Goal: Information Seeking & Learning: Compare options

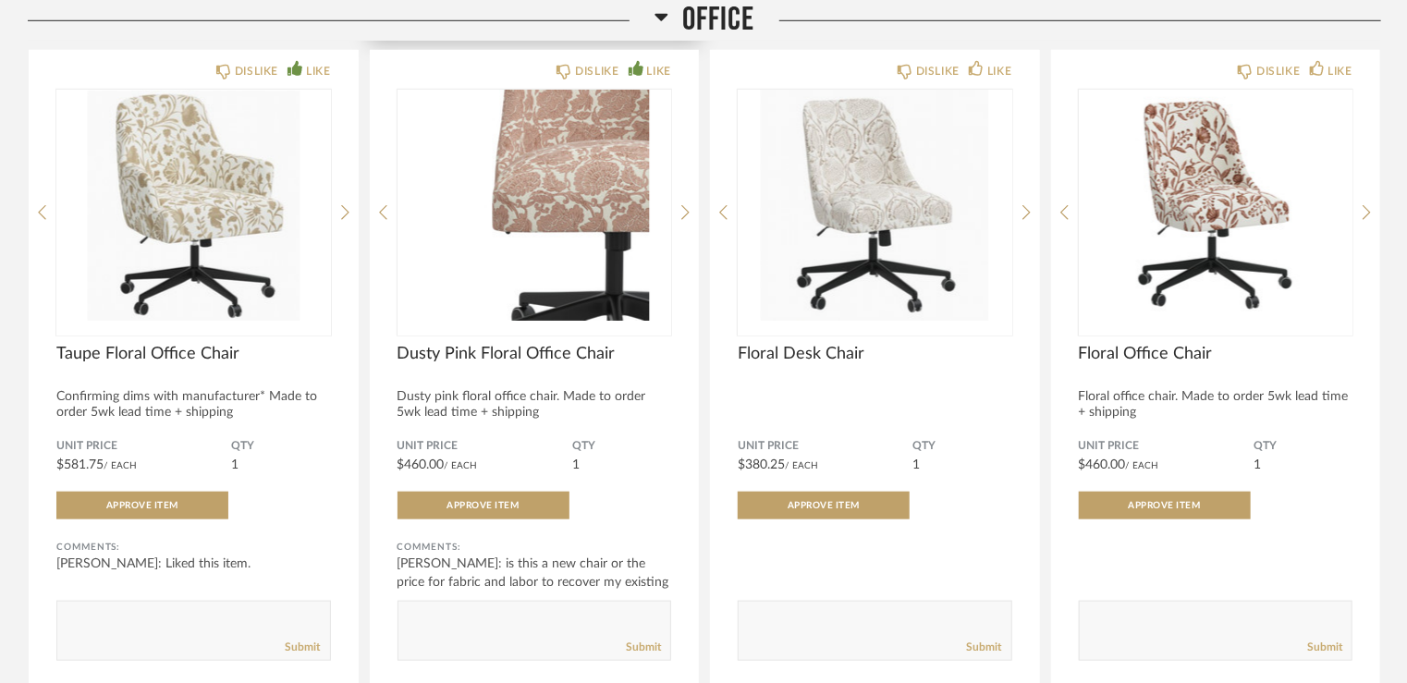
scroll to position [7765, 0]
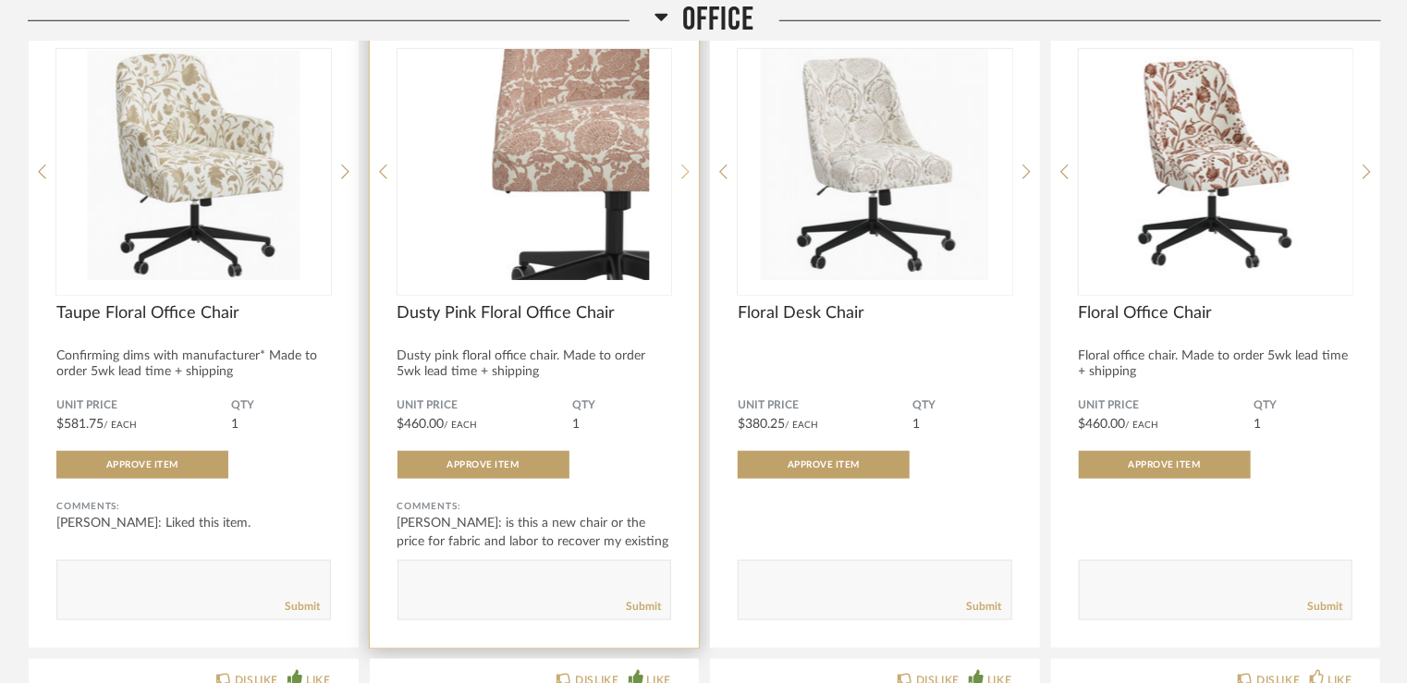
click at [686, 169] on icon at bounding box center [685, 172] width 8 height 17
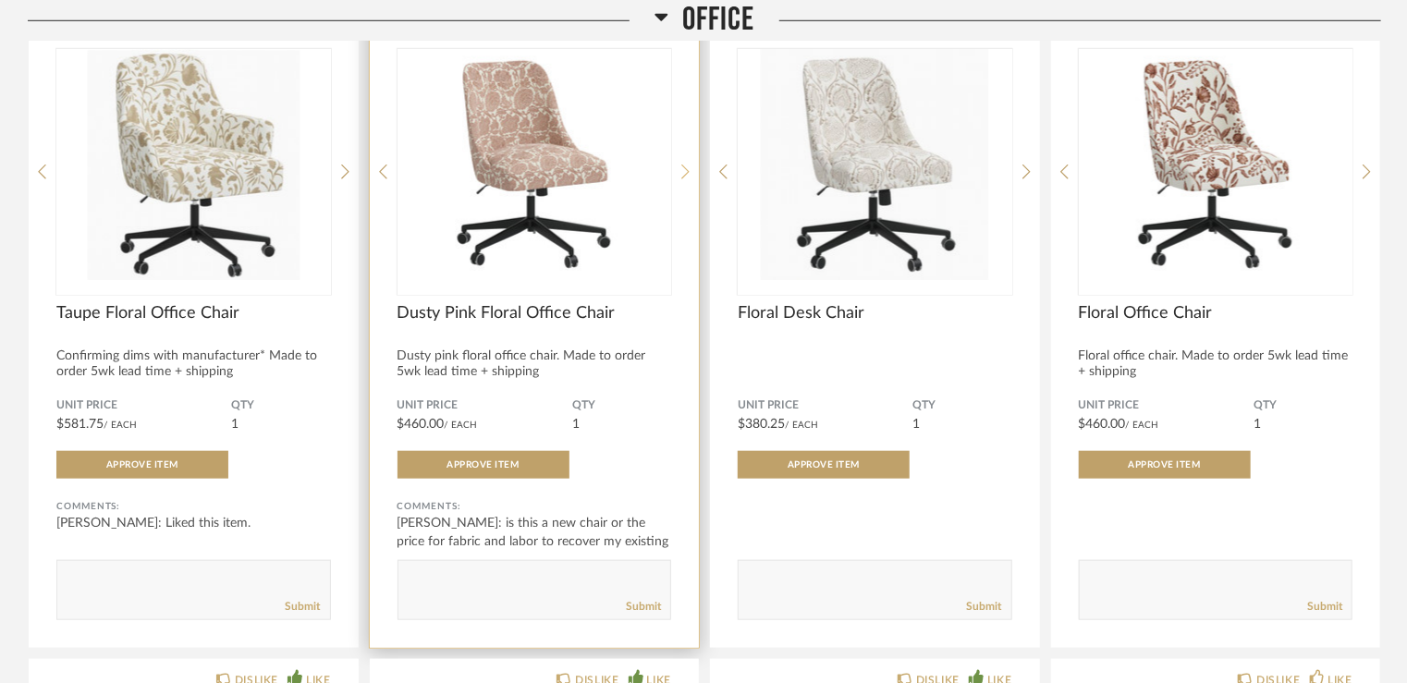
click at [686, 169] on icon at bounding box center [685, 172] width 8 height 17
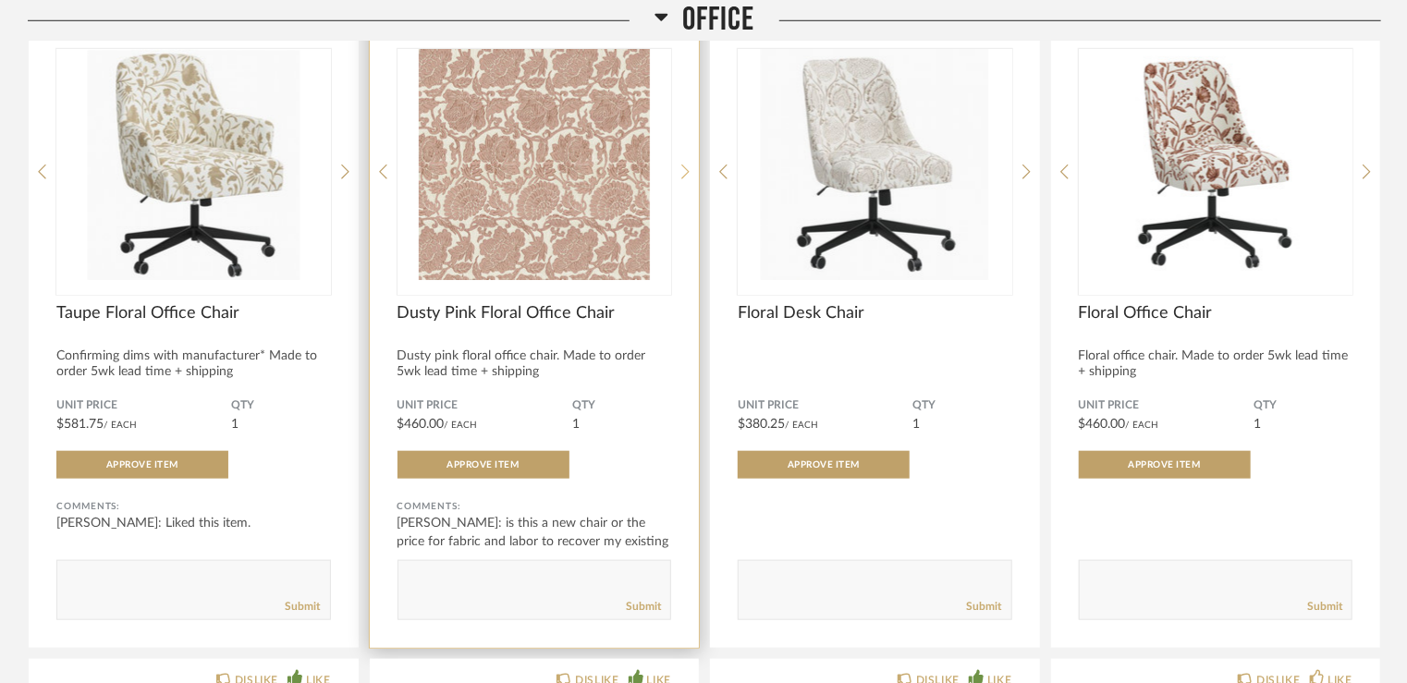
click at [688, 165] on icon at bounding box center [685, 172] width 8 height 17
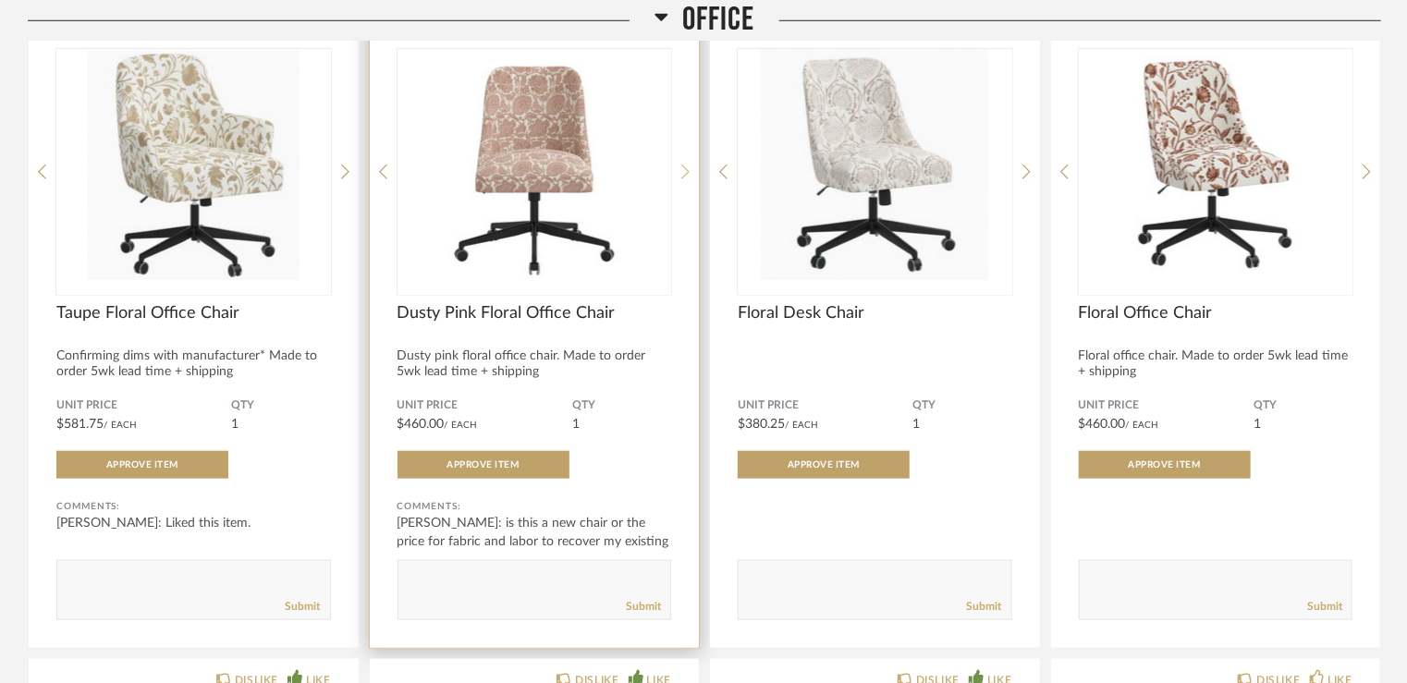
click at [688, 164] on icon at bounding box center [685, 172] width 8 height 17
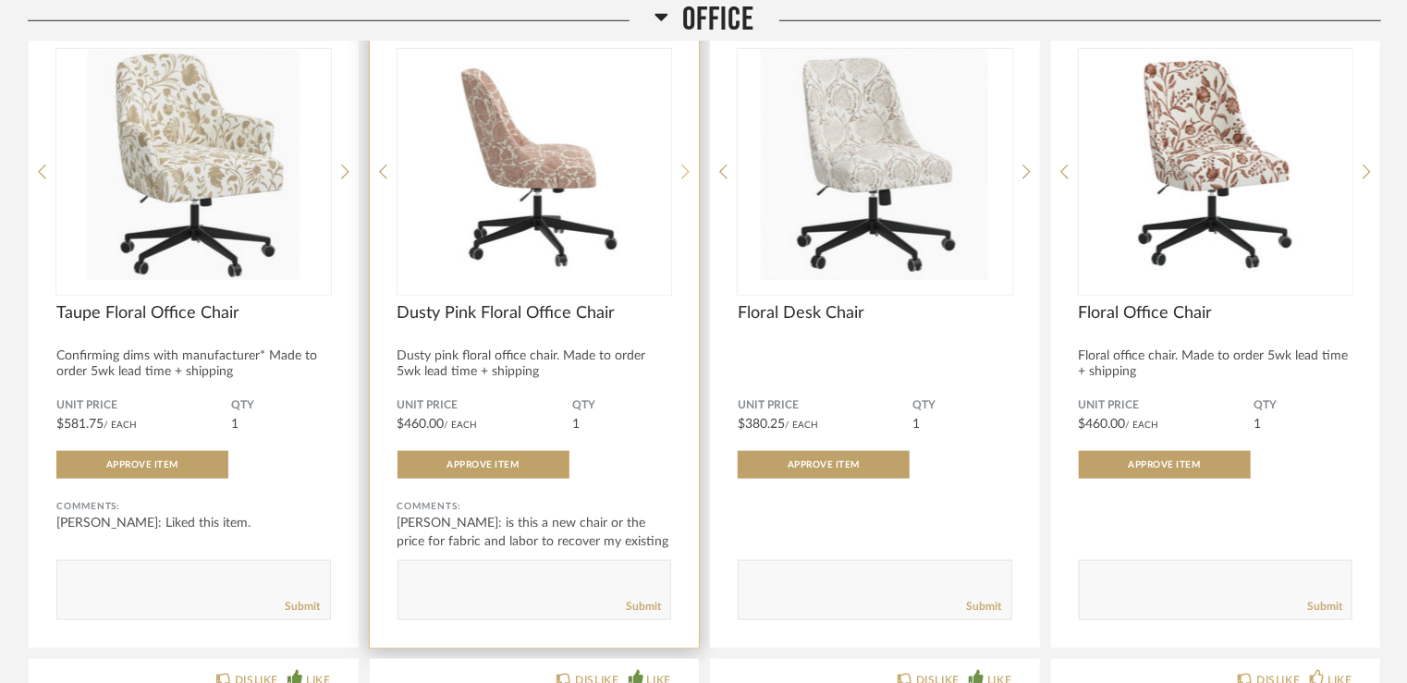
click at [688, 164] on icon at bounding box center [685, 172] width 8 height 17
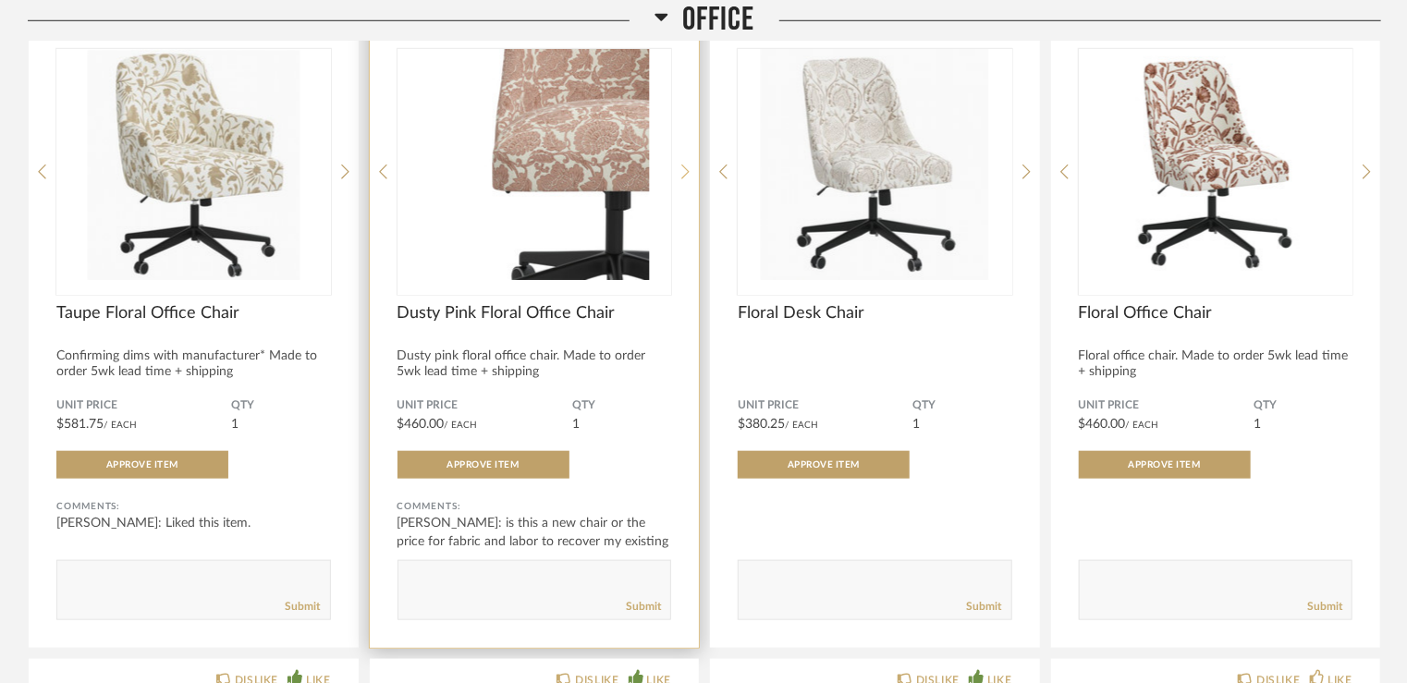
click at [688, 164] on icon at bounding box center [685, 172] width 8 height 17
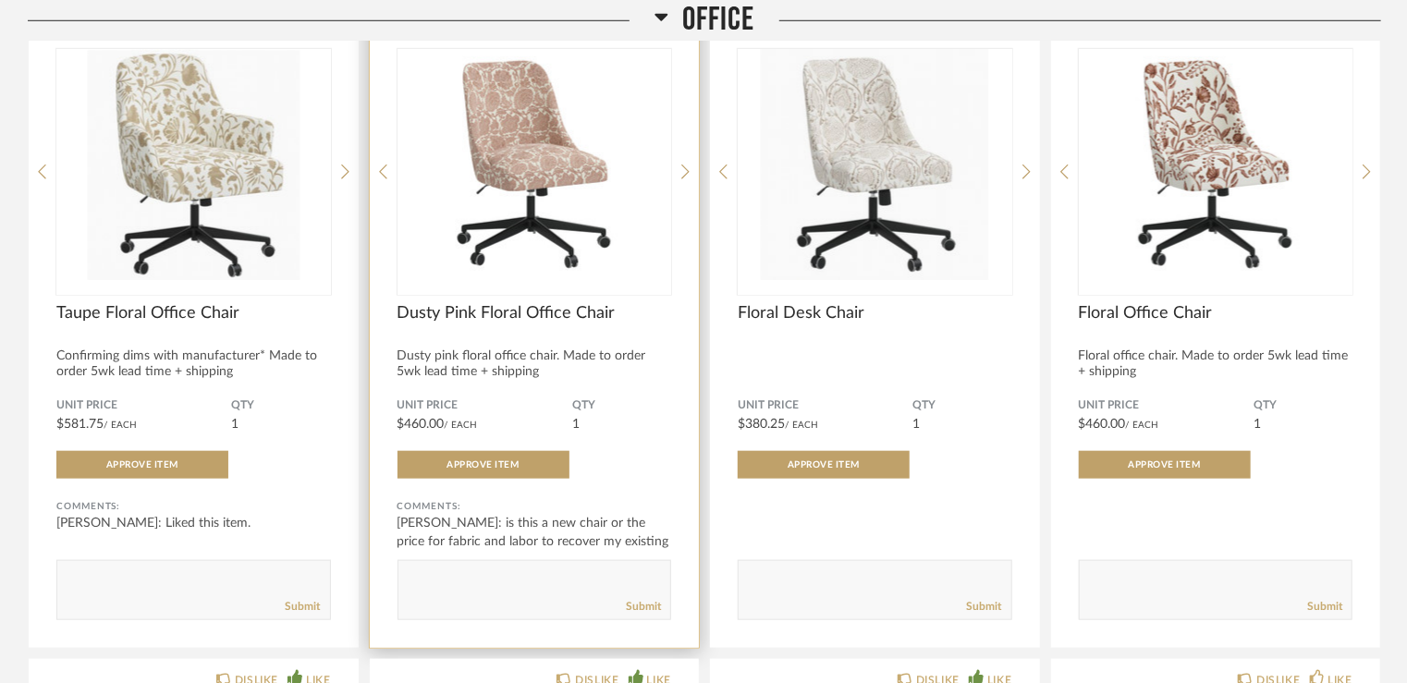
click at [532, 154] on img "0" at bounding box center [534, 164] width 275 height 231
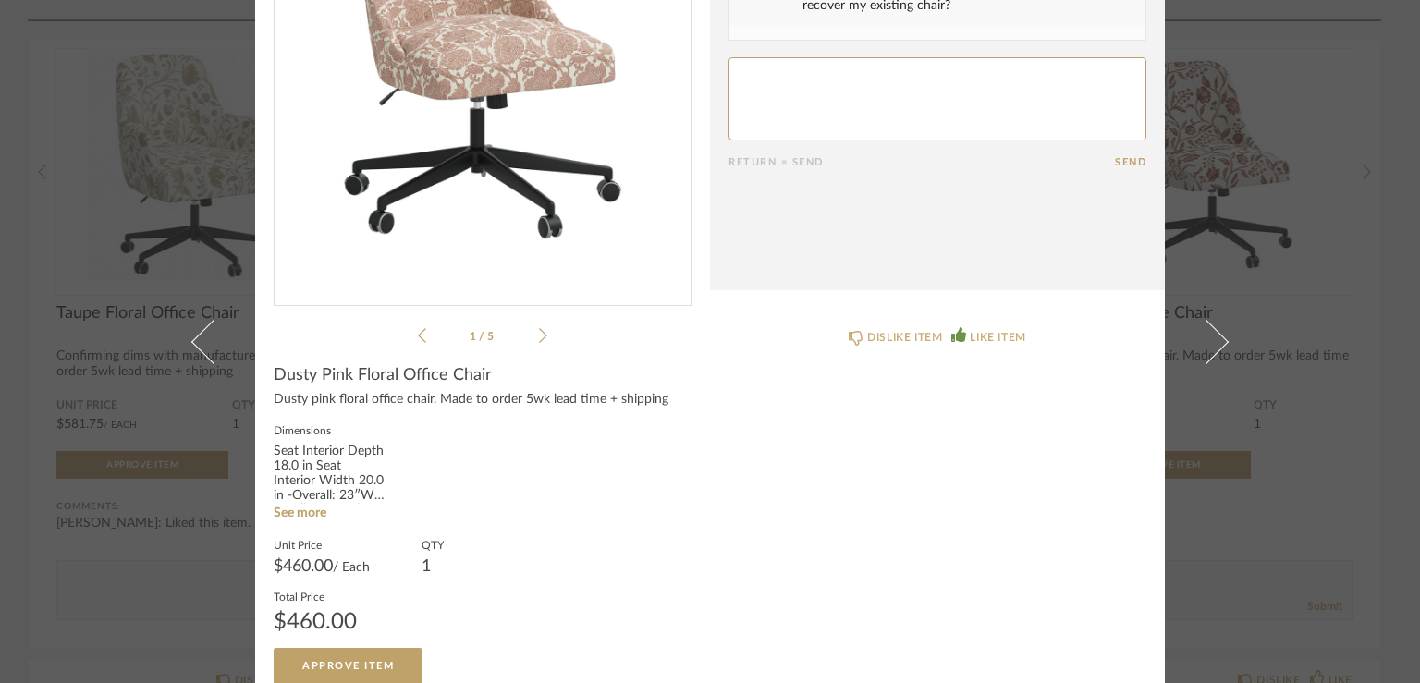
scroll to position [274, 0]
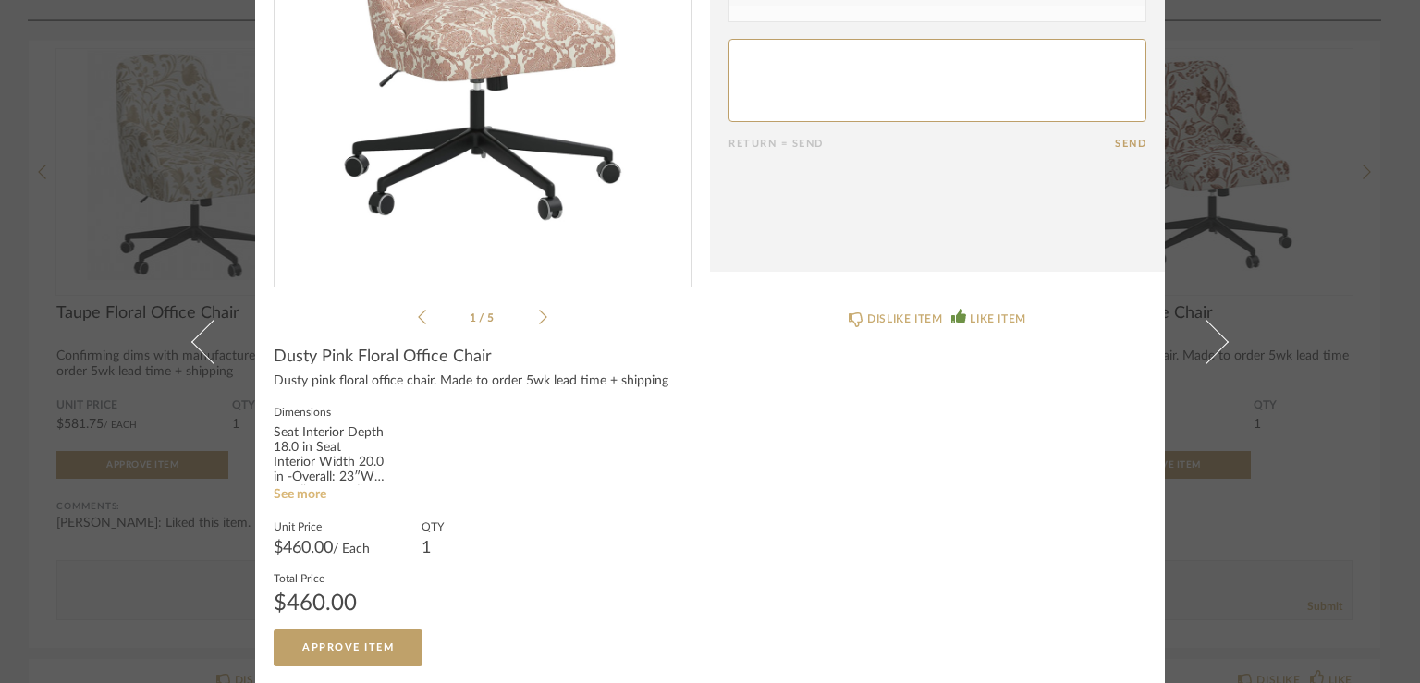
click at [306, 498] on link "See more" at bounding box center [300, 494] width 53 height 13
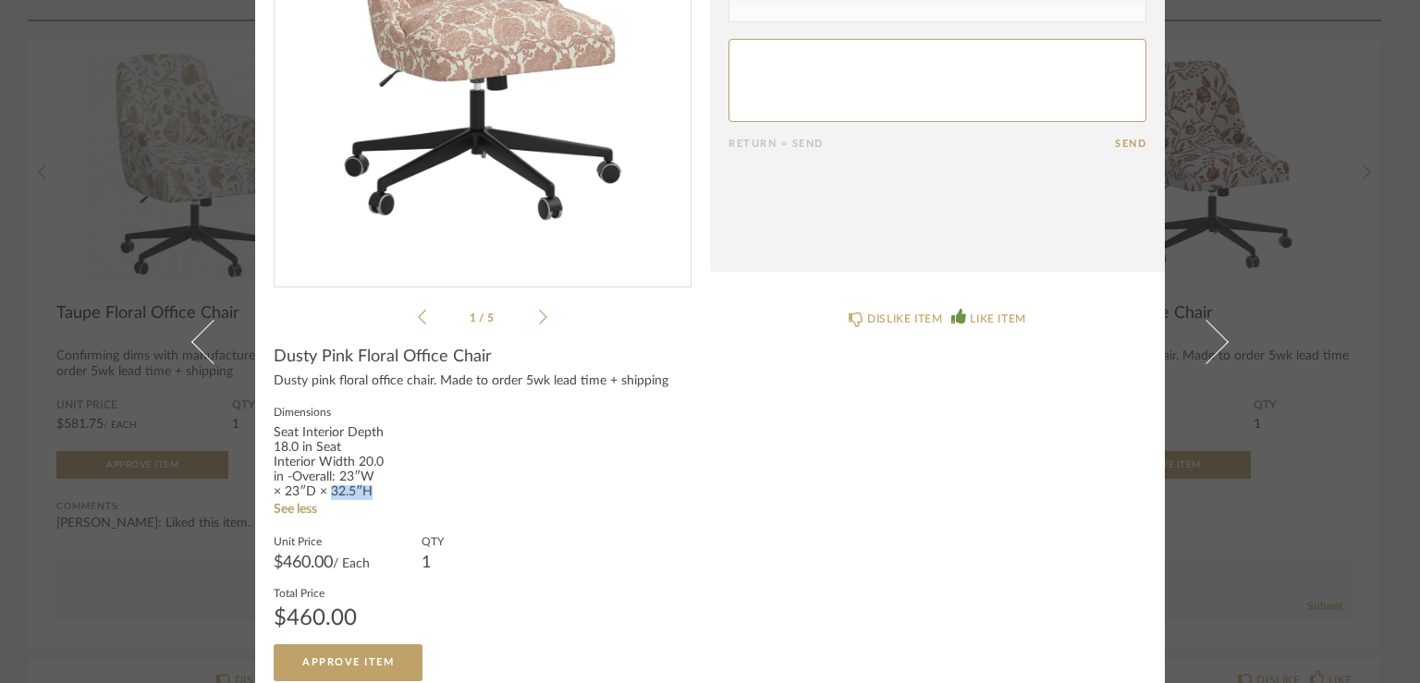
drag, startPoint x: 327, startPoint y: 488, endPoint x: 371, endPoint y: 491, distance: 43.5
click at [371, 491] on div "Seat Interior Depth 18.0 in Seat Interior Width 20.0 in -Overall: 23ʺW × 23ʺD ×…" at bounding box center [329, 463] width 111 height 74
click at [398, 488] on div "Dimensions Seat Interior Depth 18.0 in Seat Interior Width 20.0 in -Overall: 23…" at bounding box center [483, 461] width 418 height 115
click at [750, 493] on div "DISLIKE ITEM LIKE ITEM" at bounding box center [937, 486] width 455 height 390
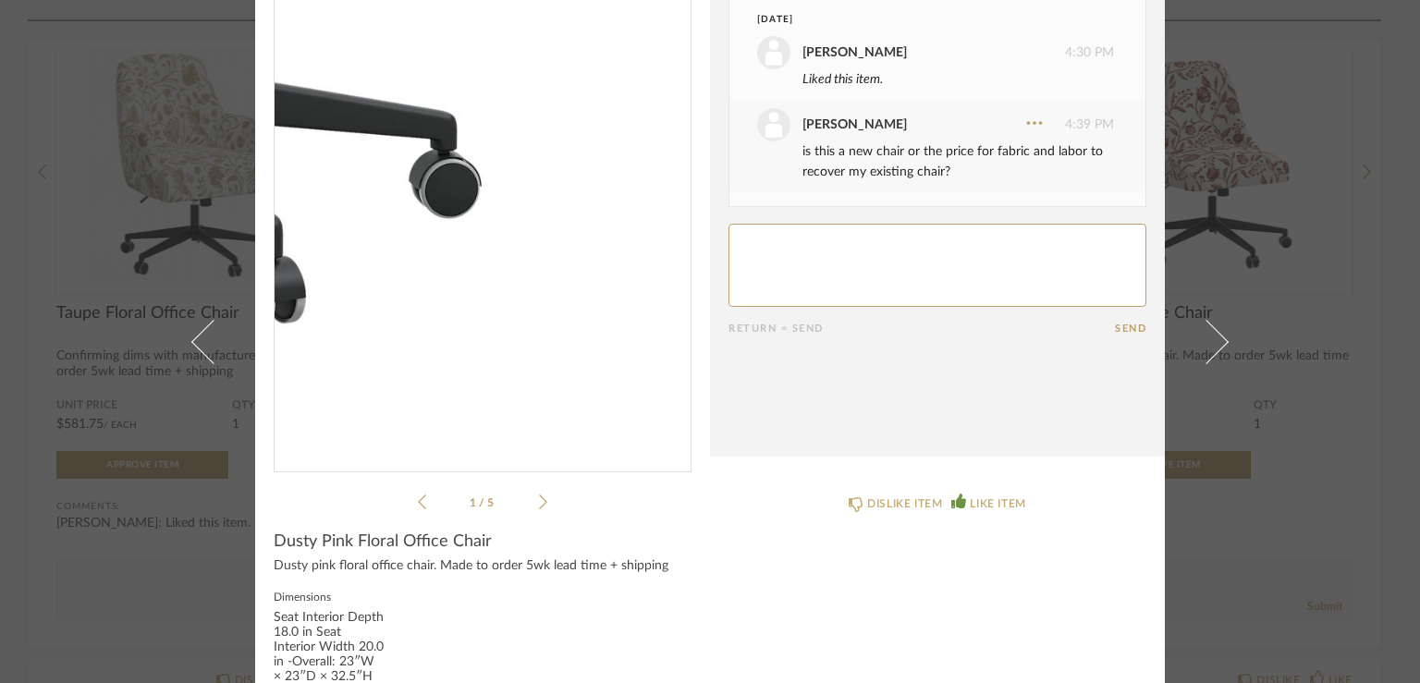
scroll to position [181, 0]
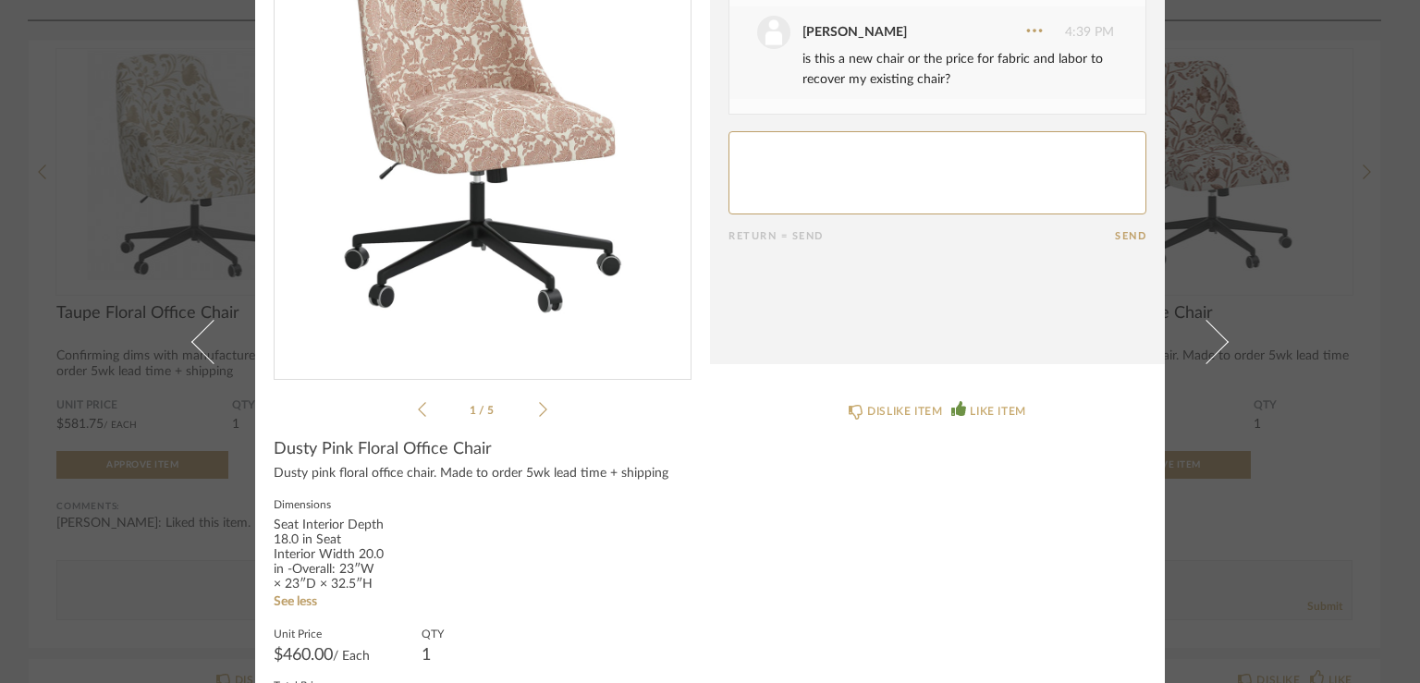
click at [21, 273] on div "× 1 / 5 Date [DATE] [PERSON_NAME] 4:30 PM Liked this item. [PERSON_NAME] 4:39 P…" at bounding box center [710, 341] width 1420 height 683
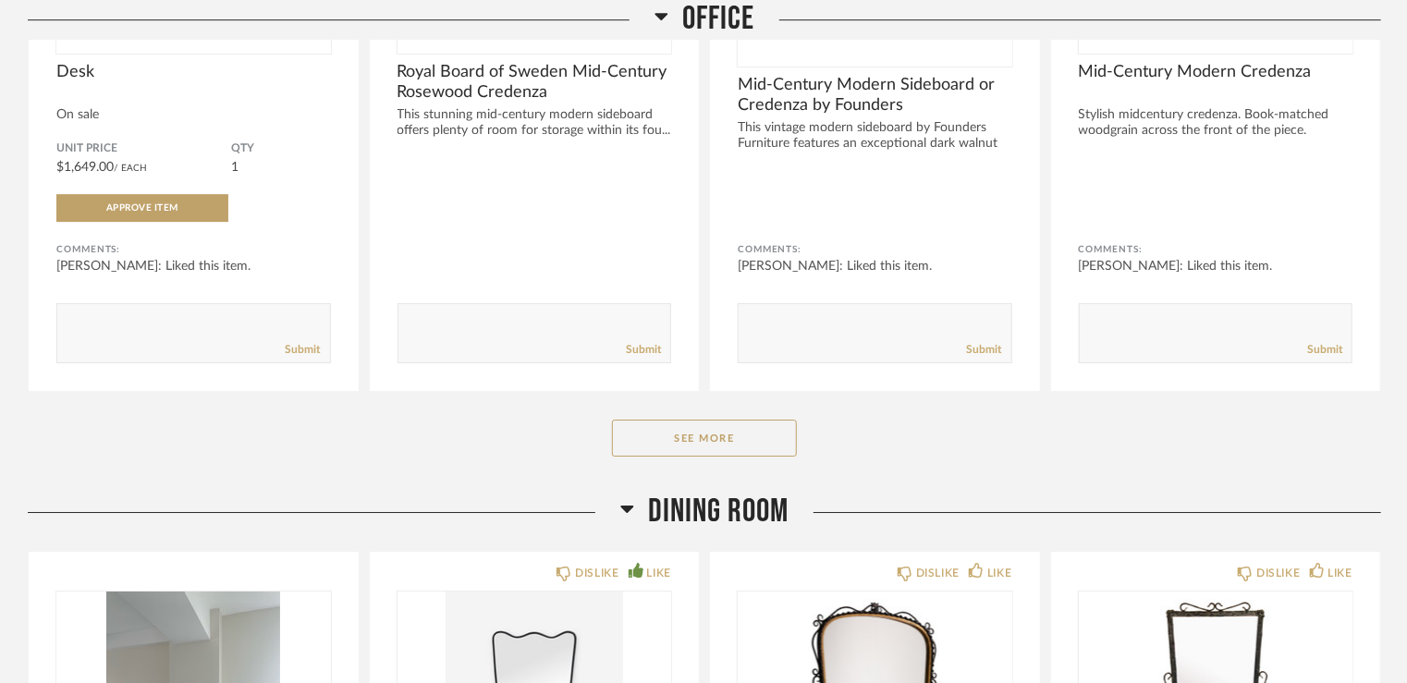
scroll to position [9983, 0]
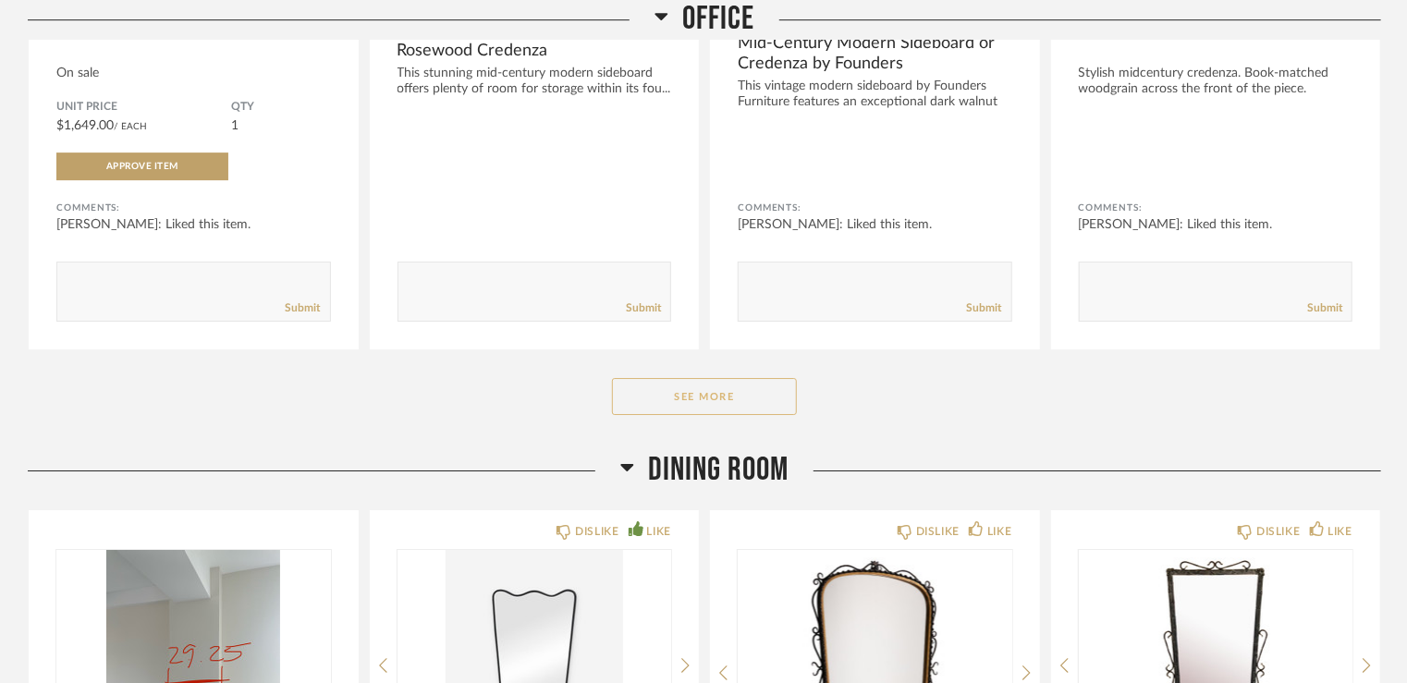
click at [686, 378] on button "See More" at bounding box center [704, 396] width 185 height 37
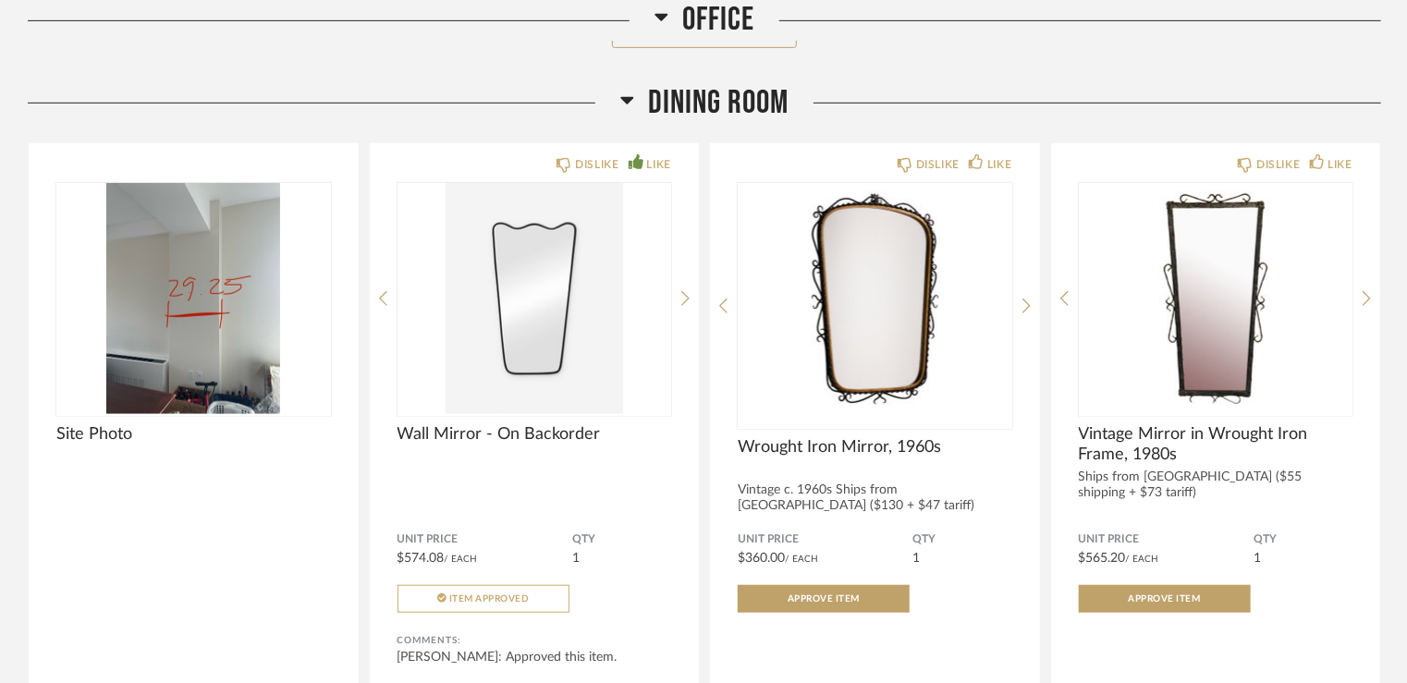
scroll to position [11093, 0]
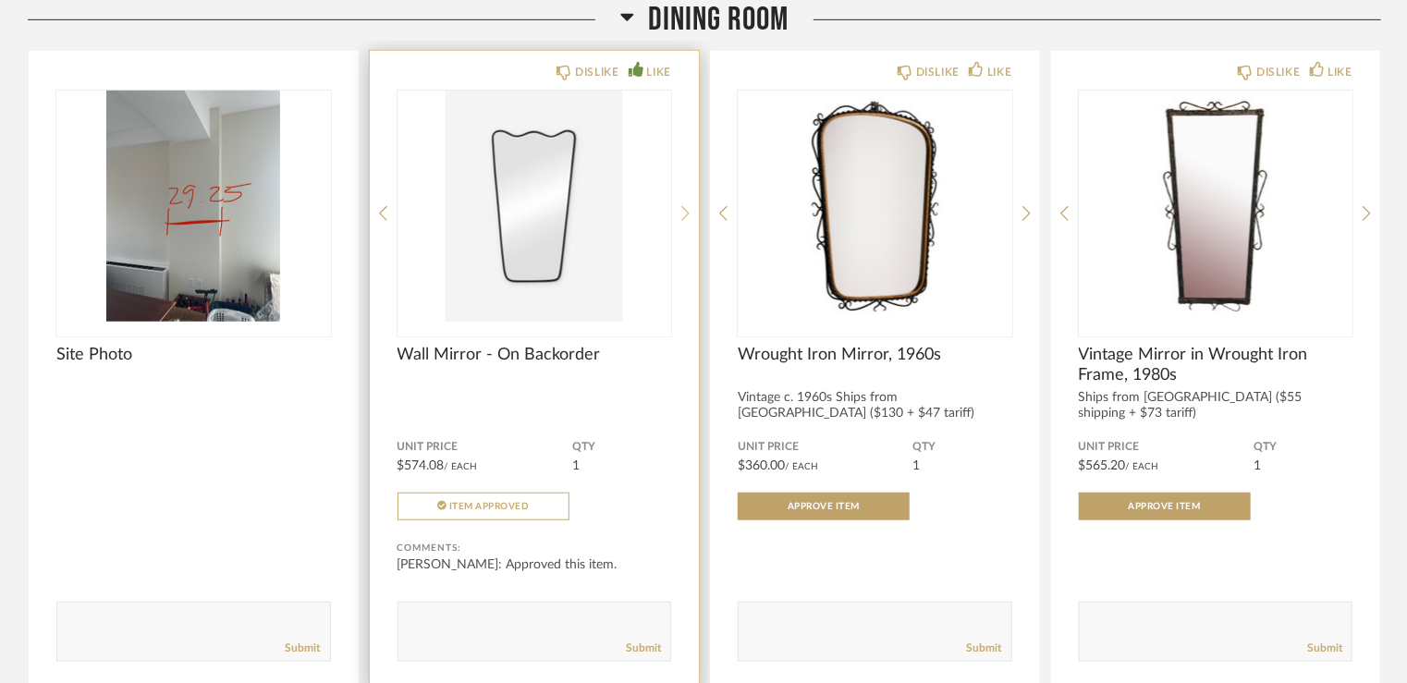
click at [685, 205] on icon at bounding box center [685, 213] width 8 height 17
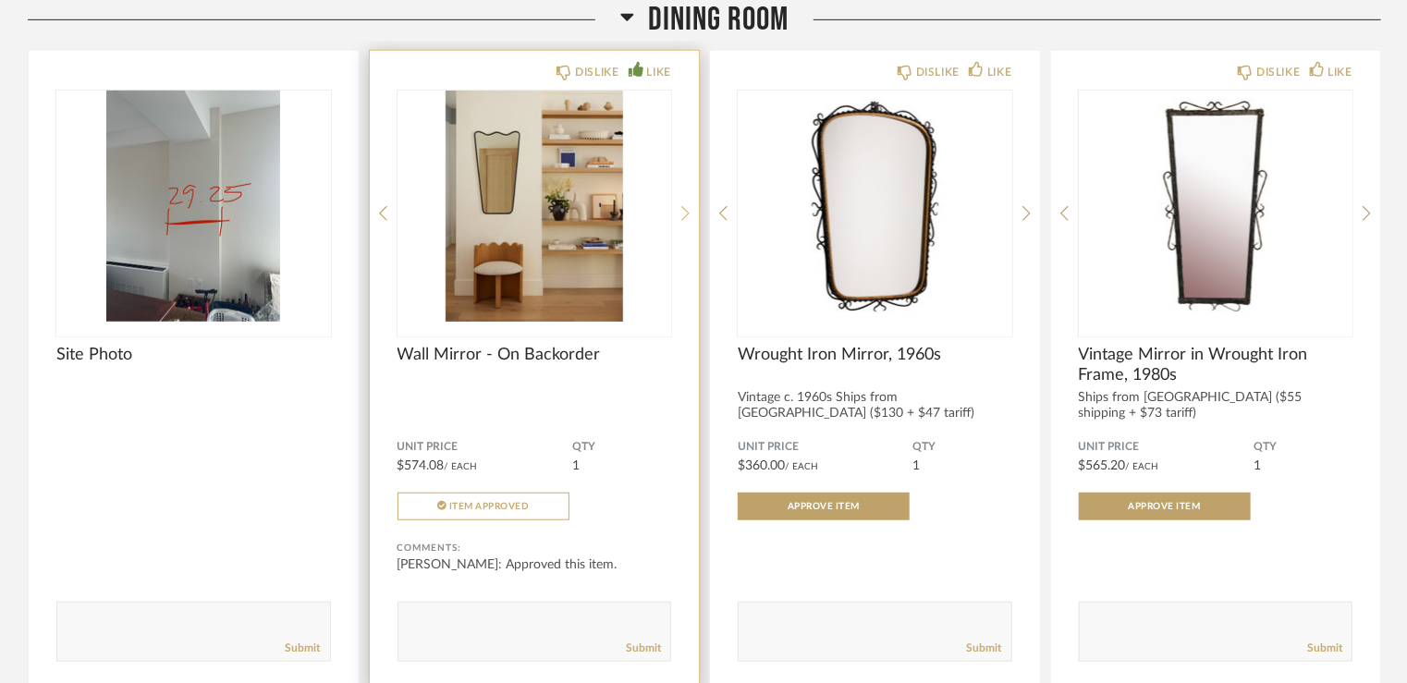
click at [685, 205] on icon at bounding box center [685, 213] width 8 height 17
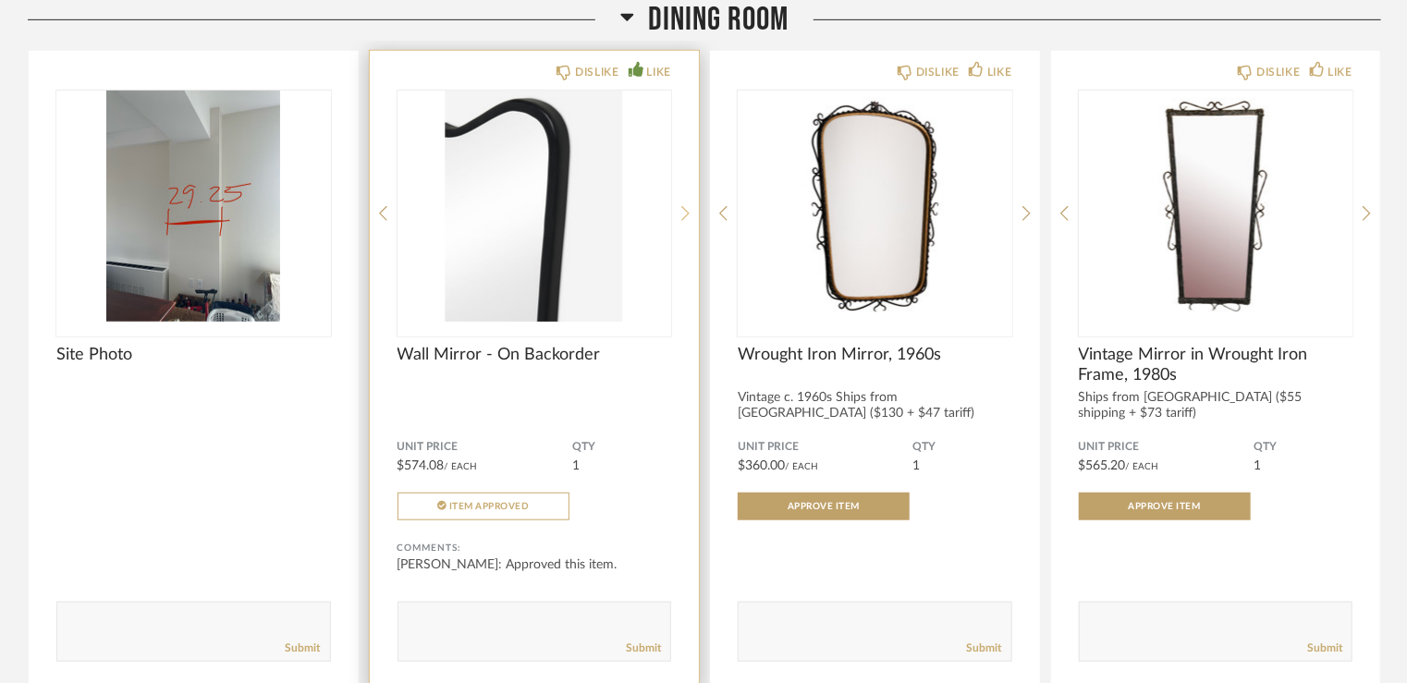
click at [685, 205] on icon at bounding box center [685, 213] width 8 height 17
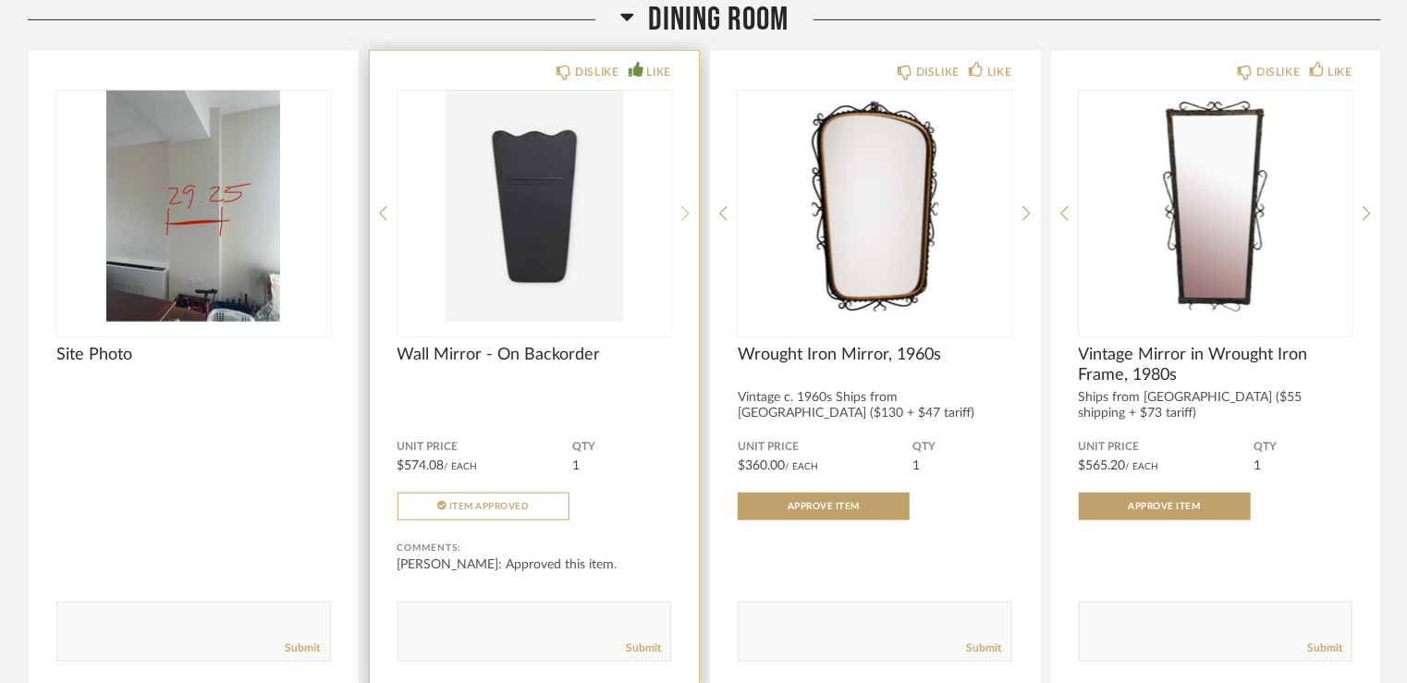
click at [685, 205] on icon at bounding box center [685, 213] width 8 height 17
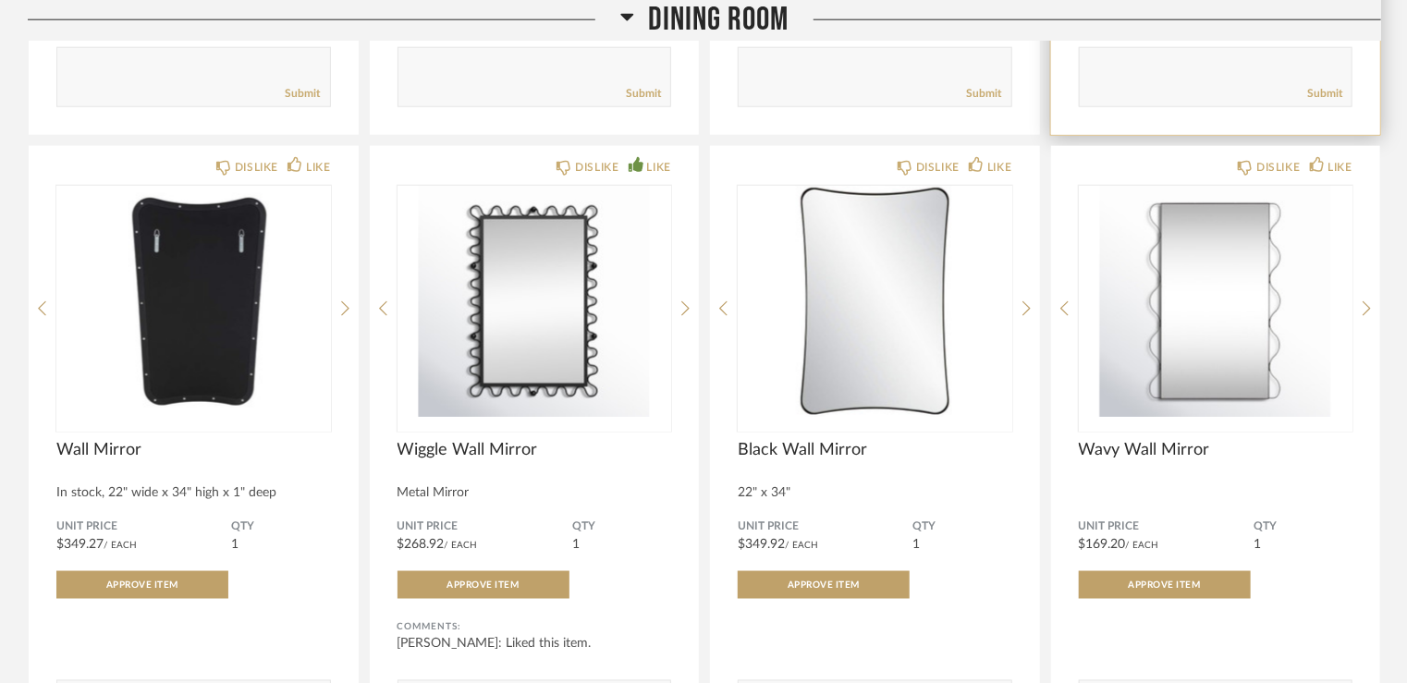
scroll to position [11740, 0]
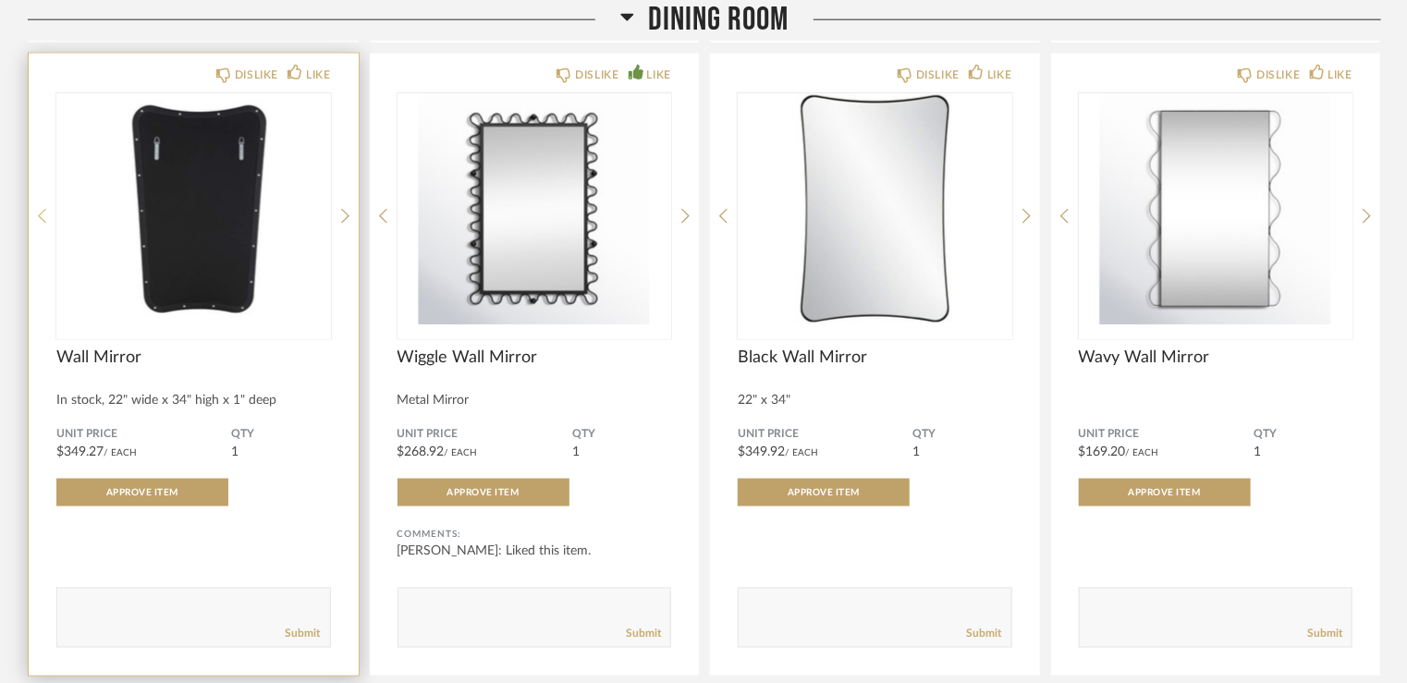
click at [45, 208] on icon at bounding box center [42, 216] width 8 height 17
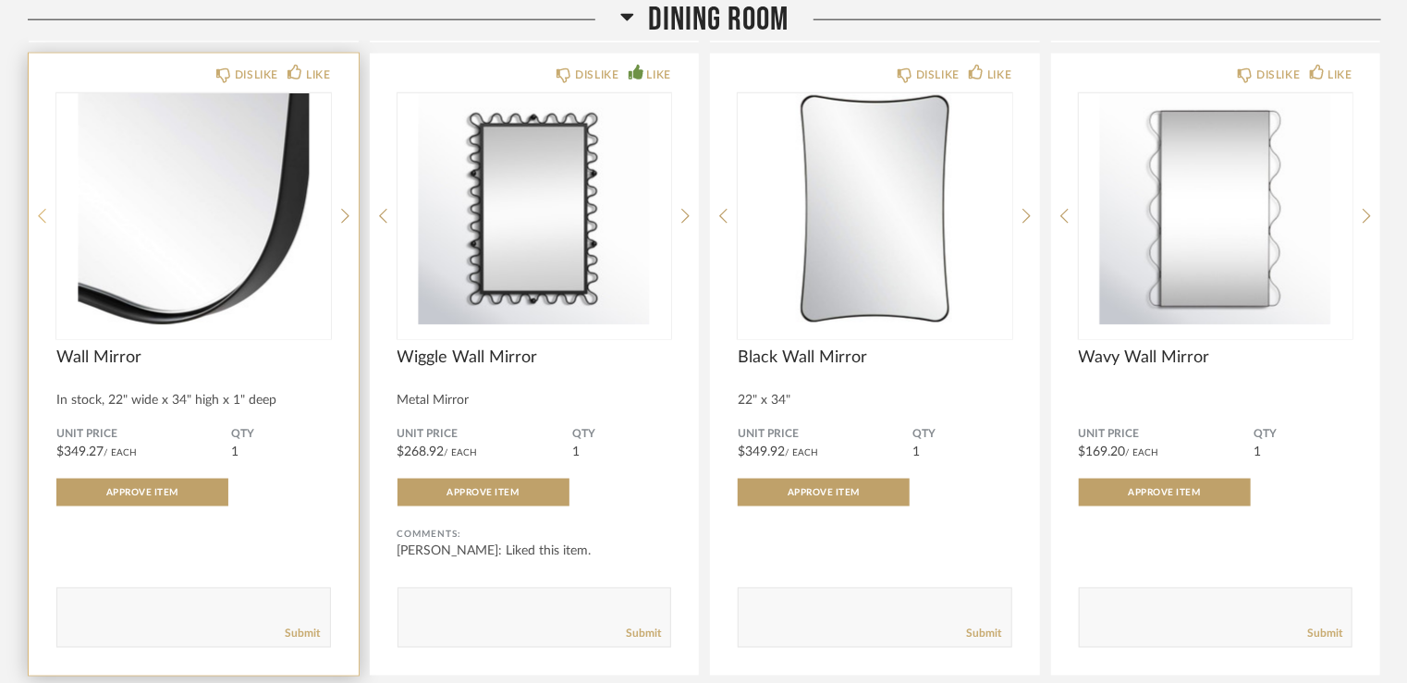
click at [45, 208] on icon at bounding box center [42, 216] width 8 height 17
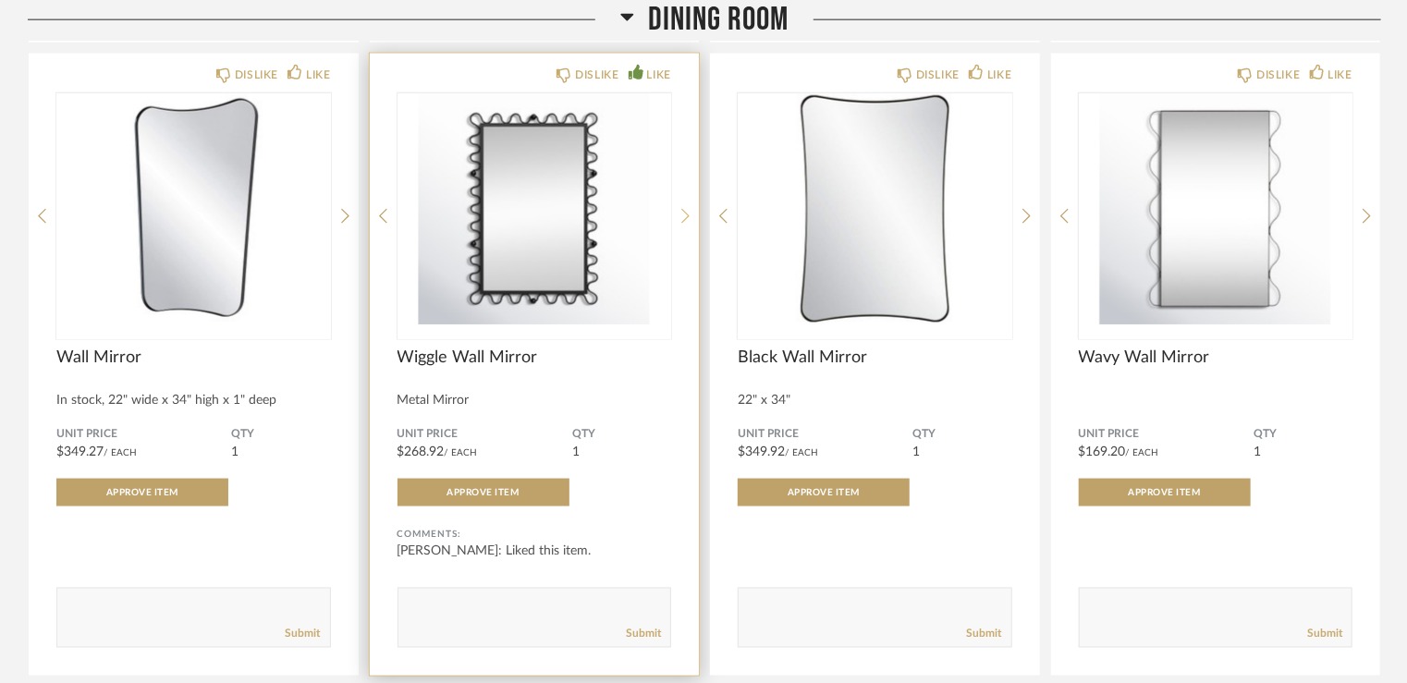
click at [685, 209] on icon at bounding box center [685, 216] width 8 height 15
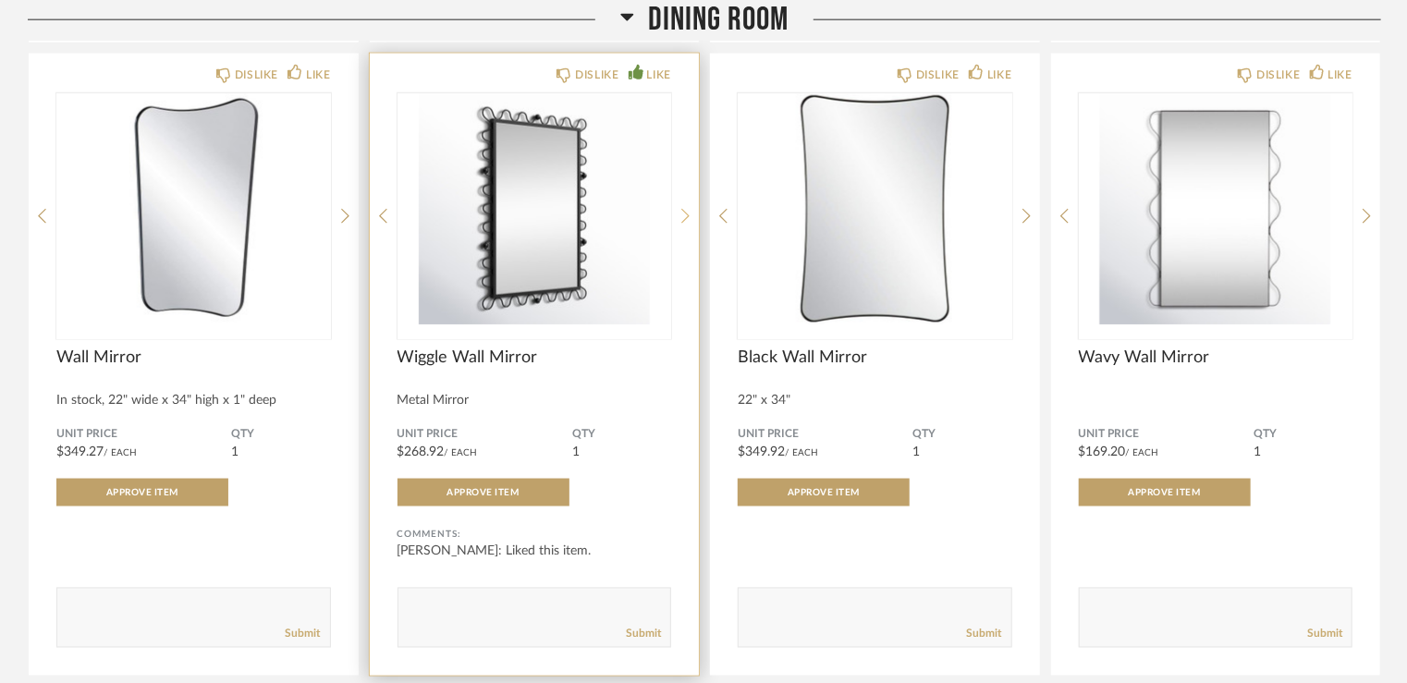
click at [685, 209] on icon at bounding box center [685, 216] width 8 height 15
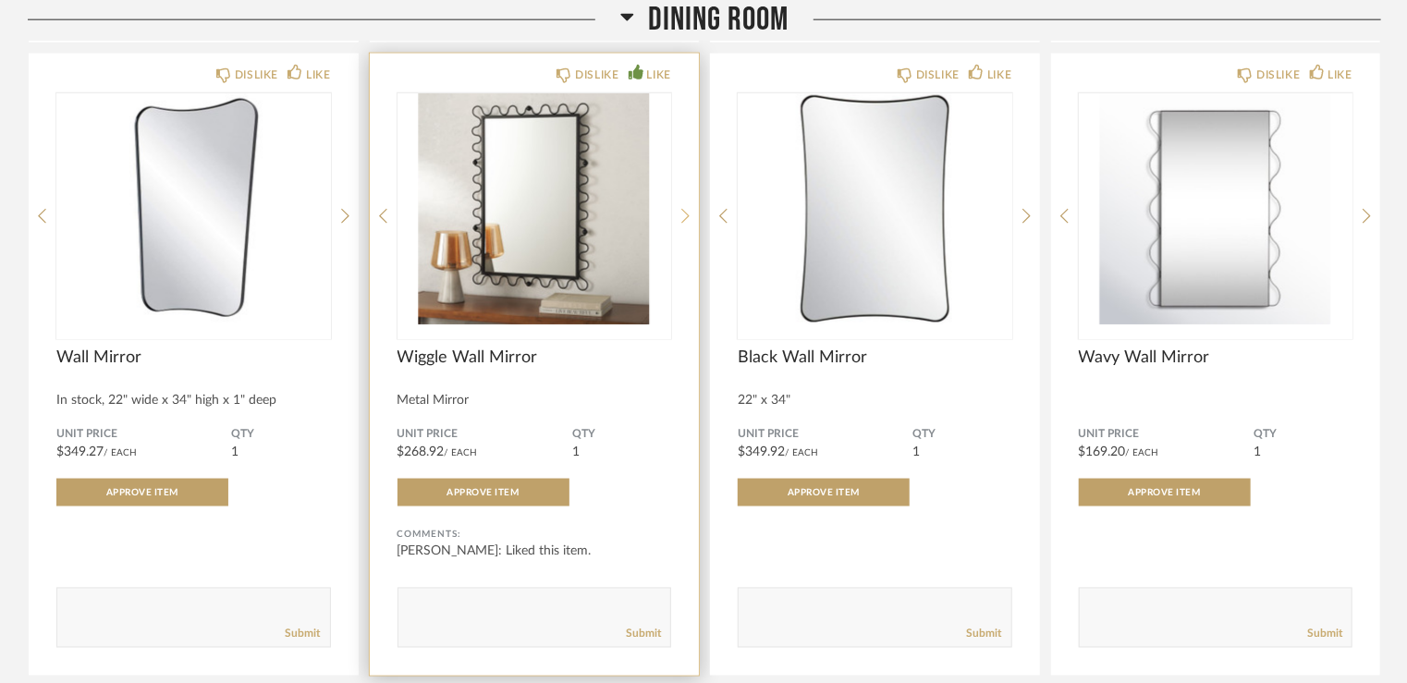
click at [685, 209] on icon at bounding box center [685, 216] width 8 height 15
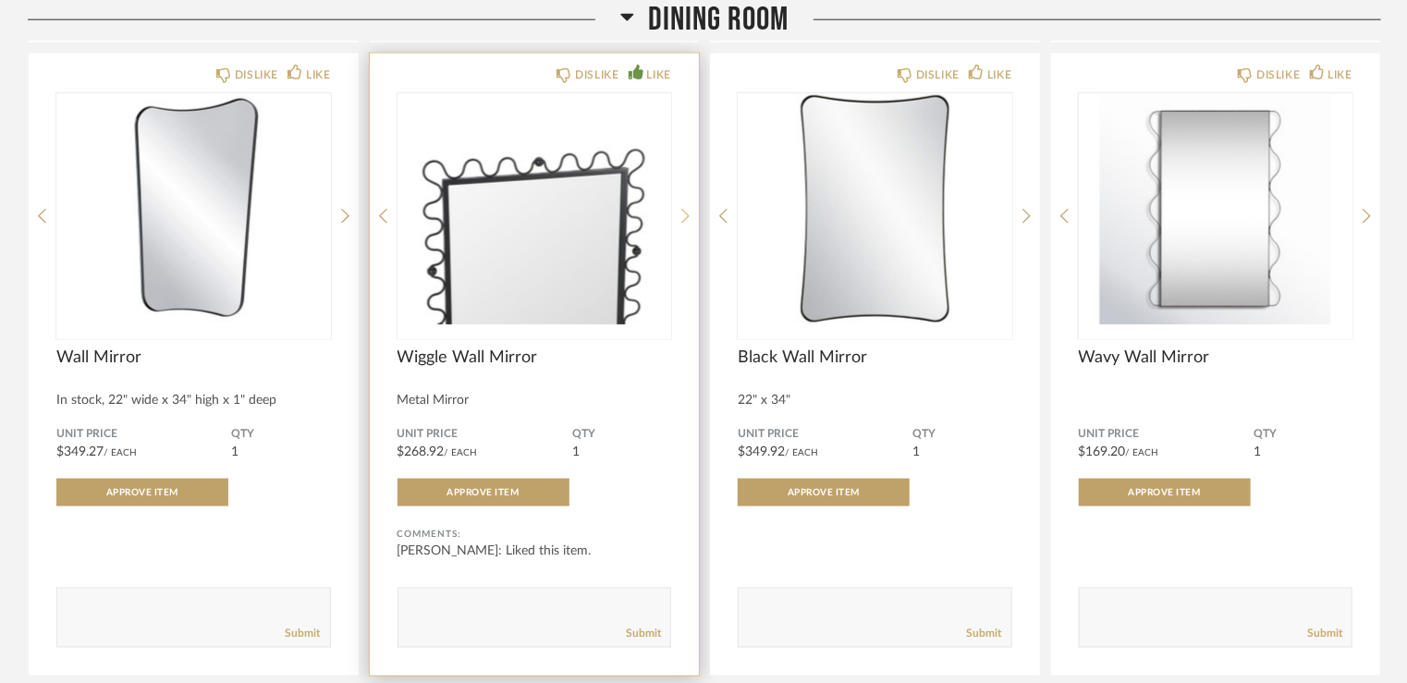
click at [685, 209] on icon at bounding box center [685, 216] width 8 height 15
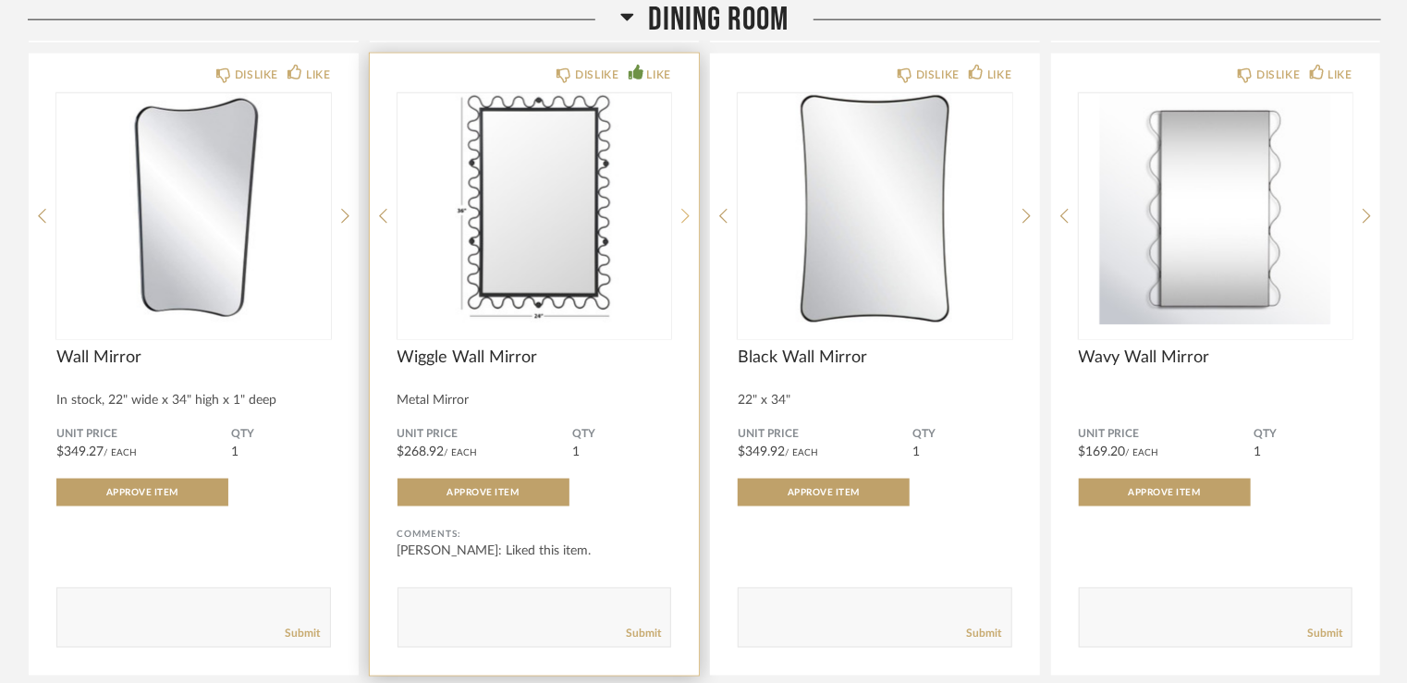
click at [685, 209] on icon at bounding box center [685, 216] width 8 height 15
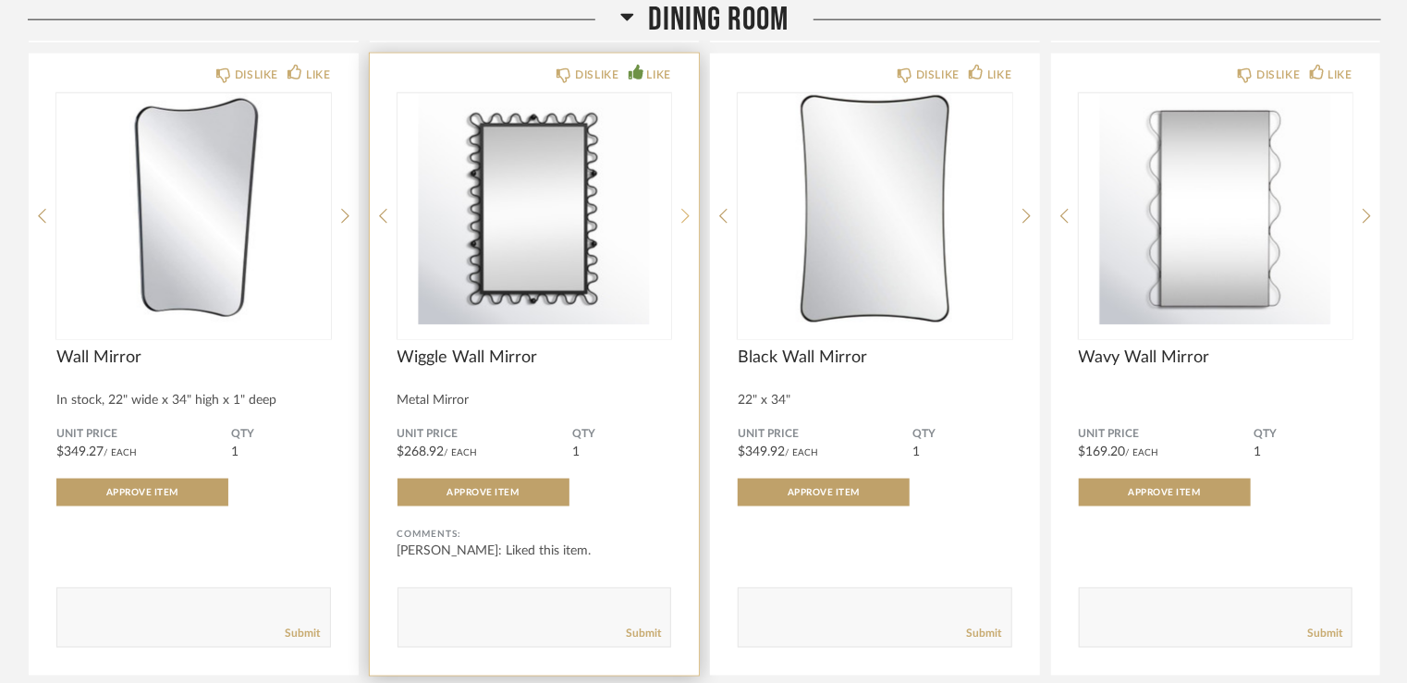
click at [685, 209] on icon at bounding box center [685, 216] width 8 height 15
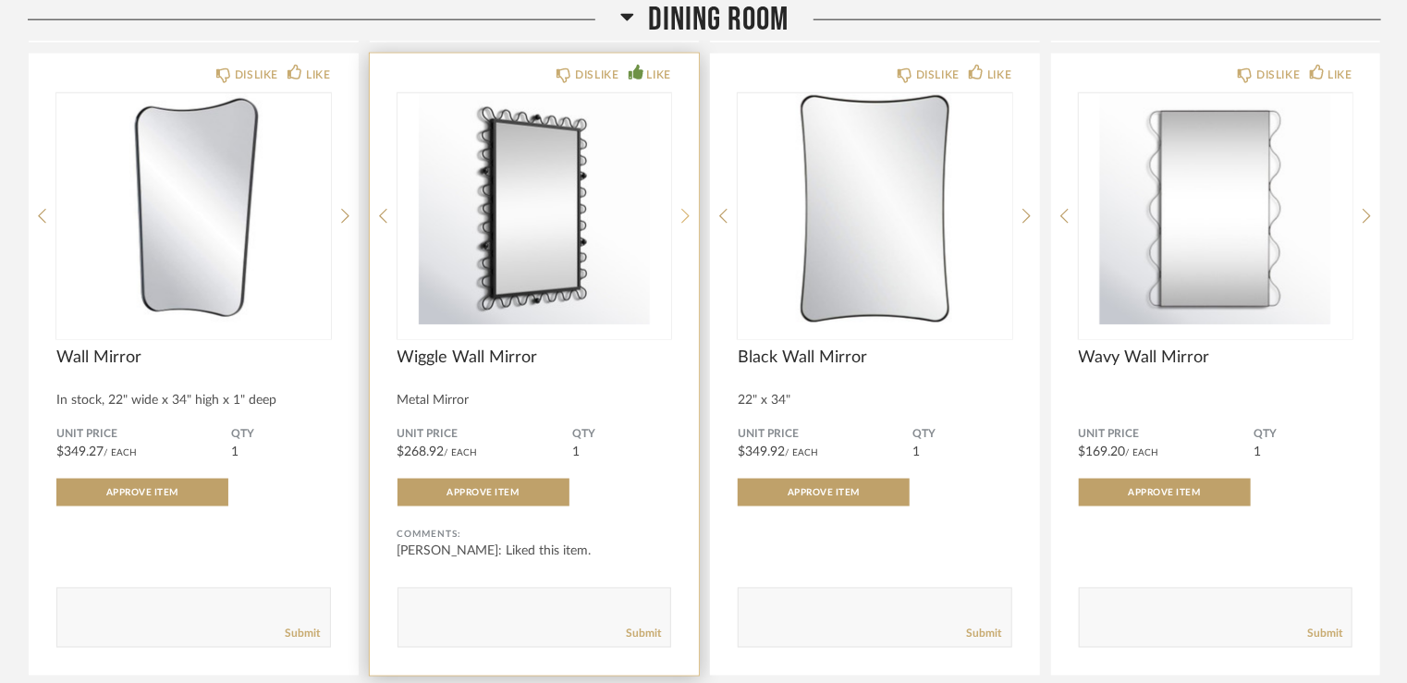
click at [685, 209] on icon at bounding box center [685, 216] width 8 height 15
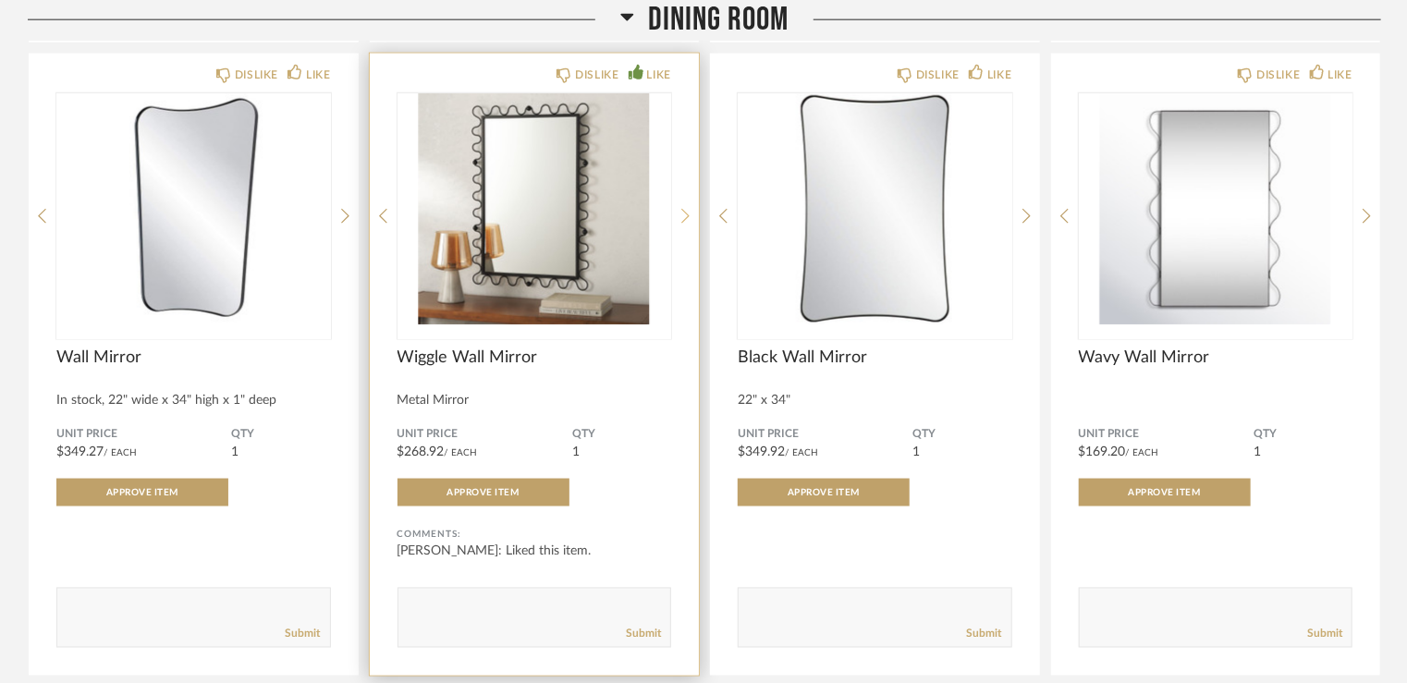
click at [685, 209] on icon at bounding box center [685, 216] width 8 height 15
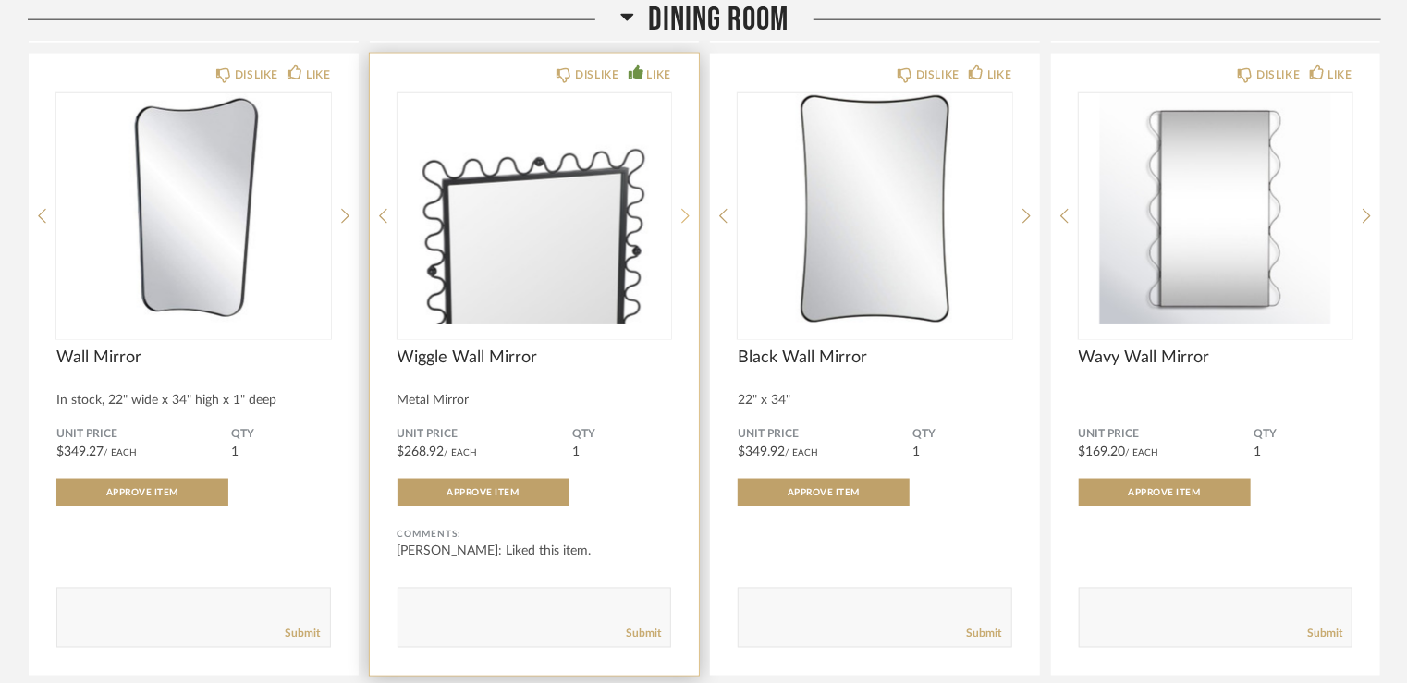
click at [685, 209] on icon at bounding box center [685, 216] width 8 height 15
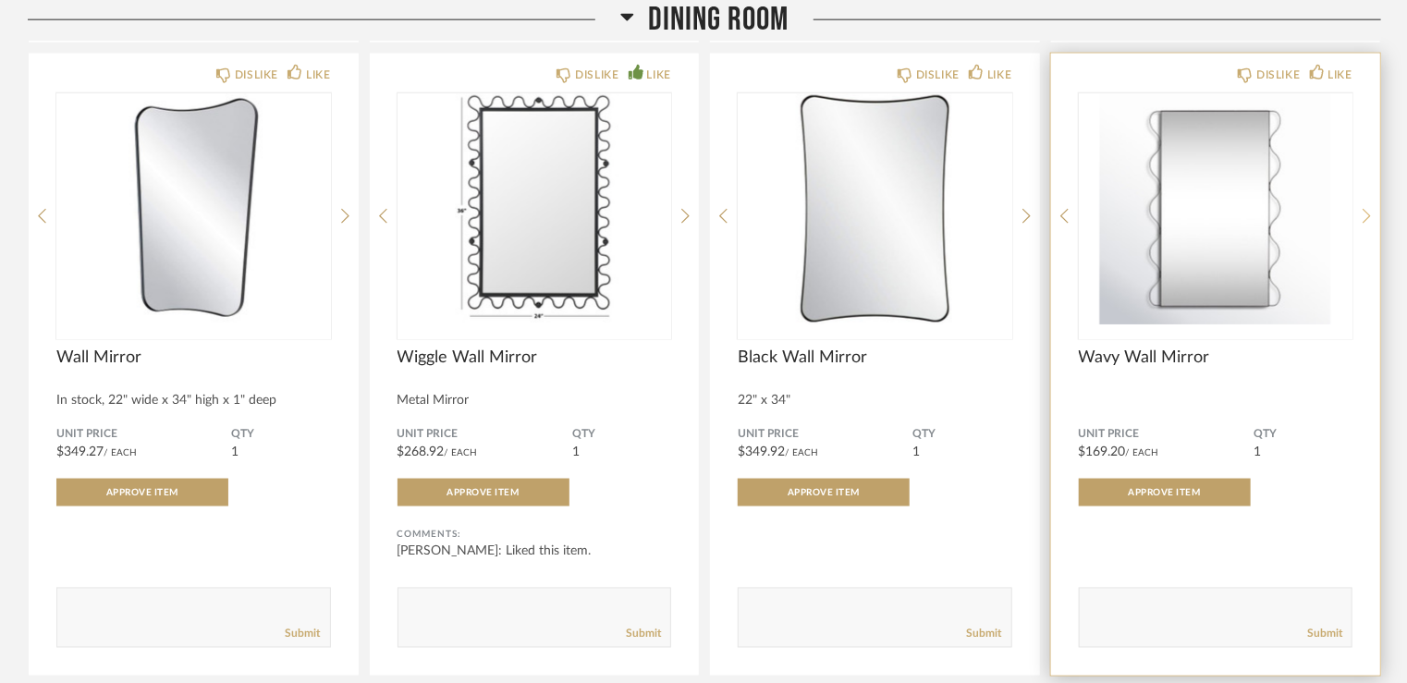
click at [1371, 208] on icon at bounding box center [1367, 216] width 8 height 17
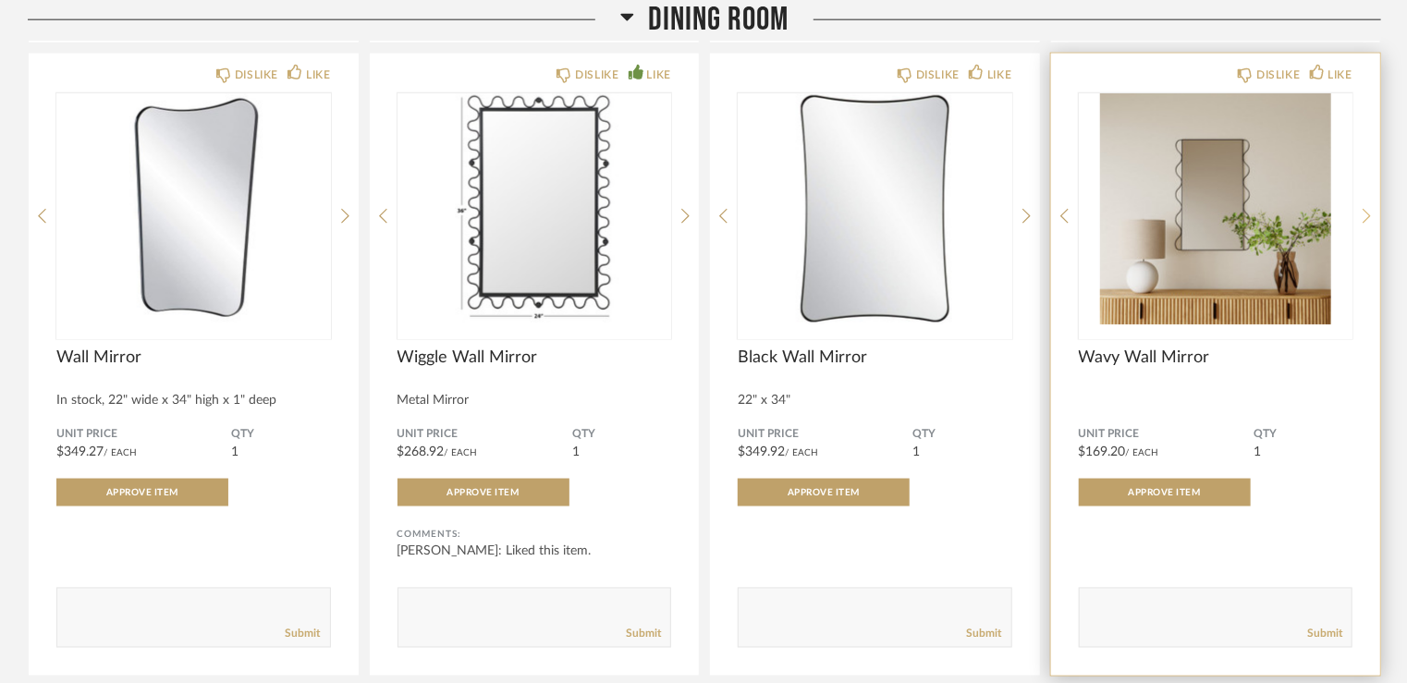
click at [1371, 208] on icon at bounding box center [1367, 216] width 8 height 17
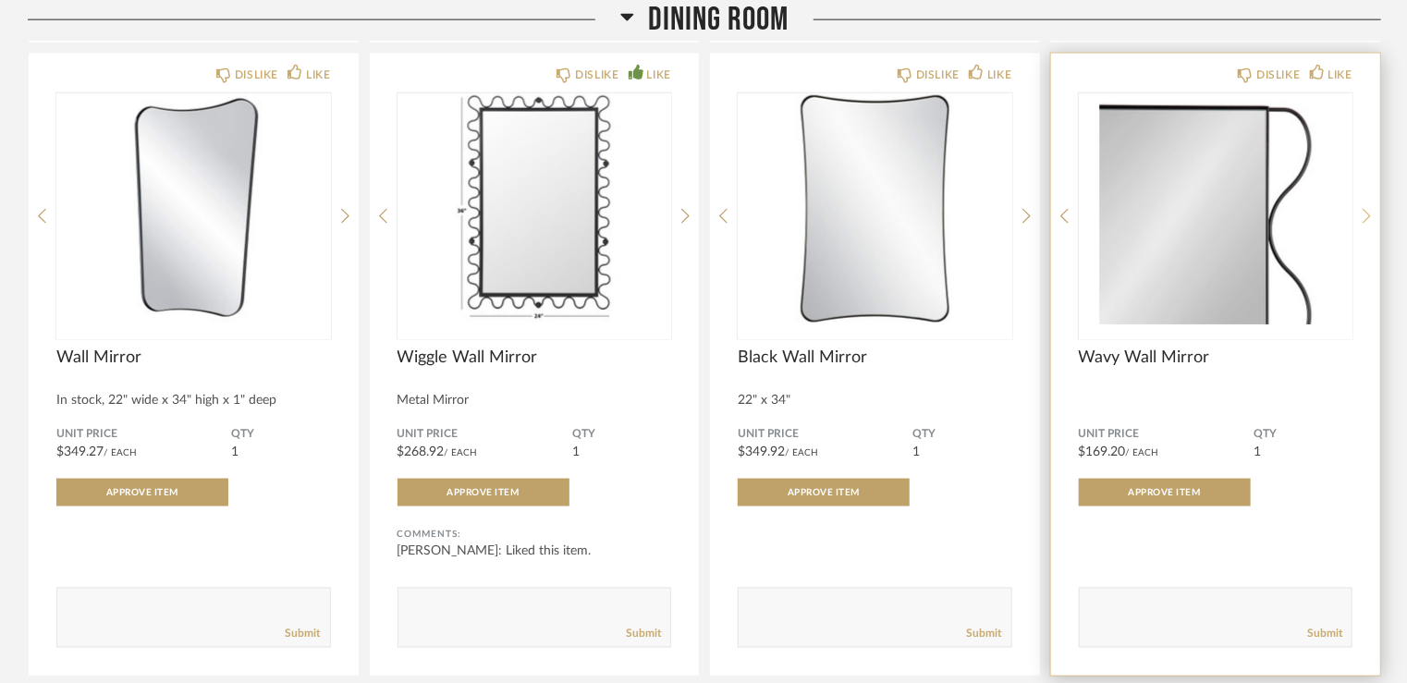
click at [1371, 208] on icon at bounding box center [1367, 216] width 8 height 17
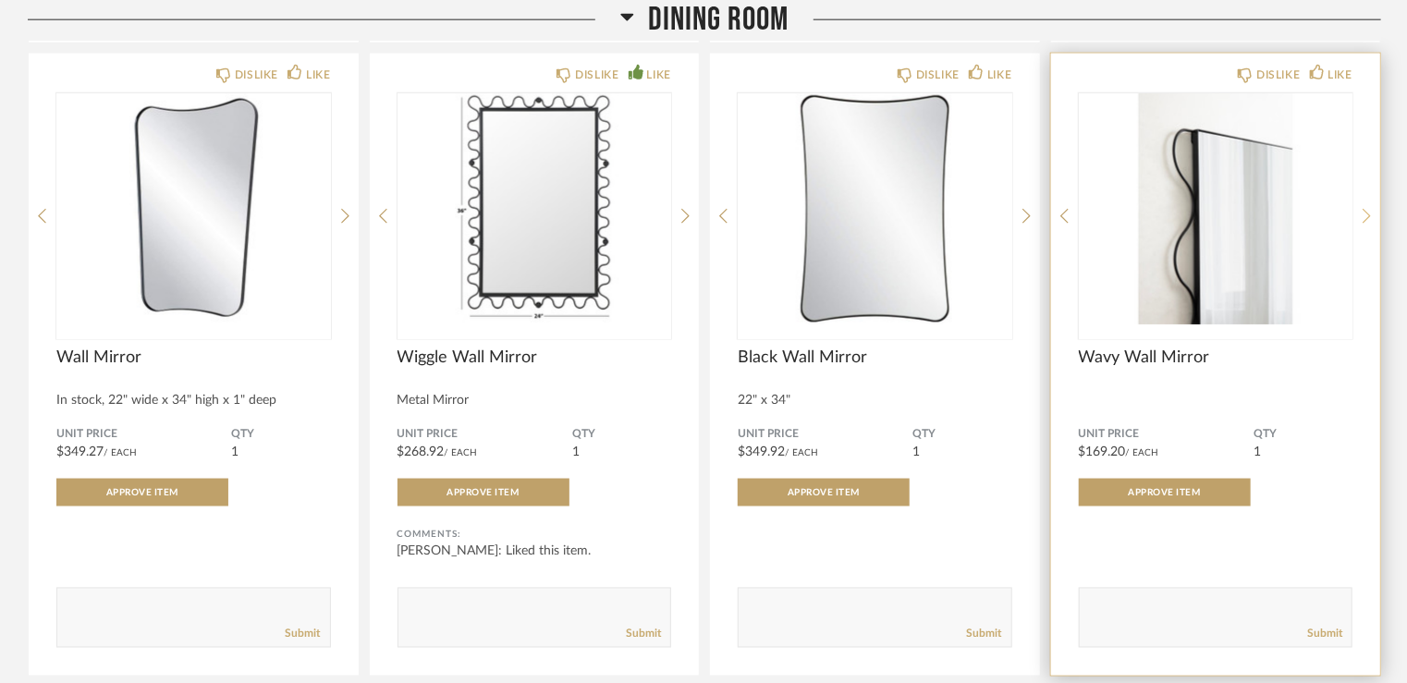
click at [1371, 208] on icon at bounding box center [1367, 216] width 8 height 17
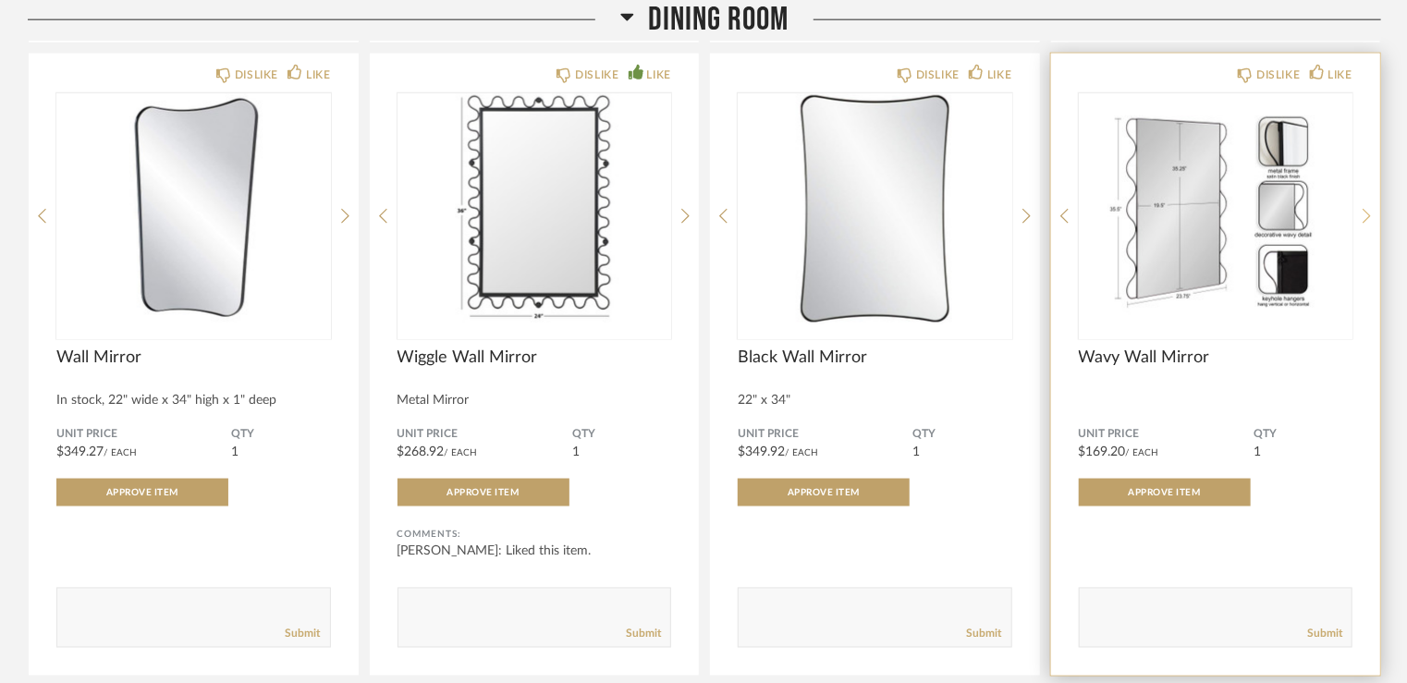
click at [1371, 208] on icon at bounding box center [1367, 216] width 8 height 17
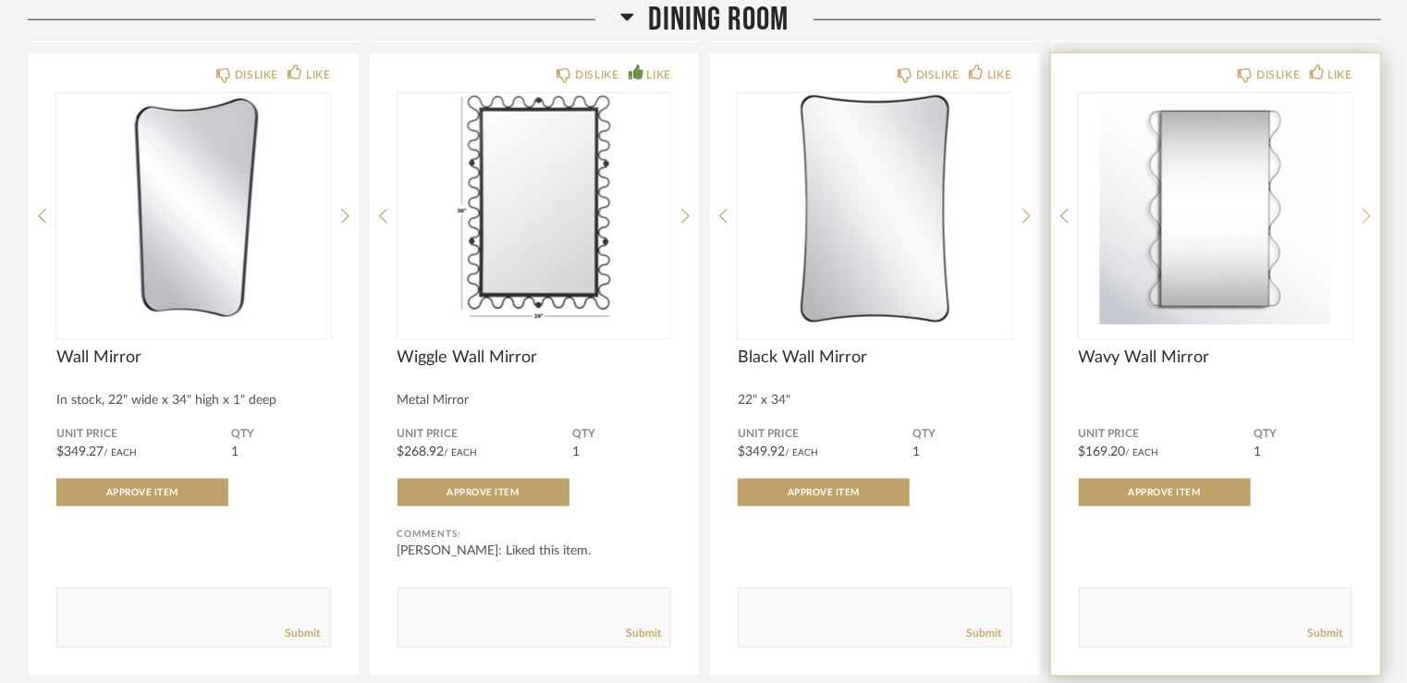
click at [1371, 208] on icon at bounding box center [1367, 216] width 8 height 17
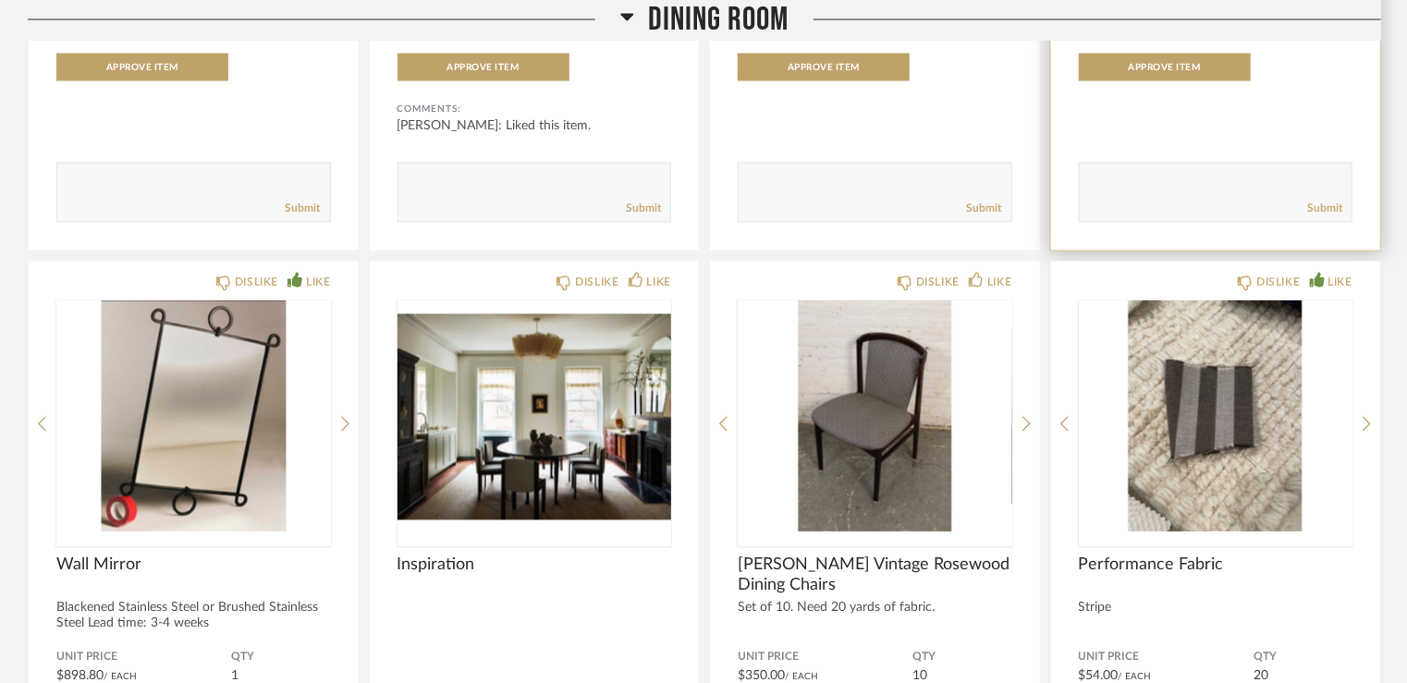
scroll to position [12202, 0]
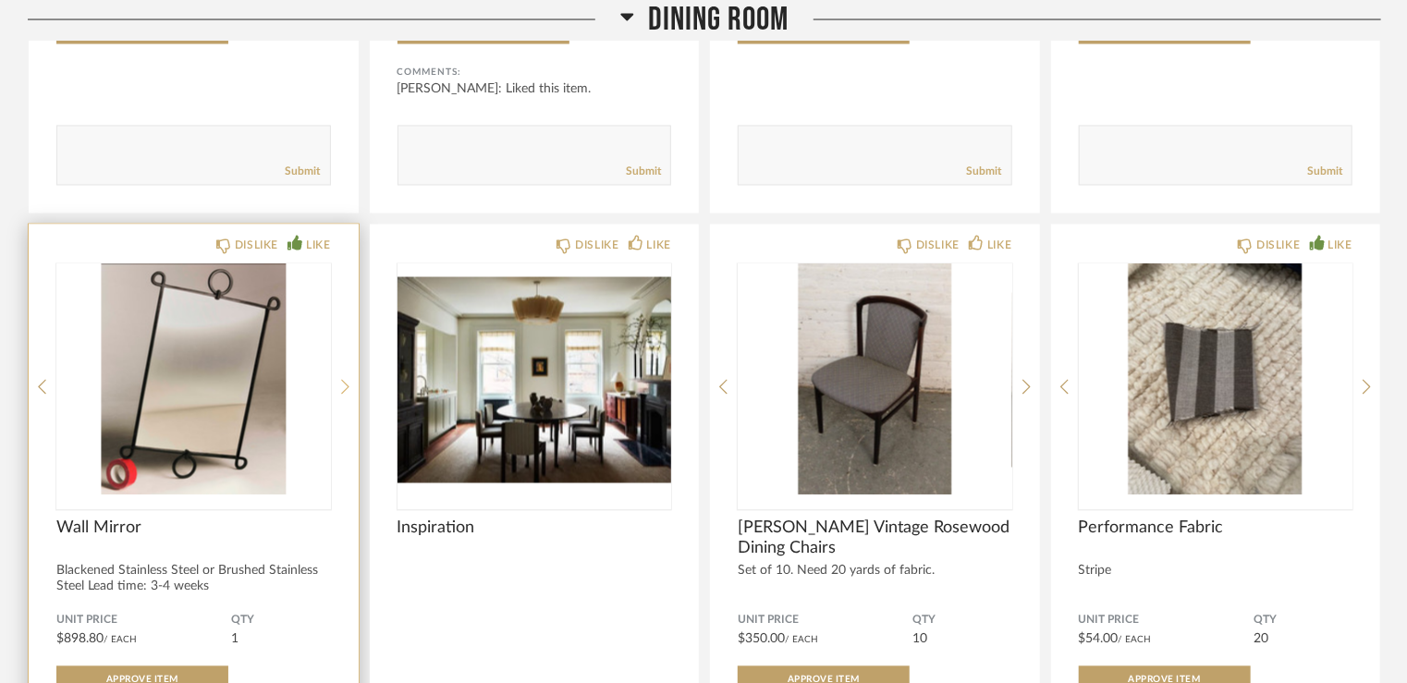
click at [345, 379] on icon at bounding box center [345, 387] width 8 height 17
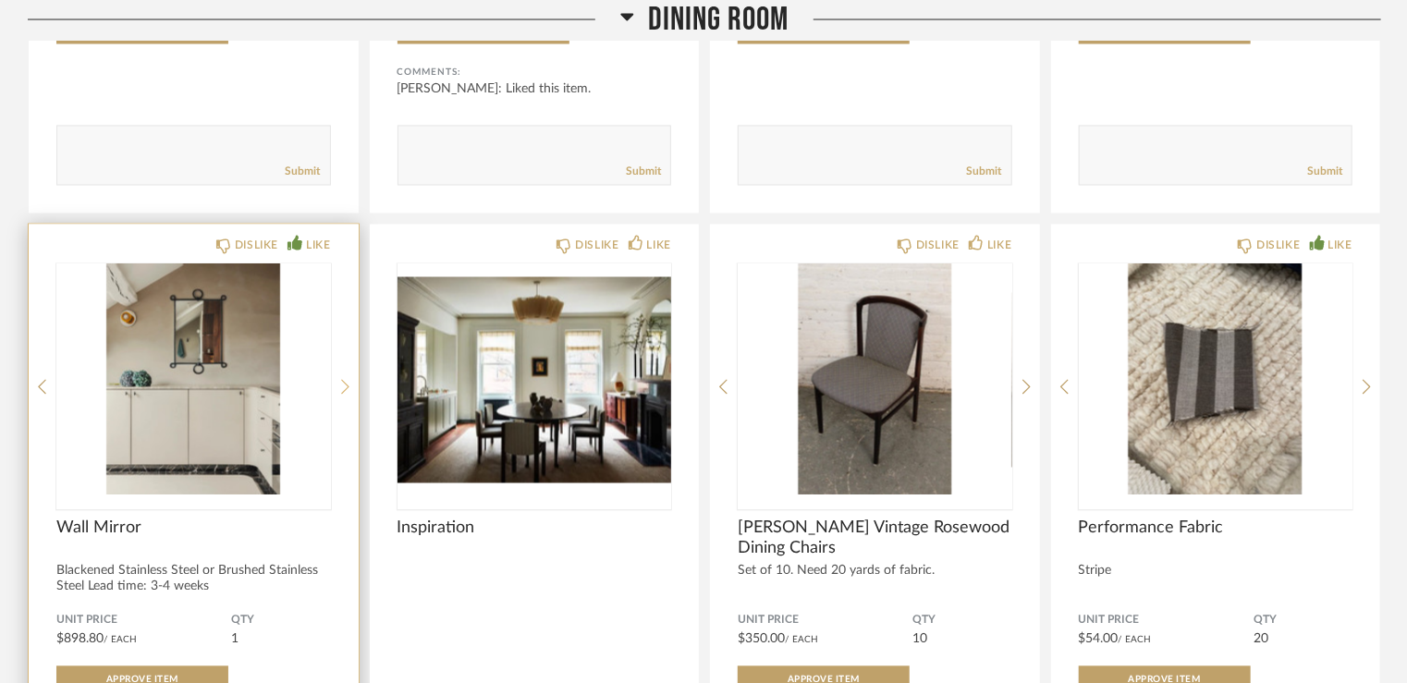
click at [345, 379] on icon at bounding box center [345, 387] width 8 height 17
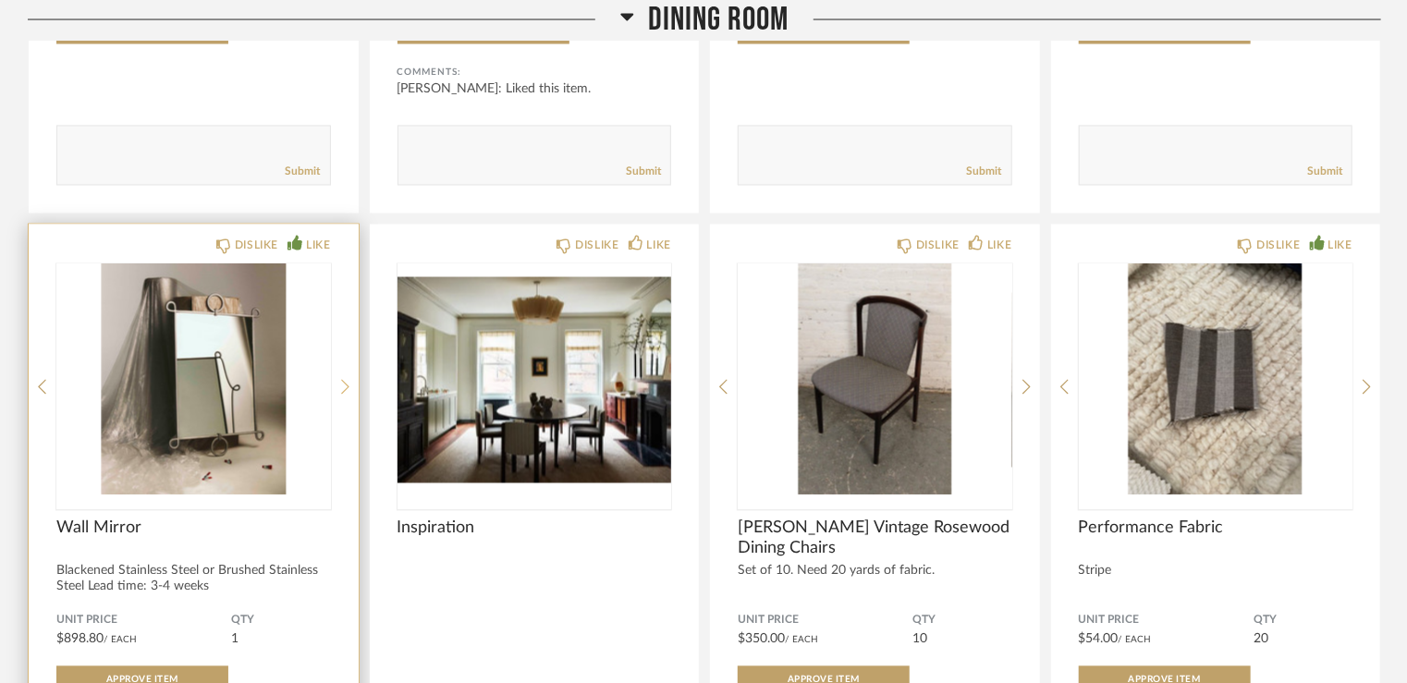
click at [345, 379] on icon at bounding box center [345, 387] width 8 height 17
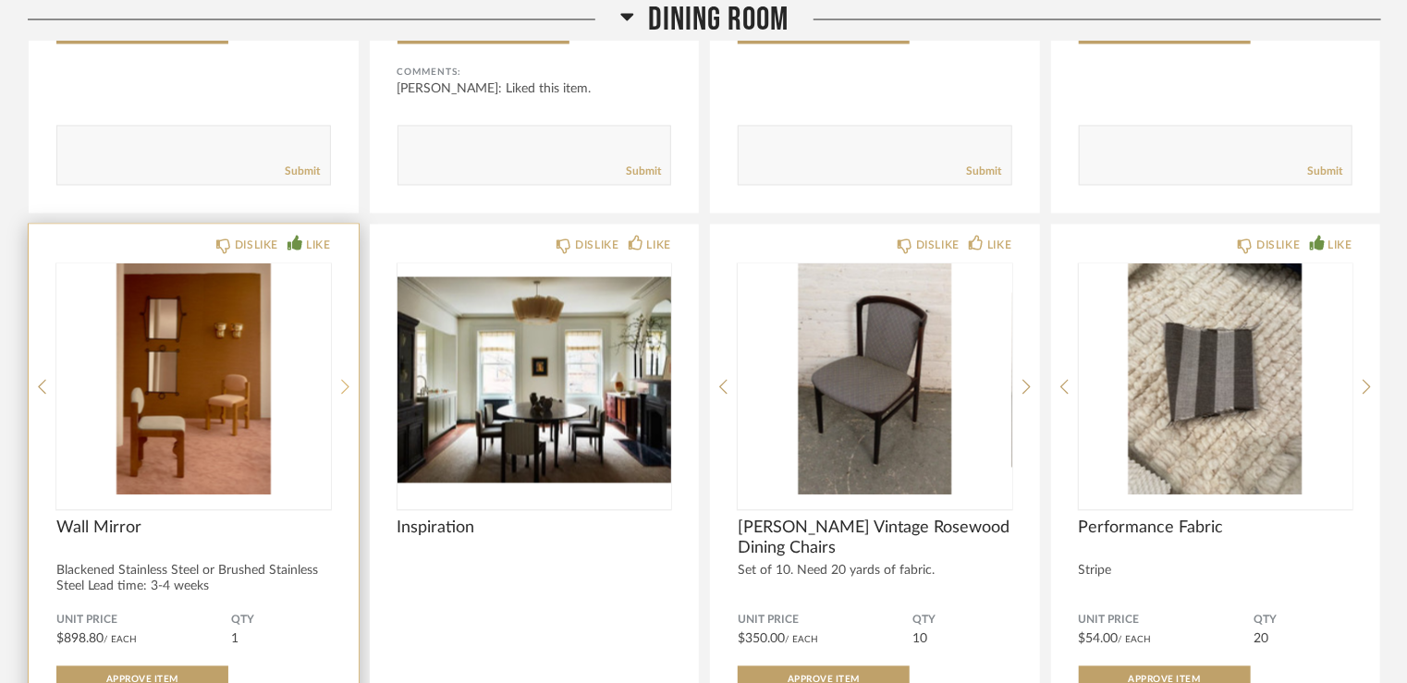
click at [345, 379] on icon at bounding box center [345, 387] width 8 height 17
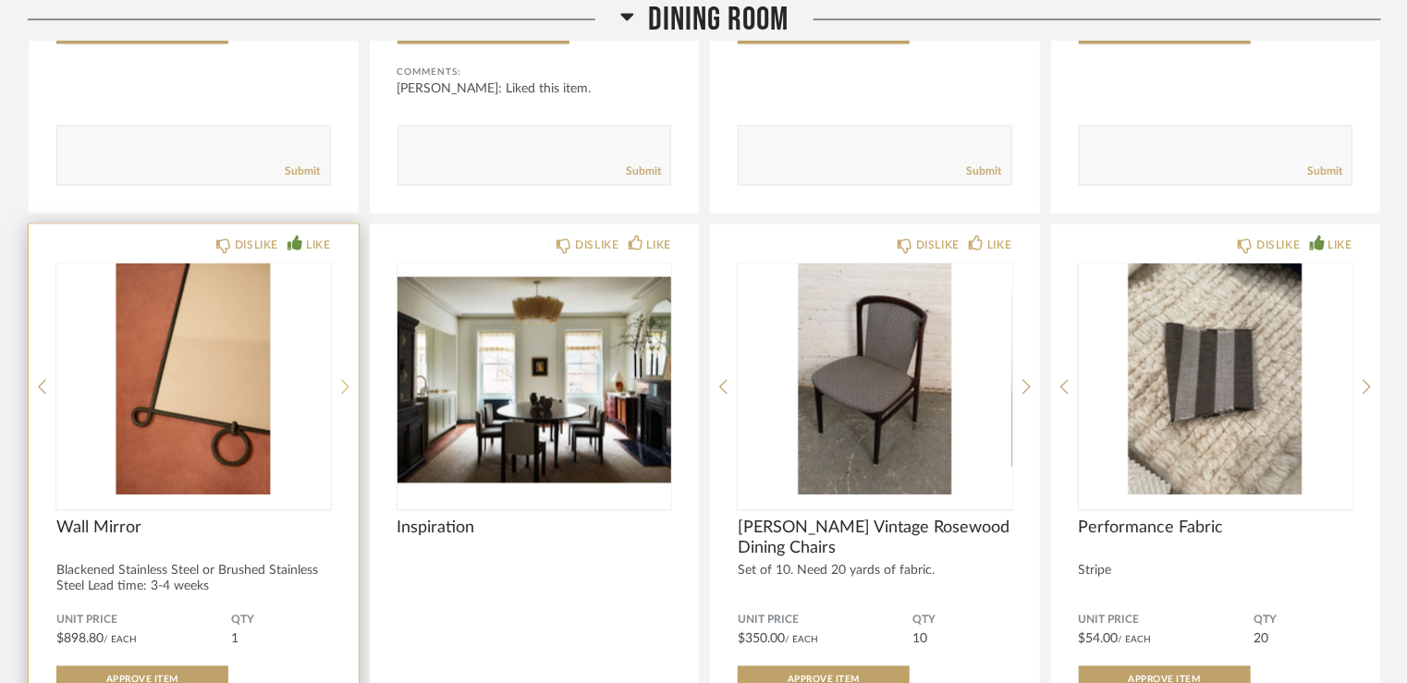
click at [348, 379] on icon at bounding box center [345, 387] width 8 height 17
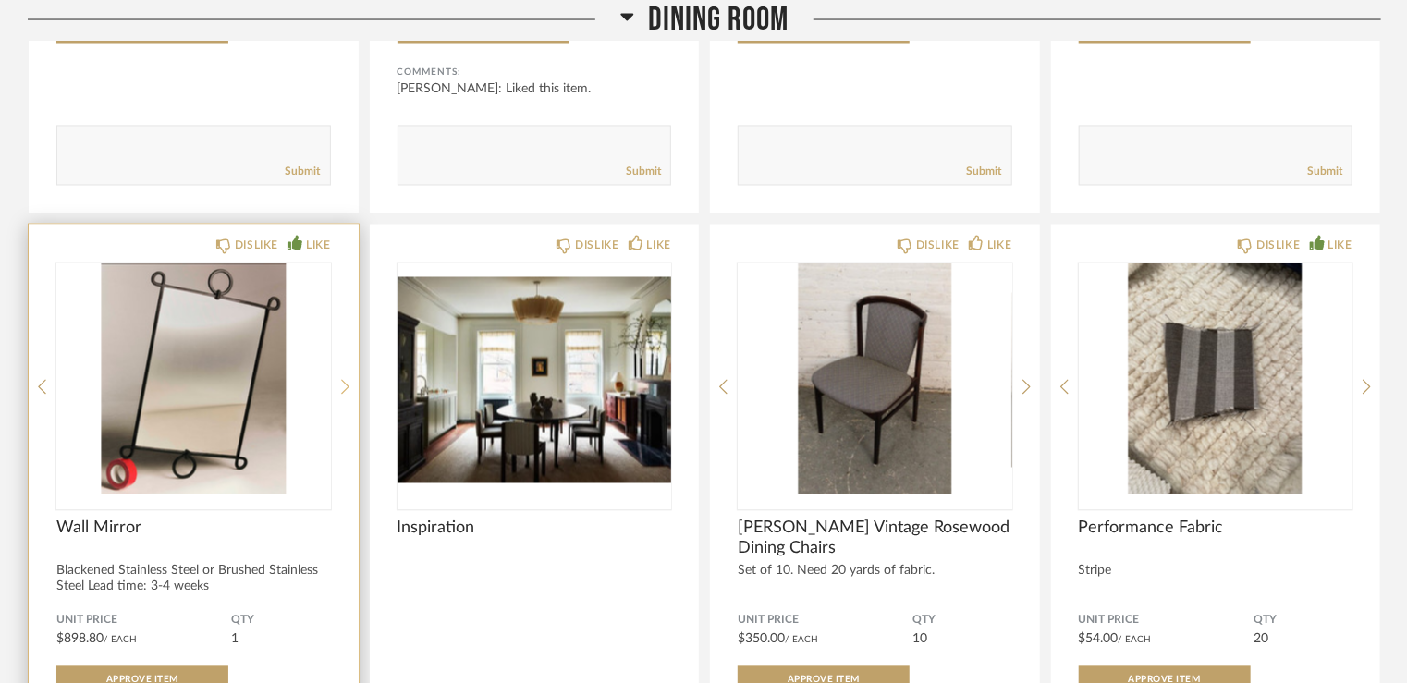
click at [348, 379] on icon at bounding box center [345, 387] width 8 height 17
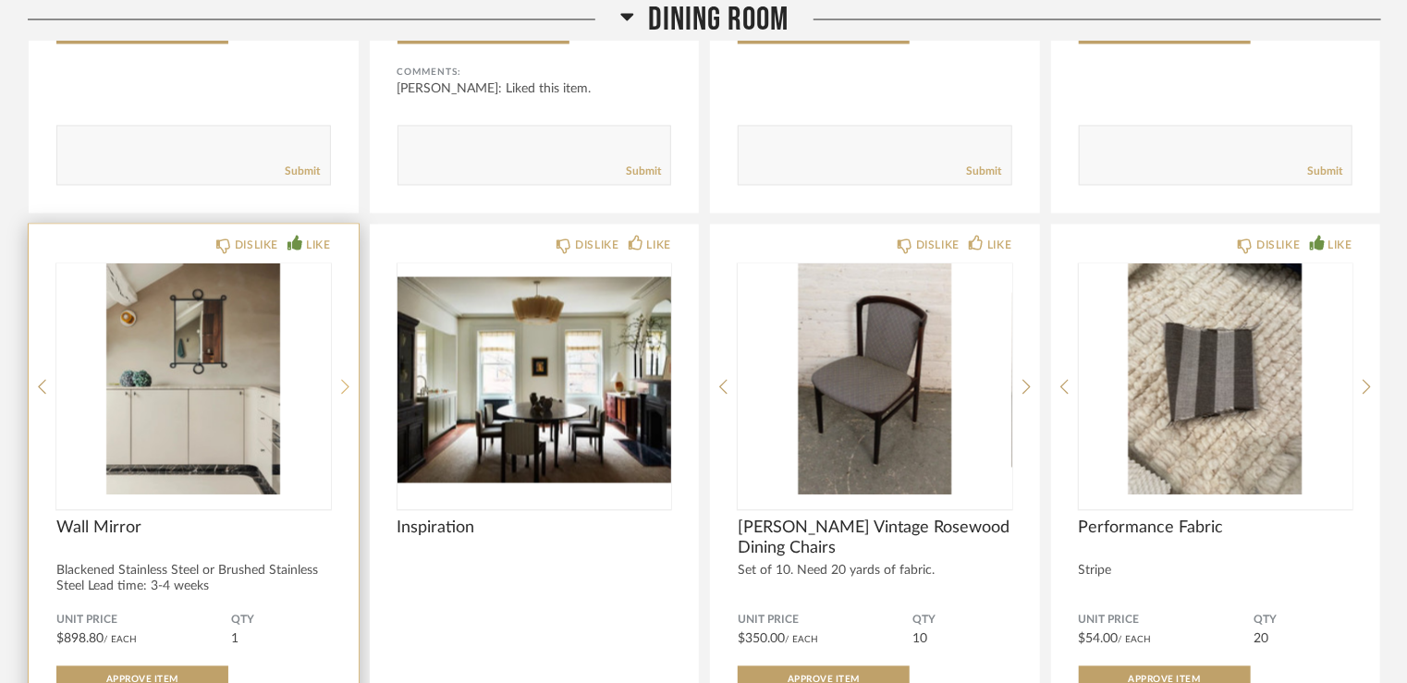
click at [346, 381] on icon at bounding box center [345, 388] width 8 height 15
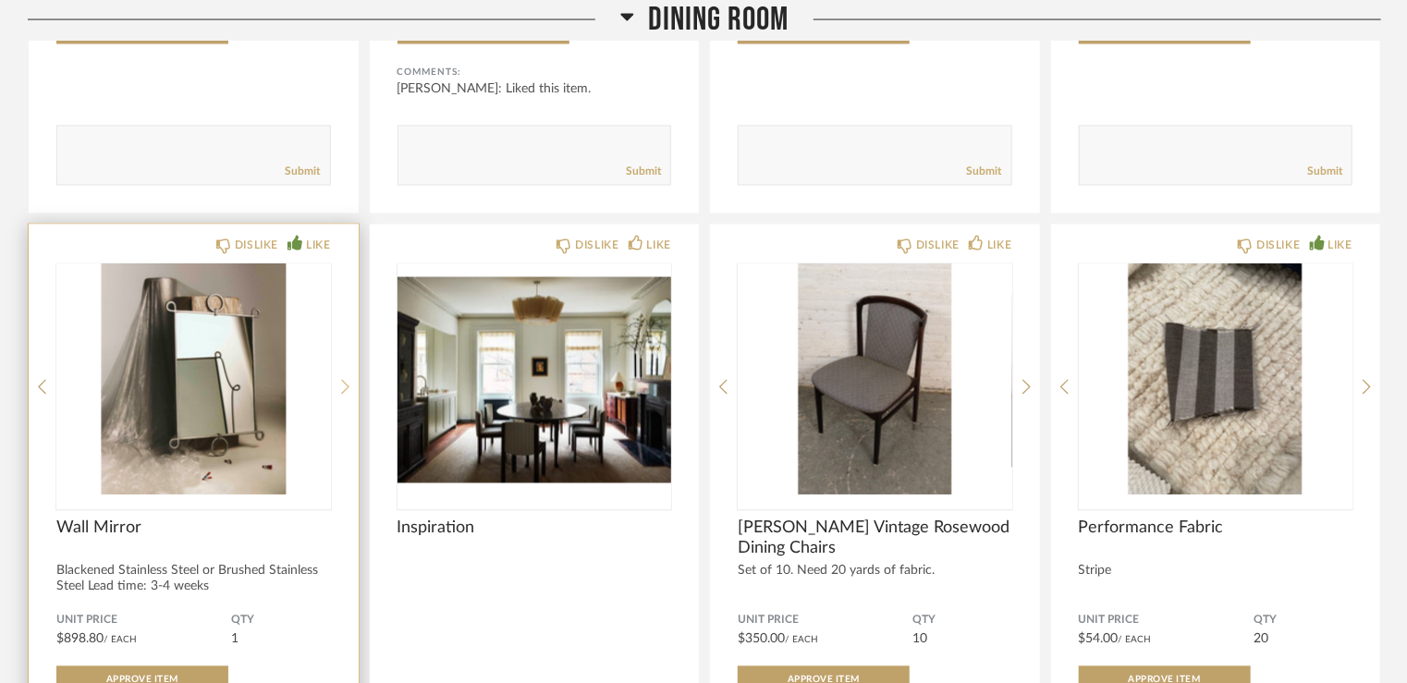
click at [347, 381] on icon at bounding box center [345, 388] width 8 height 15
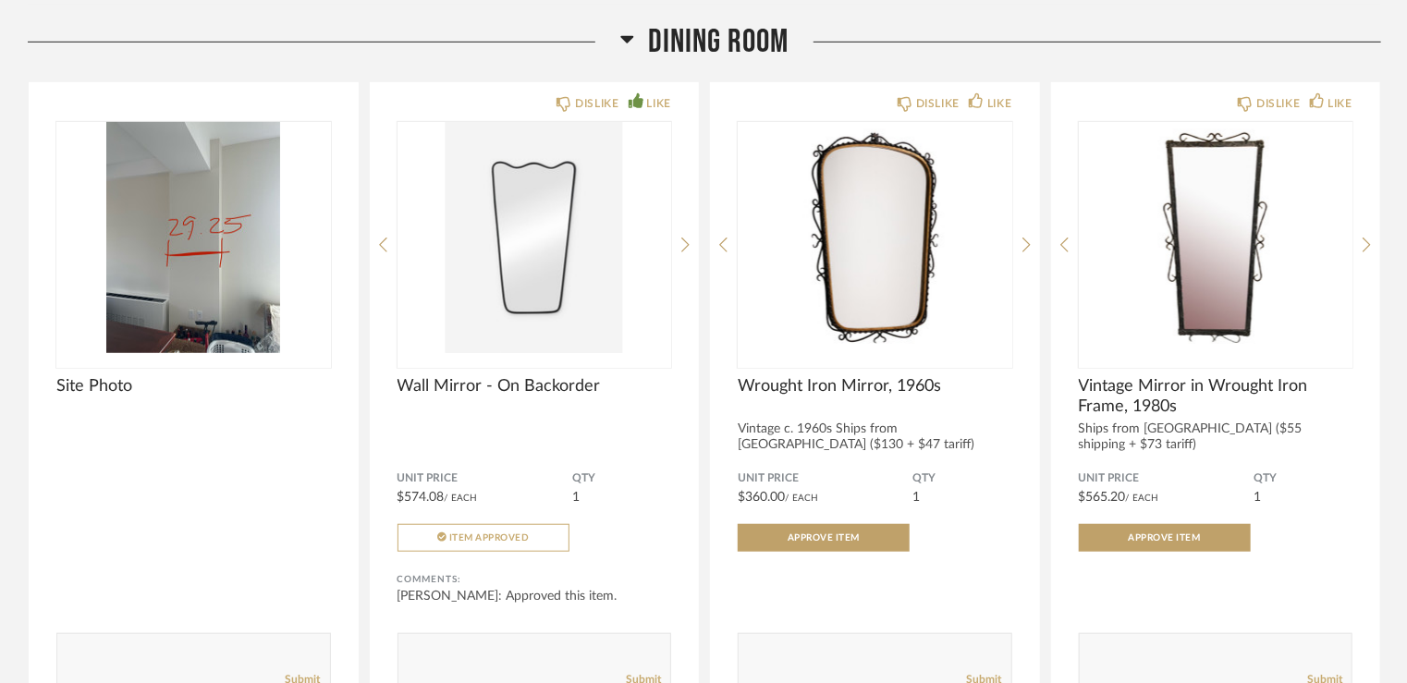
scroll to position [11093, 0]
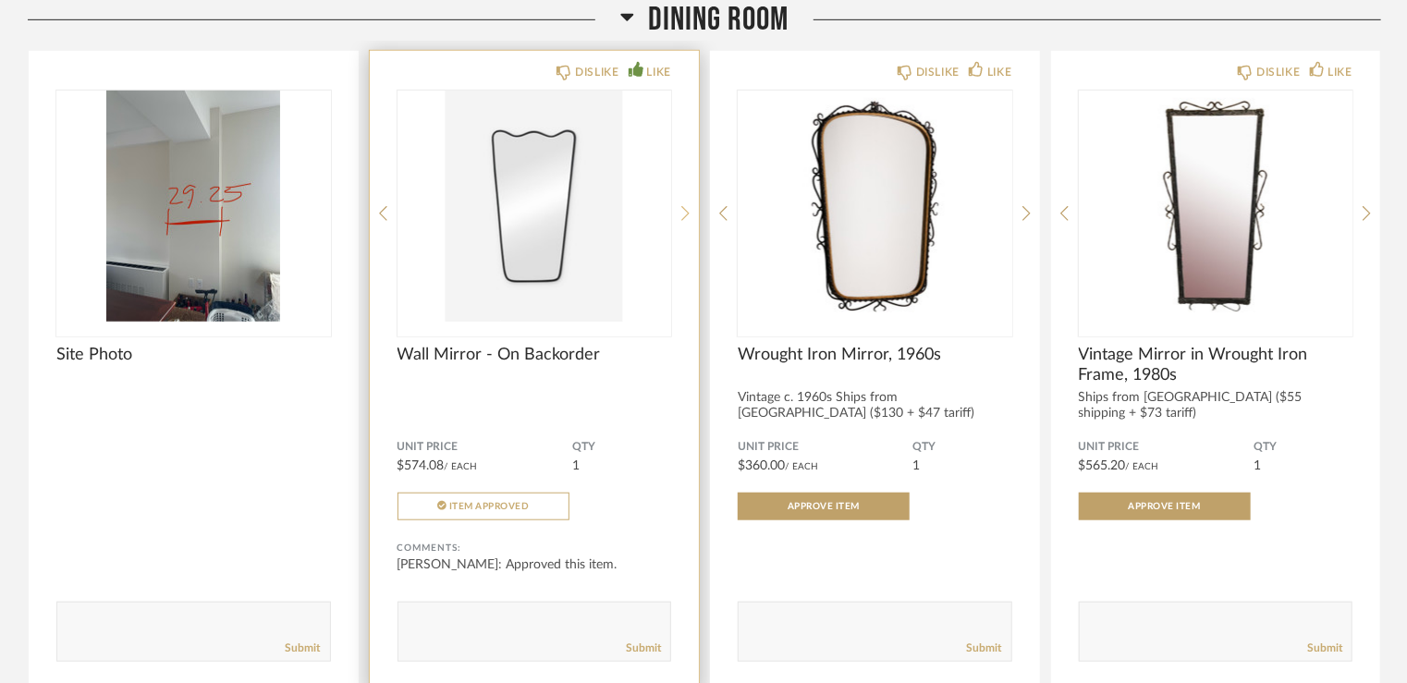
click at [687, 206] on icon at bounding box center [685, 213] width 8 height 15
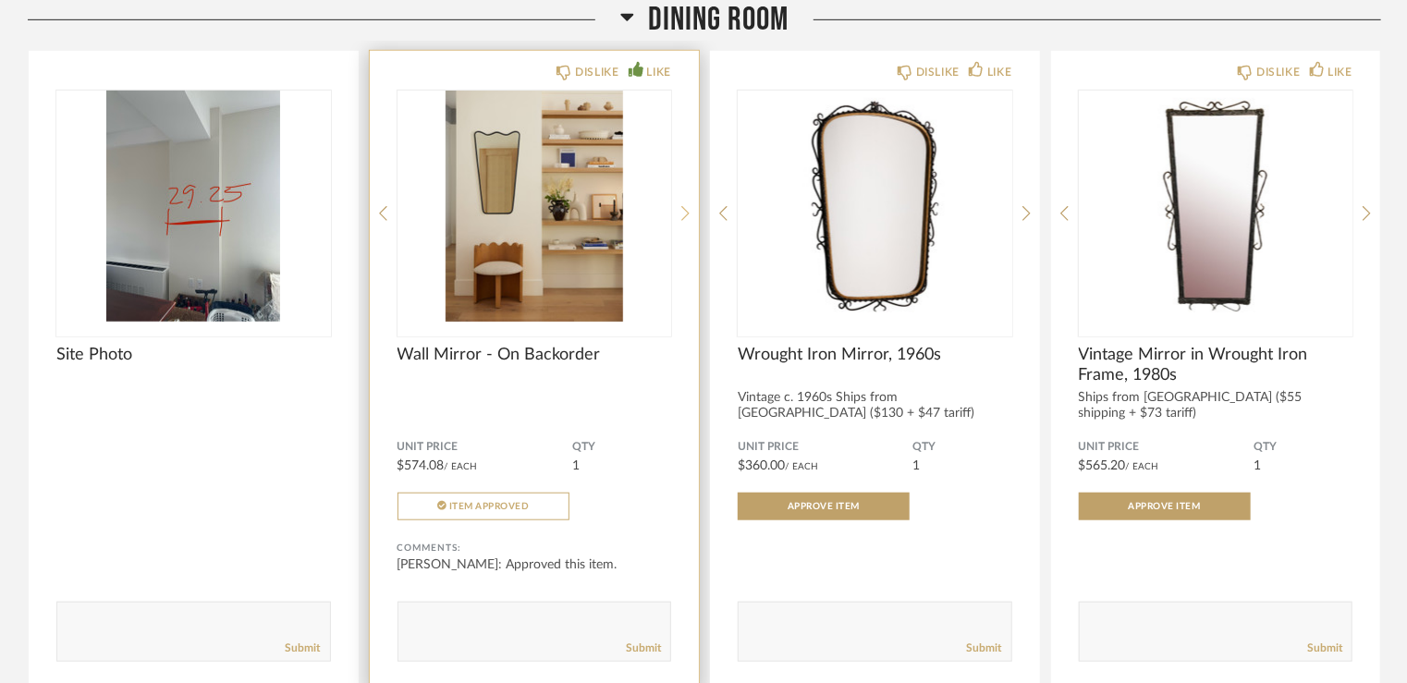
click at [684, 205] on icon at bounding box center [685, 213] width 8 height 17
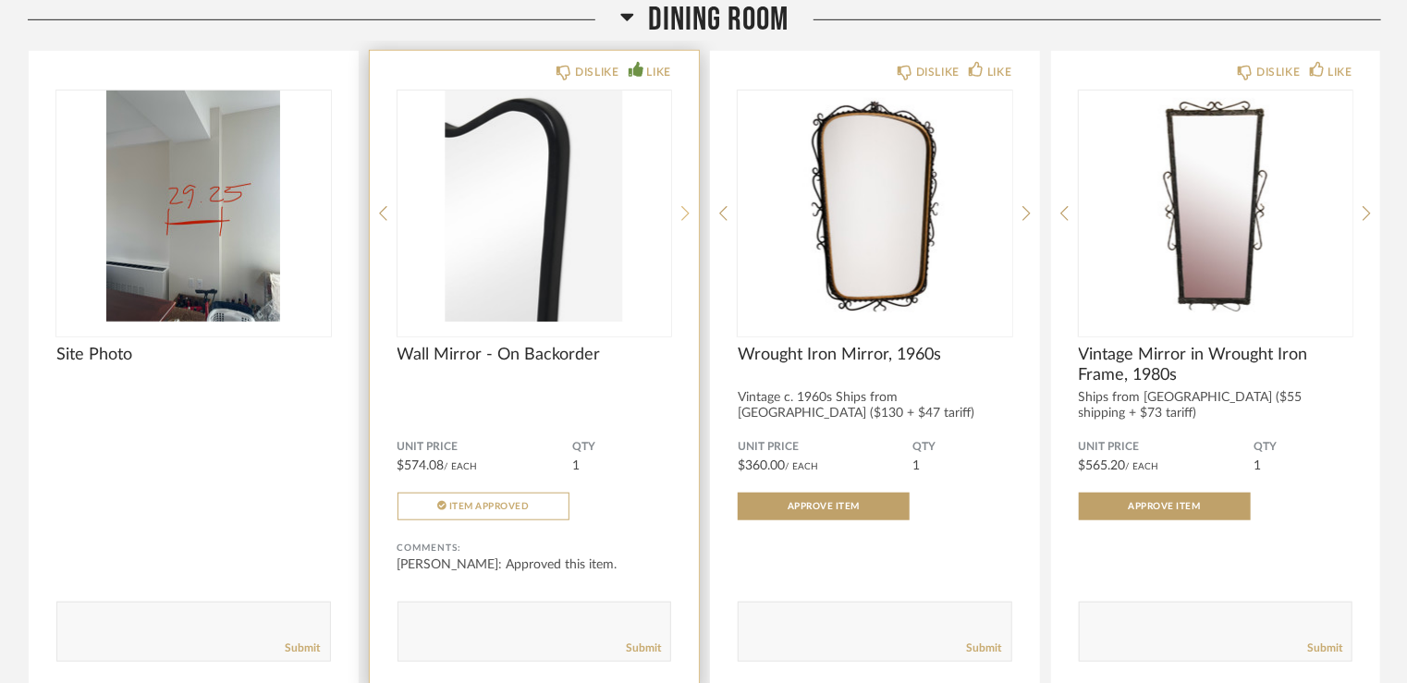
click at [684, 205] on icon at bounding box center [685, 213] width 8 height 17
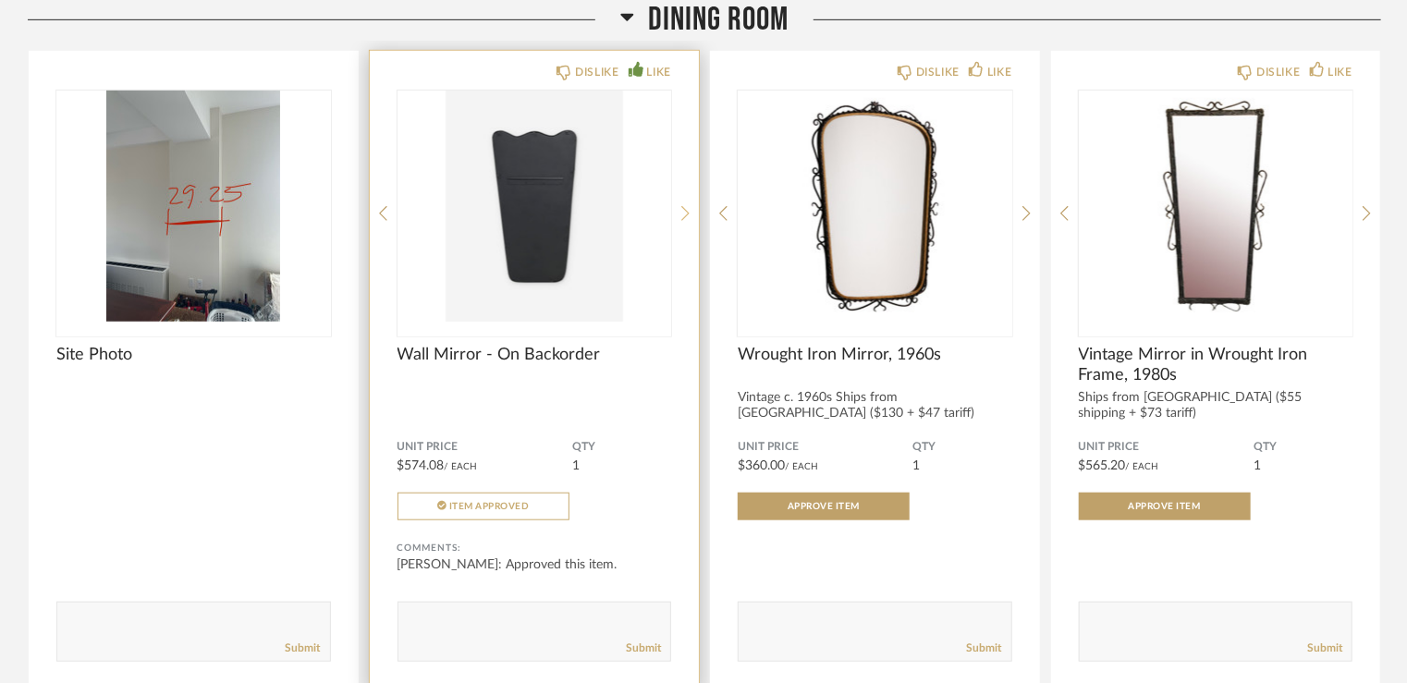
click at [685, 205] on icon at bounding box center [685, 213] width 8 height 17
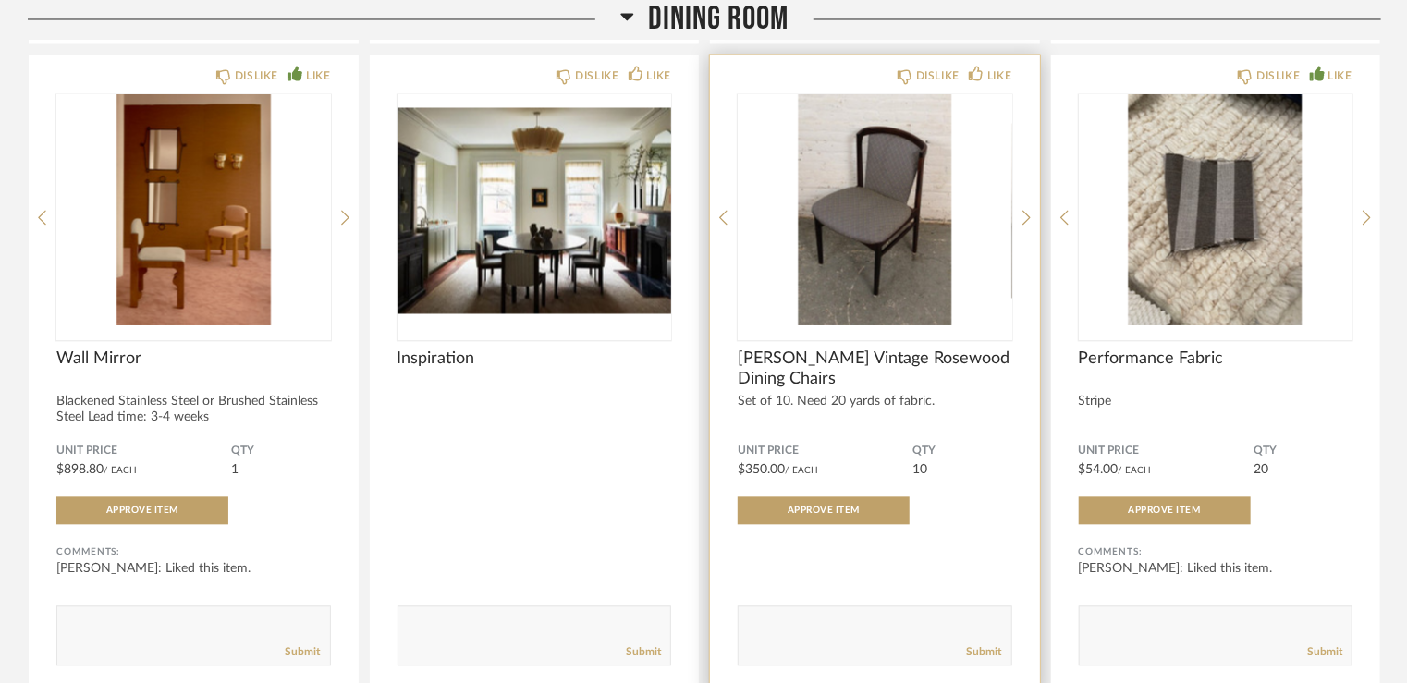
scroll to position [12387, 0]
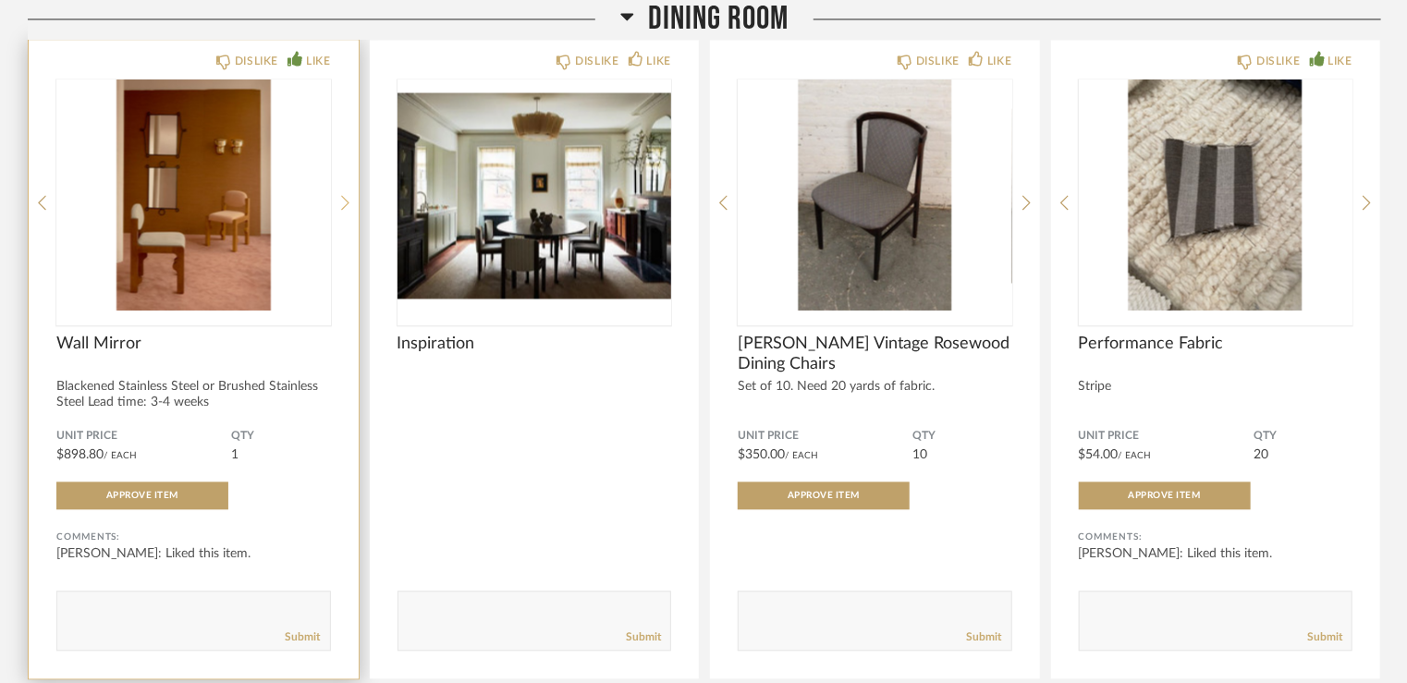
click at [344, 194] on icon at bounding box center [345, 202] width 8 height 17
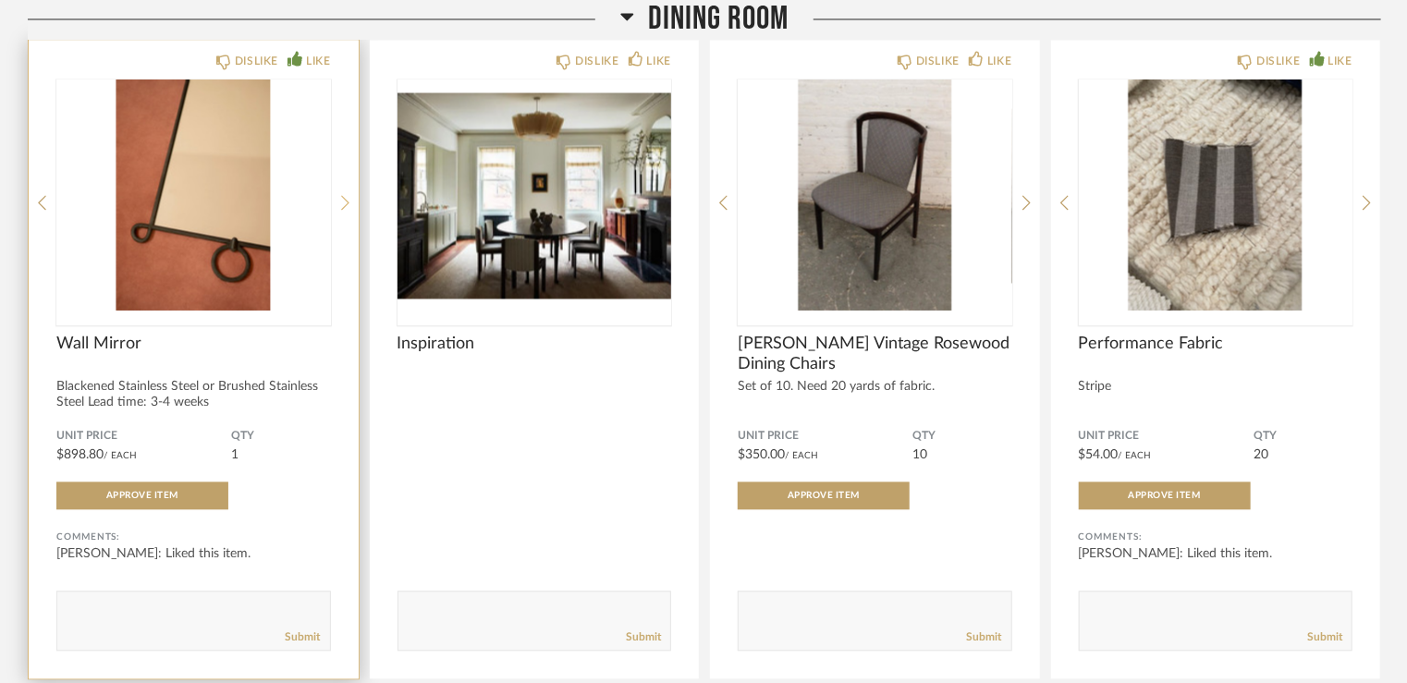
click at [343, 194] on icon at bounding box center [345, 202] width 8 height 17
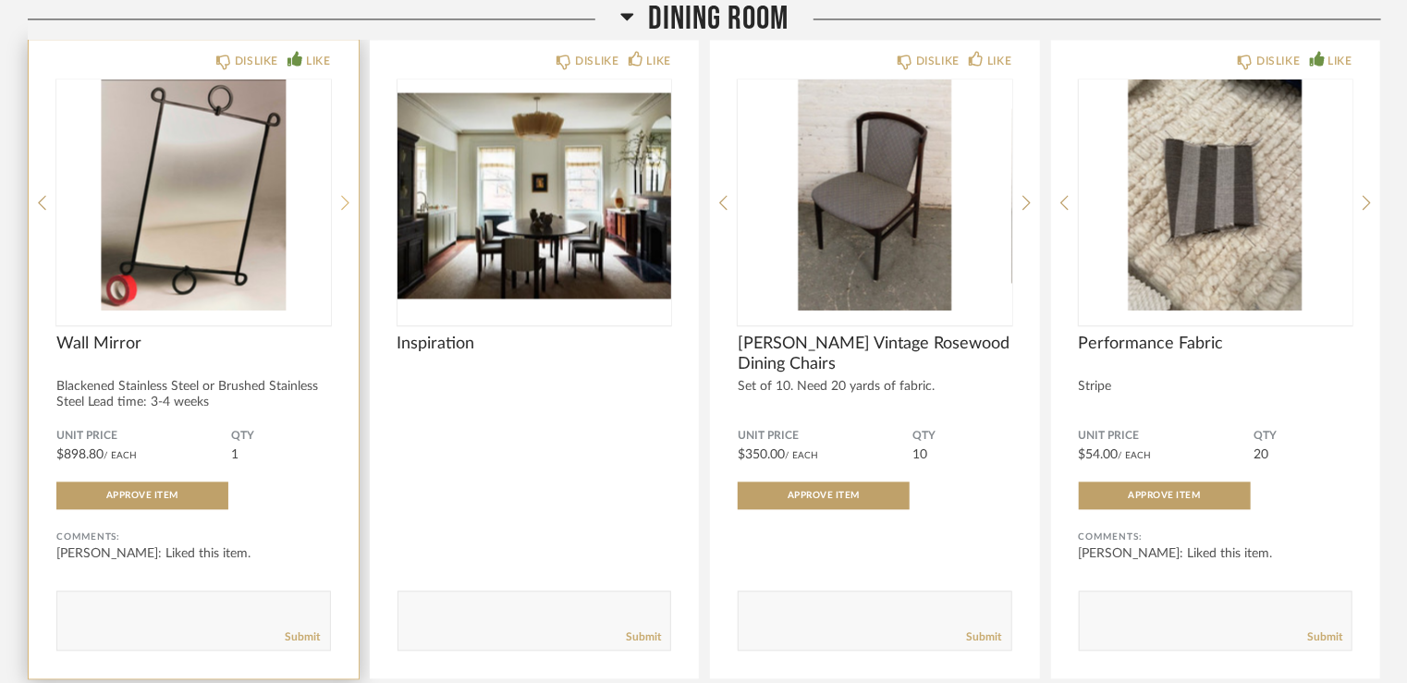
click at [343, 194] on icon at bounding box center [345, 202] width 8 height 17
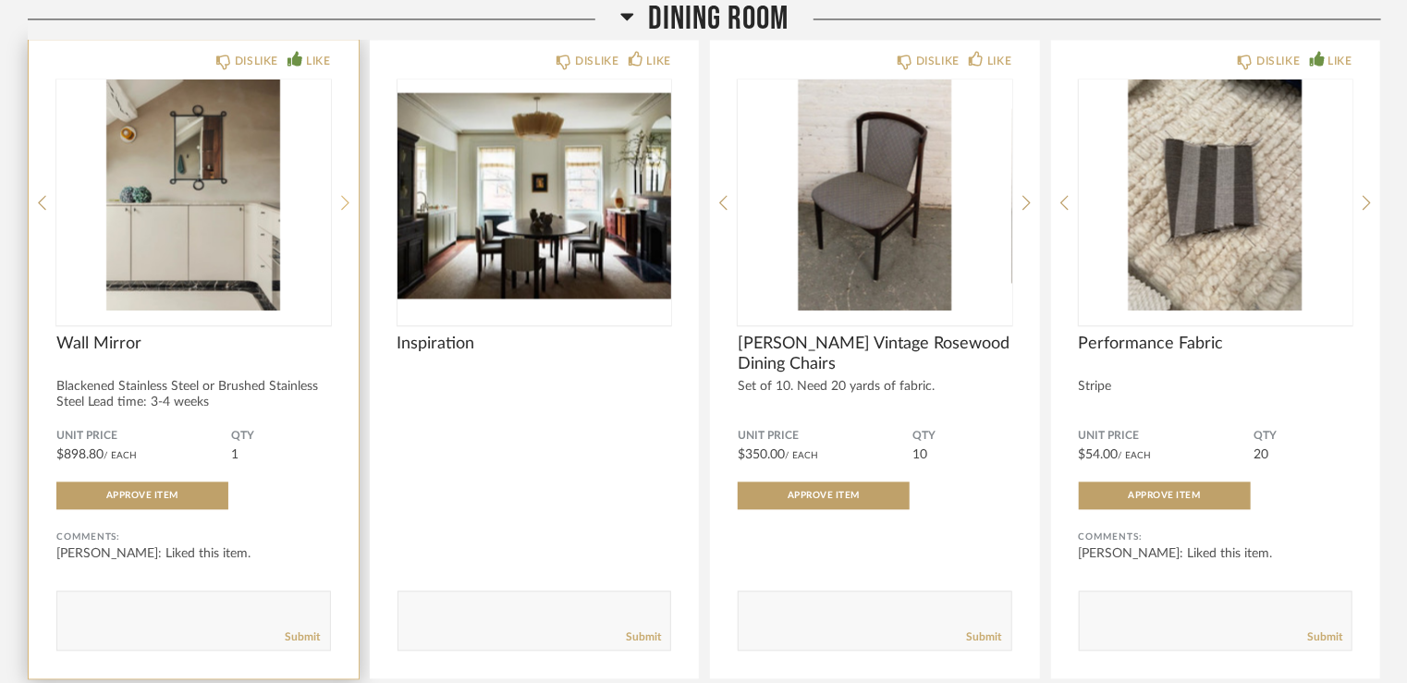
click at [343, 194] on icon at bounding box center [345, 202] width 8 height 17
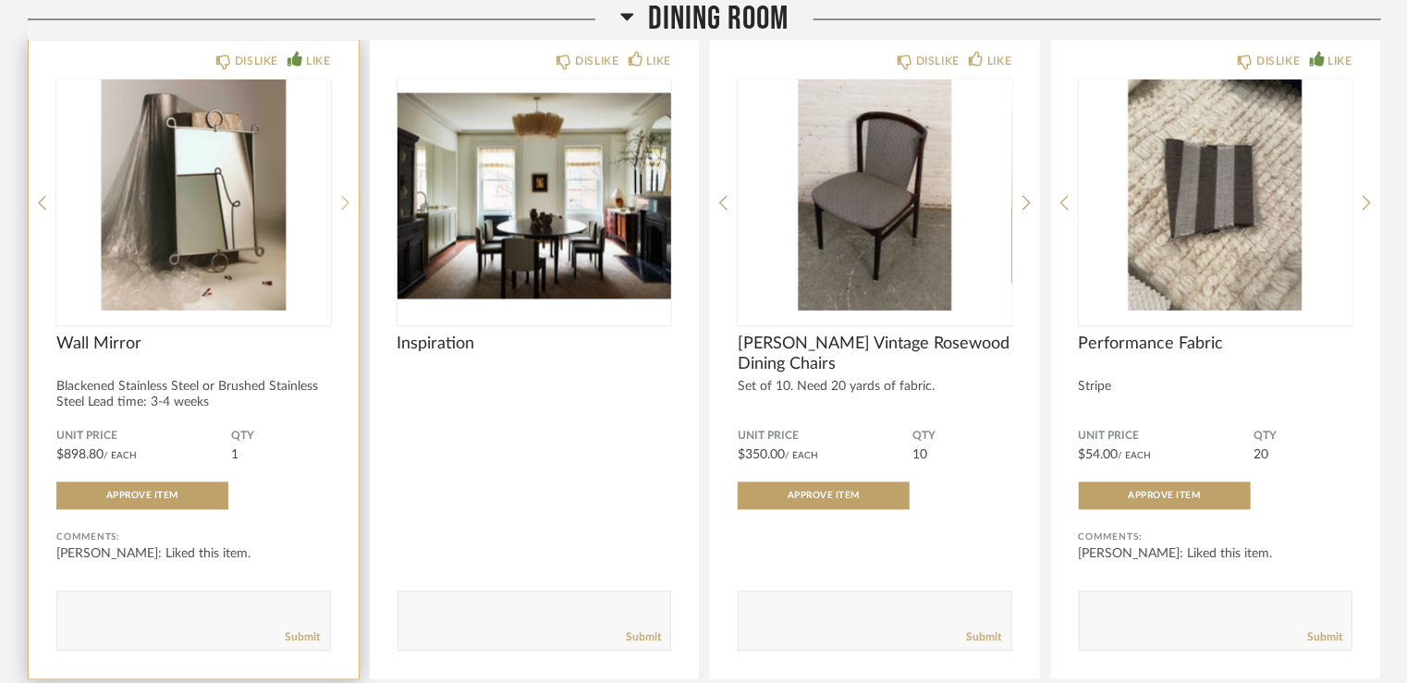
click at [343, 194] on icon at bounding box center [345, 202] width 8 height 17
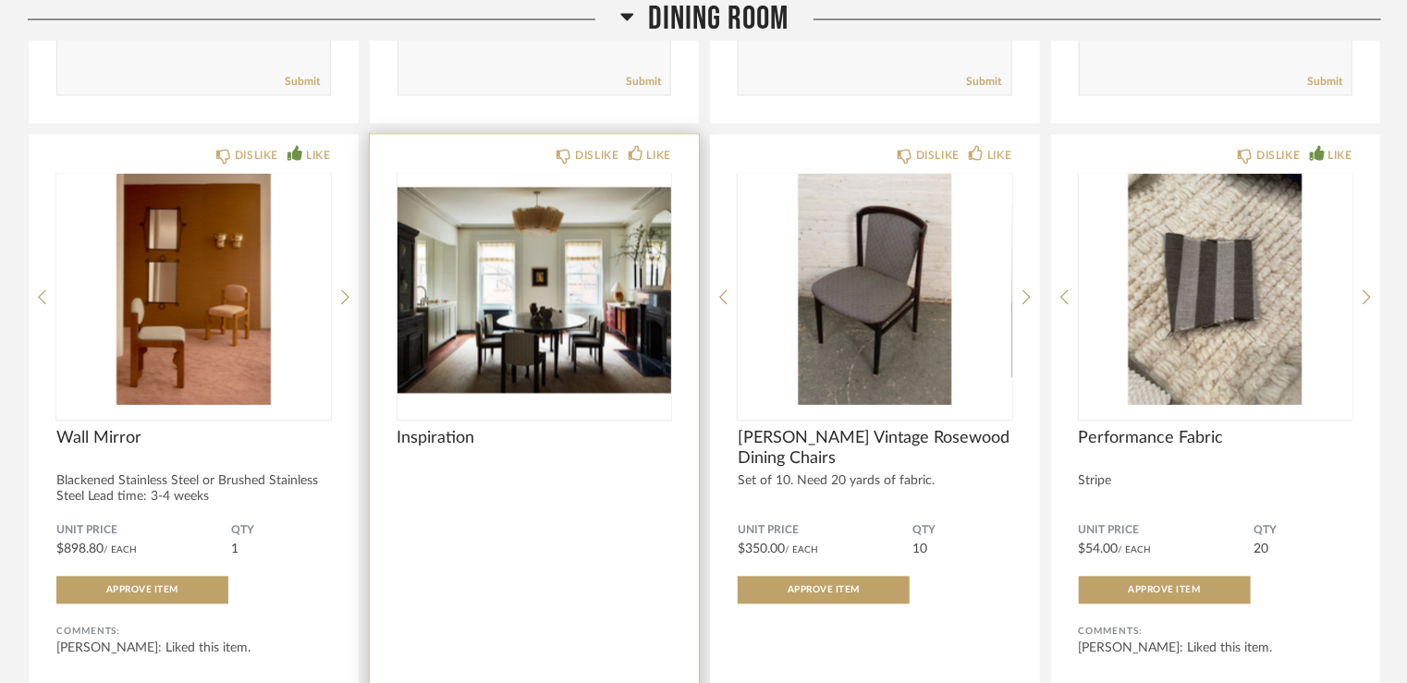
scroll to position [12294, 0]
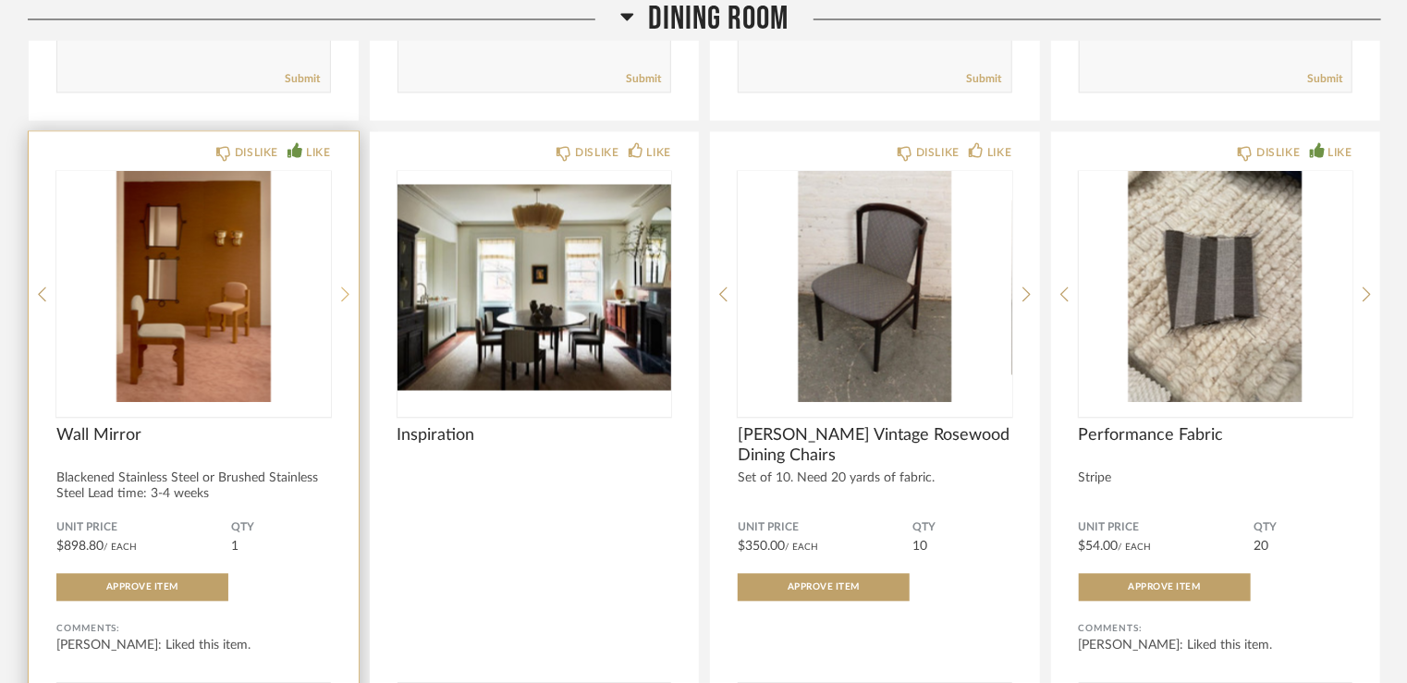
click at [344, 288] on icon at bounding box center [345, 295] width 8 height 15
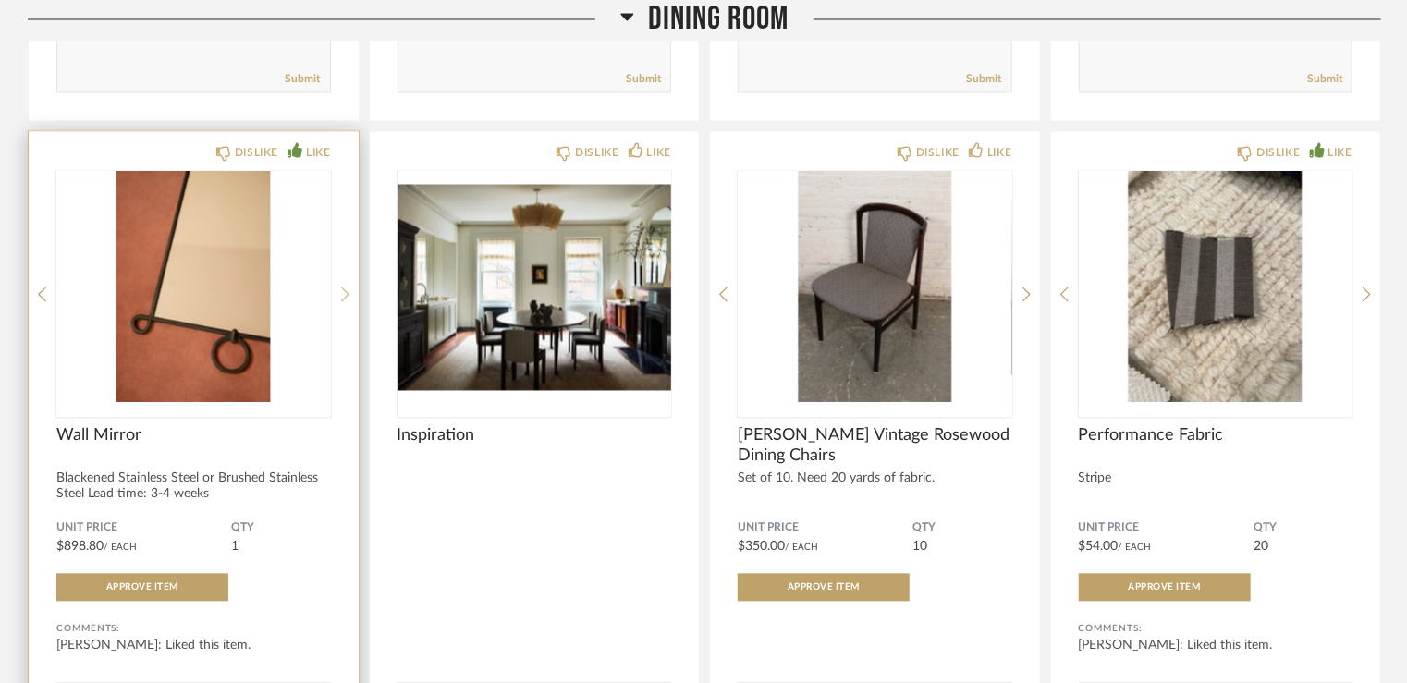
click at [344, 288] on icon at bounding box center [345, 295] width 8 height 15
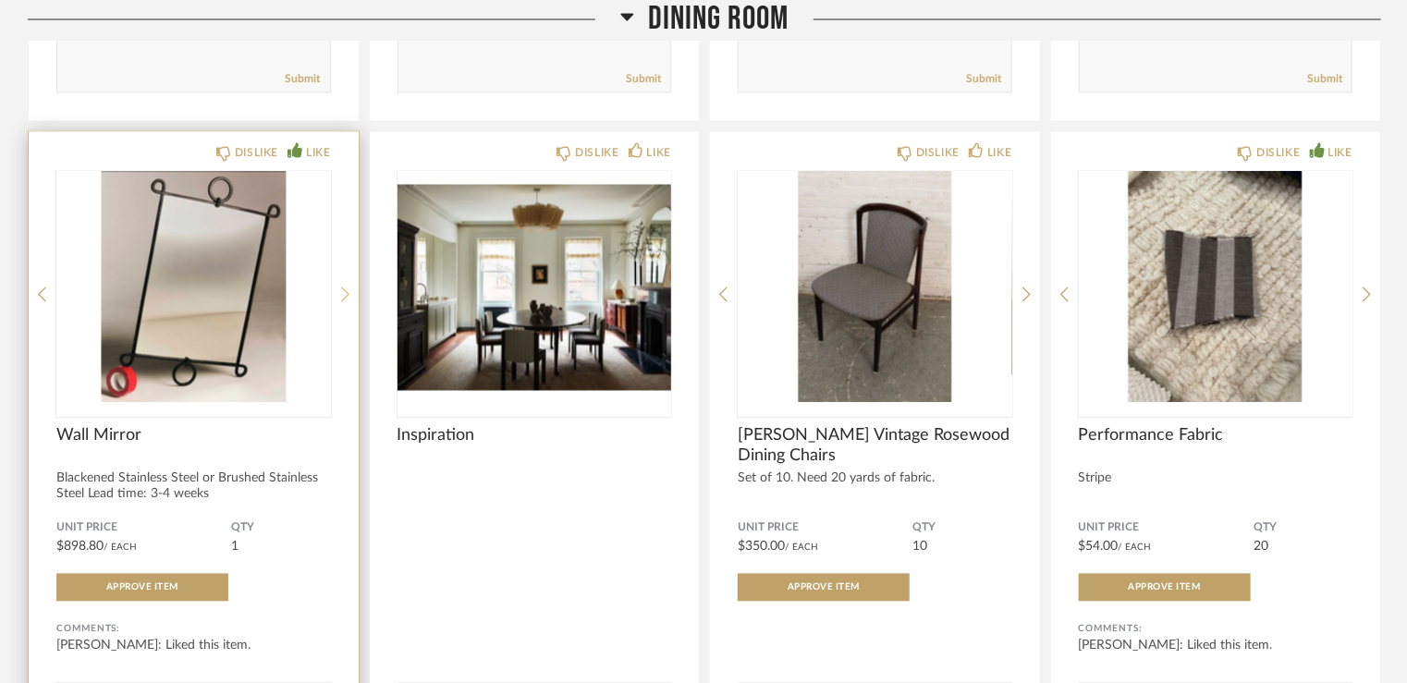
click at [344, 288] on icon at bounding box center [345, 295] width 8 height 15
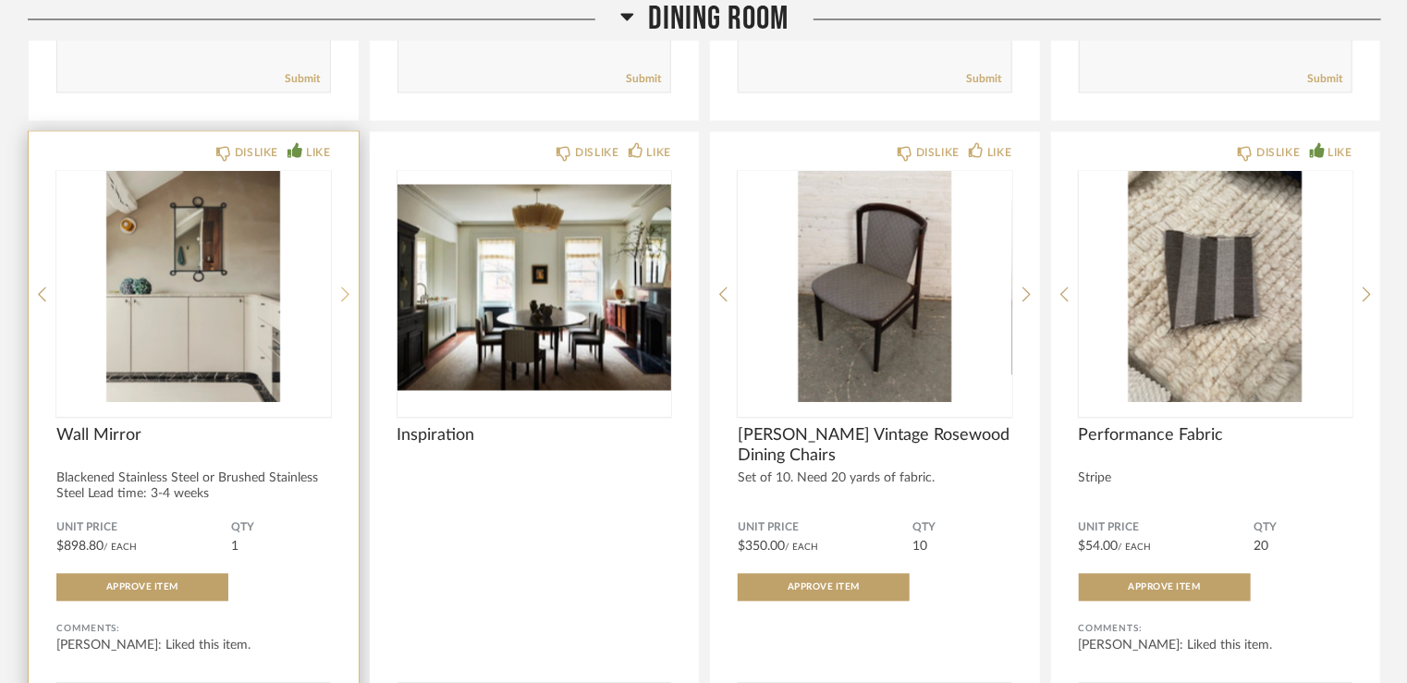
click at [344, 288] on icon at bounding box center [345, 295] width 8 height 15
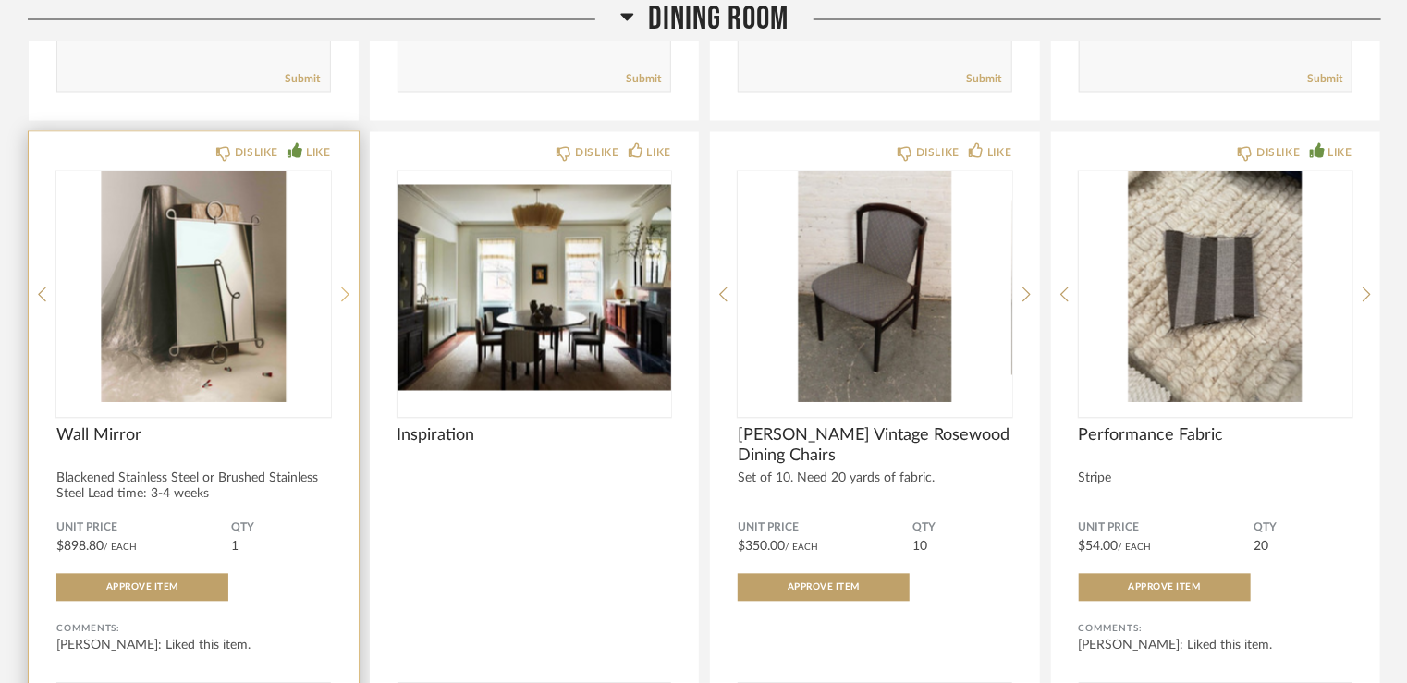
click at [344, 288] on icon at bounding box center [345, 295] width 8 height 15
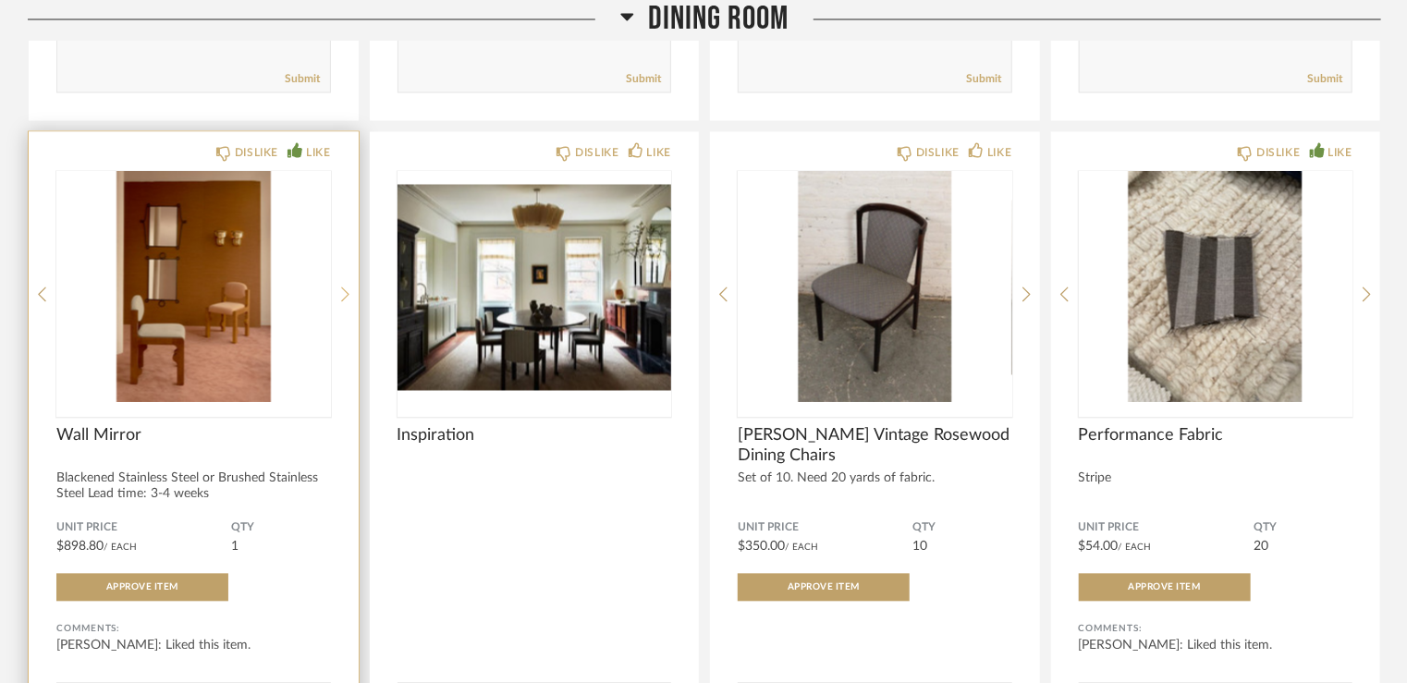
click at [344, 288] on icon at bounding box center [345, 295] width 8 height 15
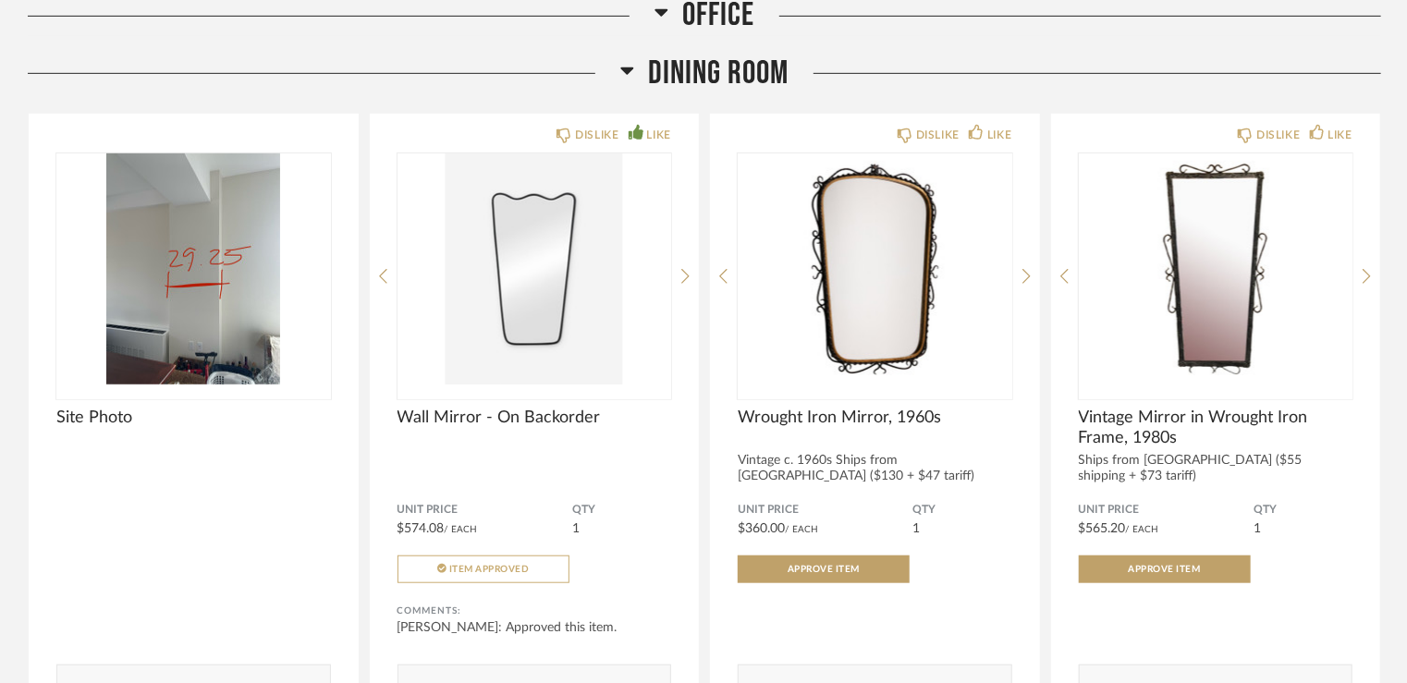
scroll to position [11000, 0]
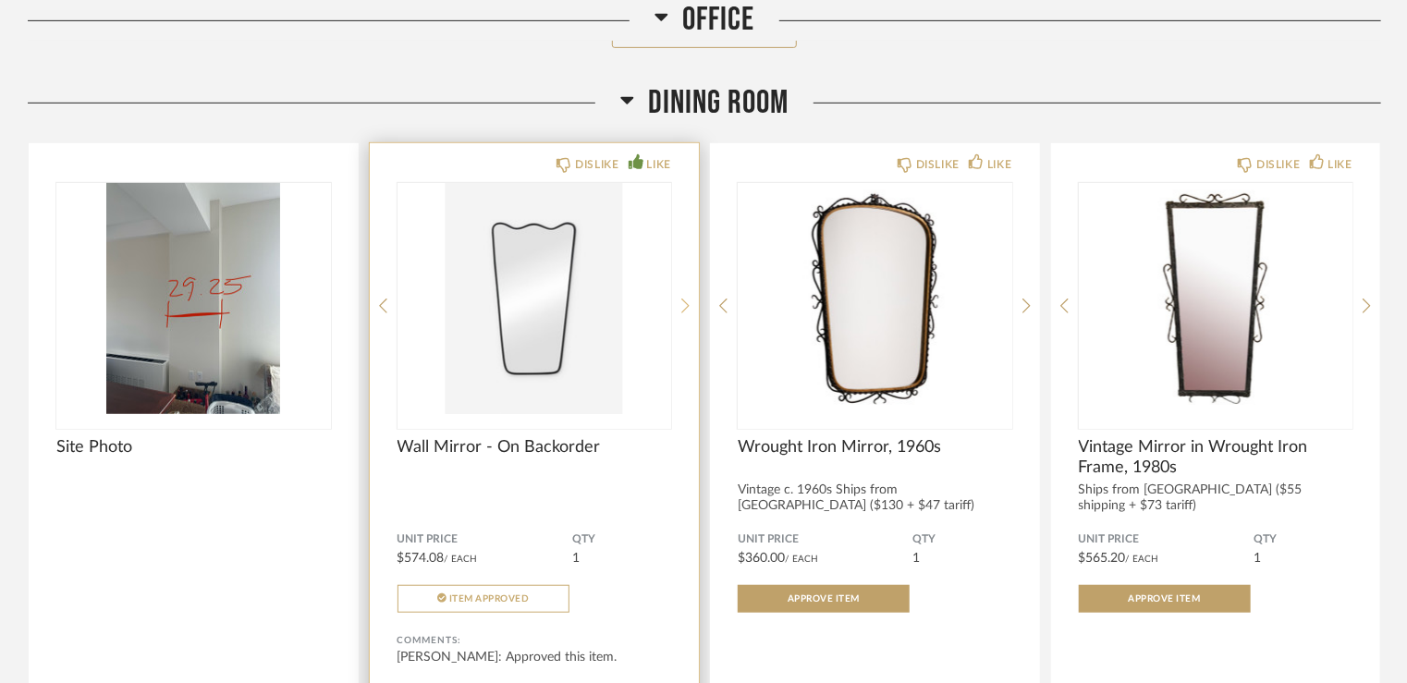
click at [684, 298] on icon at bounding box center [685, 306] width 8 height 17
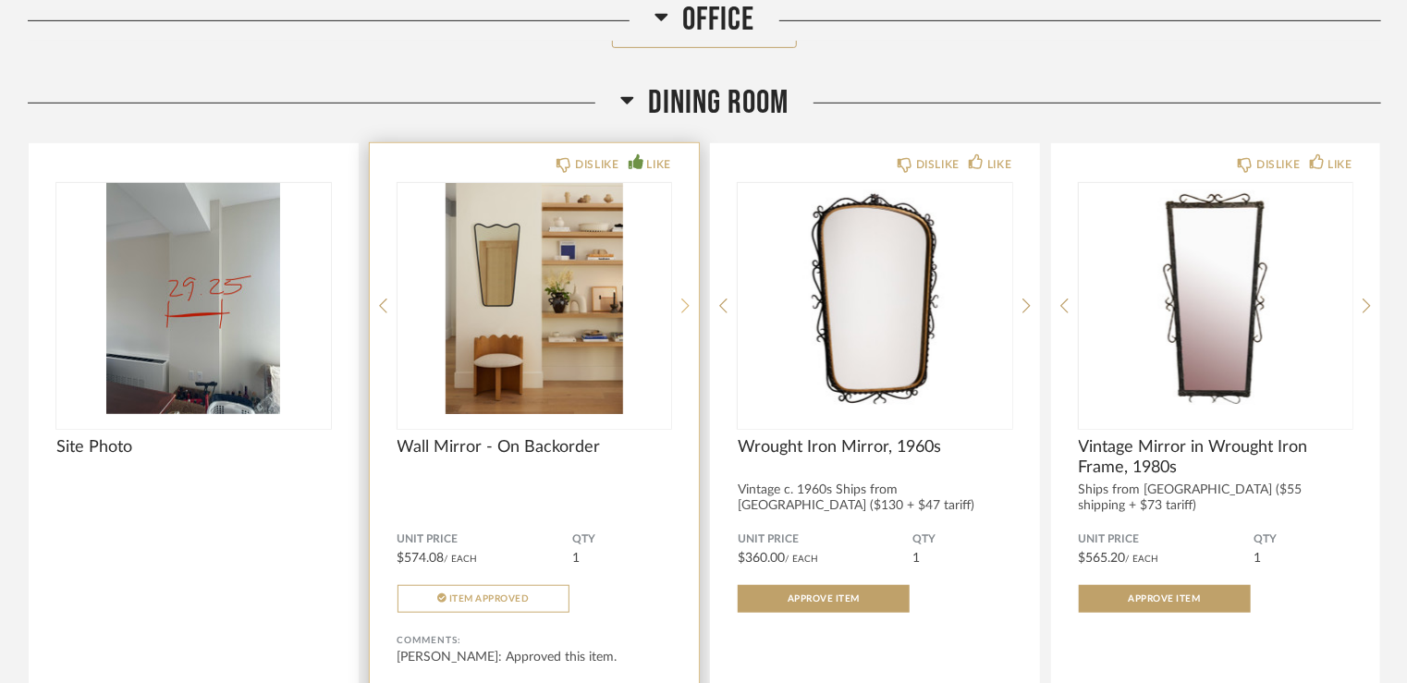
click at [684, 298] on icon at bounding box center [685, 306] width 8 height 17
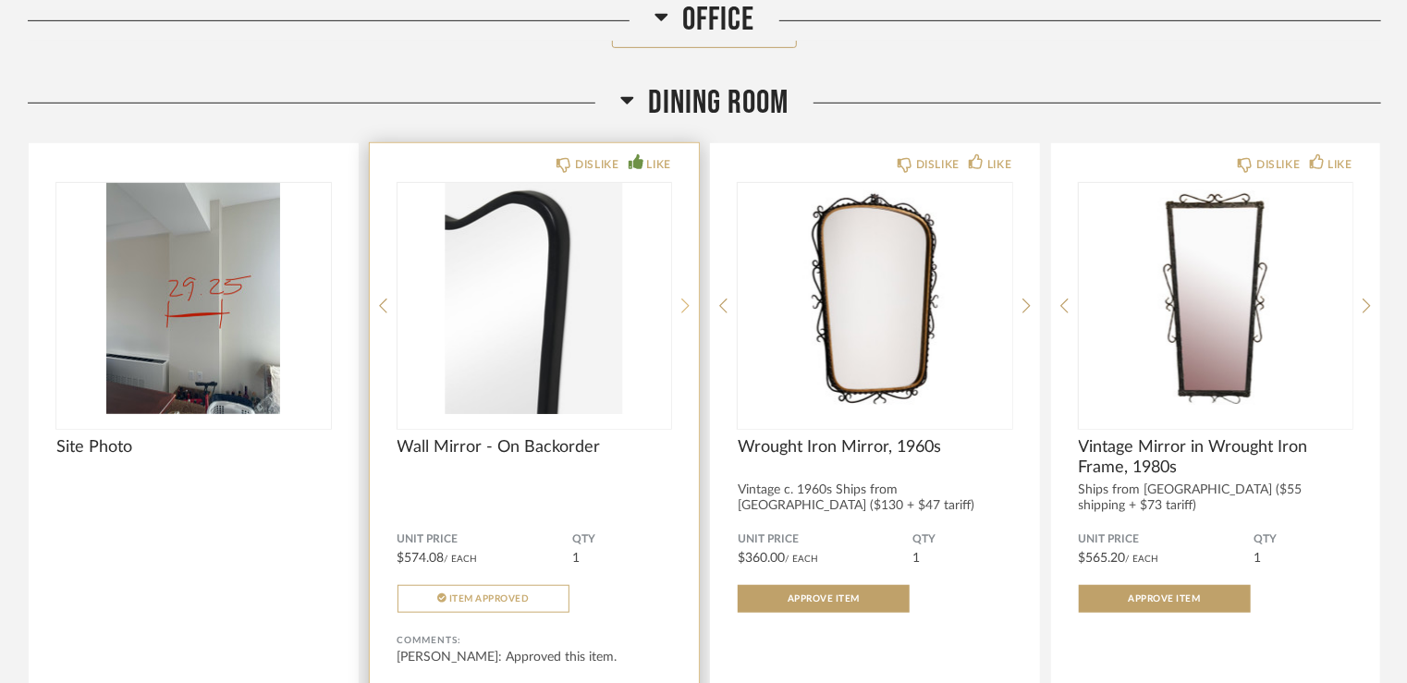
click at [684, 298] on icon at bounding box center [685, 306] width 8 height 17
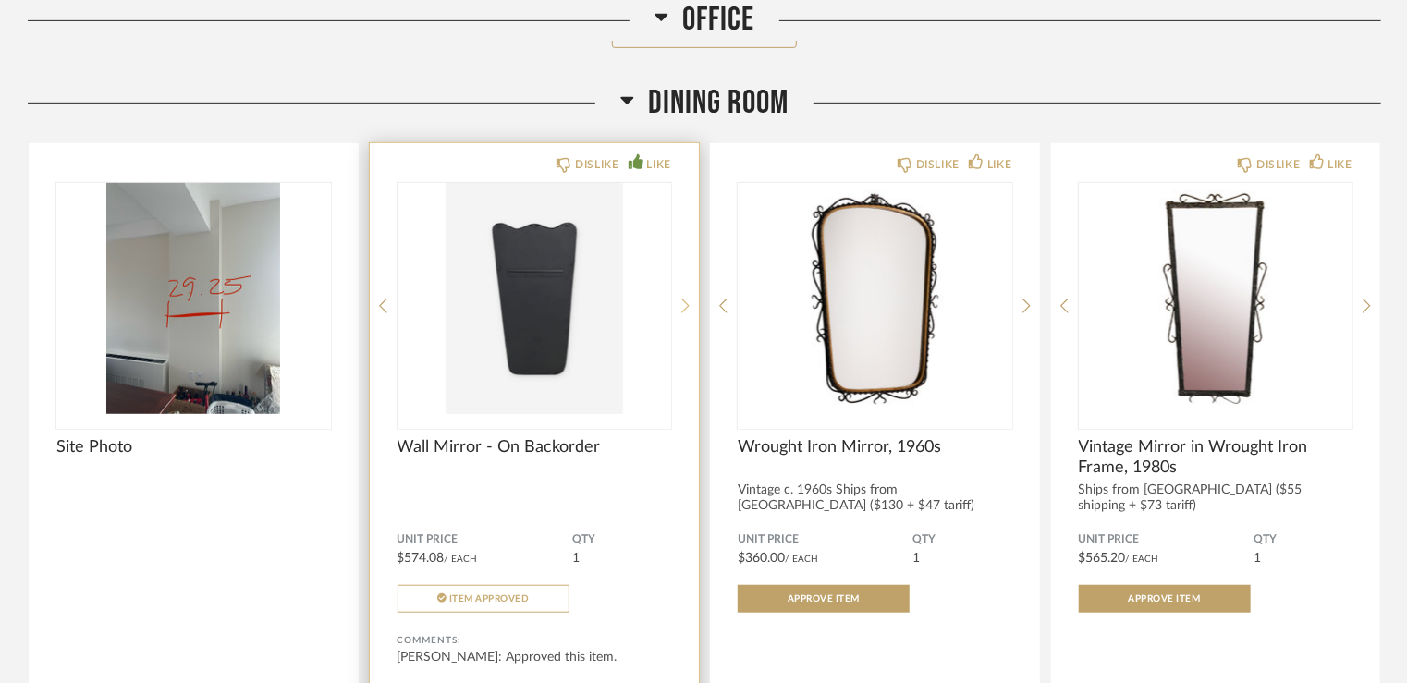
click at [684, 298] on icon at bounding box center [685, 306] width 8 height 17
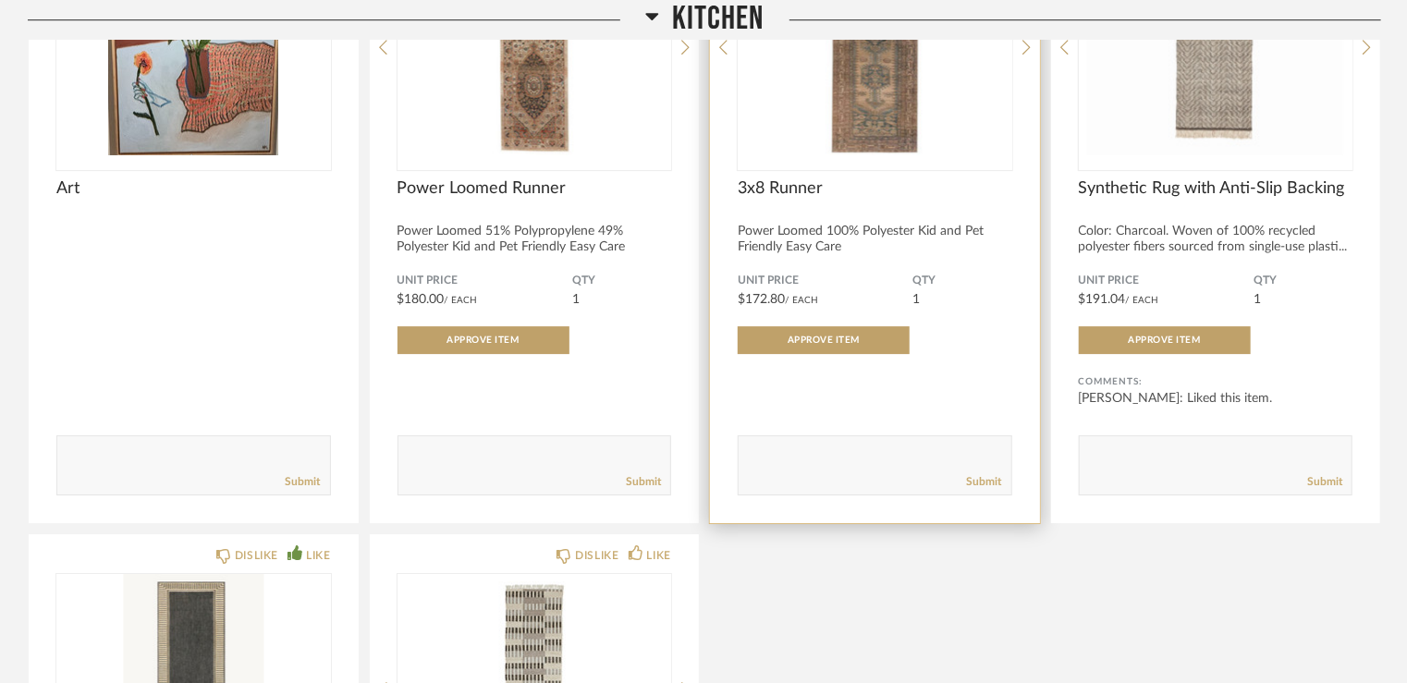
scroll to position [13311, 0]
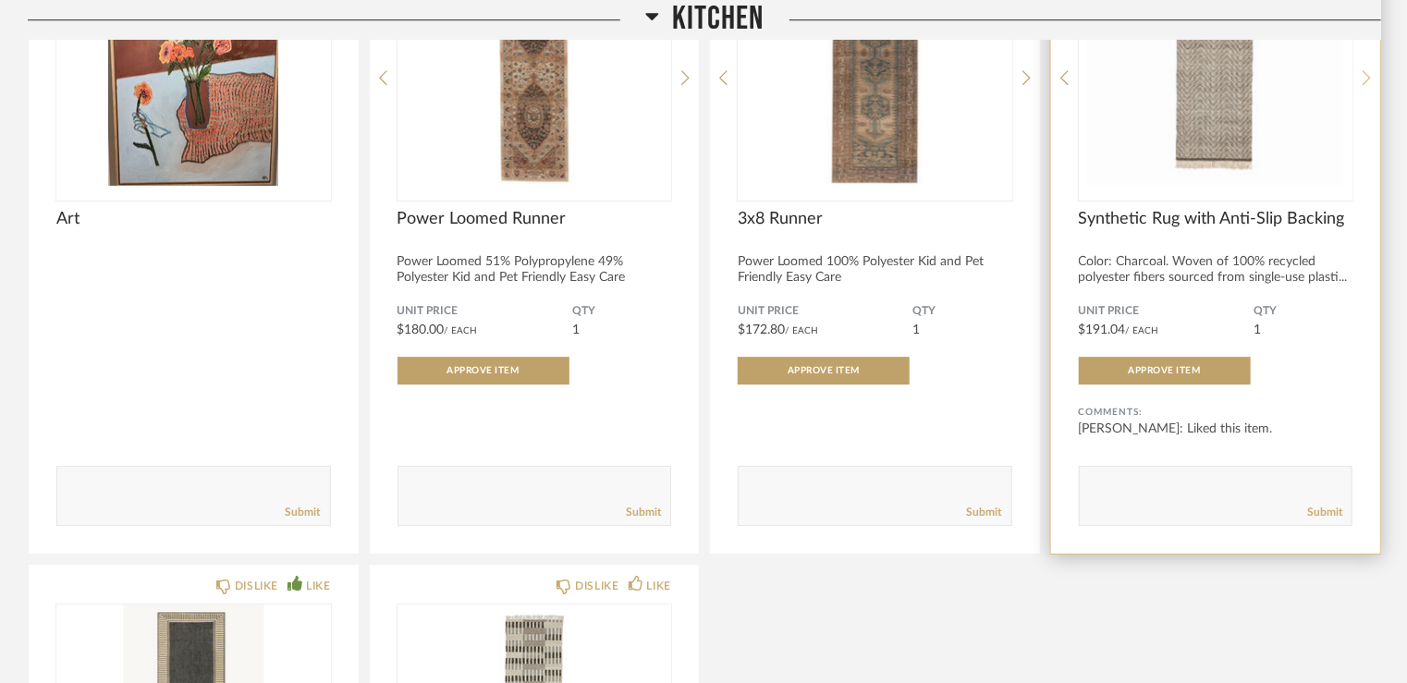
click at [1366, 69] on icon at bounding box center [1367, 77] width 8 height 17
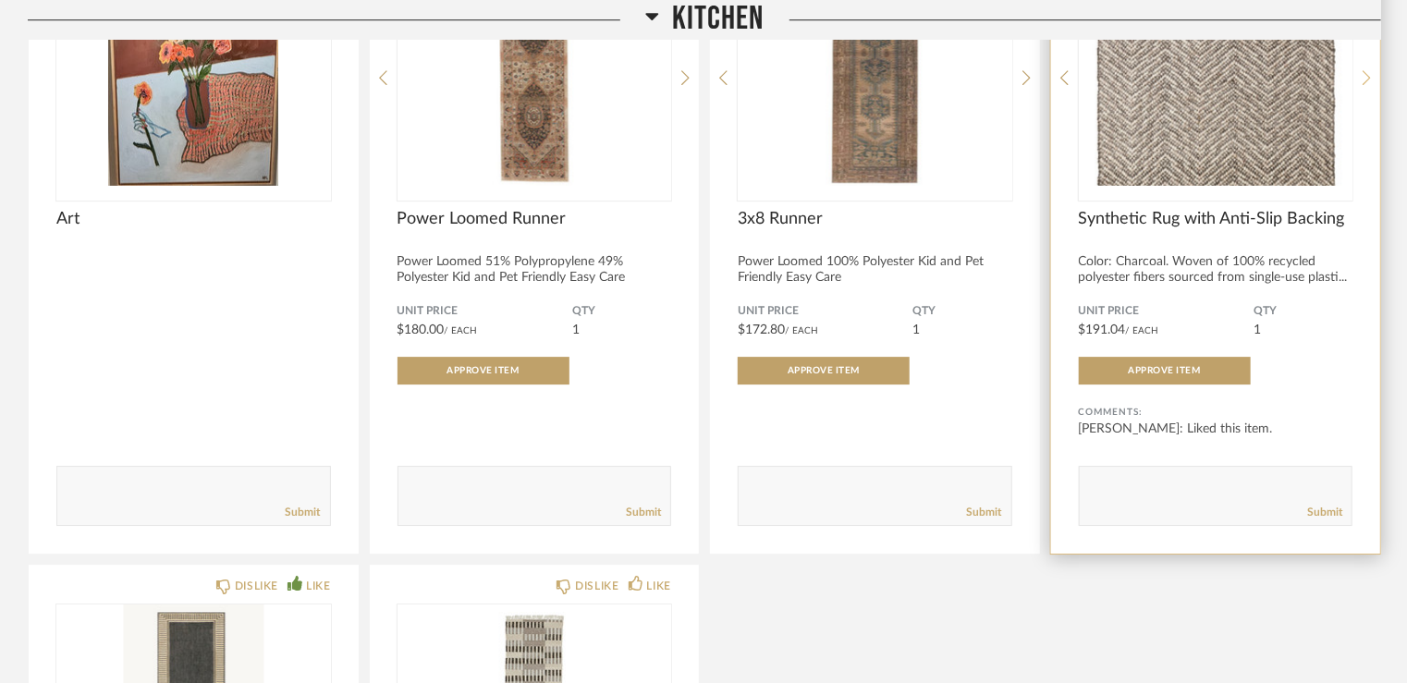
click at [1364, 69] on icon at bounding box center [1367, 77] width 8 height 17
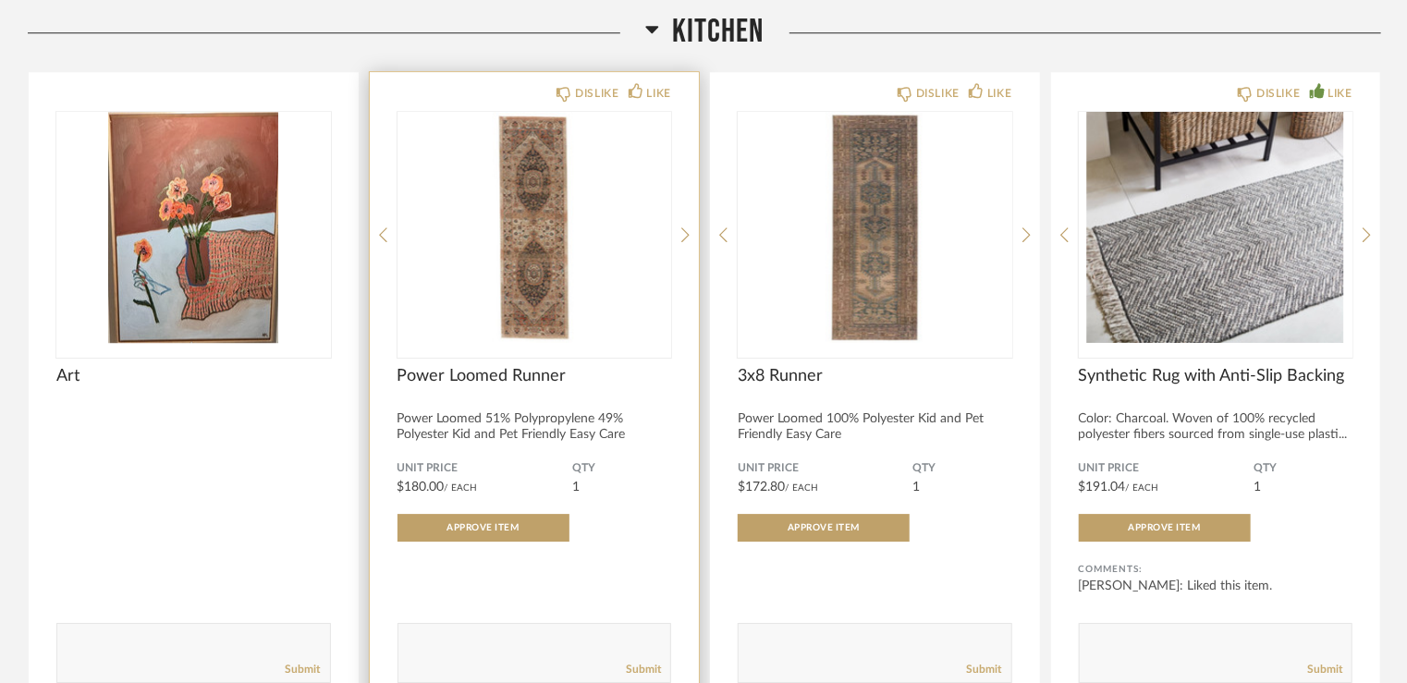
scroll to position [13126, 0]
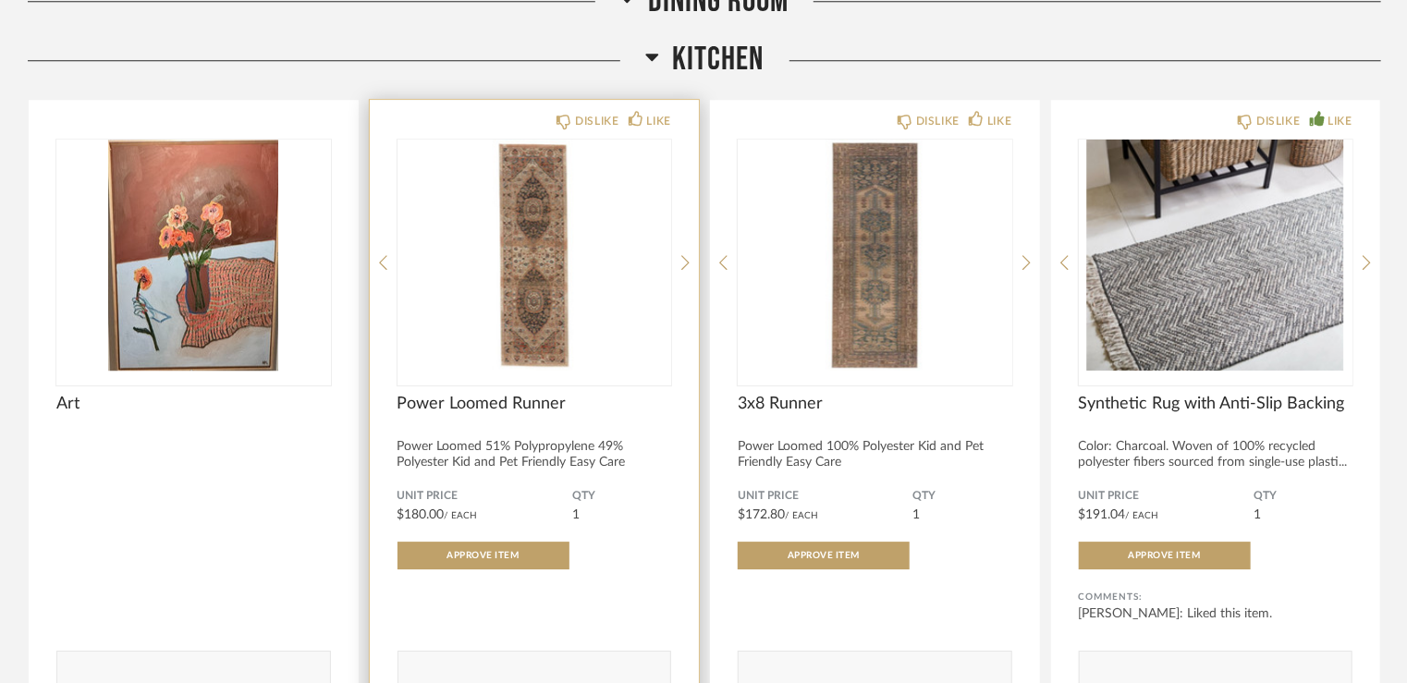
click at [535, 238] on img "0" at bounding box center [534, 255] width 275 height 231
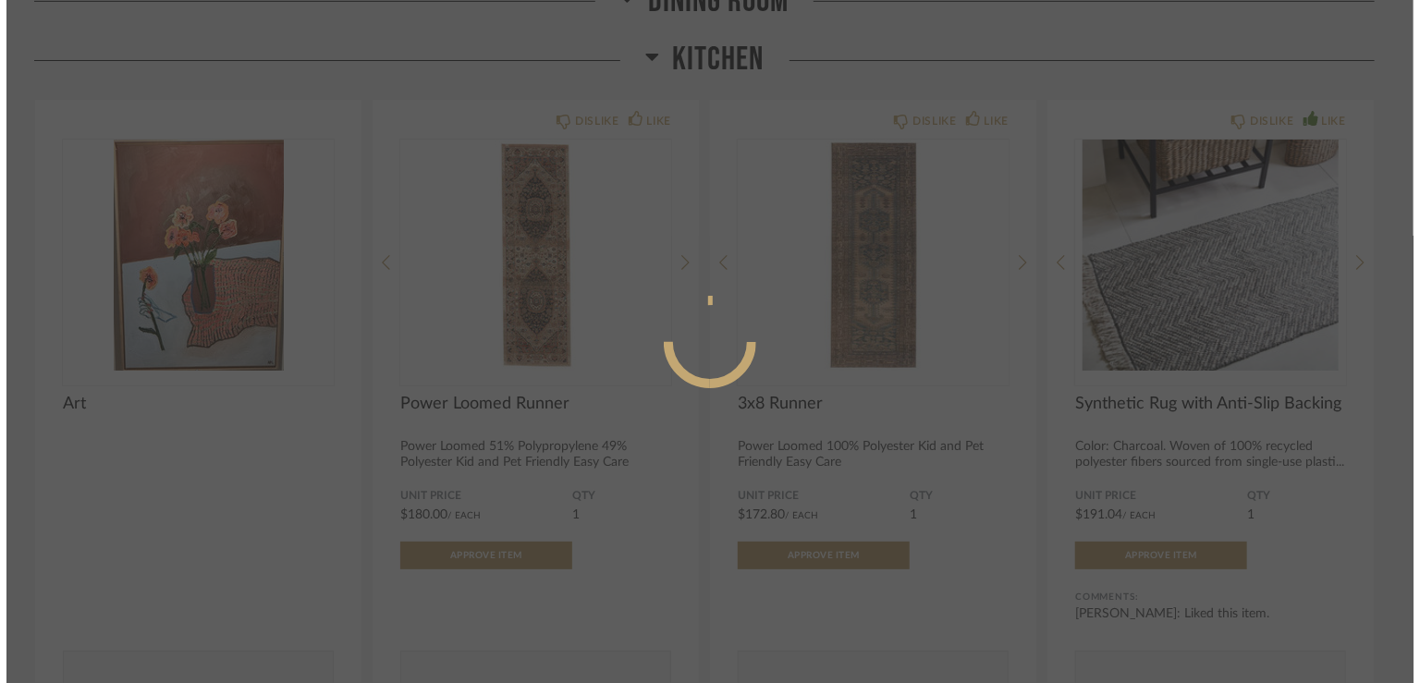
scroll to position [0, 0]
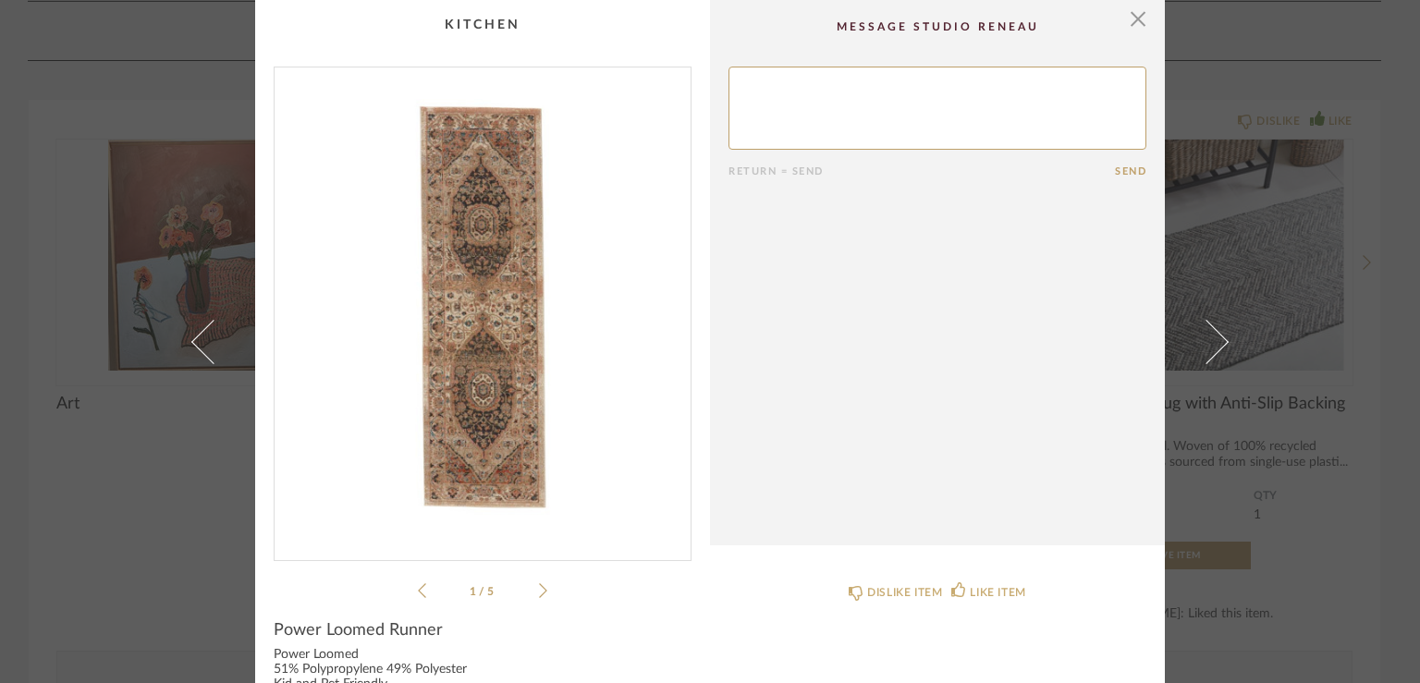
click at [539, 593] on icon at bounding box center [543, 590] width 8 height 15
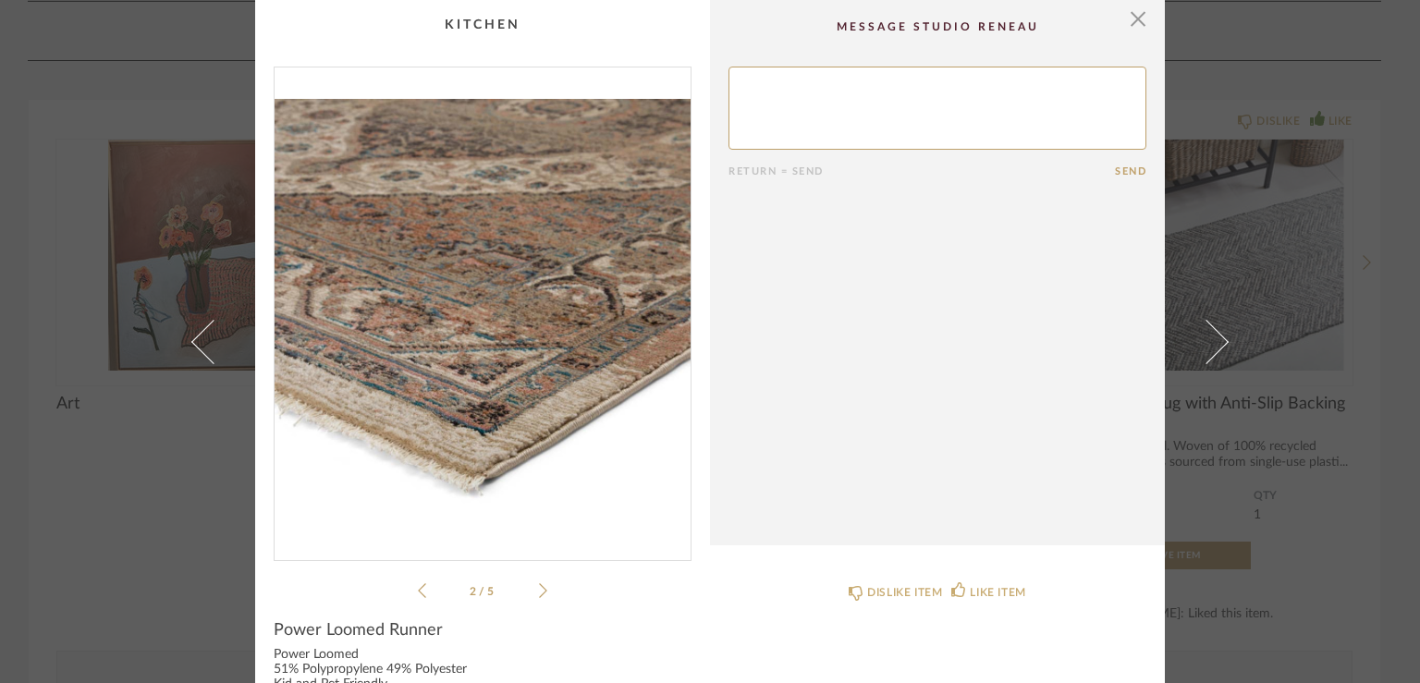
click at [539, 593] on icon at bounding box center [543, 590] width 8 height 15
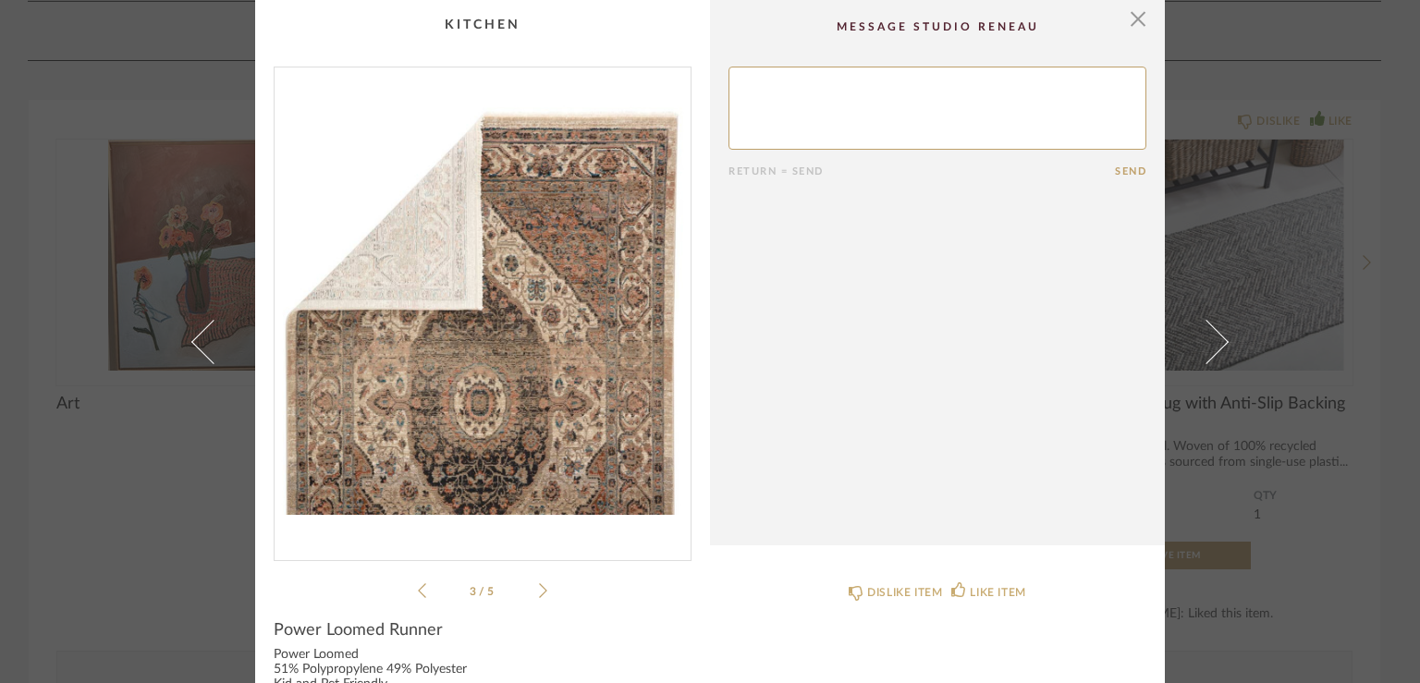
click at [539, 593] on icon at bounding box center [543, 590] width 8 height 15
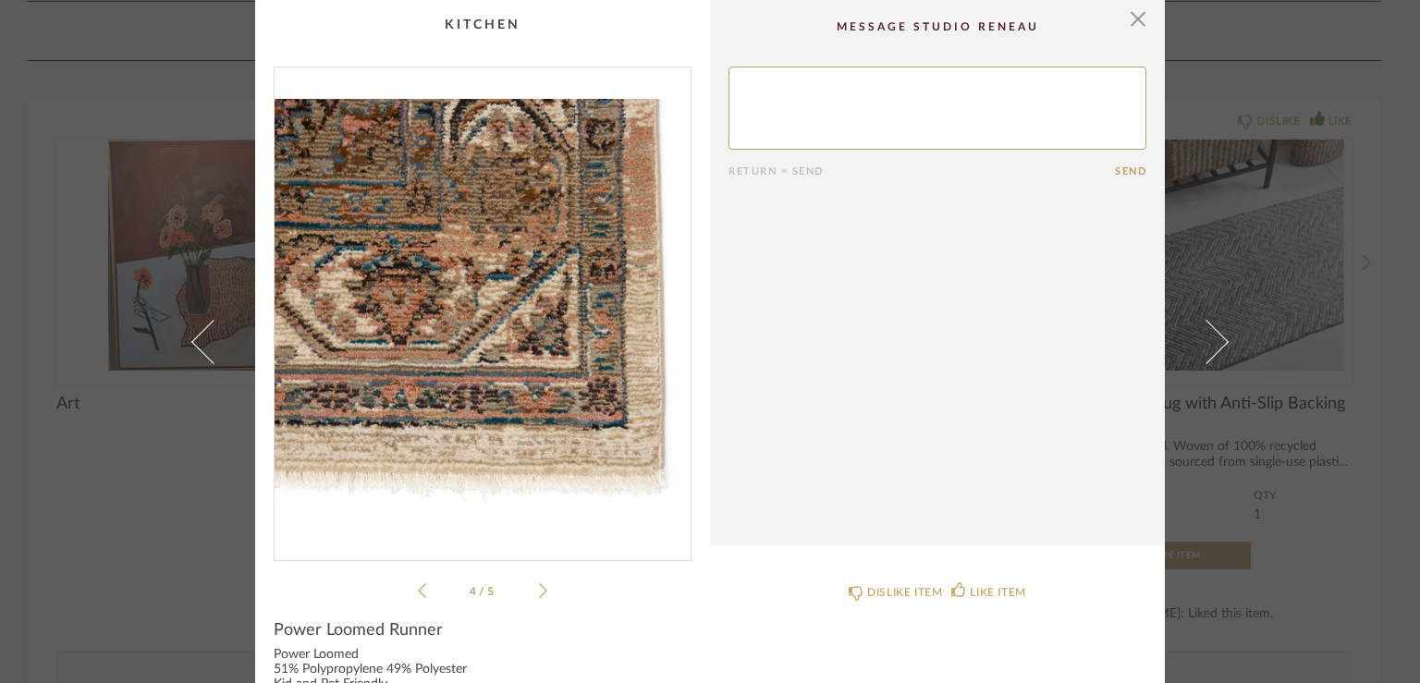
click at [539, 593] on icon at bounding box center [543, 590] width 8 height 15
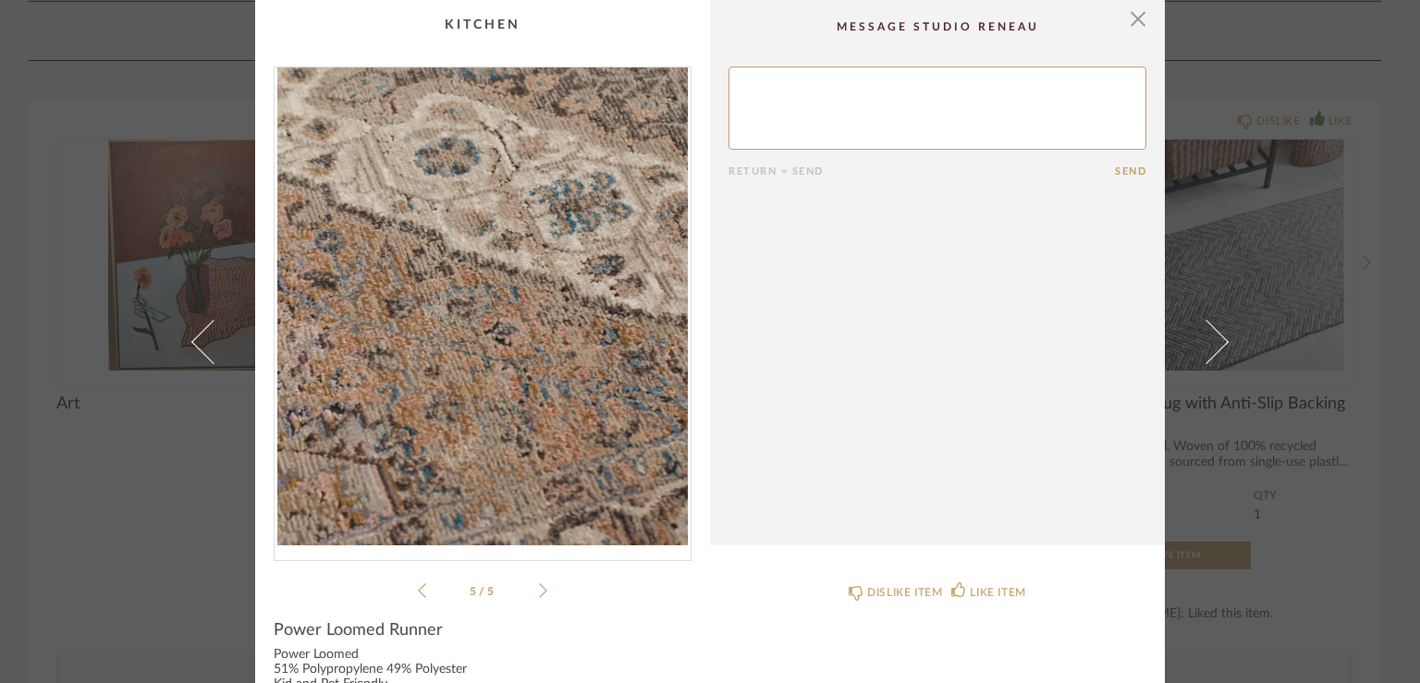
click at [539, 593] on icon at bounding box center [543, 590] width 8 height 15
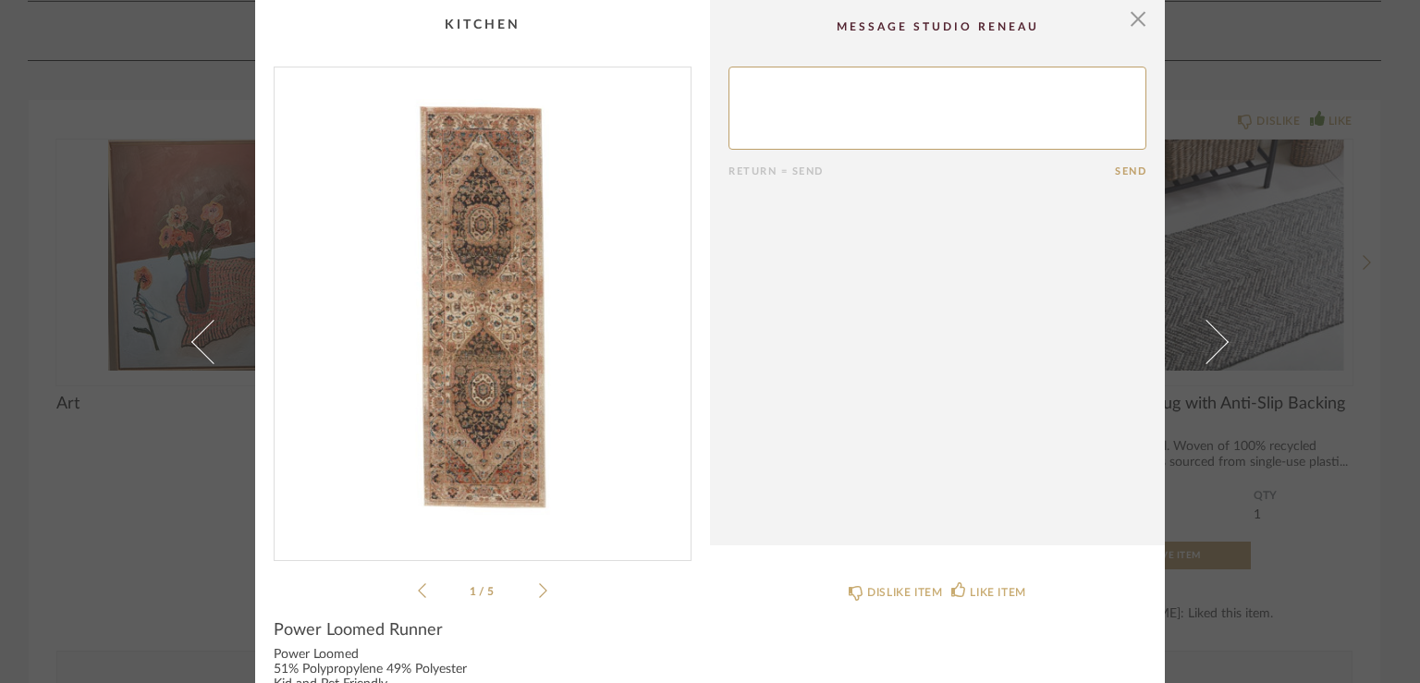
click at [539, 593] on icon at bounding box center [543, 590] width 8 height 15
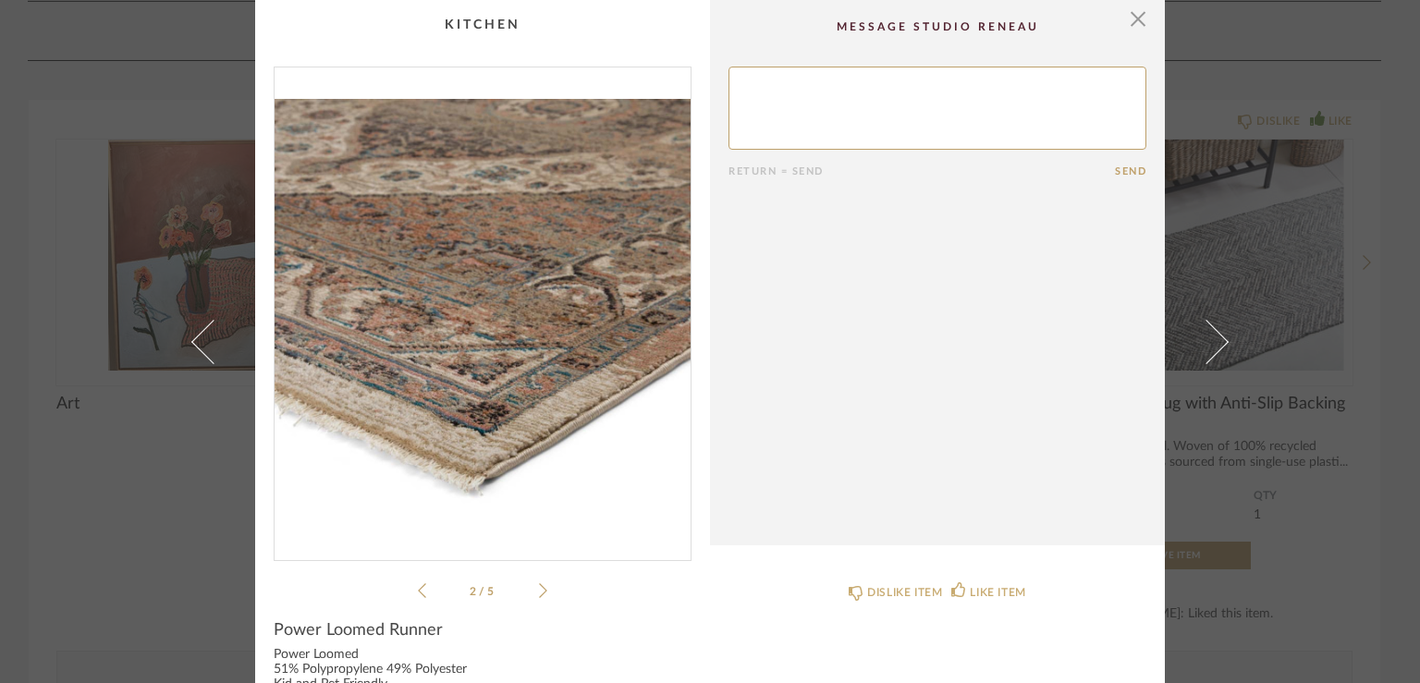
click at [539, 593] on icon at bounding box center [543, 590] width 8 height 15
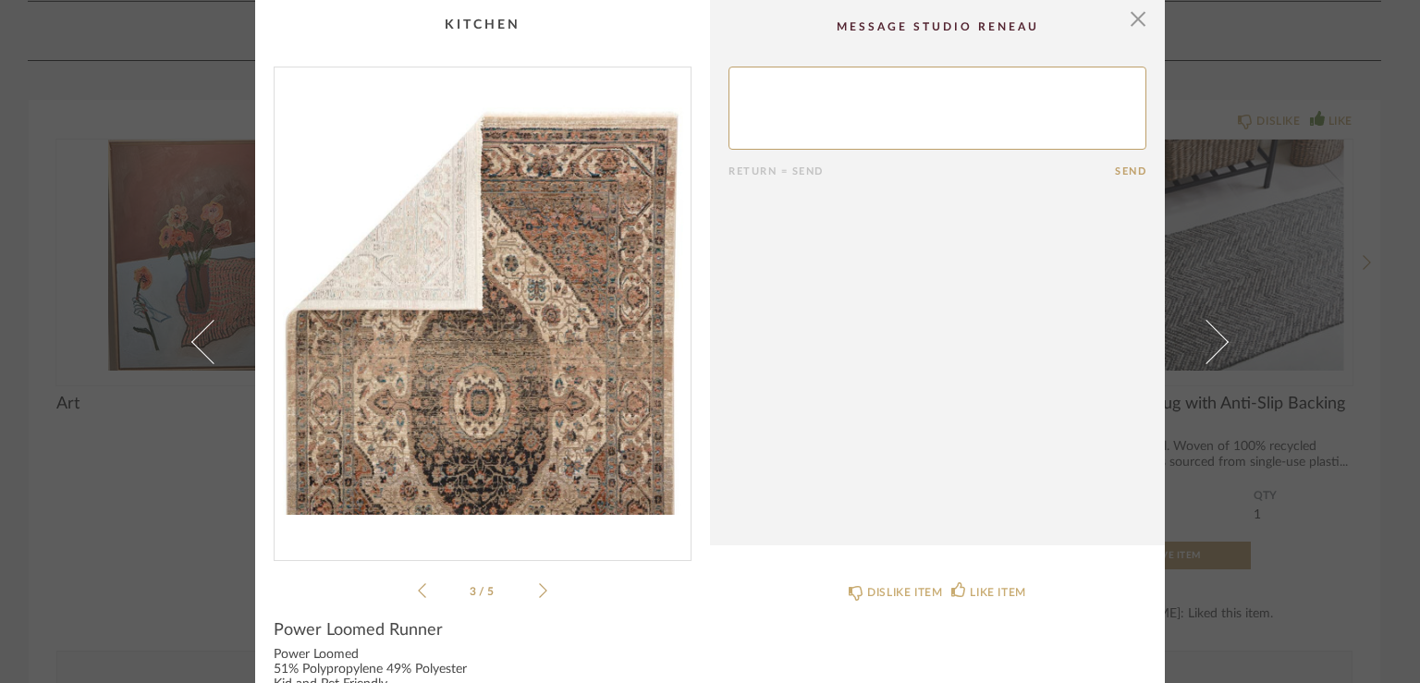
click at [539, 593] on icon at bounding box center [543, 590] width 8 height 15
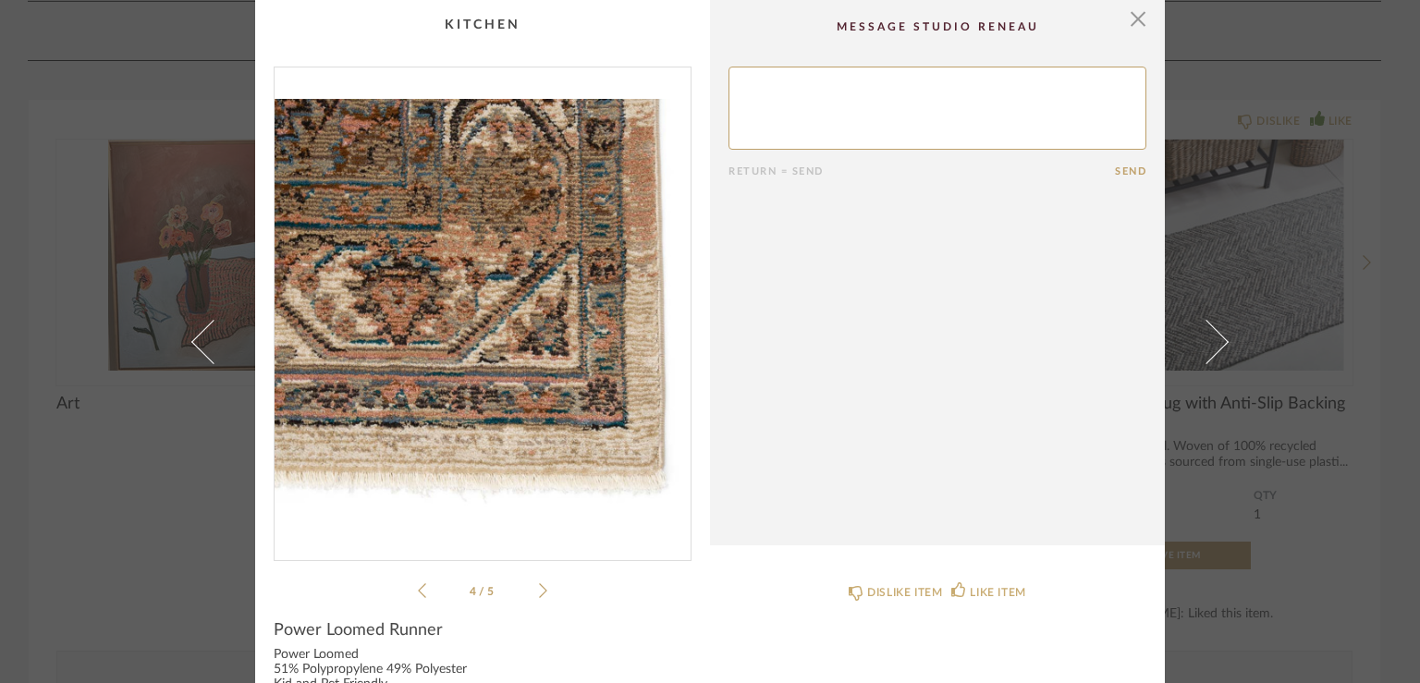
click at [539, 593] on icon at bounding box center [543, 590] width 8 height 15
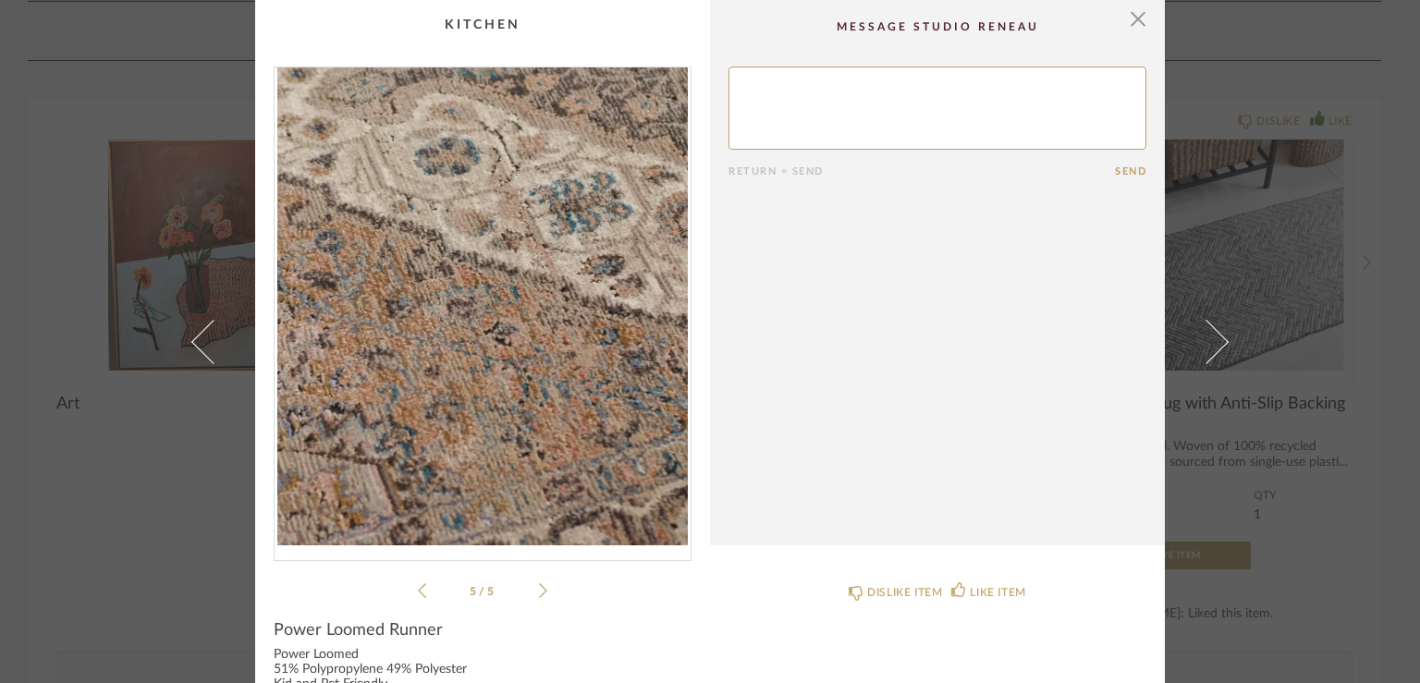
click at [539, 593] on icon at bounding box center [543, 590] width 8 height 15
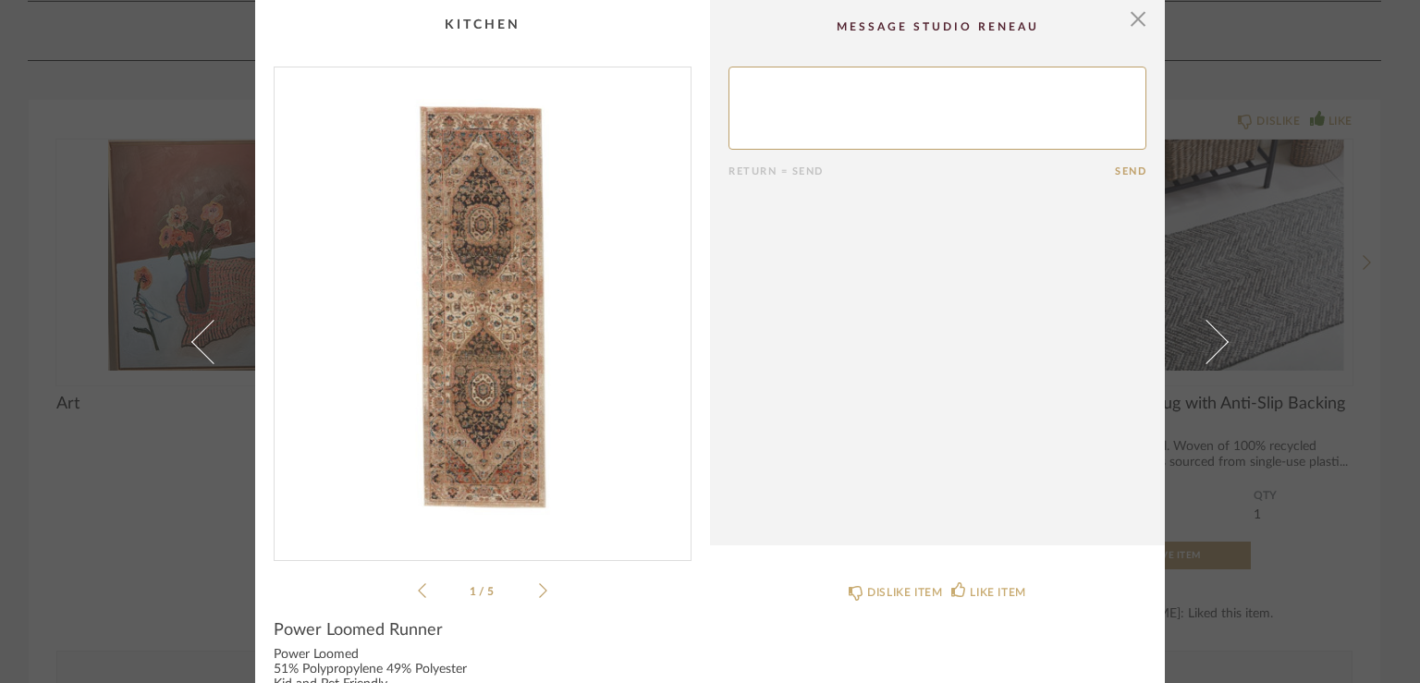
click at [539, 593] on icon at bounding box center [543, 590] width 8 height 15
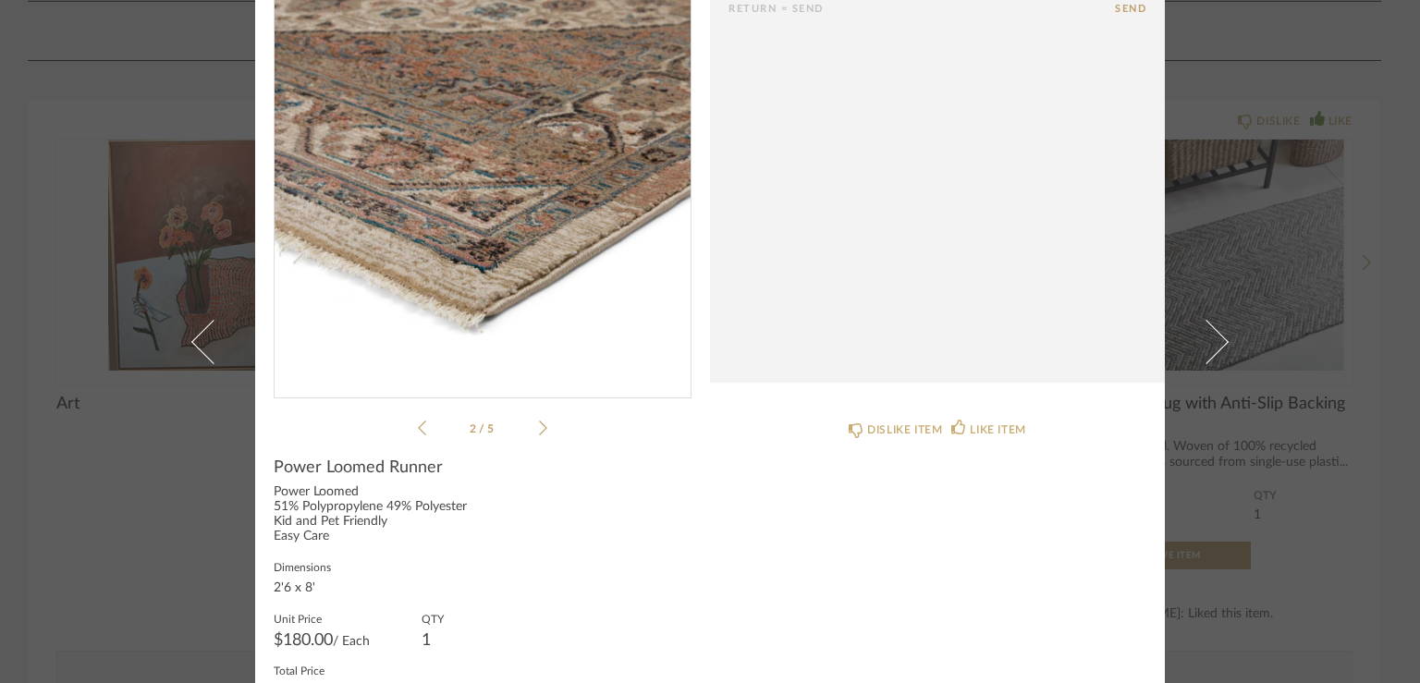
scroll to position [70, 0]
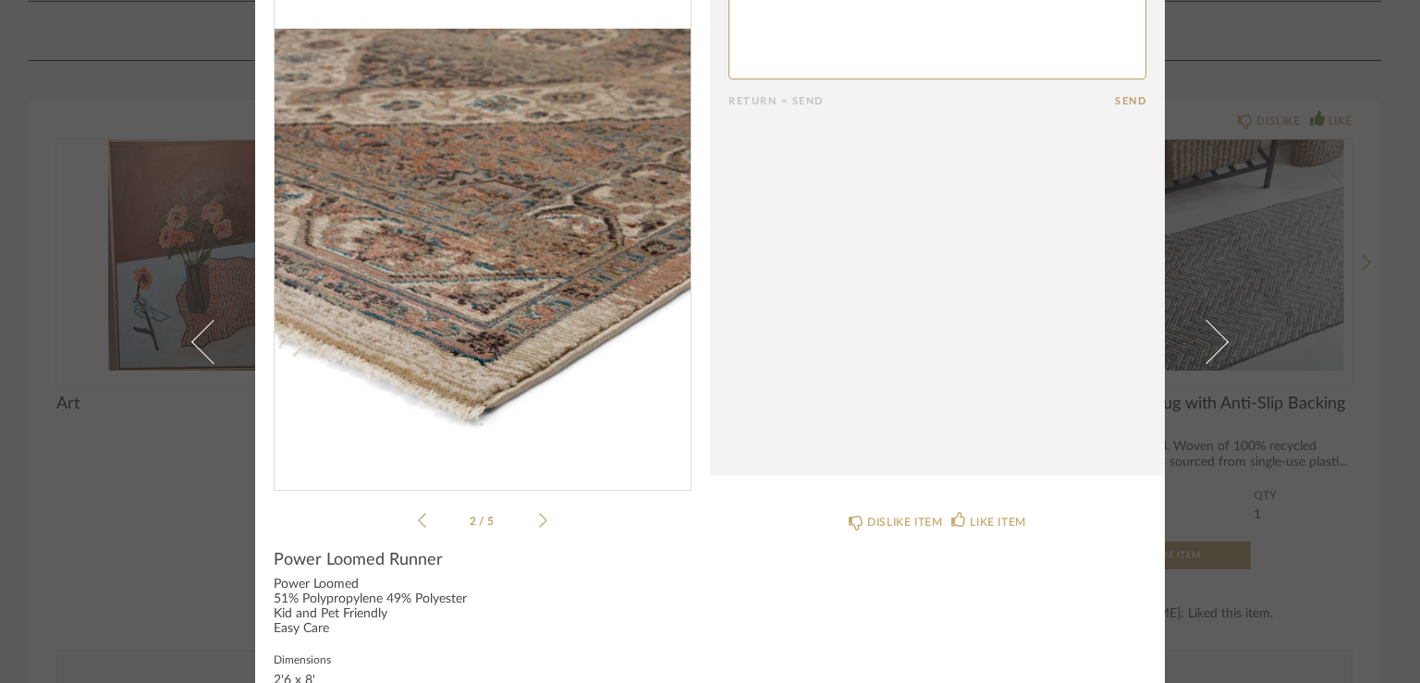
click at [418, 521] on icon at bounding box center [422, 520] width 8 height 17
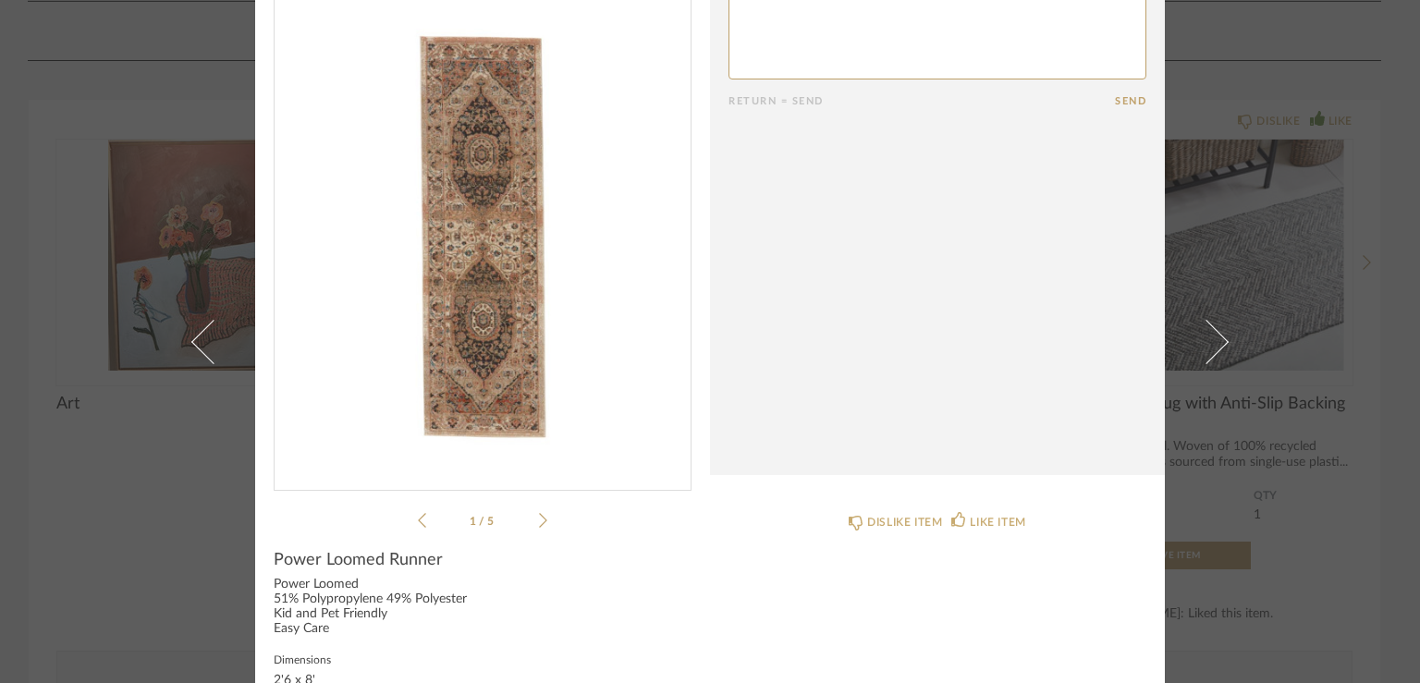
click at [418, 524] on icon at bounding box center [422, 520] width 8 height 15
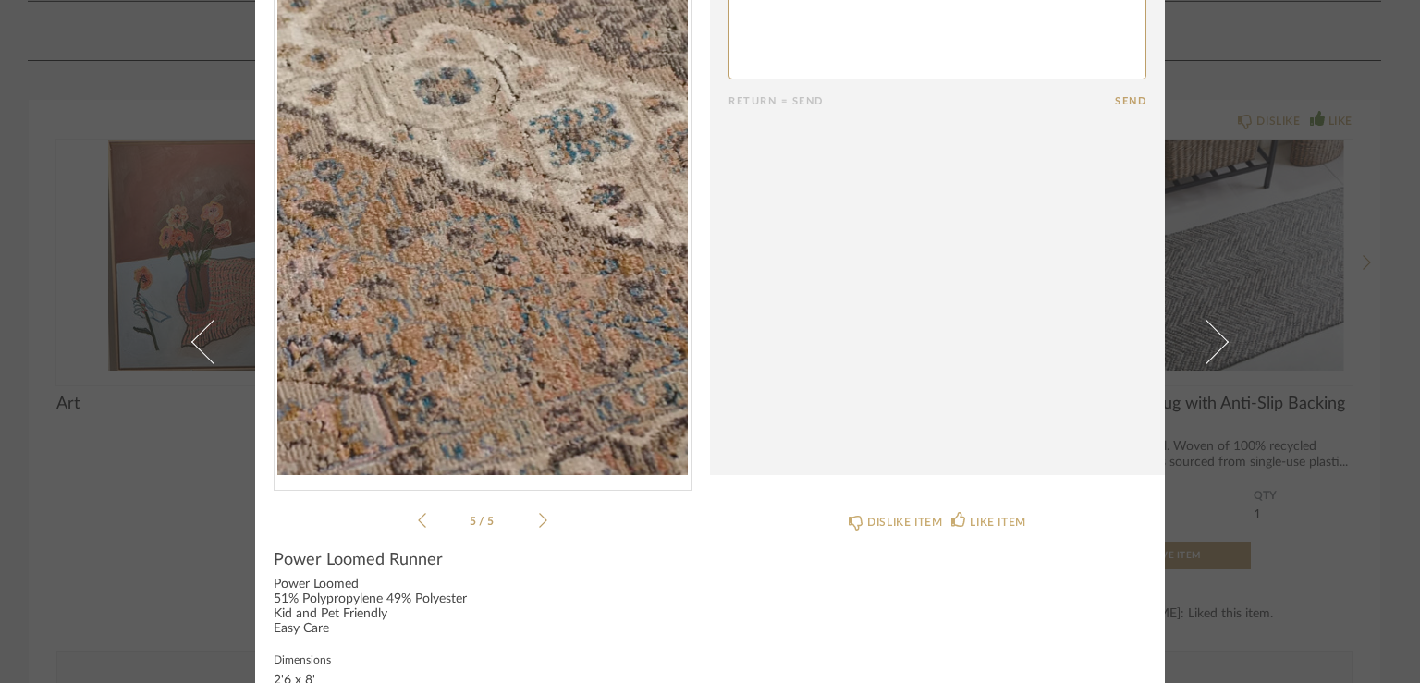
click at [418, 524] on icon at bounding box center [422, 520] width 8 height 15
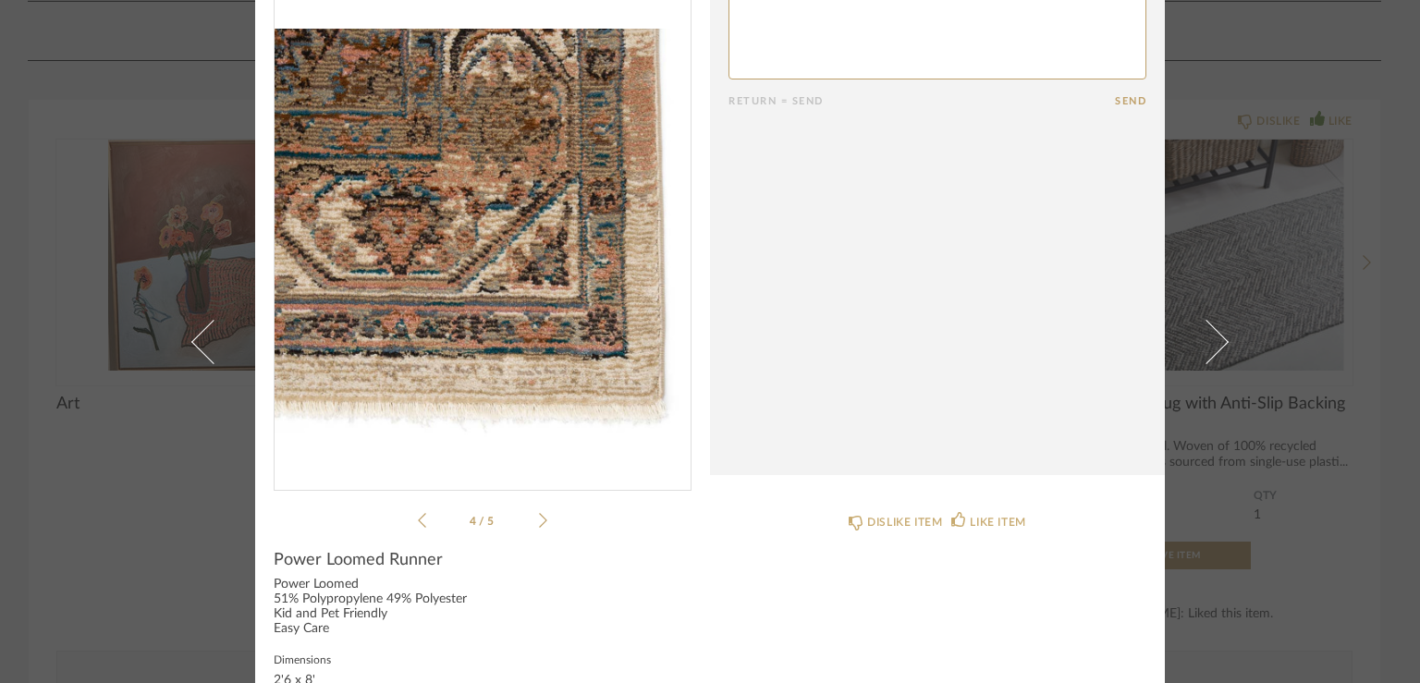
click at [418, 524] on icon at bounding box center [422, 520] width 8 height 15
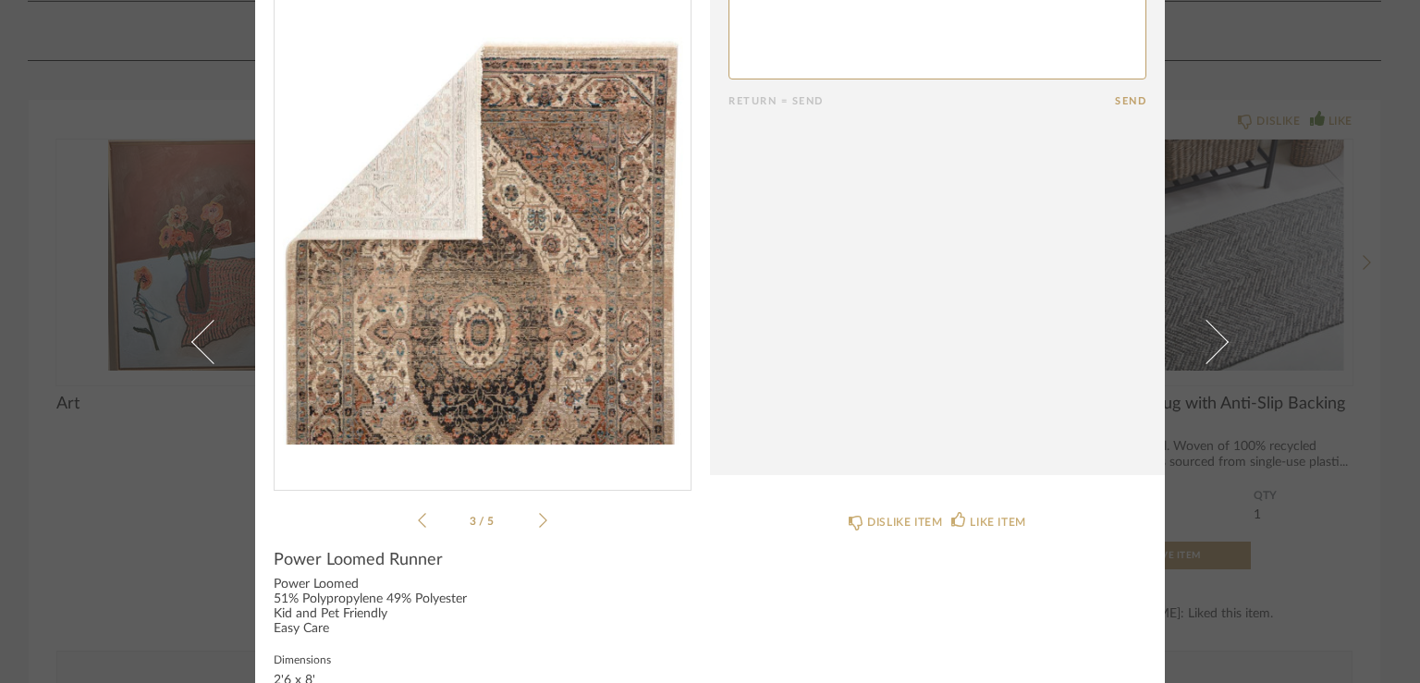
click at [418, 524] on icon at bounding box center [422, 520] width 8 height 15
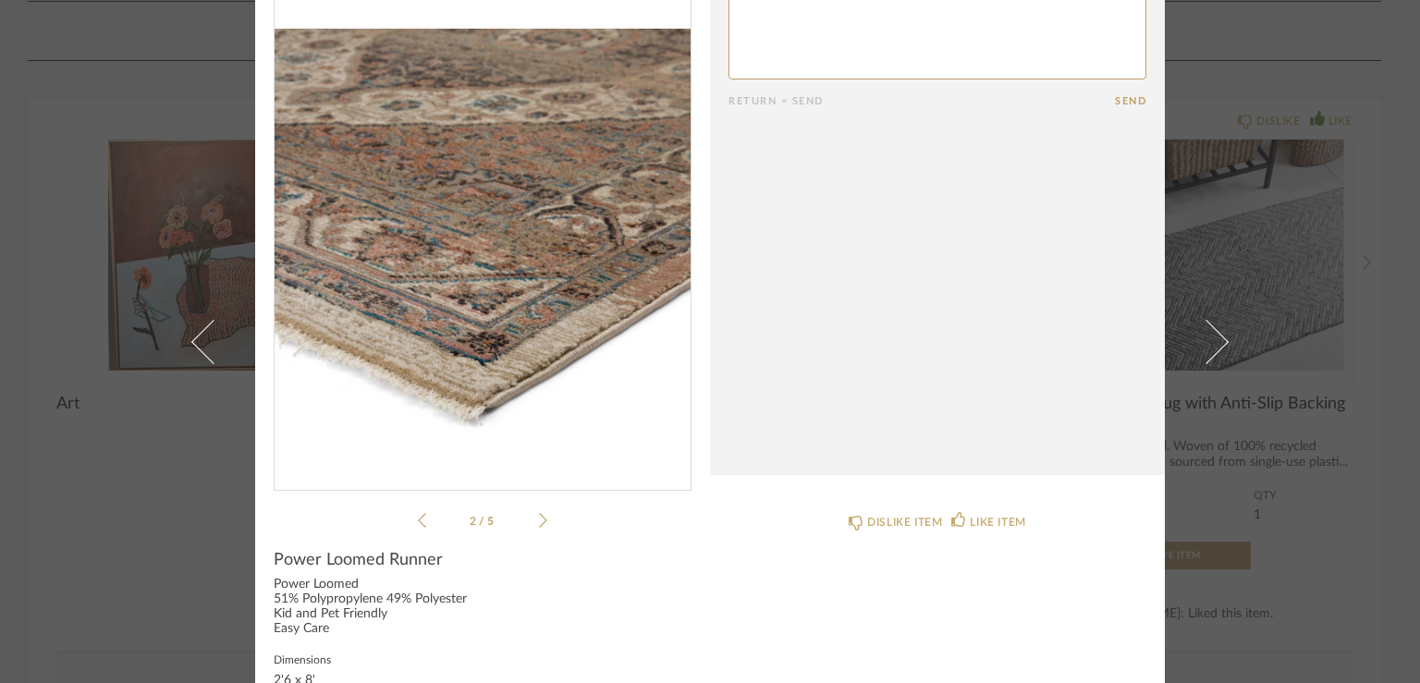
click at [418, 520] on icon at bounding box center [422, 520] width 8 height 17
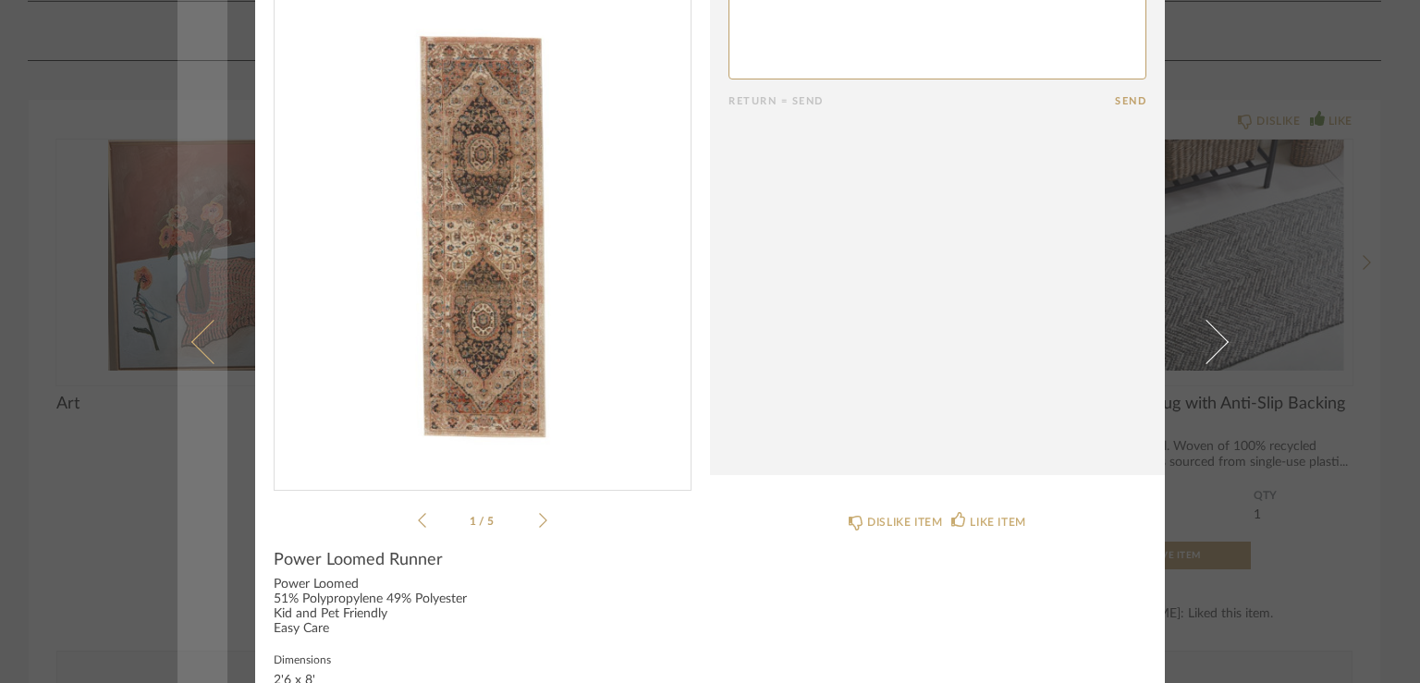
click at [188, 524] on link at bounding box center [202, 341] width 50 height 683
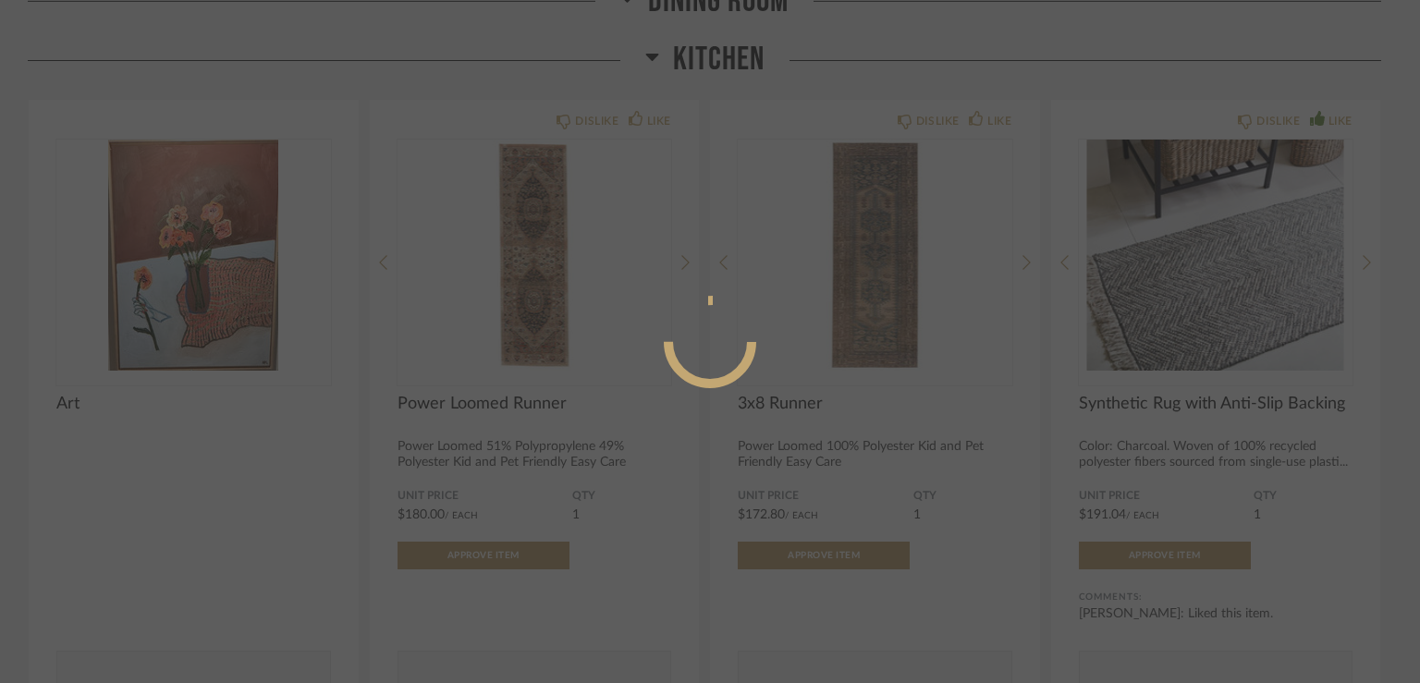
scroll to position [0, 0]
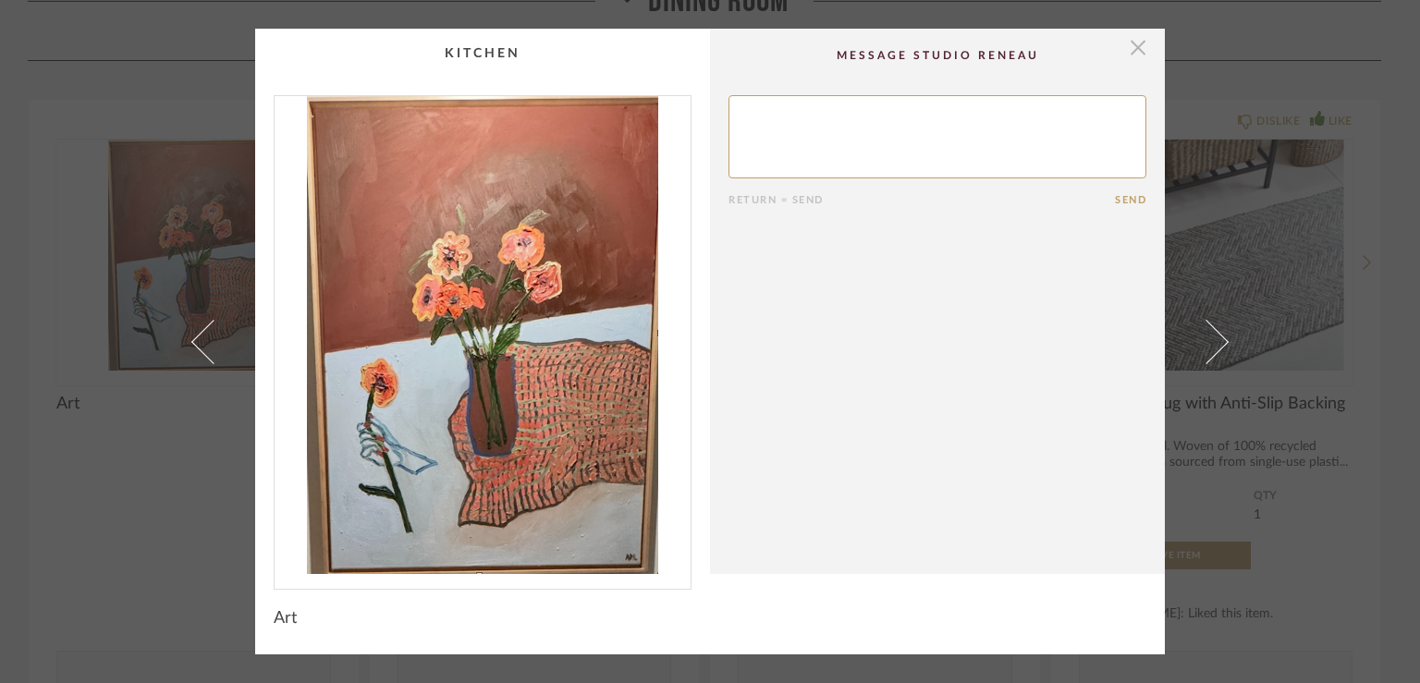
click at [1137, 44] on span "button" at bounding box center [1137, 47] width 37 height 37
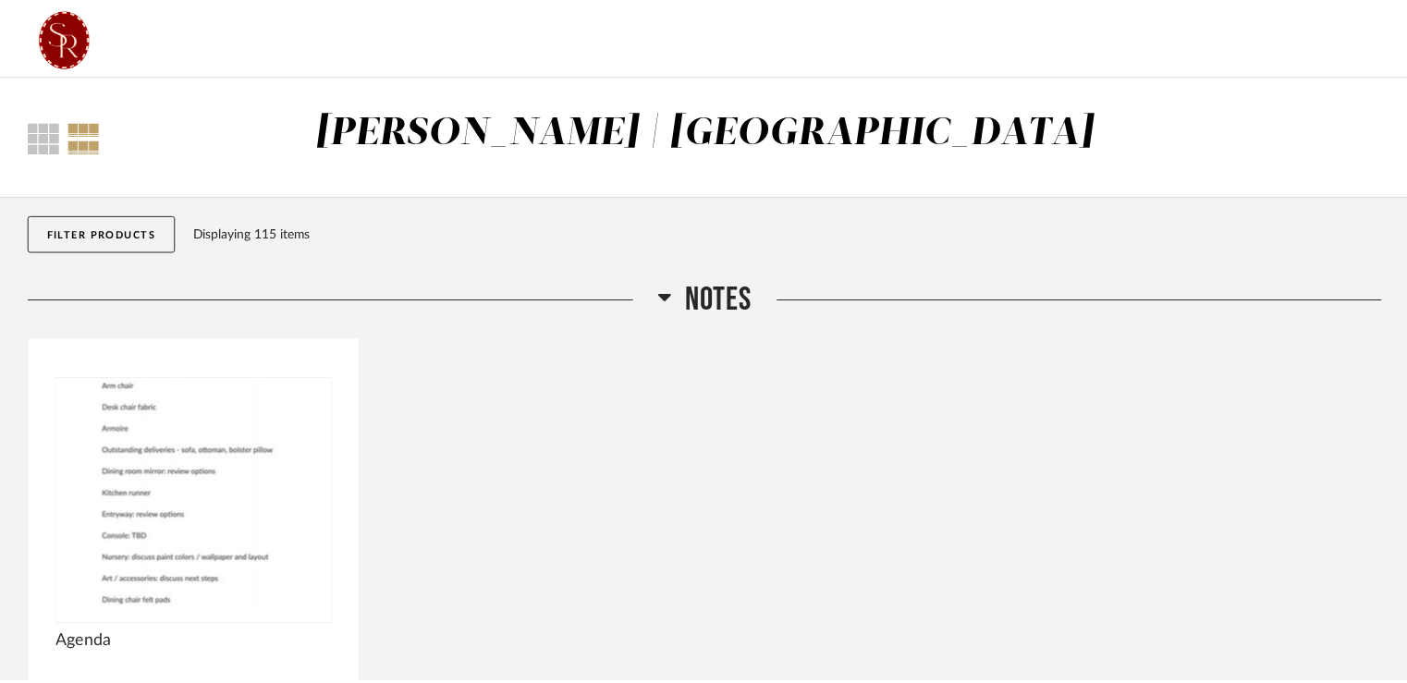
scroll to position [13126, 0]
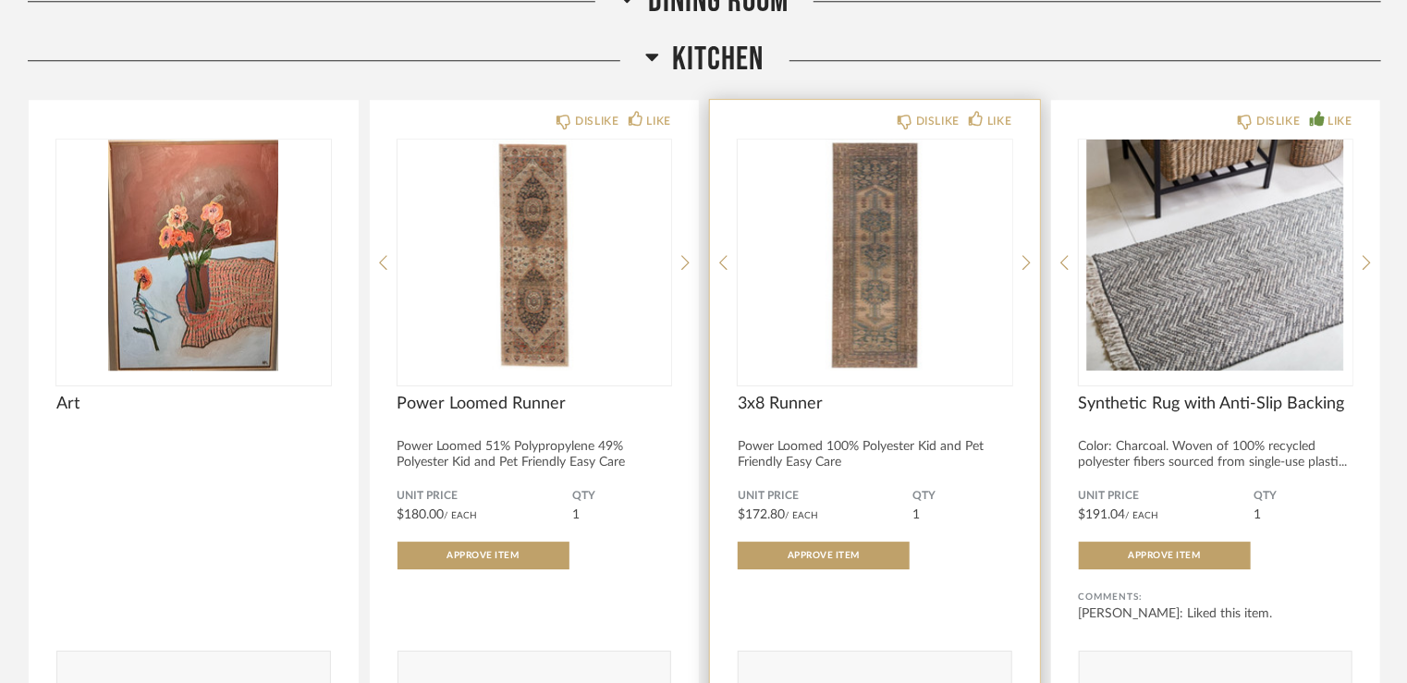
click at [884, 287] on img "0" at bounding box center [875, 255] width 275 height 231
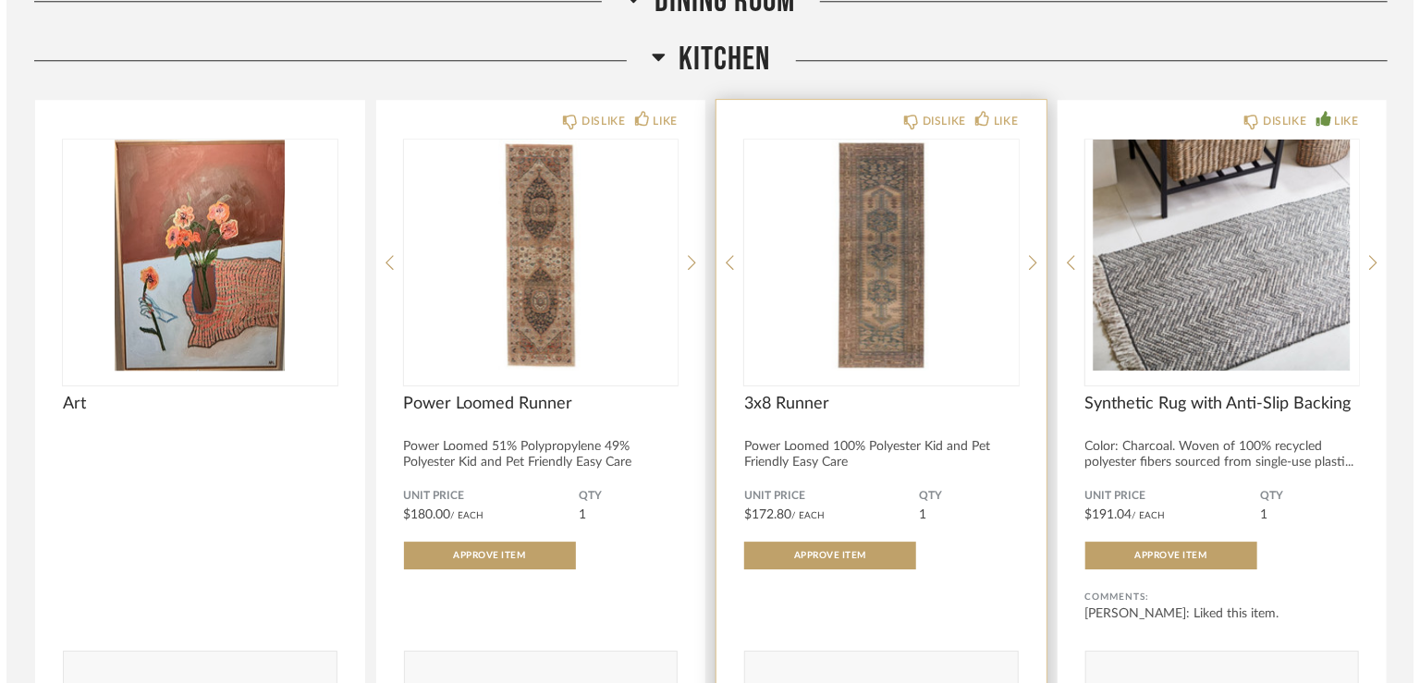
scroll to position [0, 0]
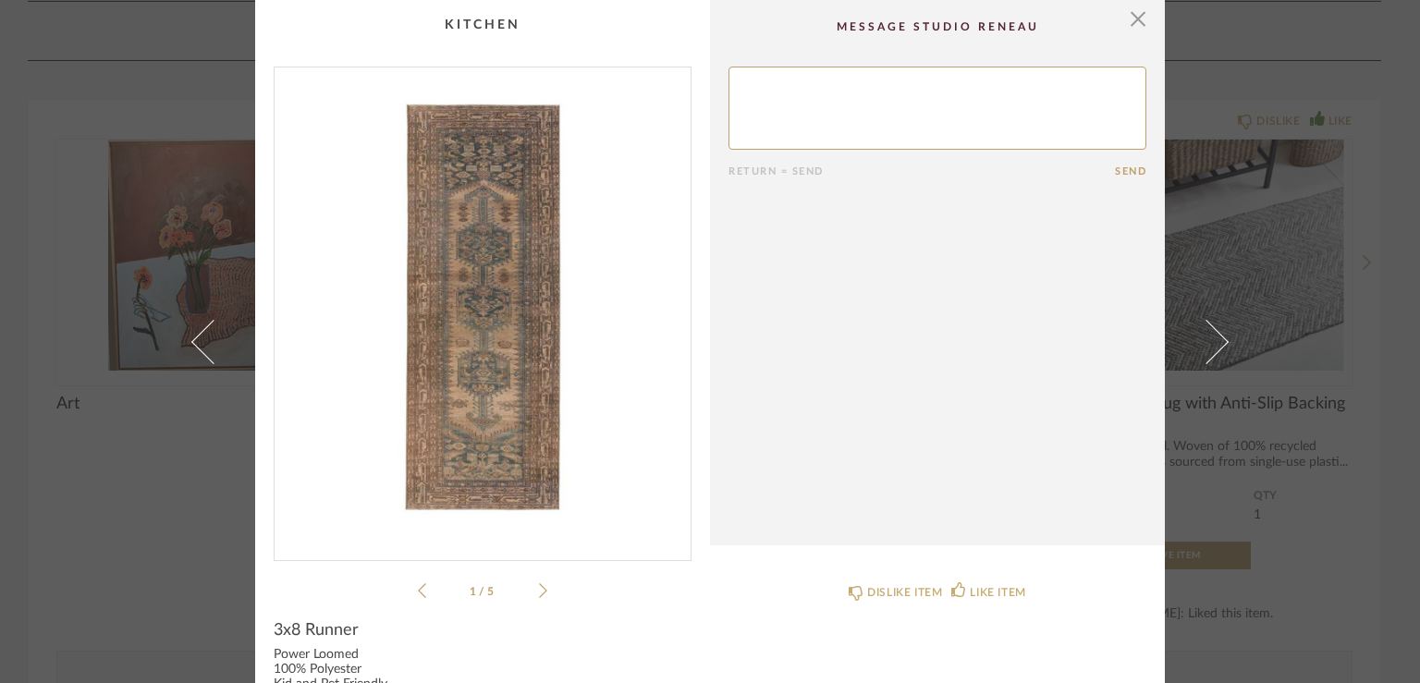
click at [539, 591] on icon at bounding box center [543, 590] width 8 height 17
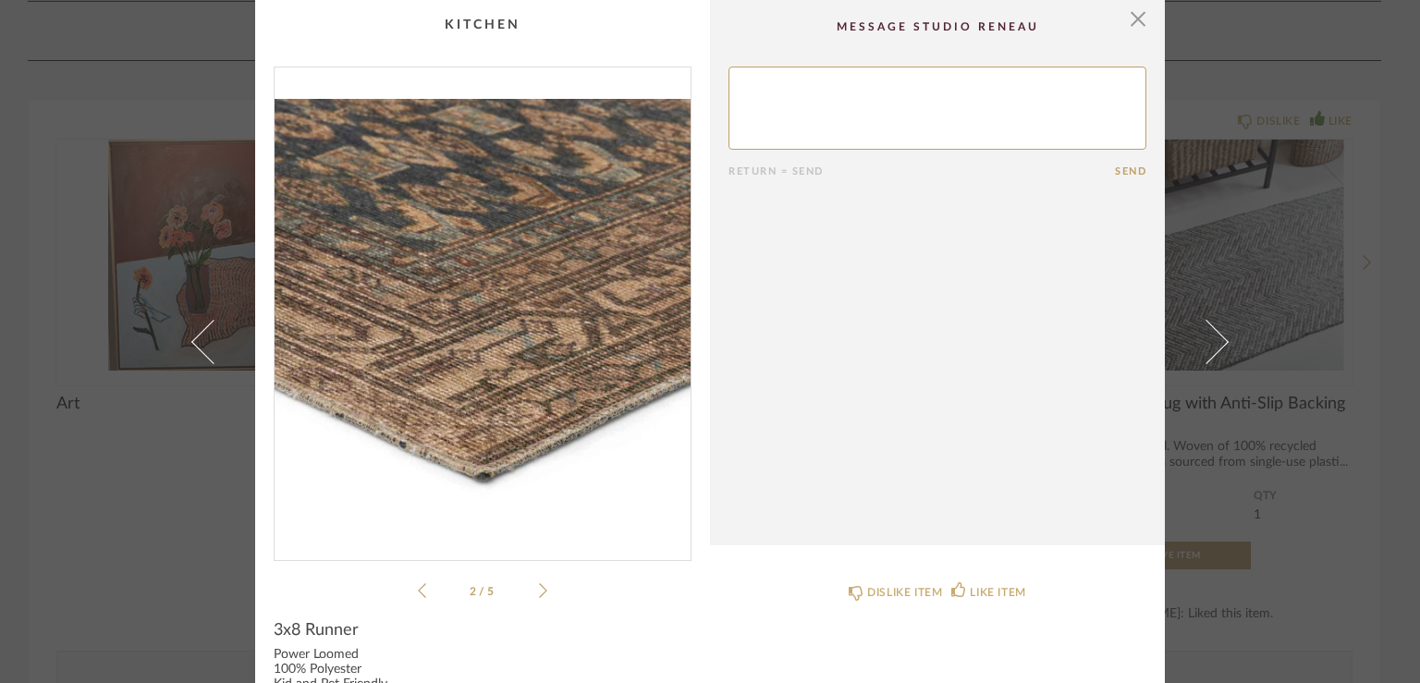
click at [539, 591] on icon at bounding box center [543, 590] width 8 height 17
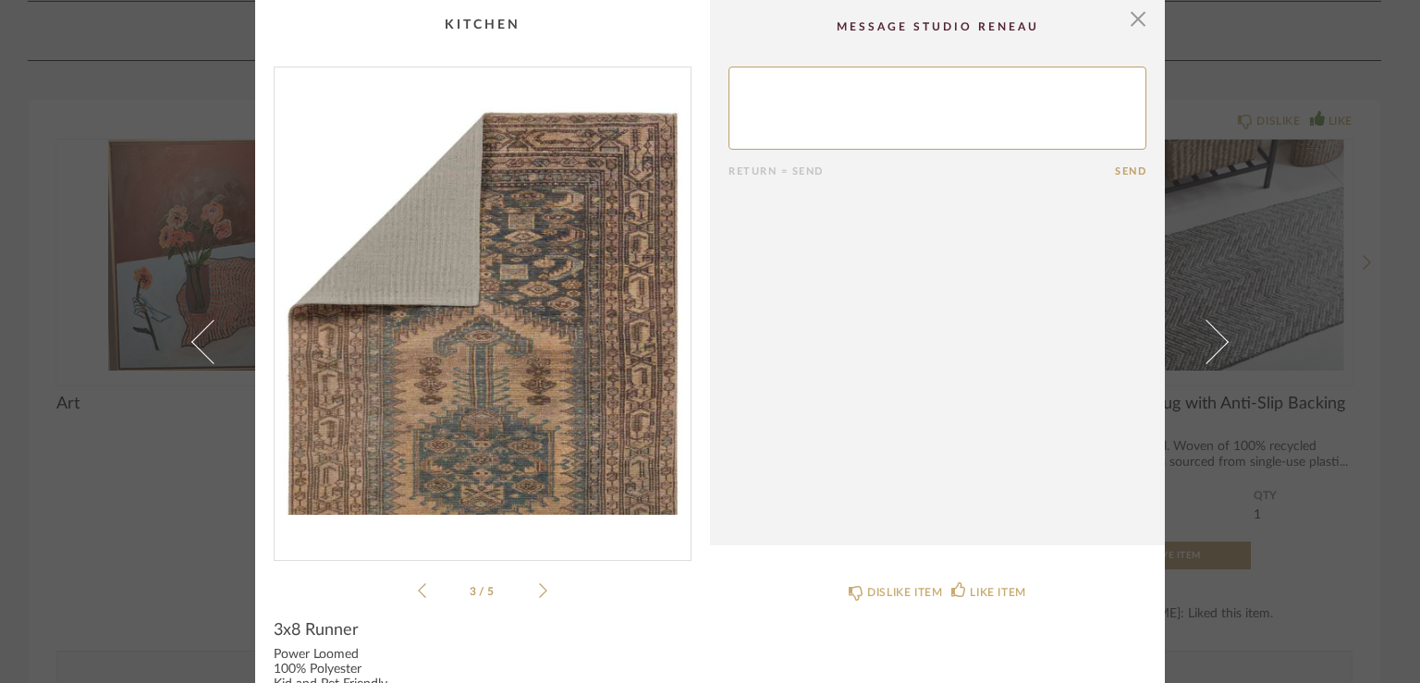
click at [539, 591] on icon at bounding box center [543, 590] width 8 height 17
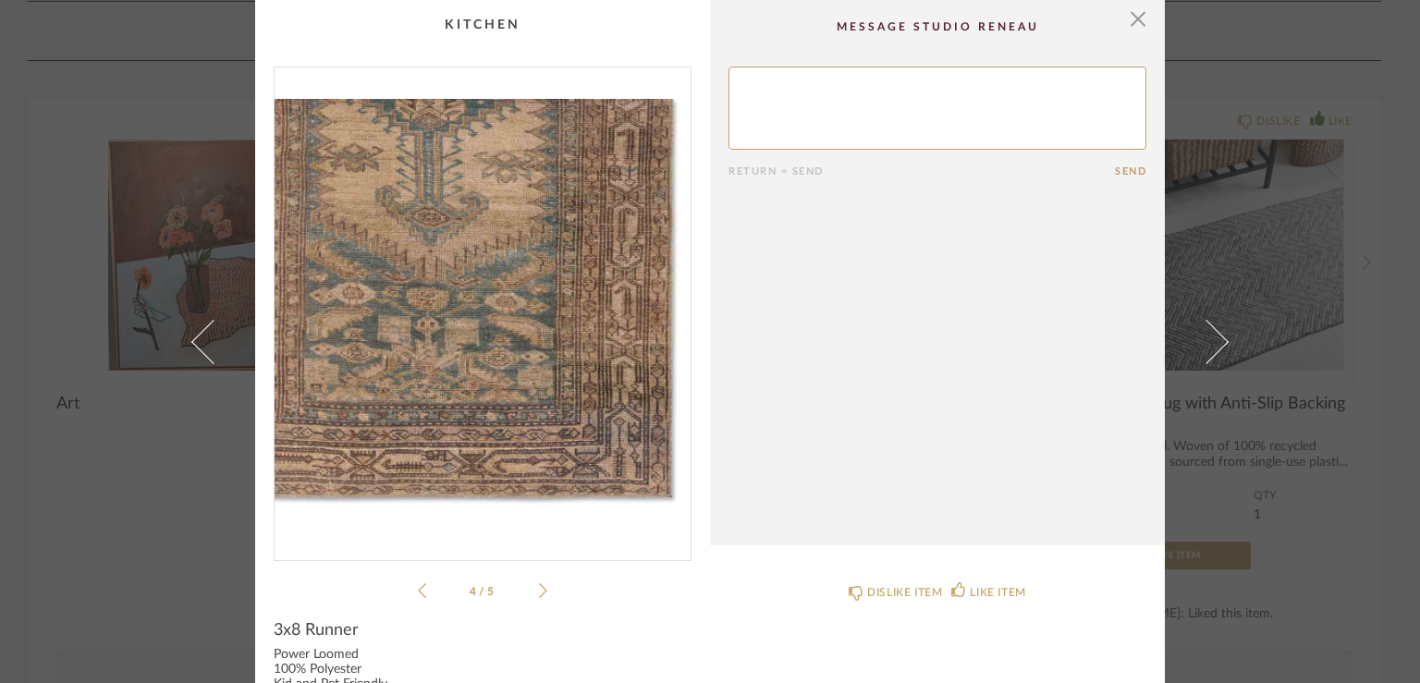
click at [539, 591] on icon at bounding box center [543, 590] width 8 height 17
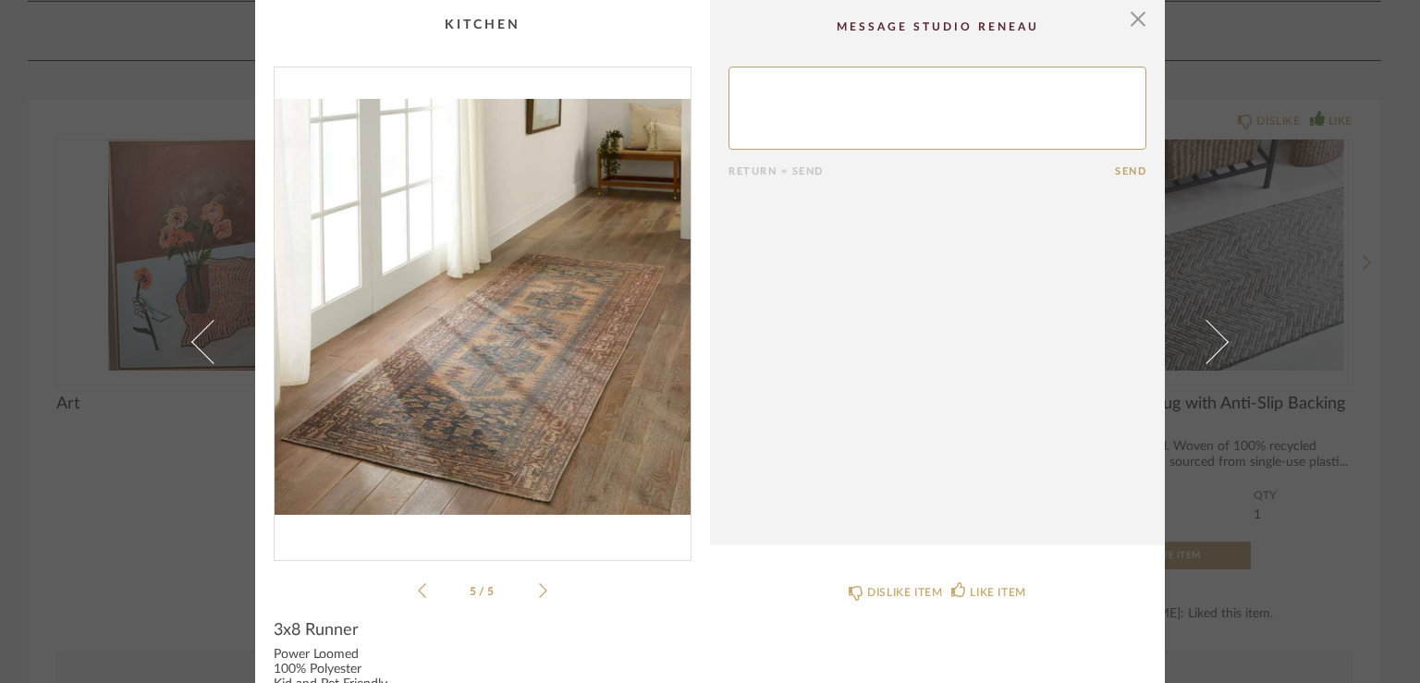
click at [539, 591] on icon at bounding box center [543, 590] width 8 height 17
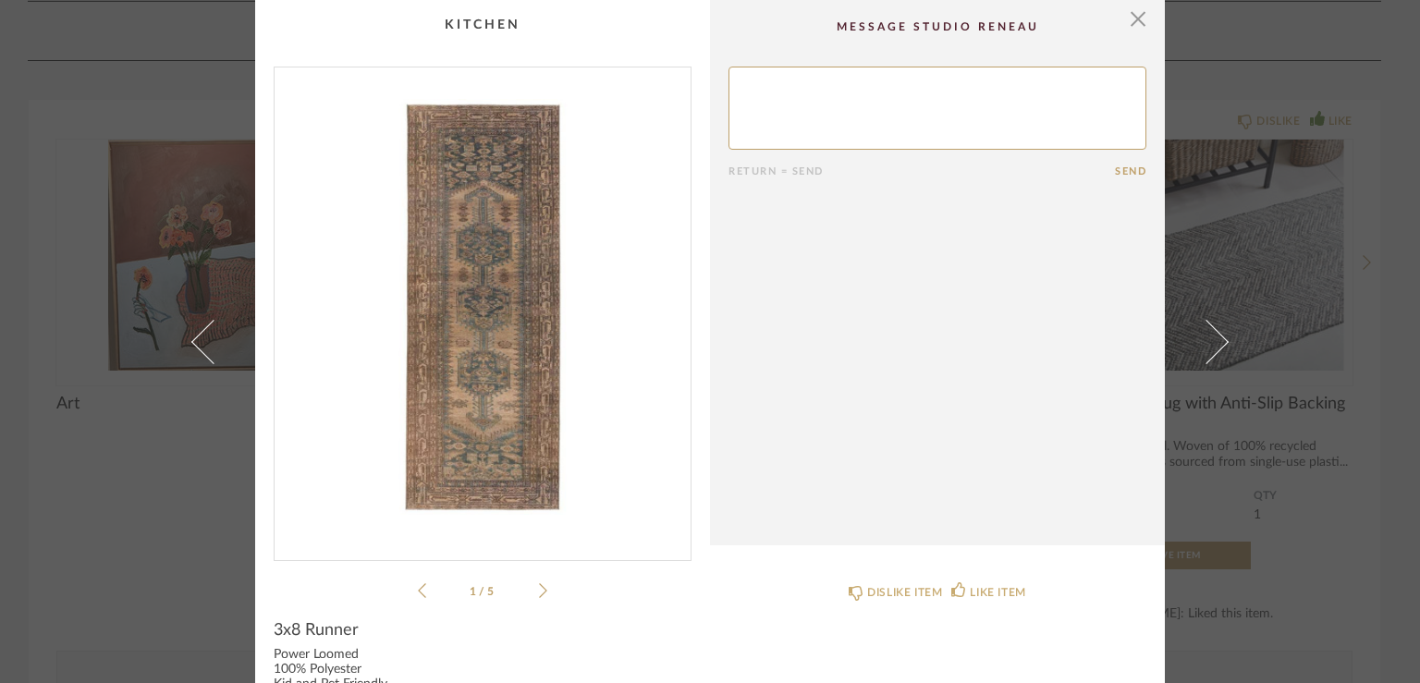
click at [539, 591] on icon at bounding box center [543, 590] width 8 height 17
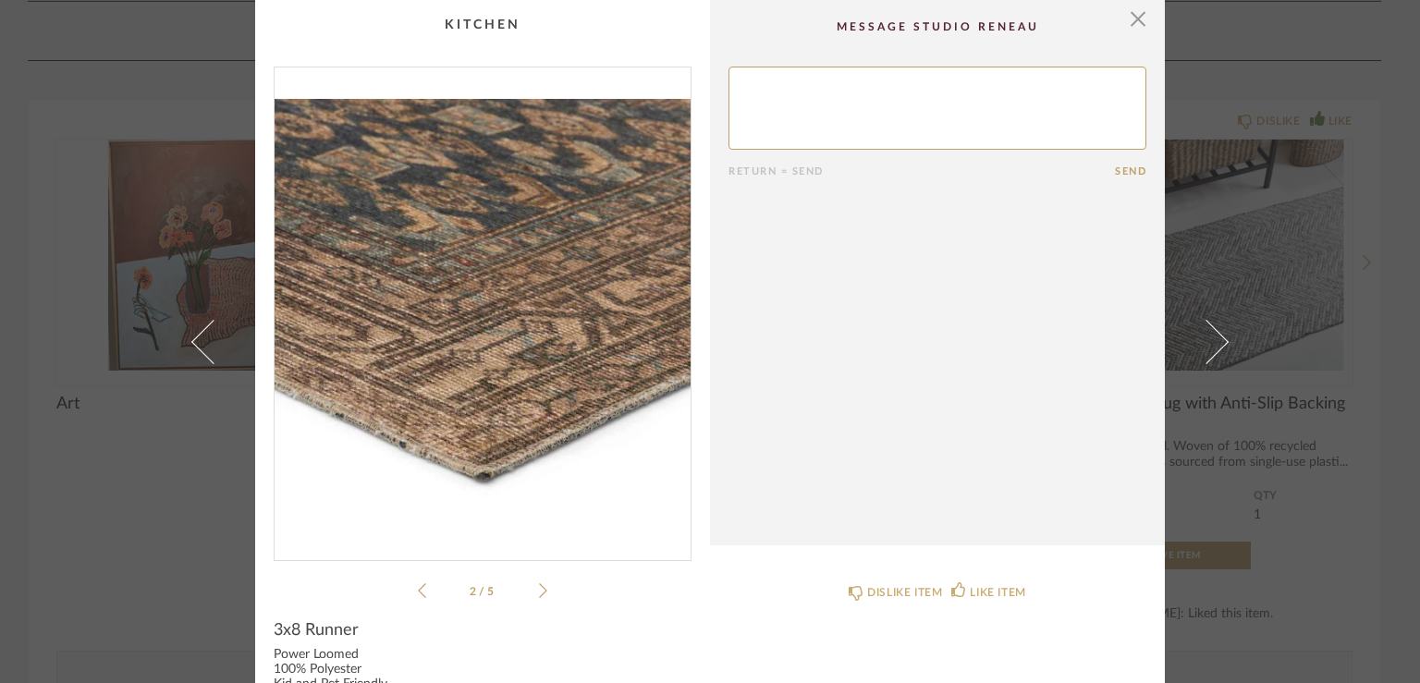
click at [539, 591] on icon at bounding box center [543, 590] width 8 height 17
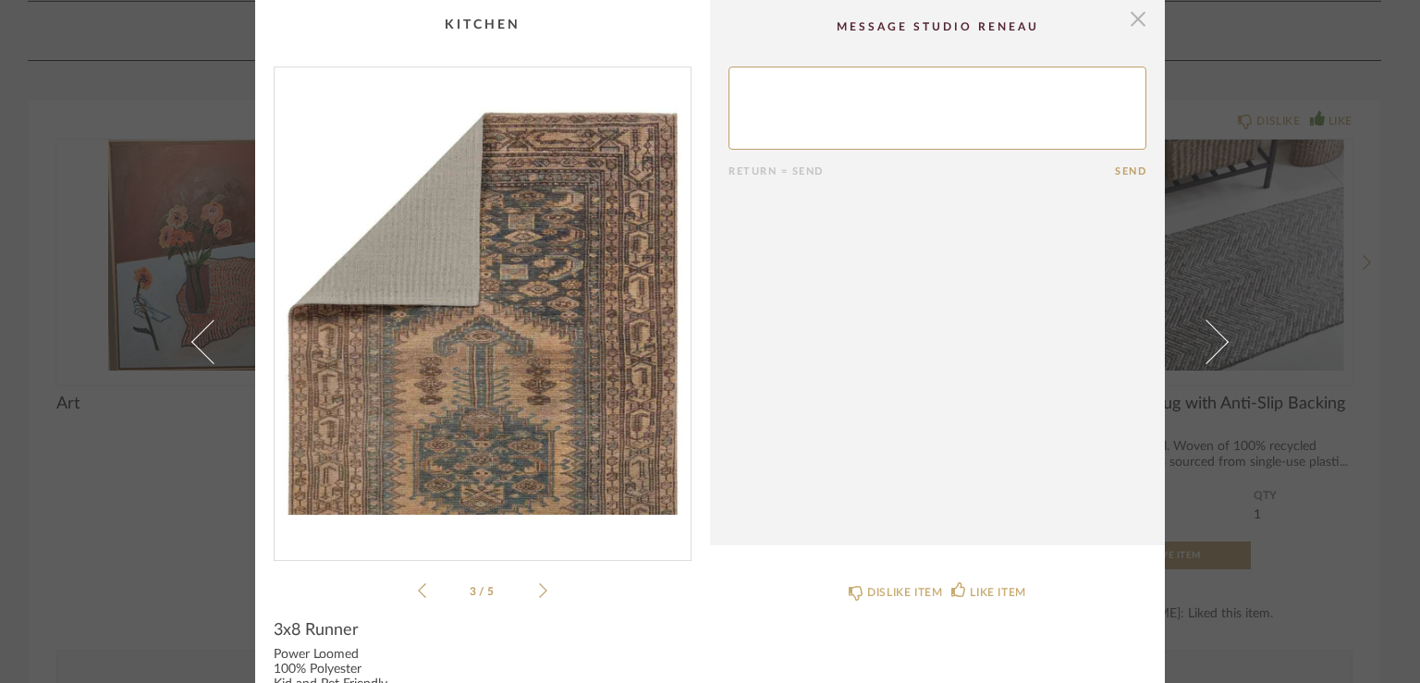
click at [1138, 18] on span "button" at bounding box center [1137, 18] width 37 height 37
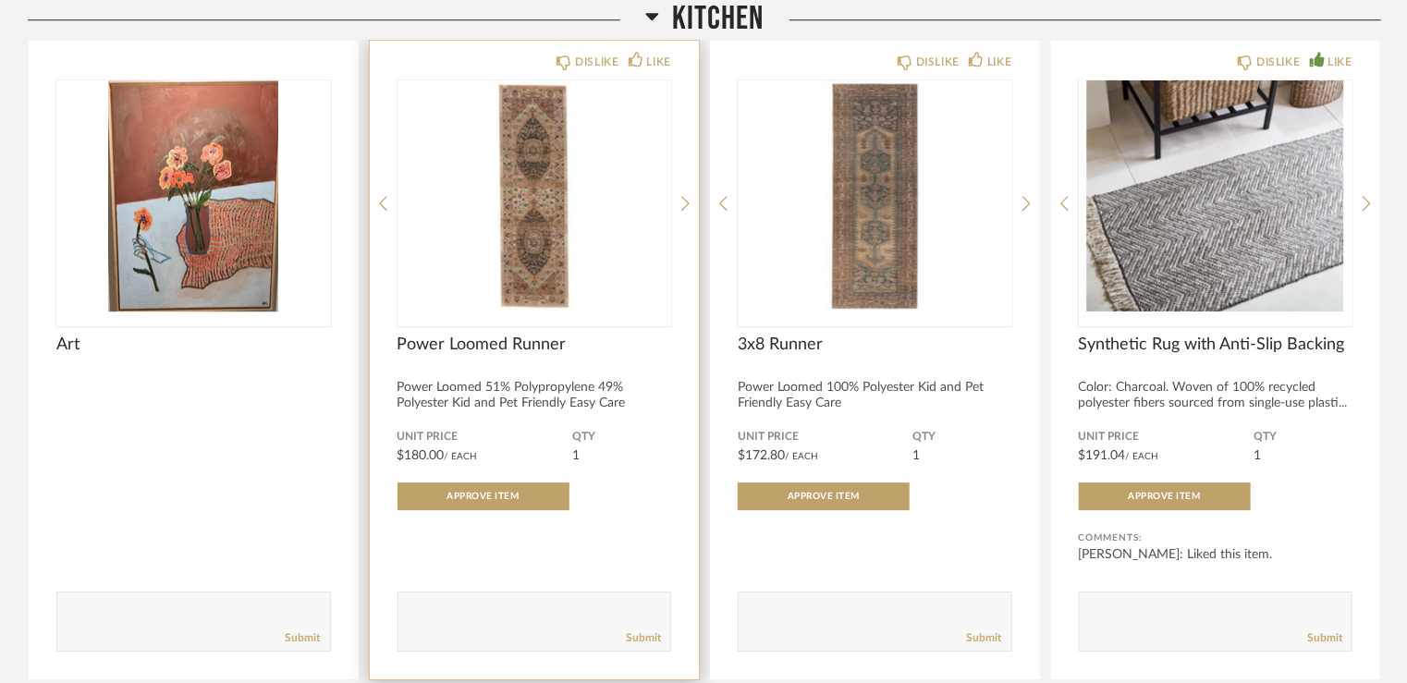
scroll to position [13126, 0]
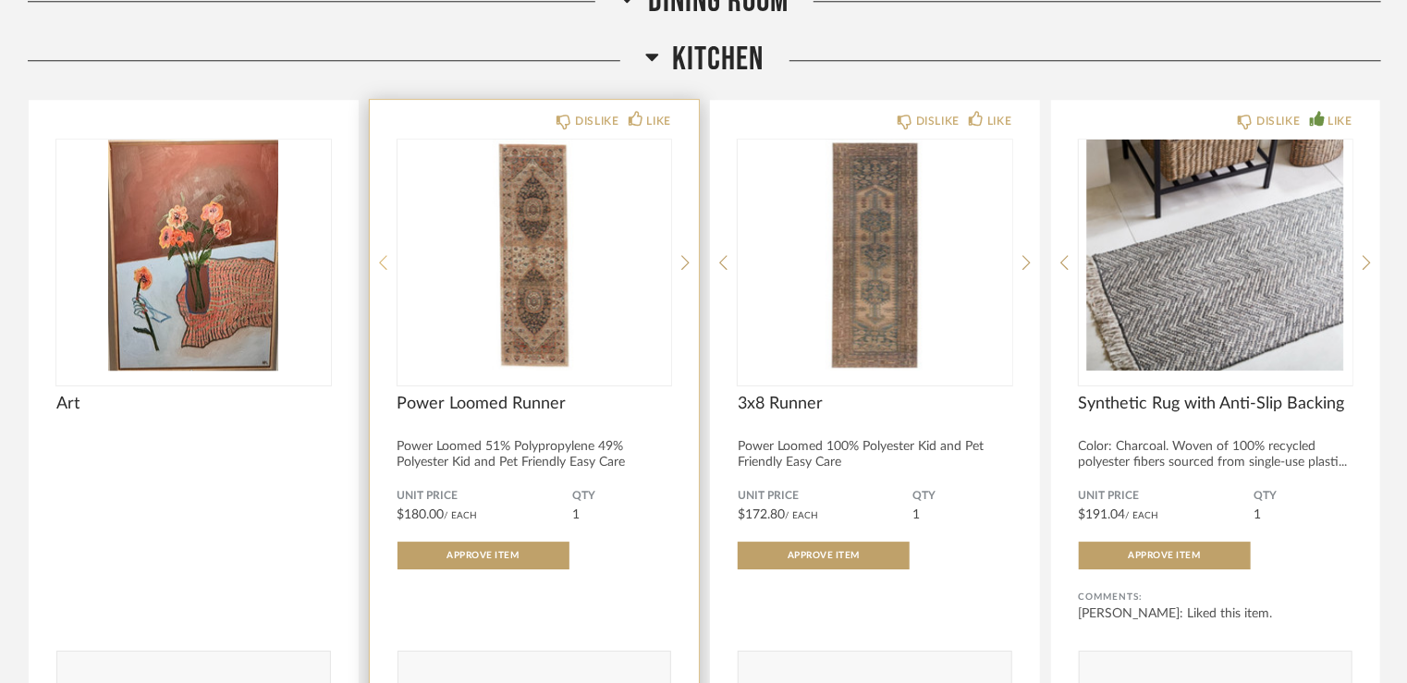
click at [385, 254] on icon at bounding box center [383, 262] width 8 height 17
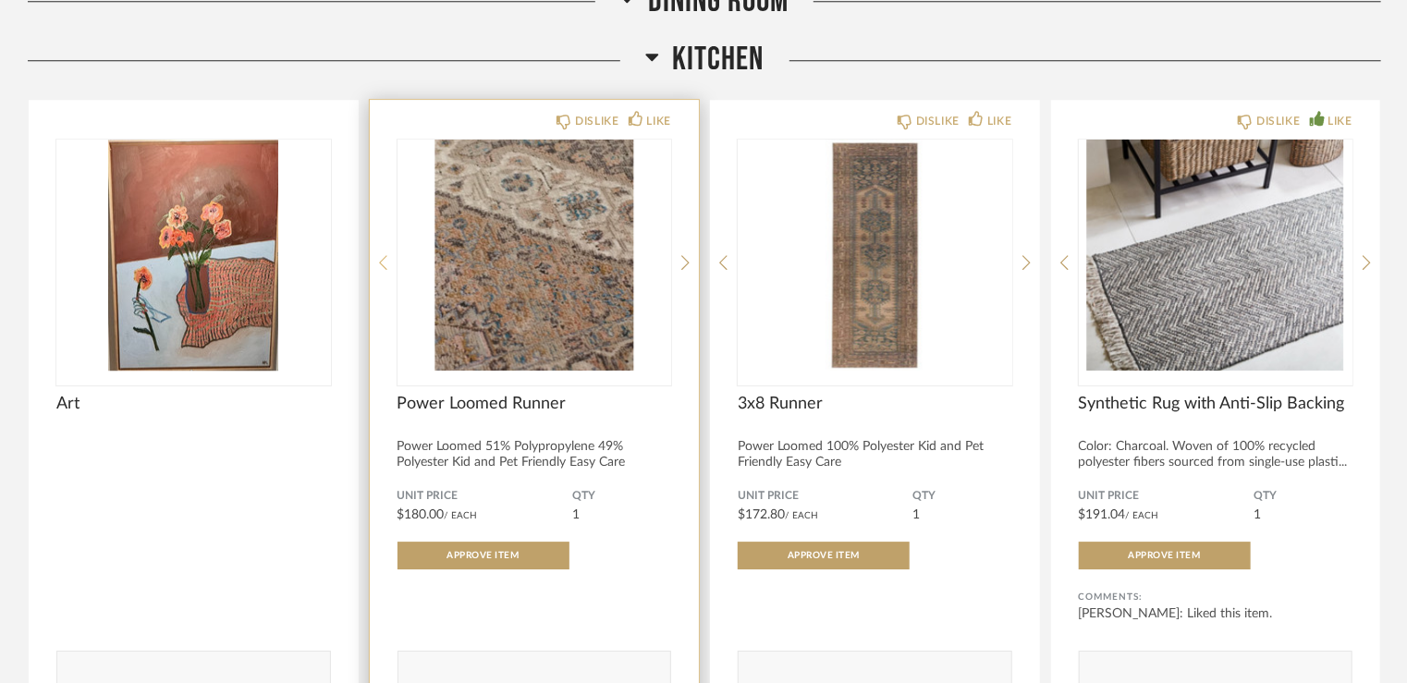
click at [385, 254] on icon at bounding box center [383, 262] width 8 height 17
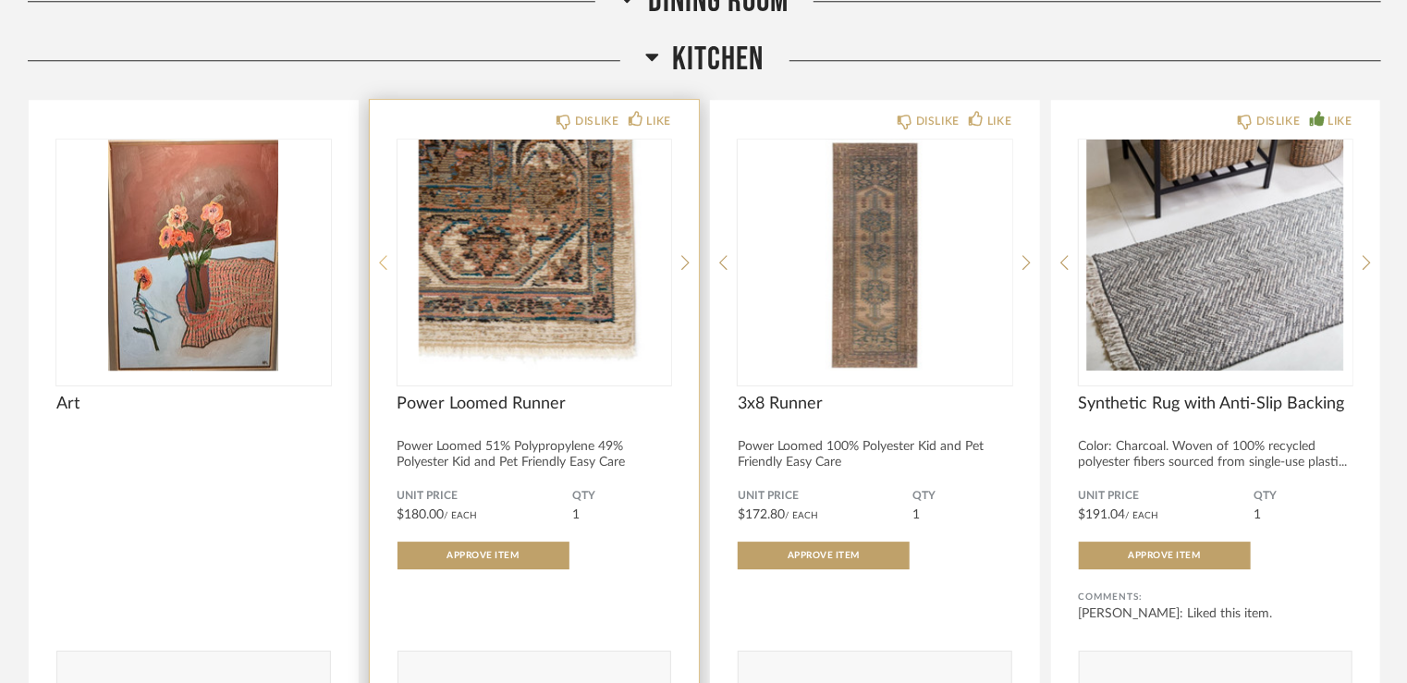
click at [385, 254] on icon at bounding box center [383, 262] width 8 height 17
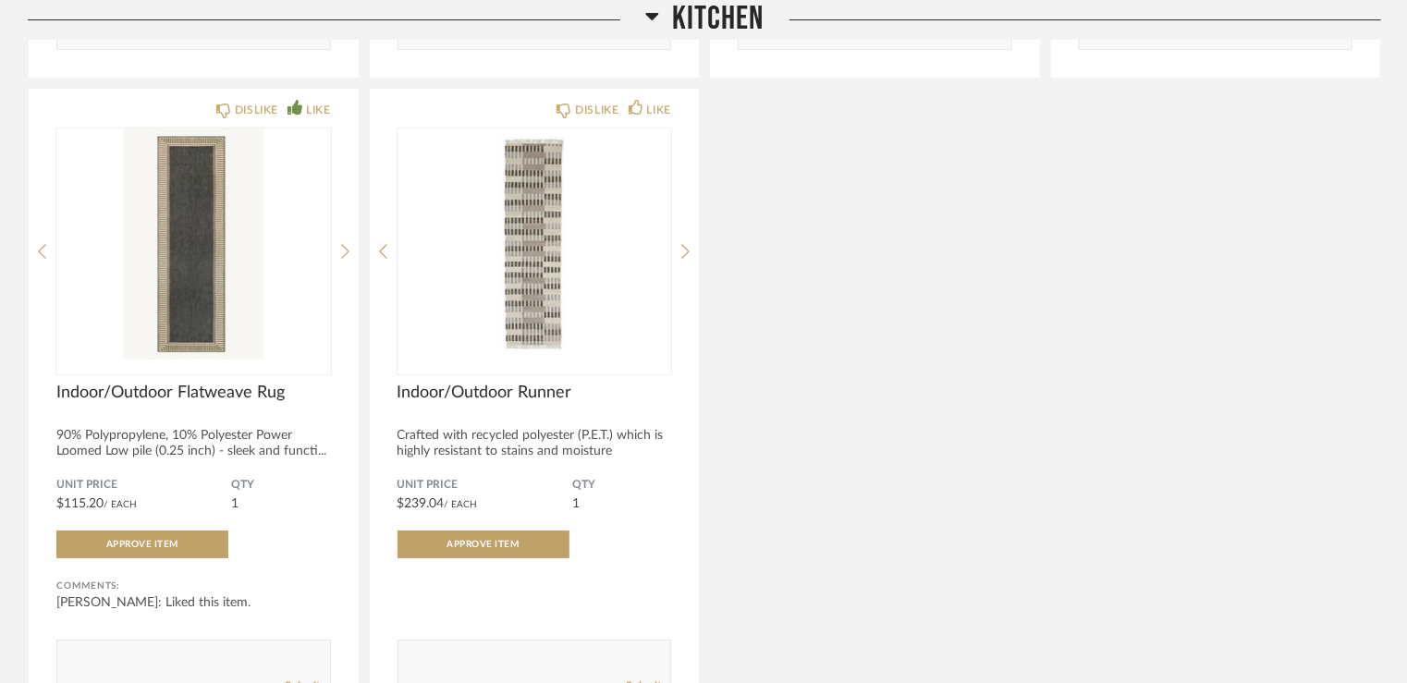
scroll to position [13681, 0]
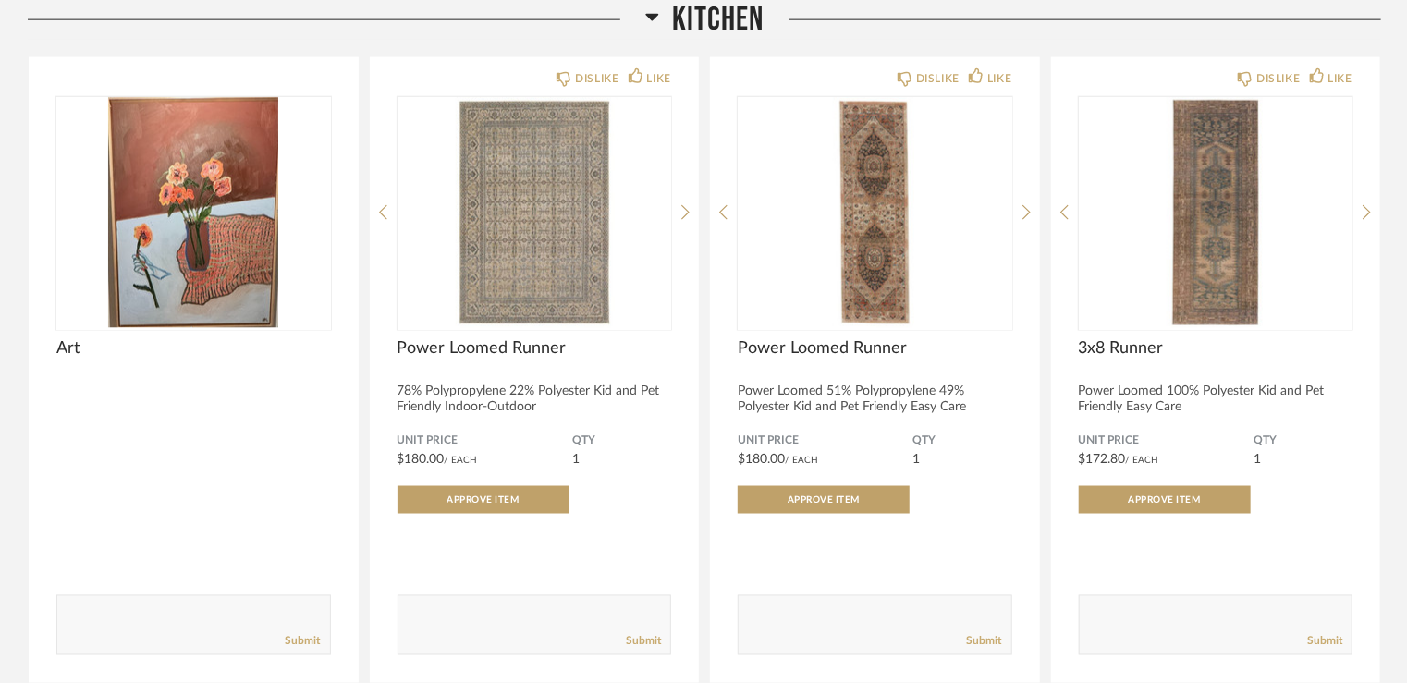
scroll to position [4727, 0]
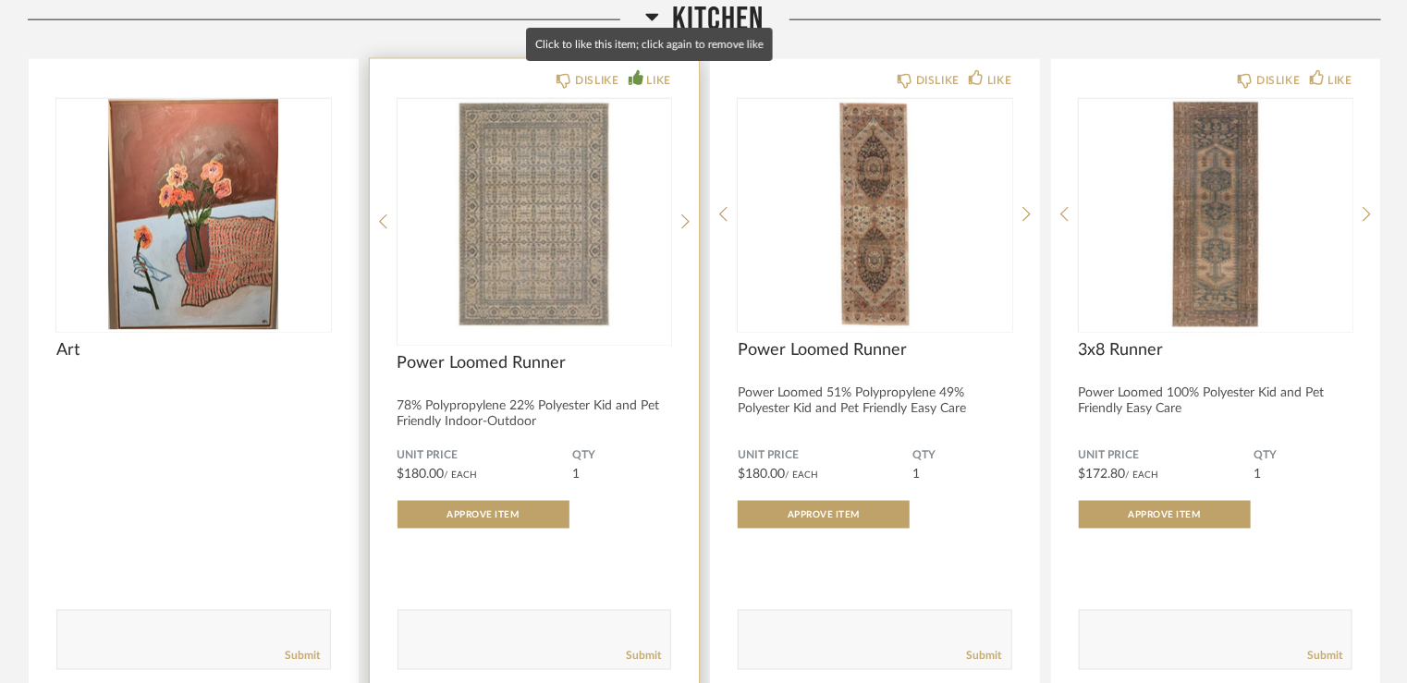
click at [648, 80] on div "LIKE" at bounding box center [659, 80] width 24 height 18
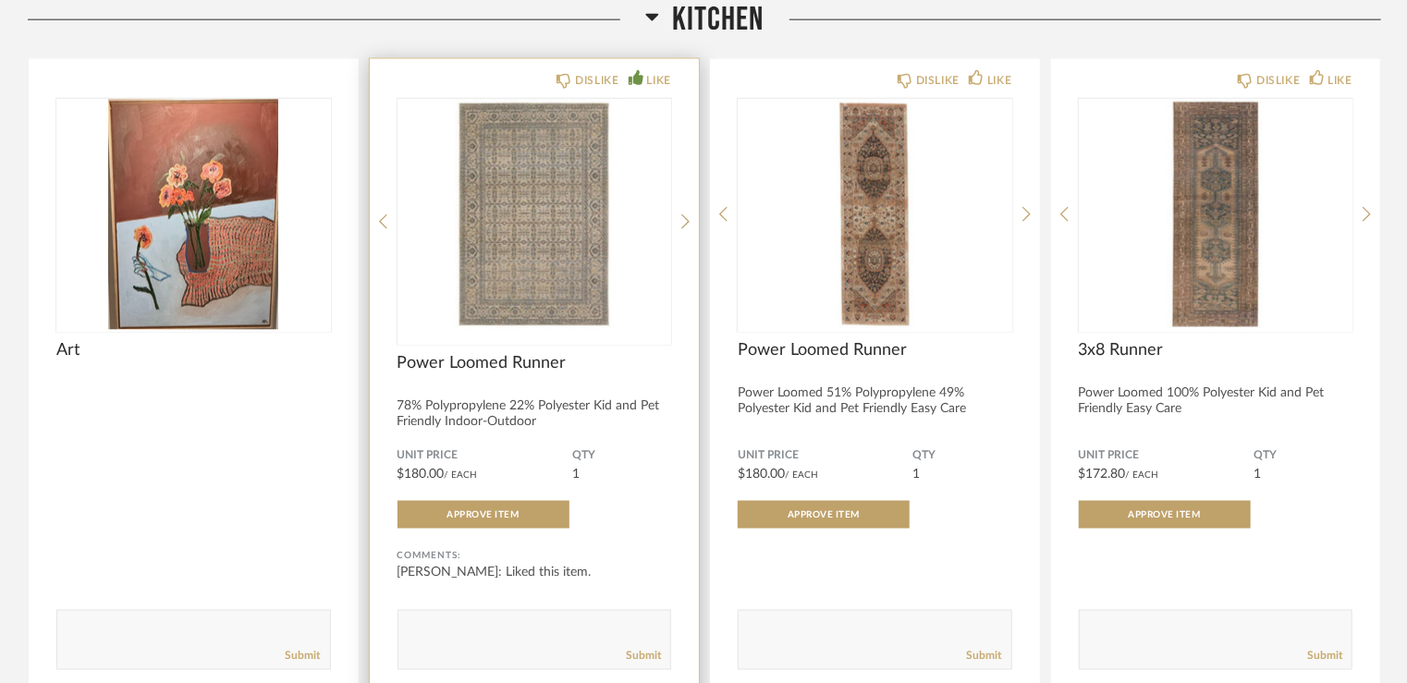
click at [524, 211] on img "0" at bounding box center [534, 214] width 275 height 231
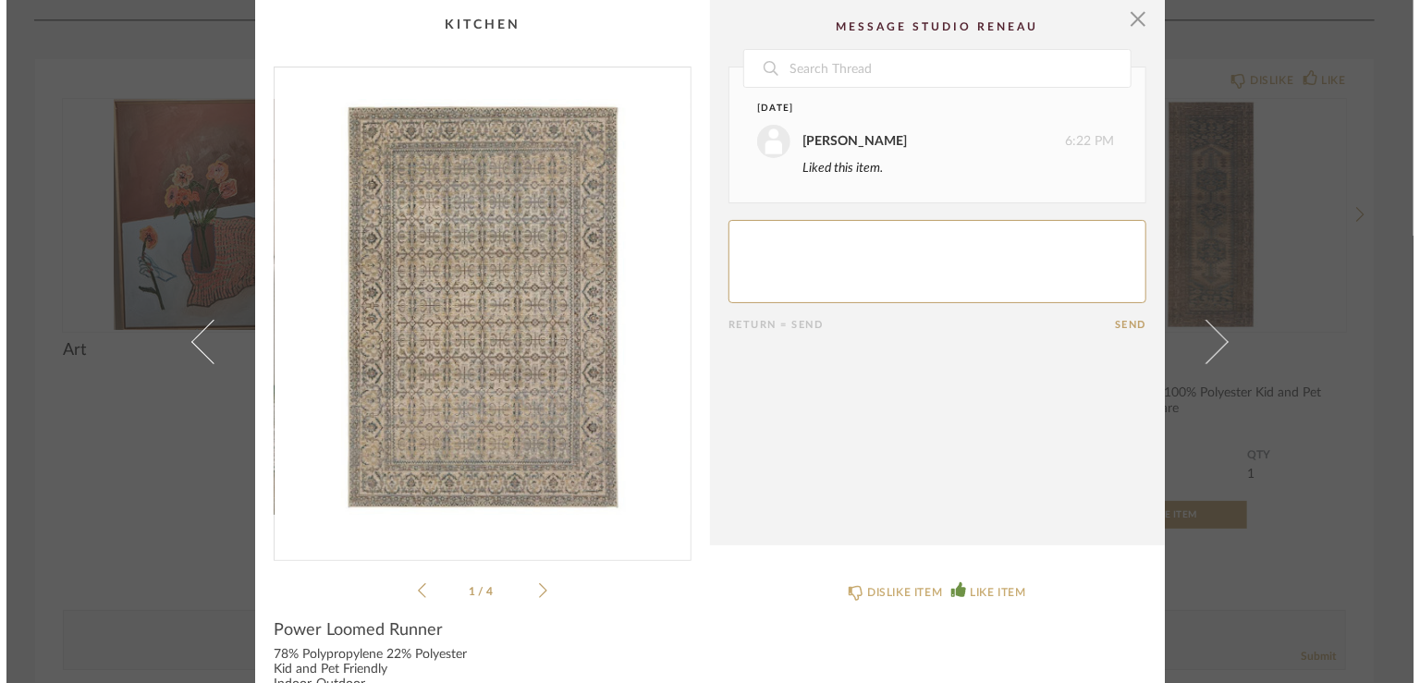
scroll to position [0, 0]
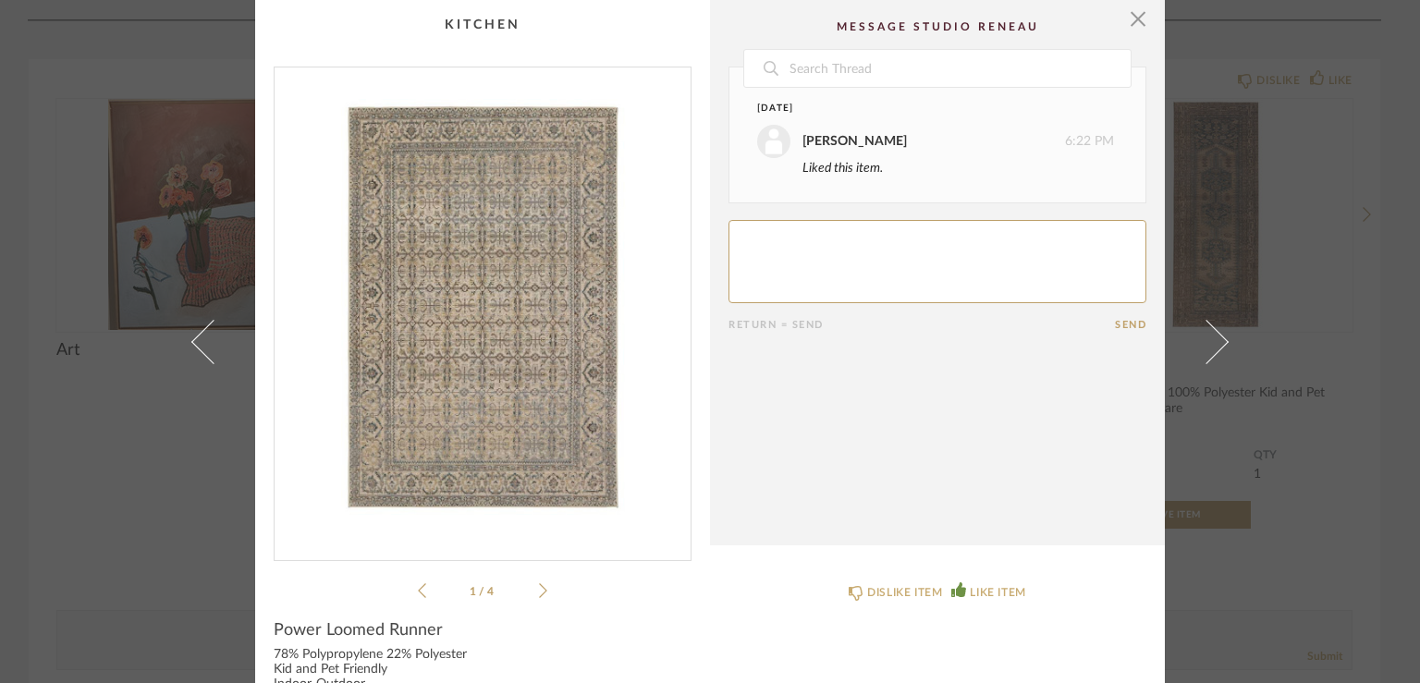
click at [539, 589] on icon at bounding box center [543, 590] width 8 height 17
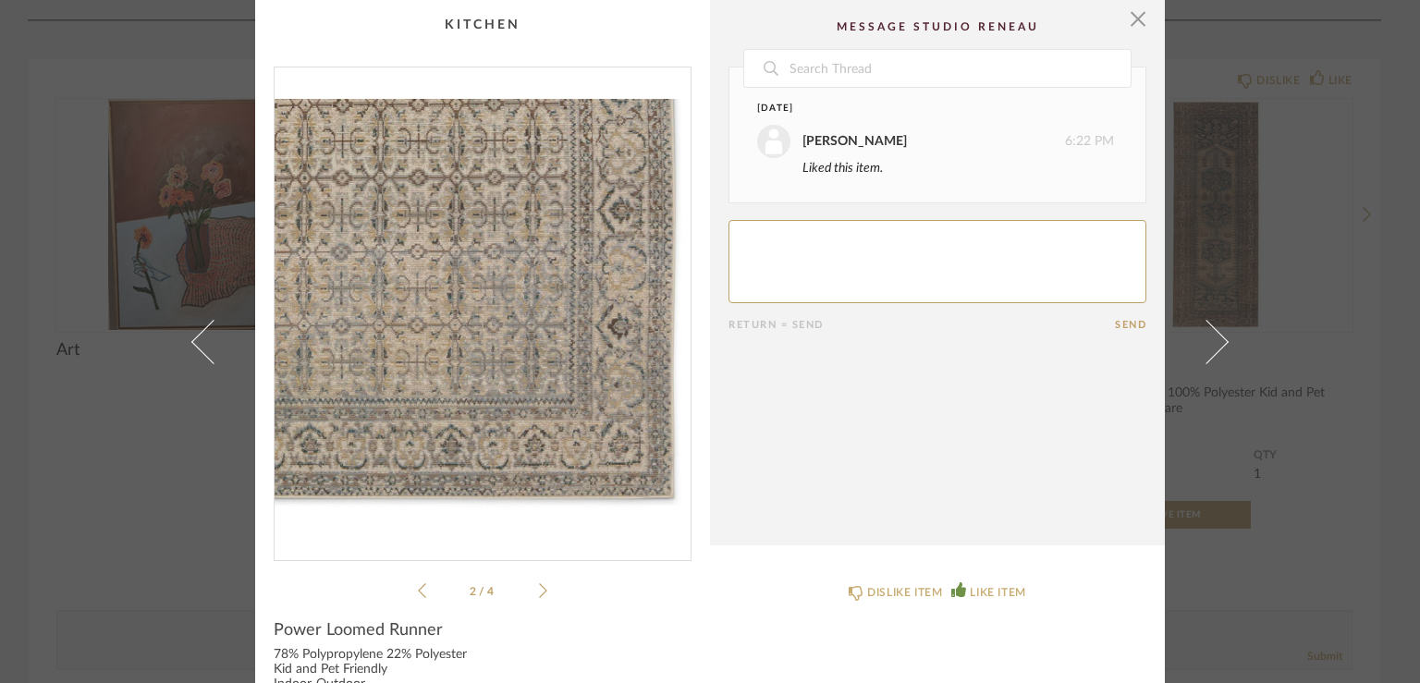
click at [539, 589] on icon at bounding box center [543, 590] width 8 height 17
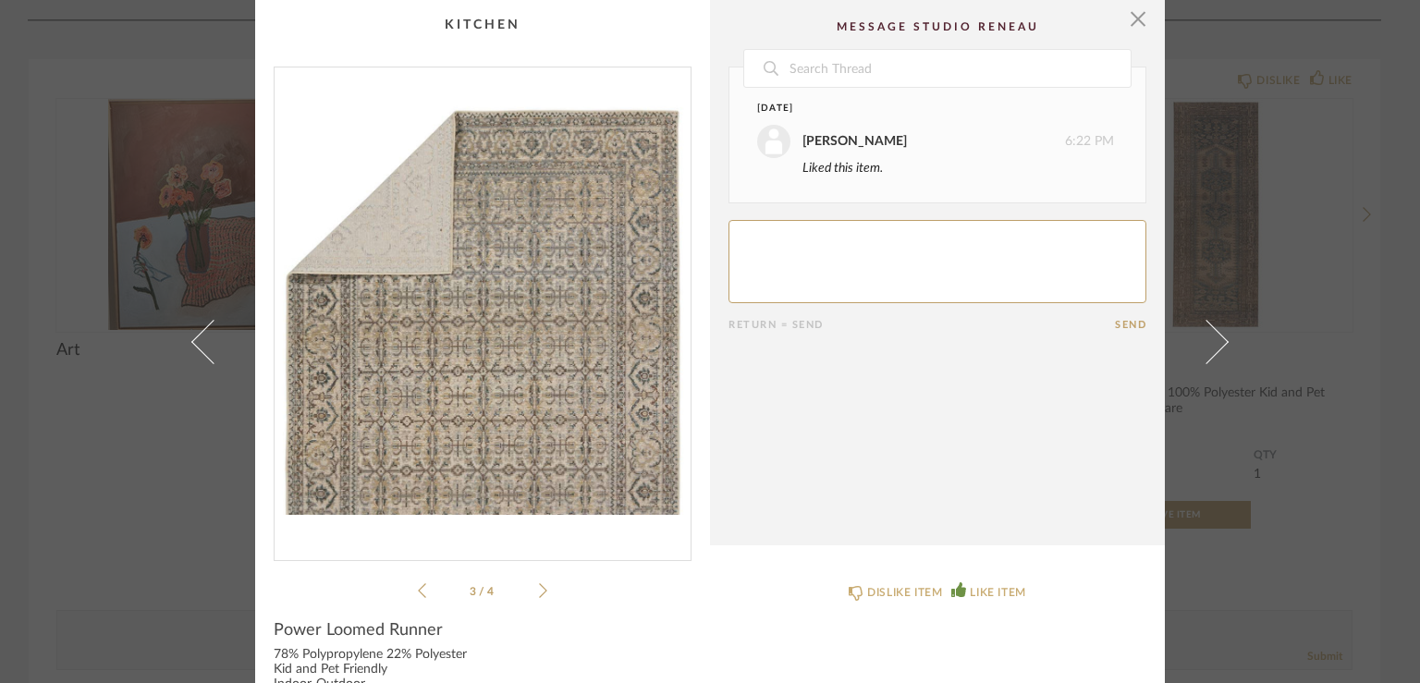
click at [539, 589] on icon at bounding box center [543, 590] width 8 height 17
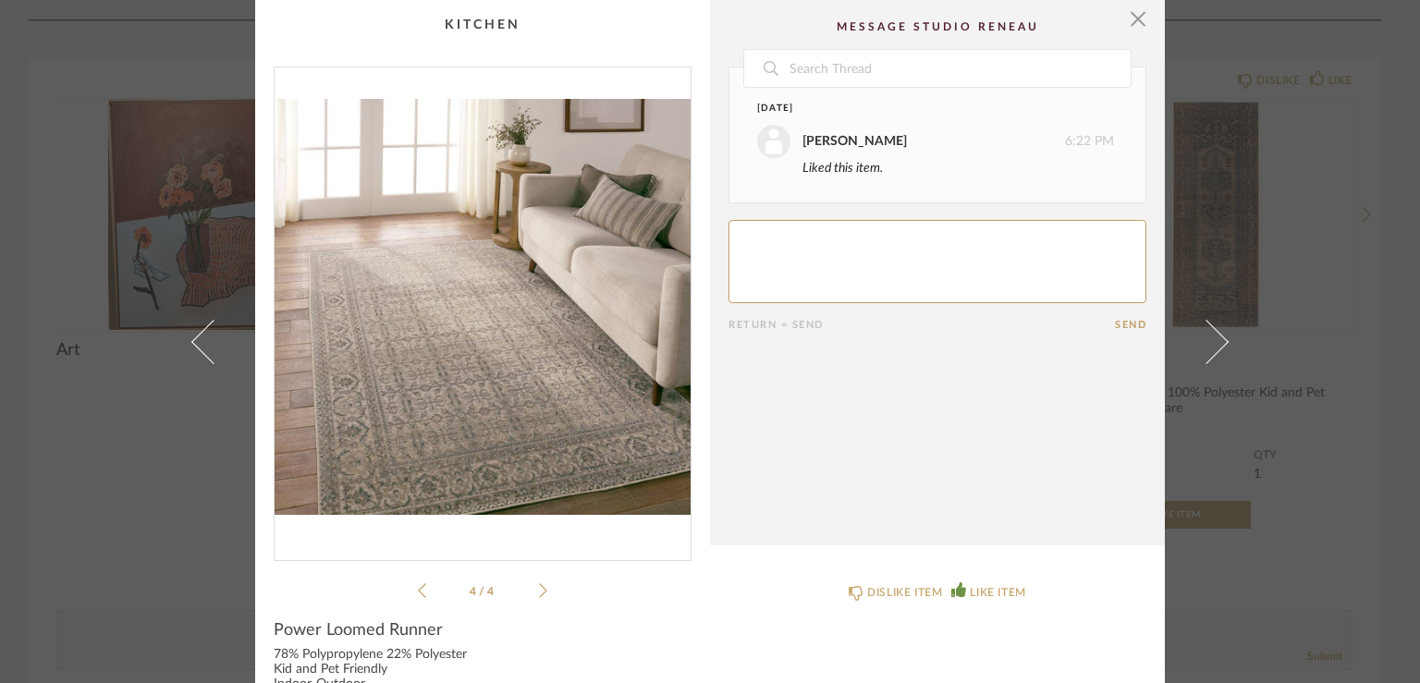
click at [539, 589] on icon at bounding box center [543, 590] width 8 height 17
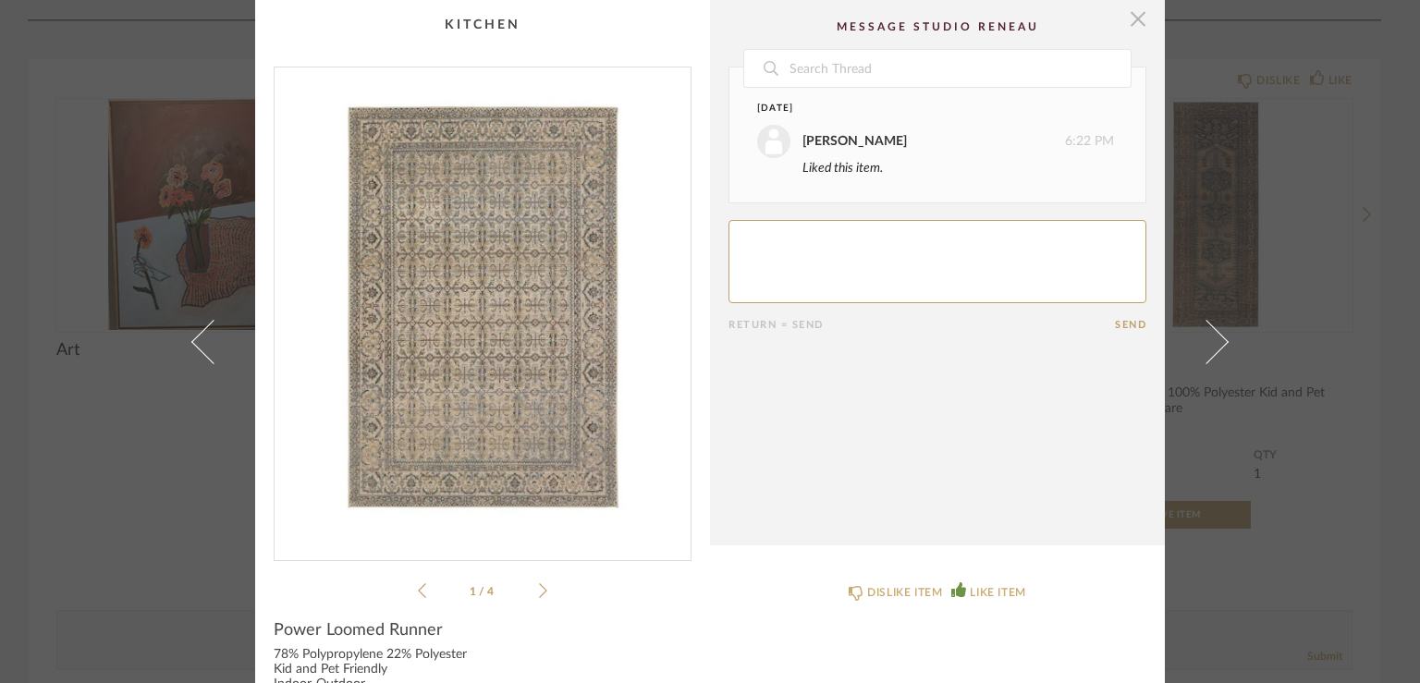
click at [1132, 17] on span "button" at bounding box center [1137, 18] width 37 height 37
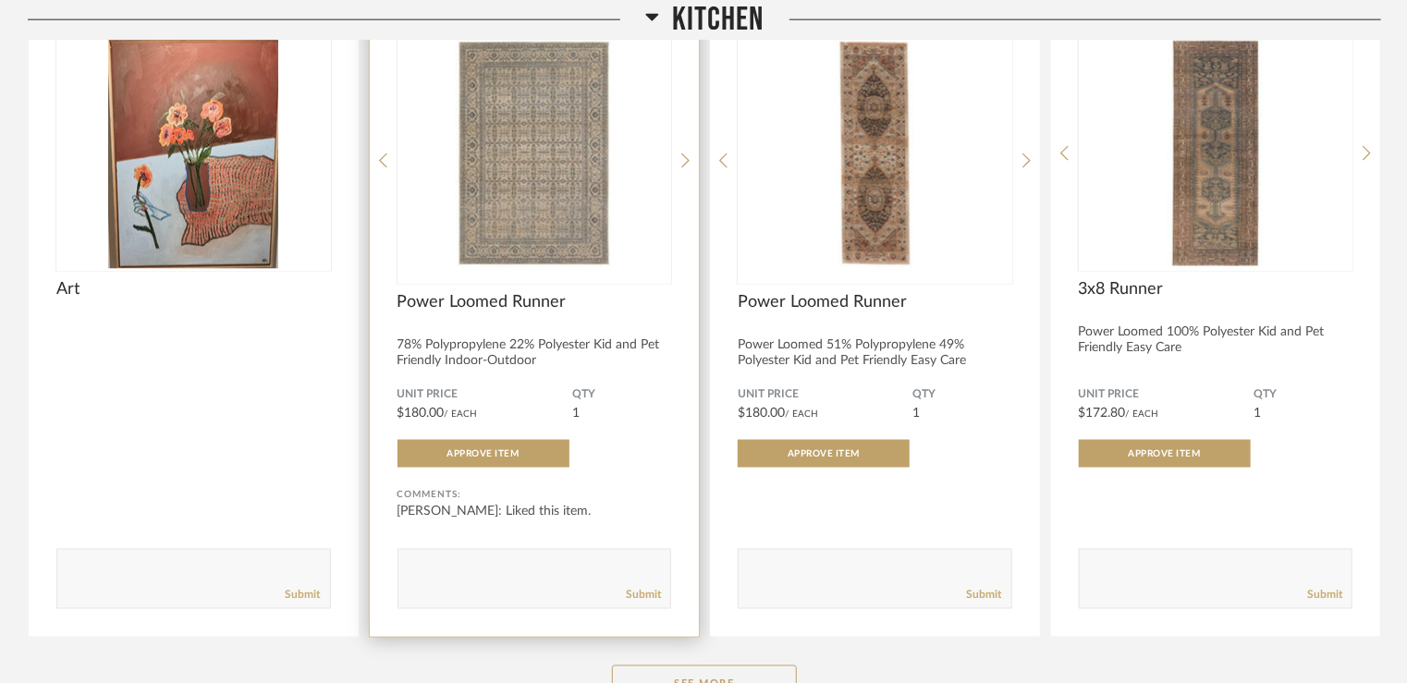
scroll to position [4820, 0]
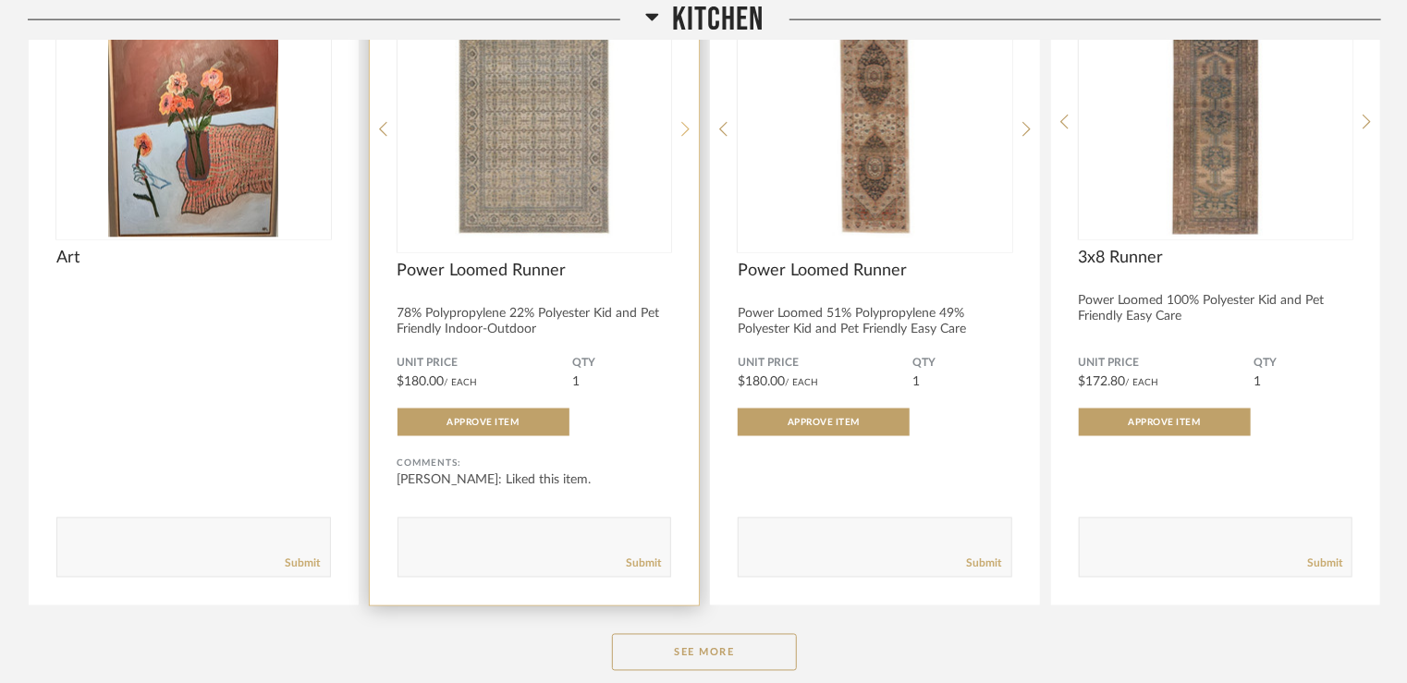
click at [683, 122] on icon at bounding box center [685, 129] width 8 height 15
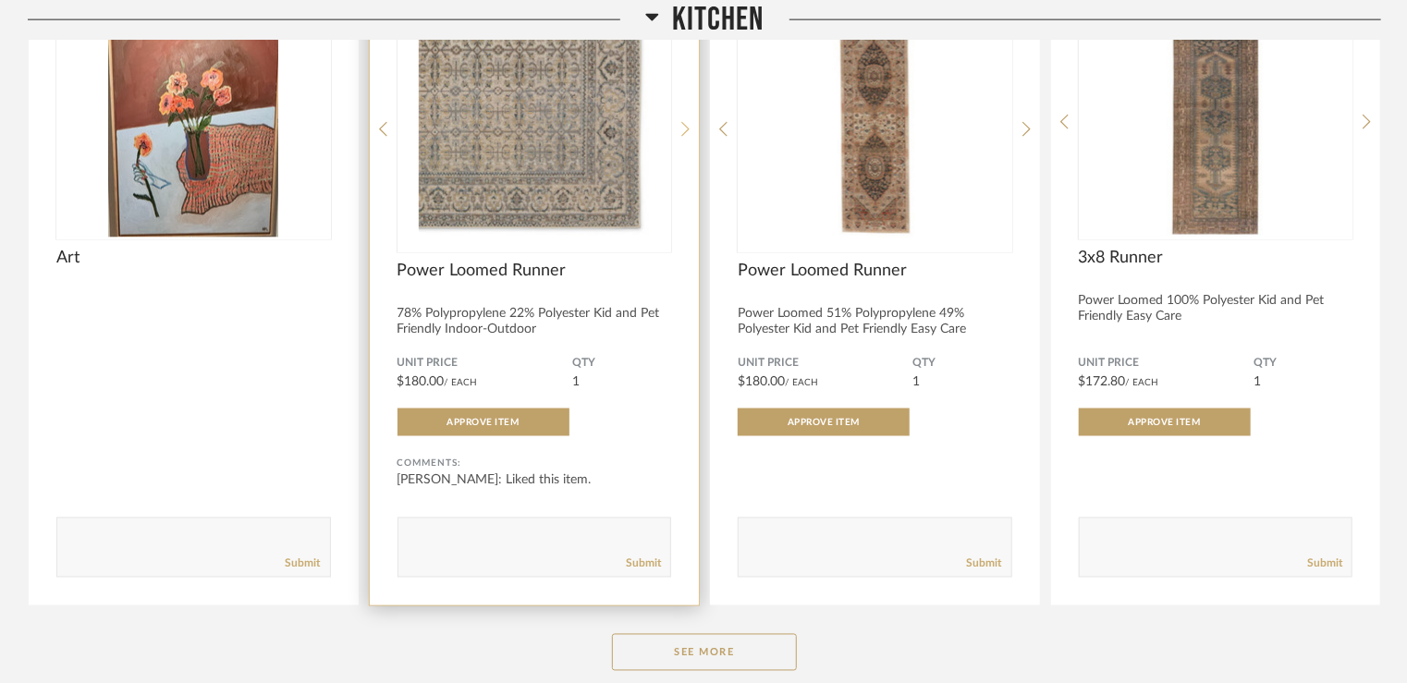
click at [683, 122] on icon at bounding box center [685, 129] width 8 height 15
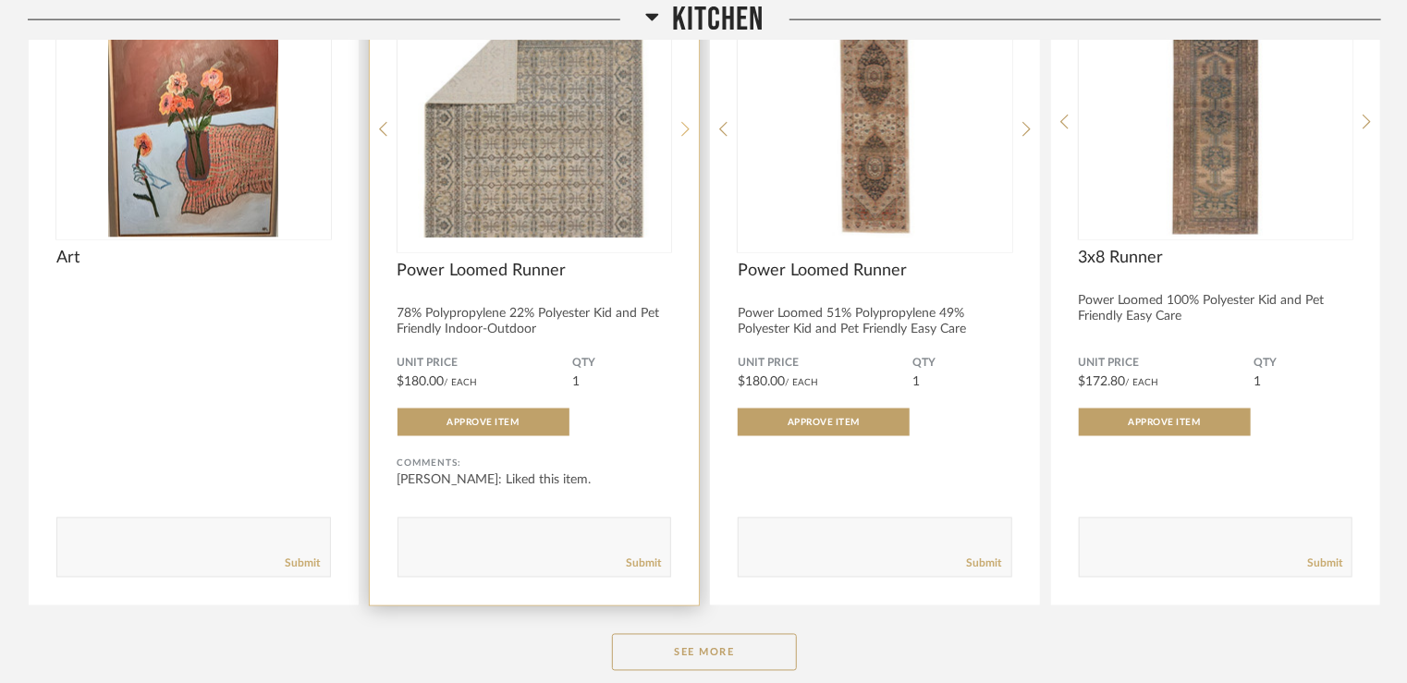
click at [684, 121] on icon at bounding box center [685, 129] width 8 height 17
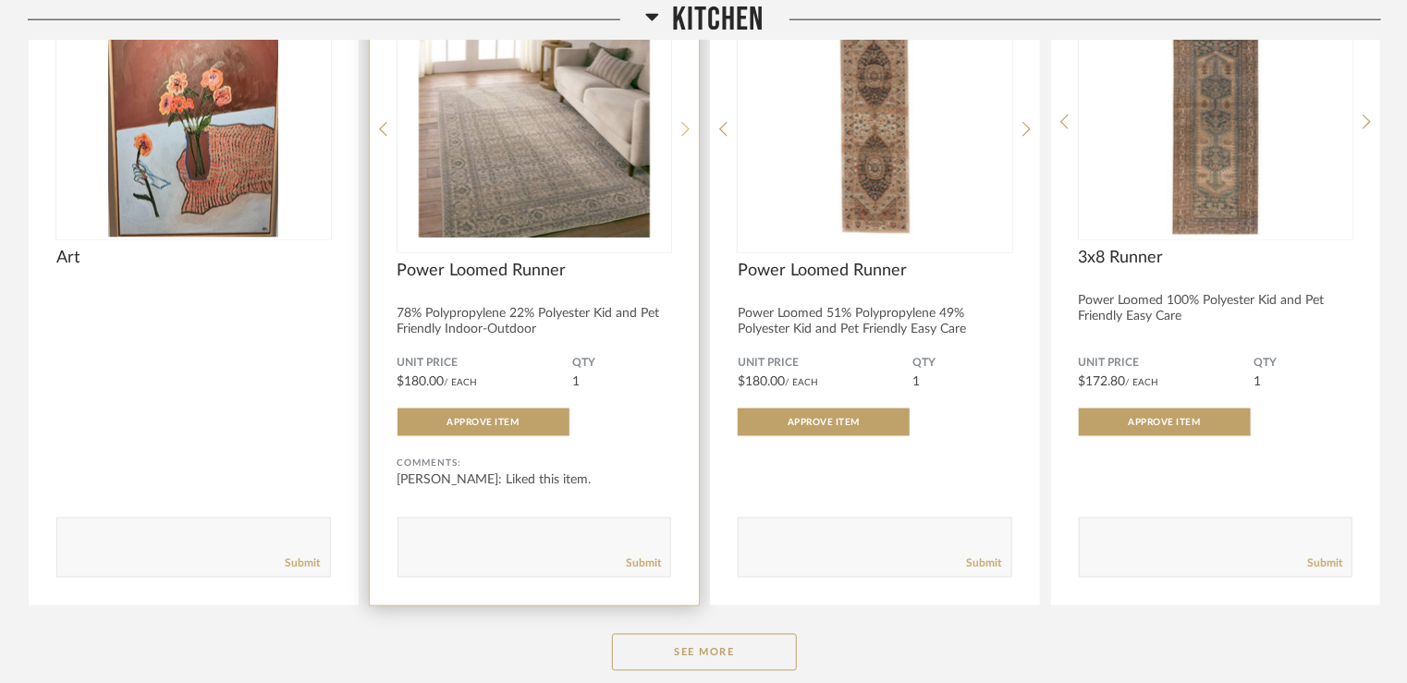
click at [684, 121] on icon at bounding box center [685, 129] width 8 height 17
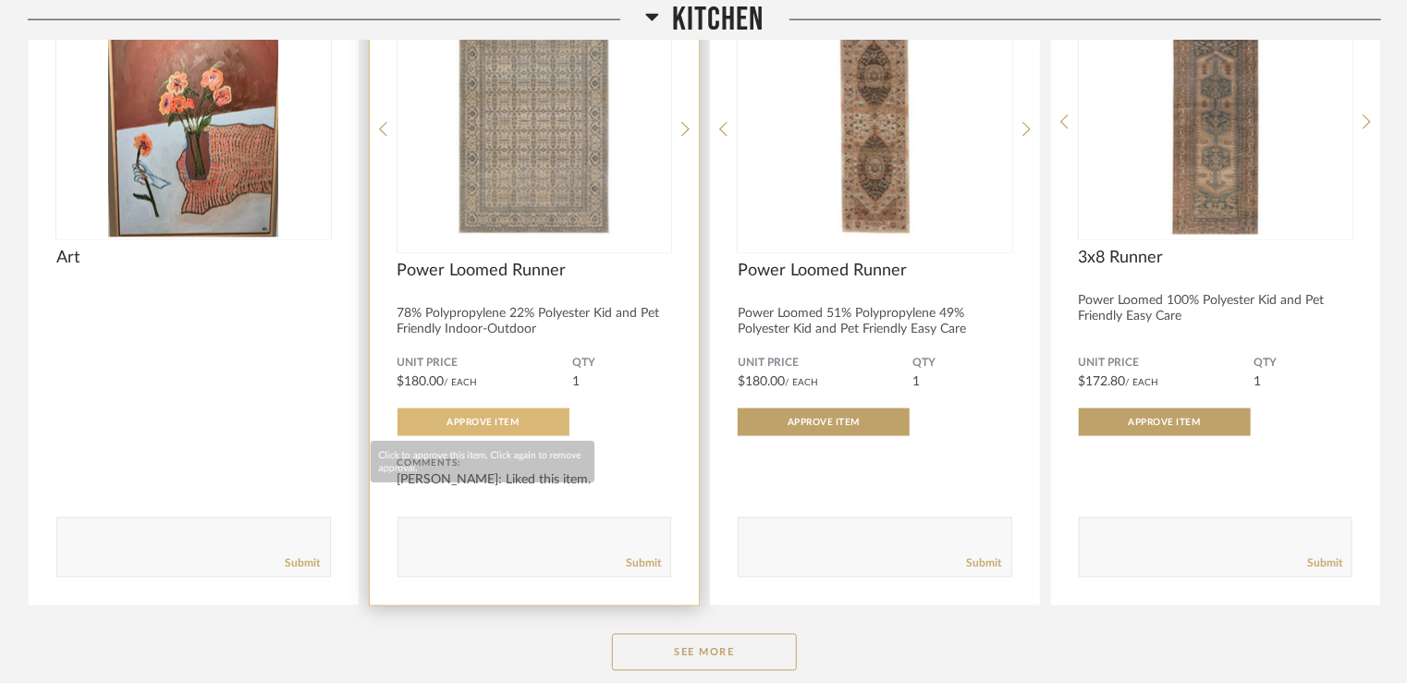
click at [500, 418] on span "Approve Item" at bounding box center [483, 422] width 72 height 9
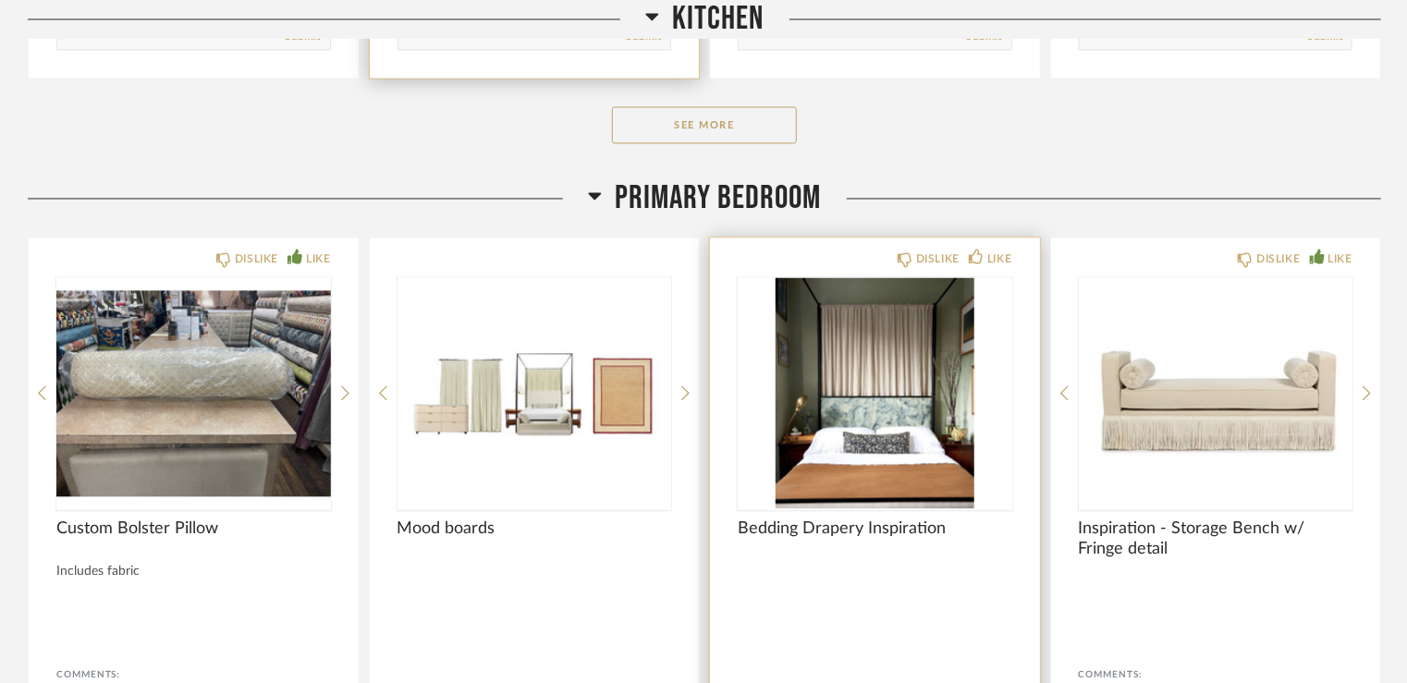
scroll to position [5374, 0]
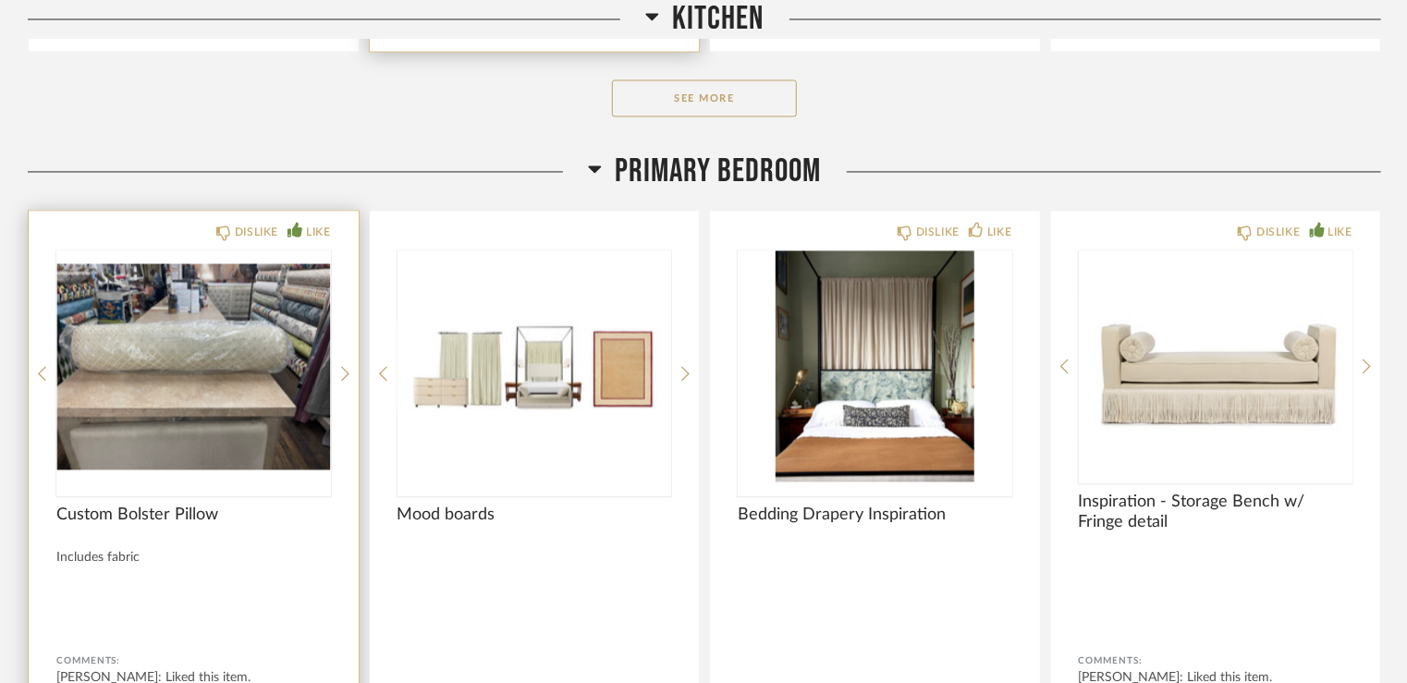
click at [0, 0] on img at bounding box center [0, 0] width 0 height 0
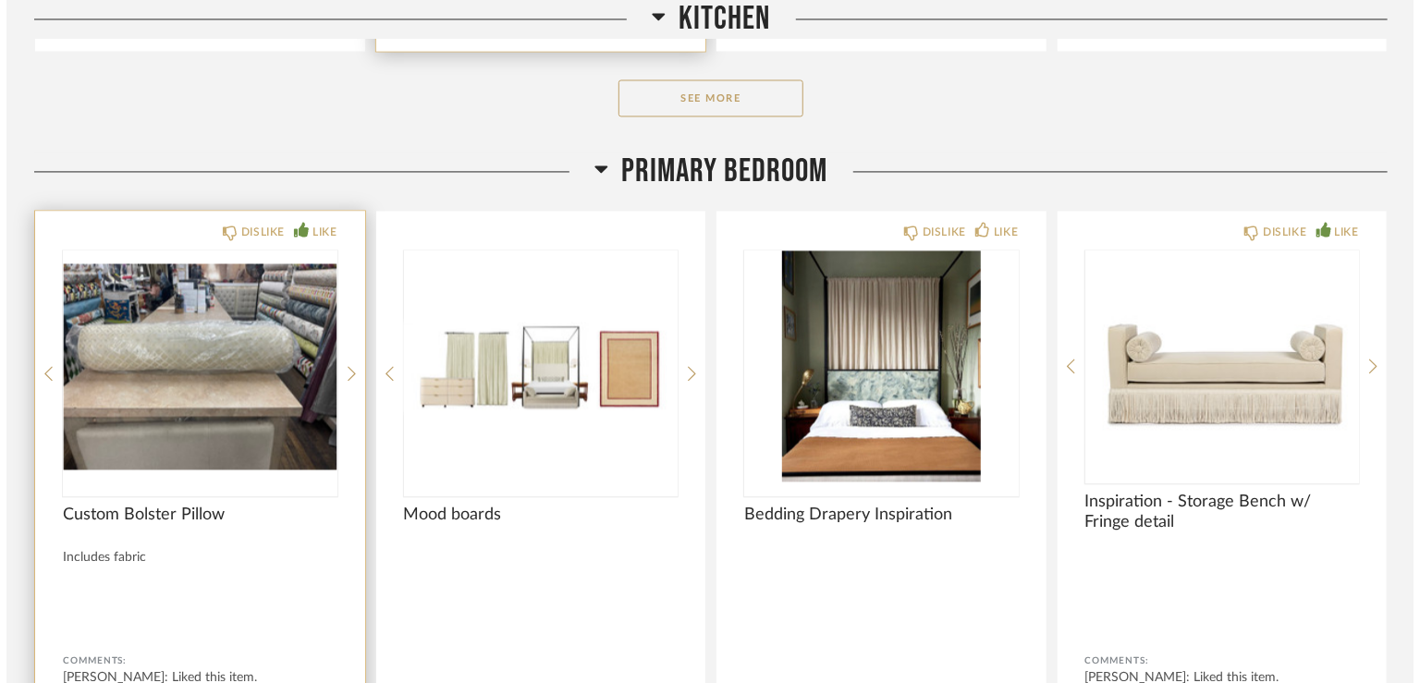
scroll to position [0, 0]
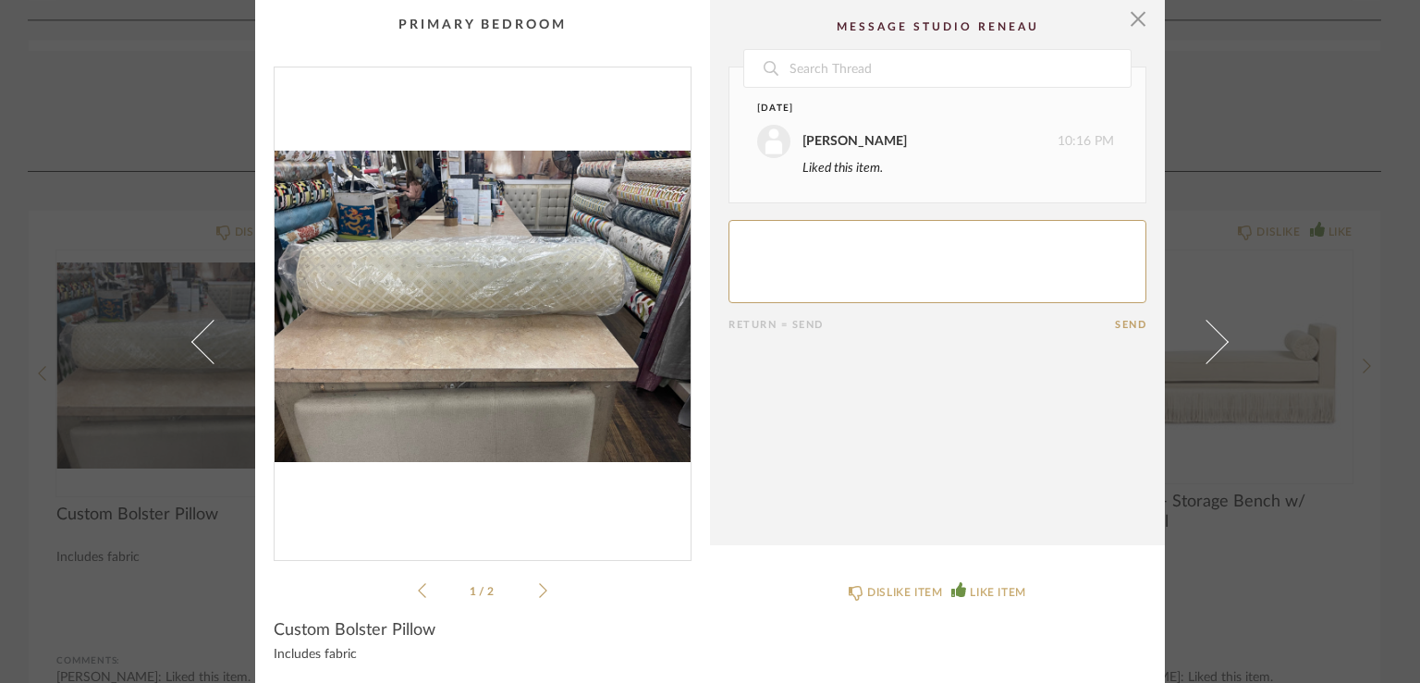
click at [536, 598] on ul "1 / 2" at bounding box center [482, 591] width 129 height 22
click at [539, 590] on icon at bounding box center [543, 590] width 8 height 15
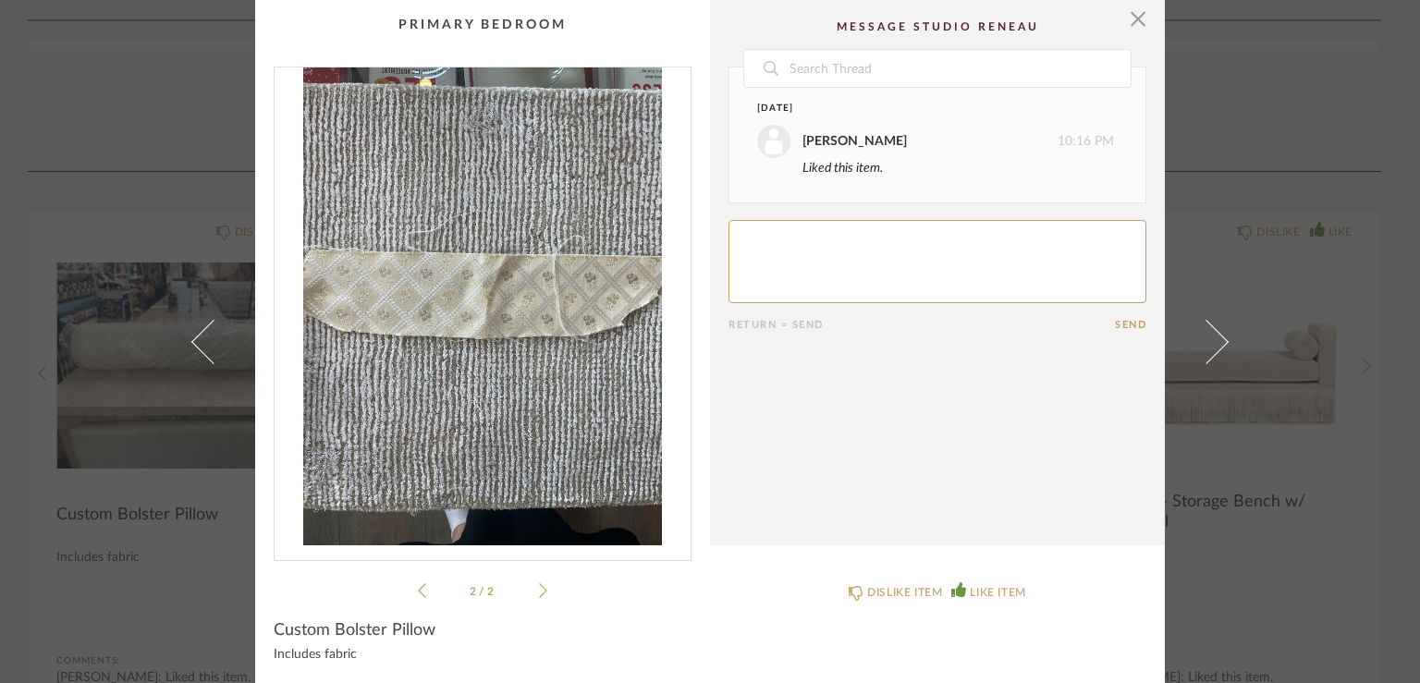
click at [409, 588] on div "2 / 2" at bounding box center [483, 334] width 418 height 535
click at [418, 591] on icon at bounding box center [422, 590] width 8 height 17
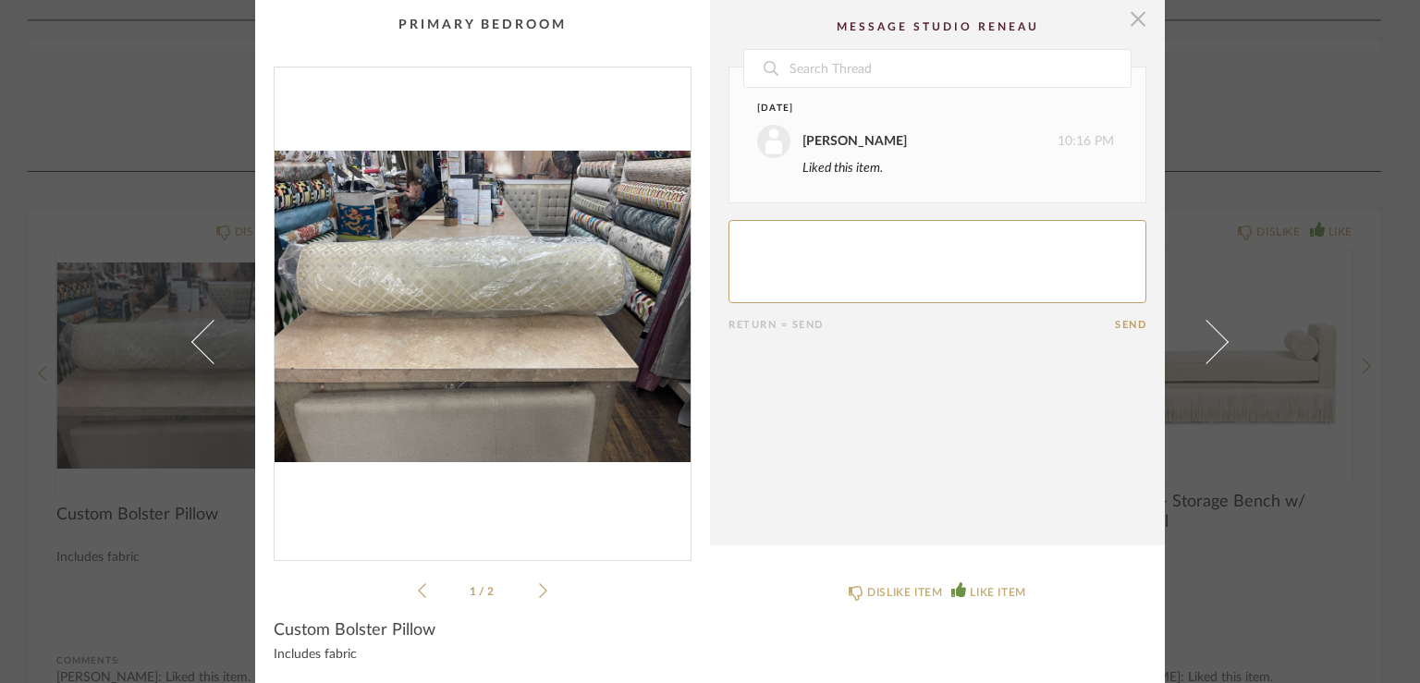
click at [1138, 22] on span "button" at bounding box center [1137, 18] width 37 height 37
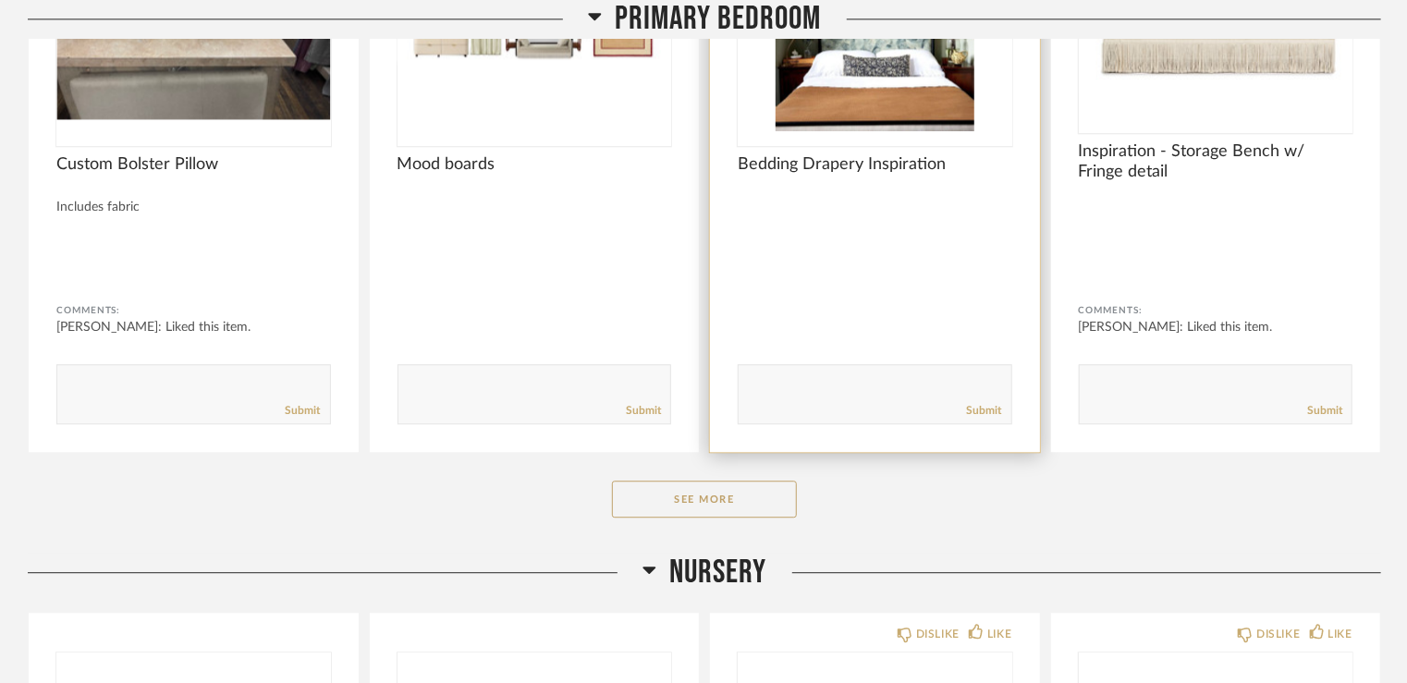
scroll to position [5744, 0]
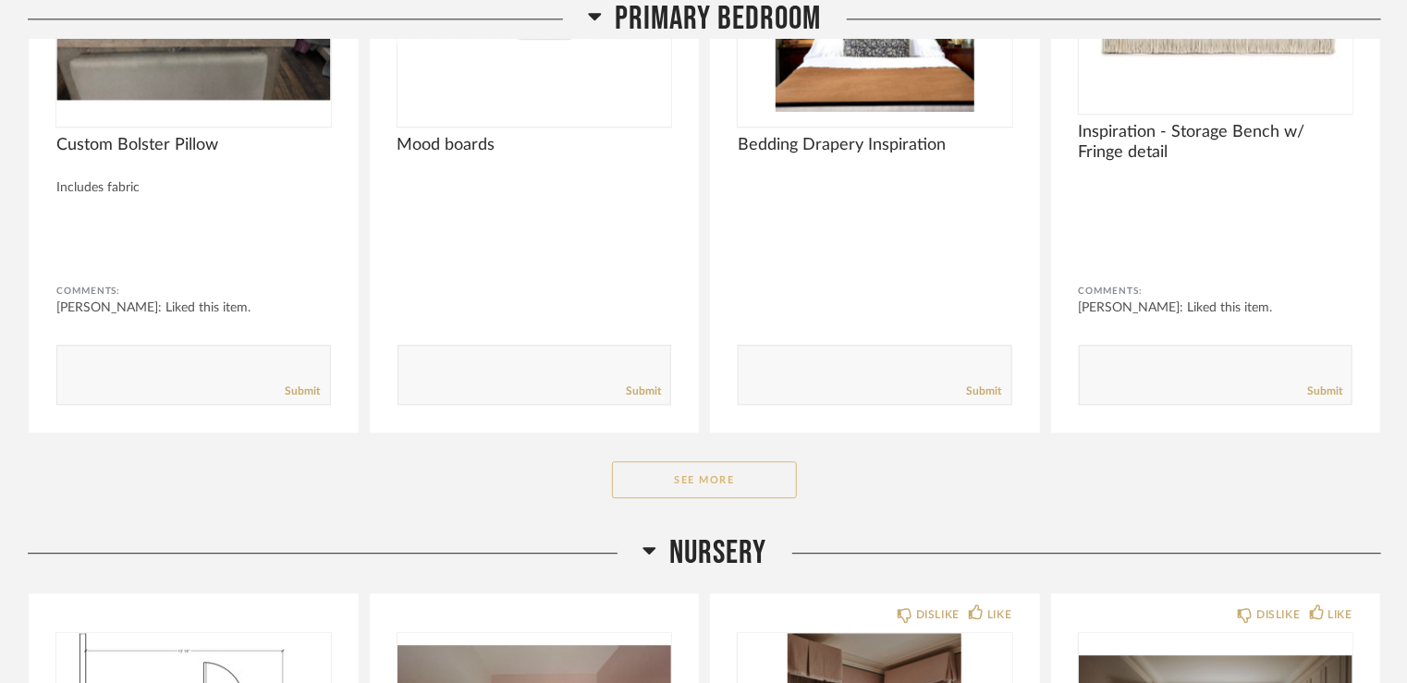
click at [735, 476] on button "See More" at bounding box center [704, 479] width 185 height 37
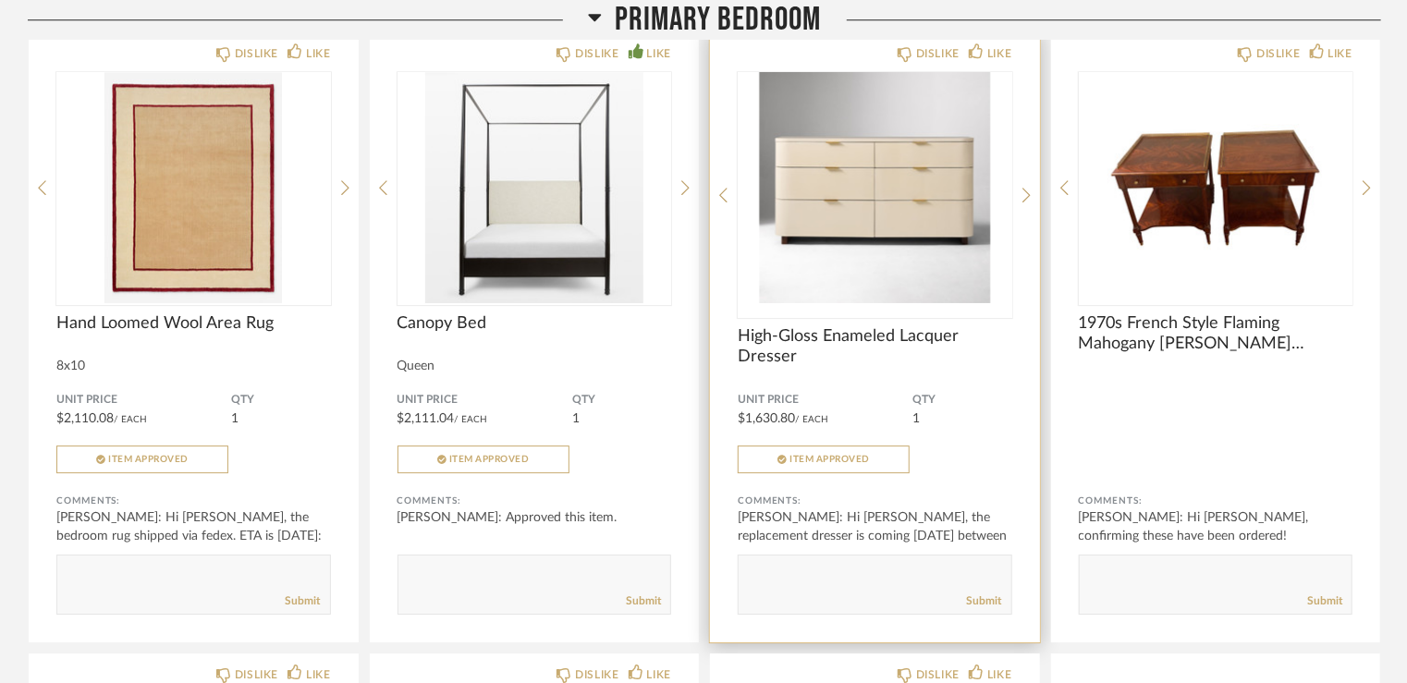
scroll to position [6114, 0]
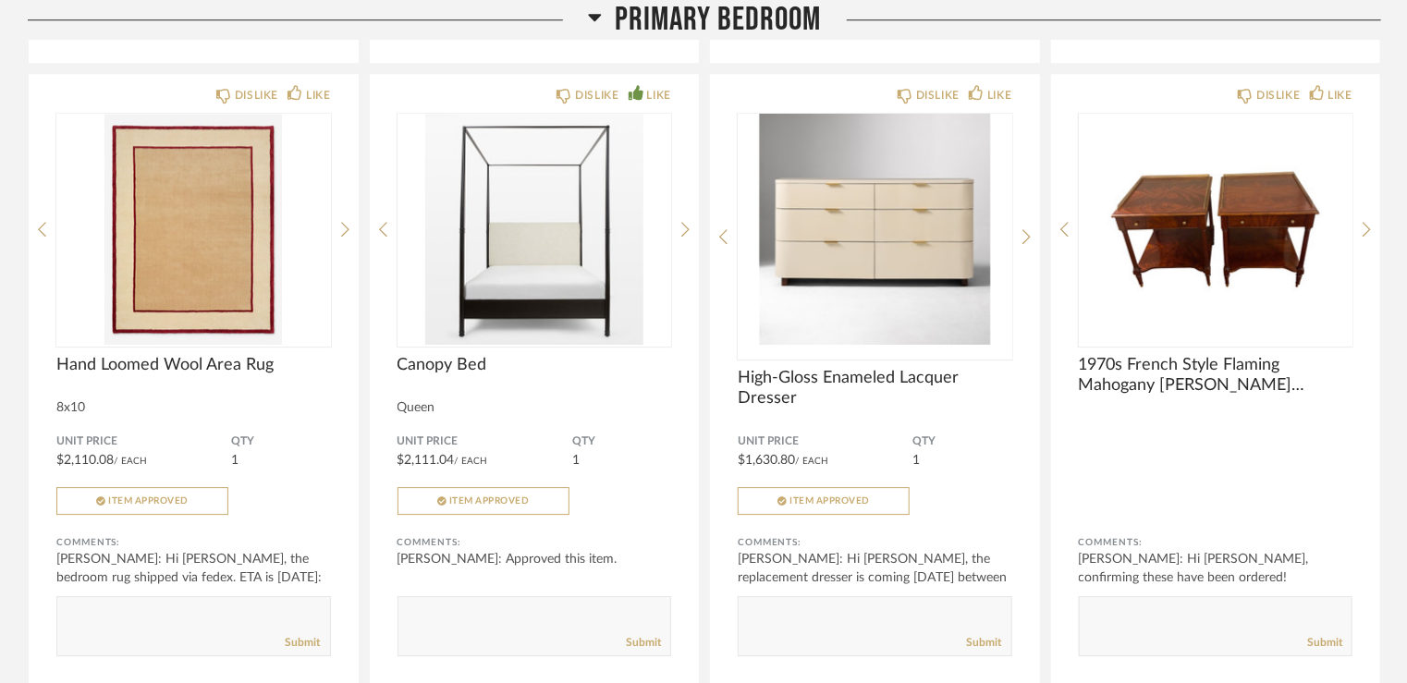
drag, startPoint x: 725, startPoint y: 439, endPoint x: 18, endPoint y: 309, distance: 718.2
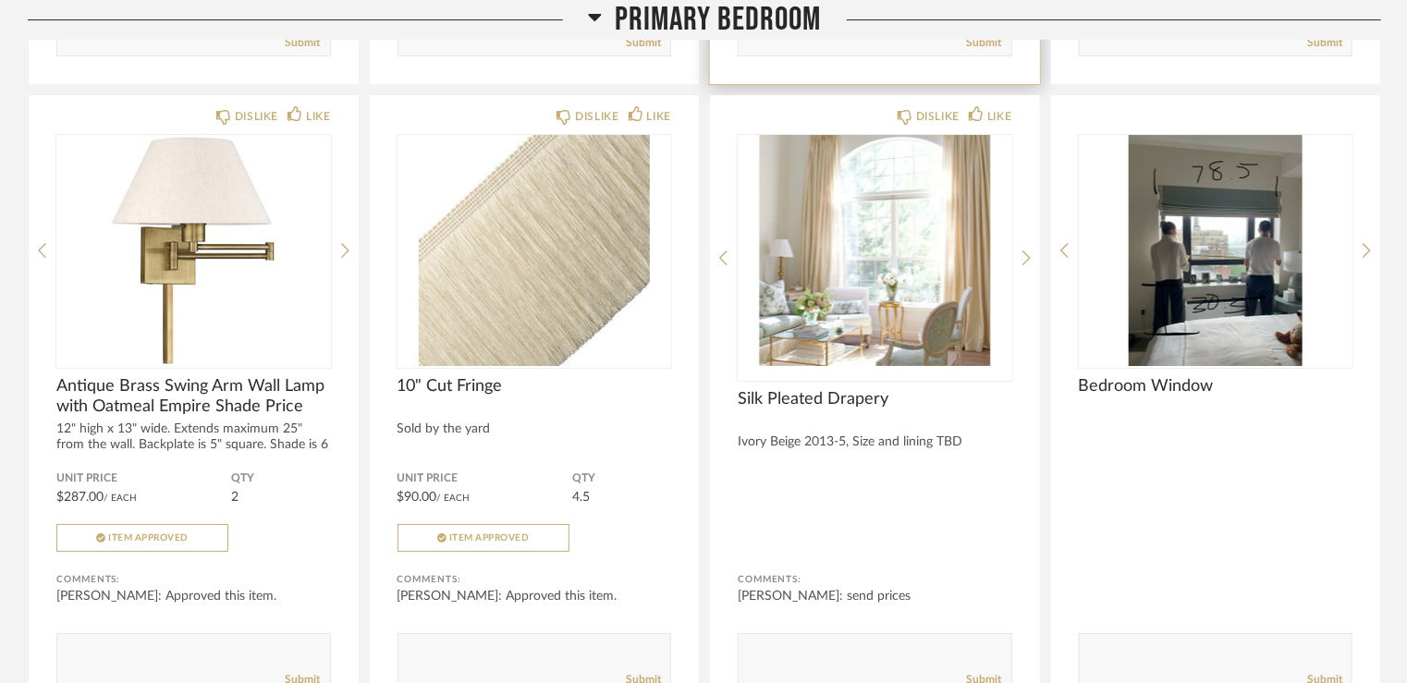
scroll to position [6761, 0]
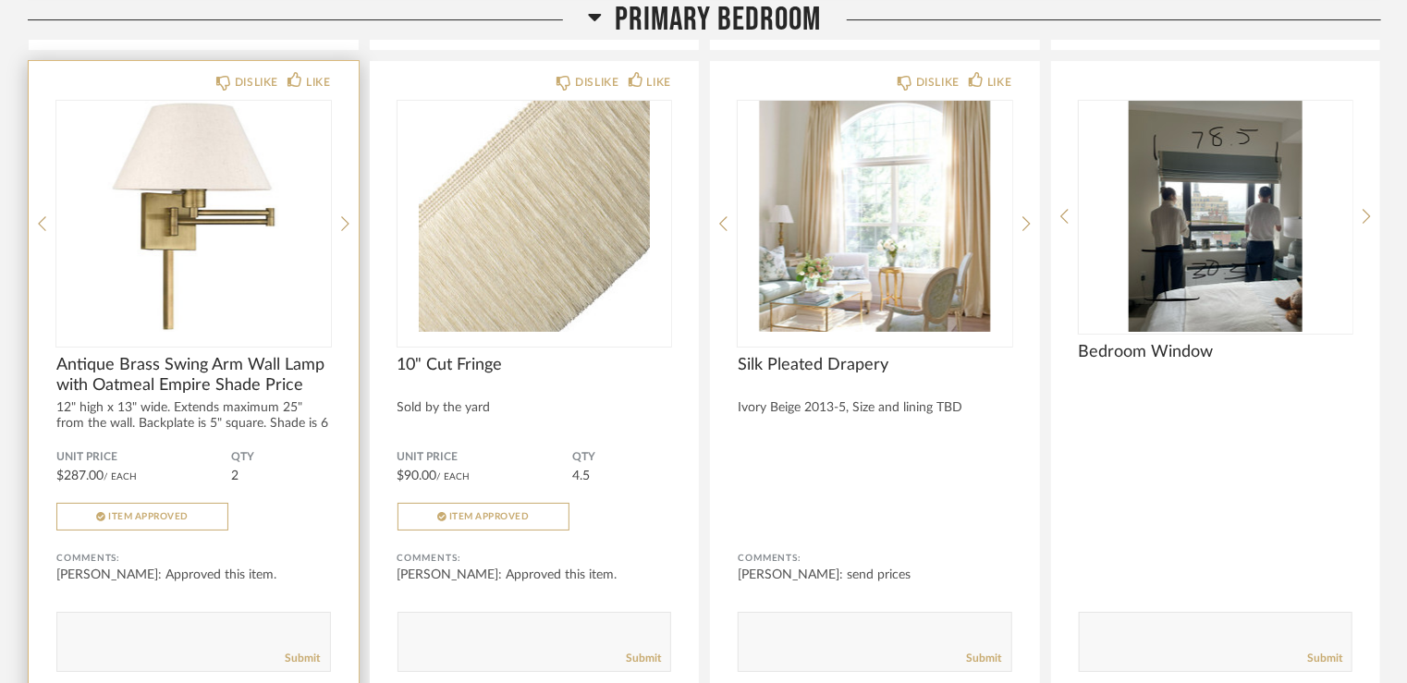
click at [177, 284] on img "0" at bounding box center [193, 216] width 275 height 231
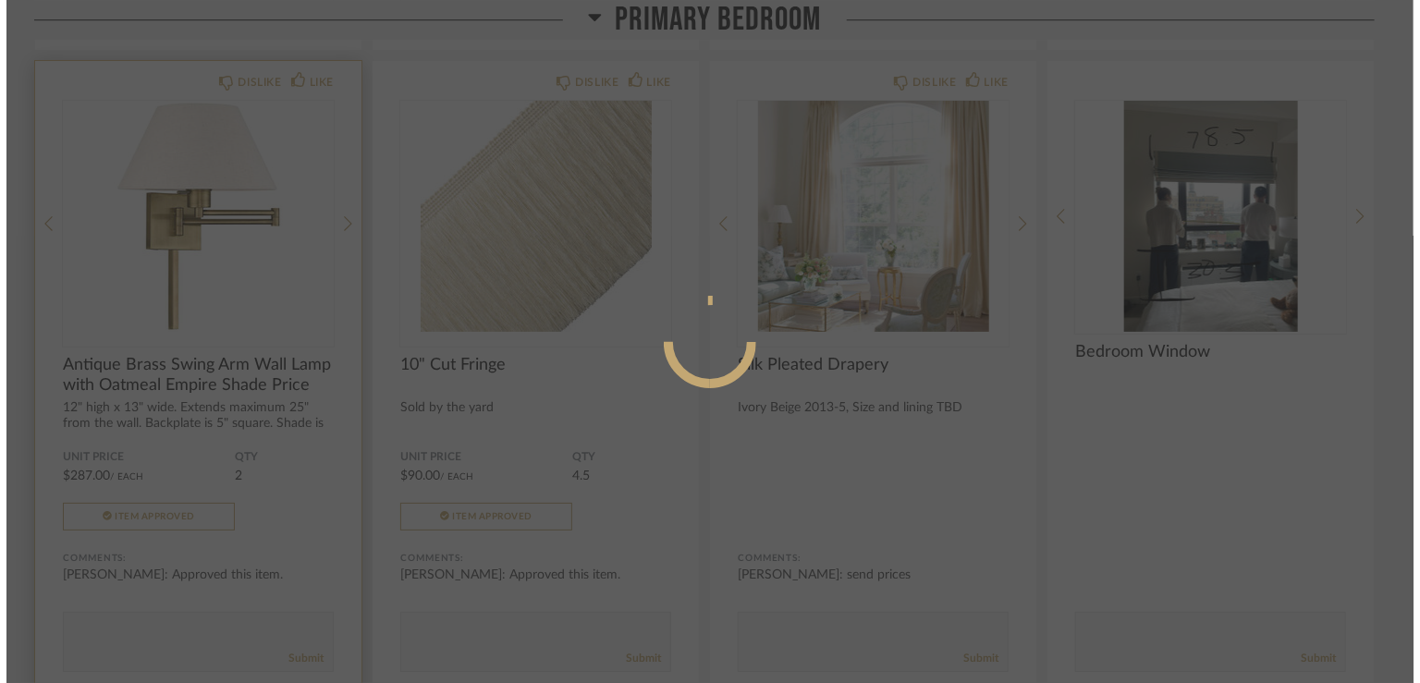
scroll to position [0, 0]
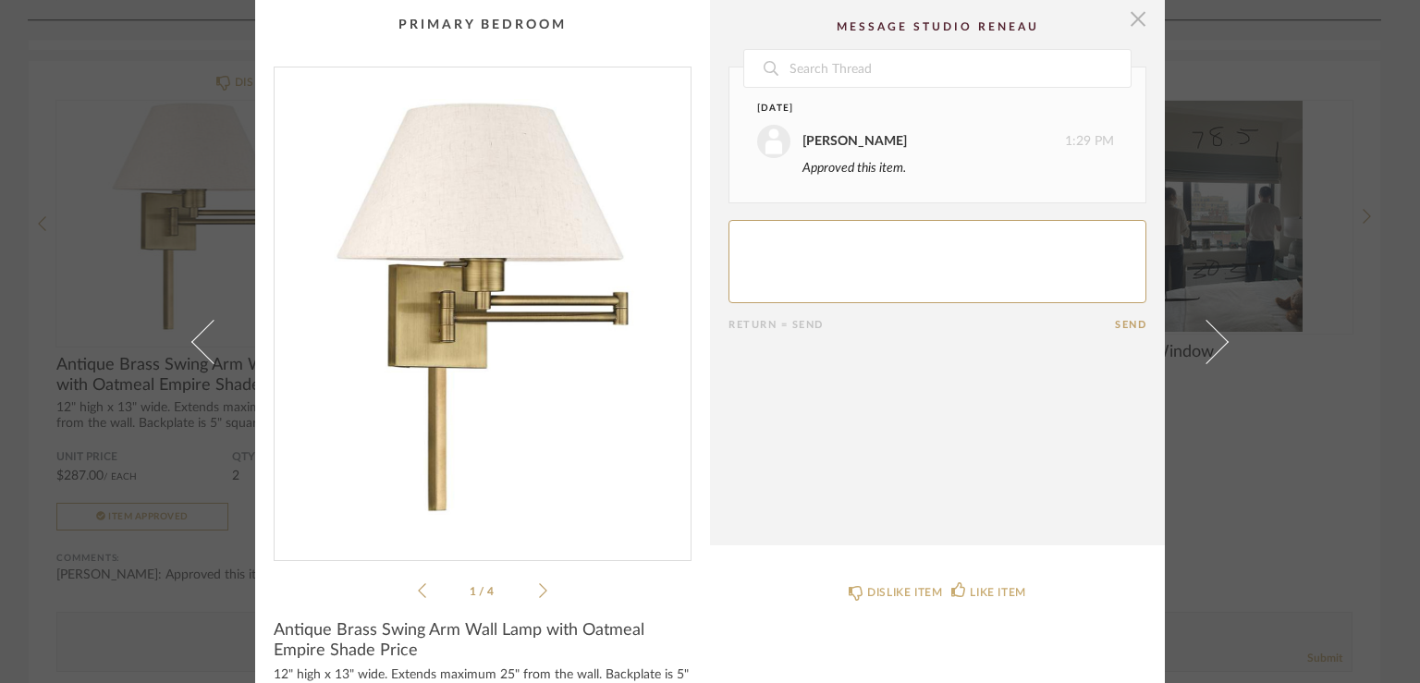
click at [1137, 21] on span "button" at bounding box center [1137, 18] width 37 height 37
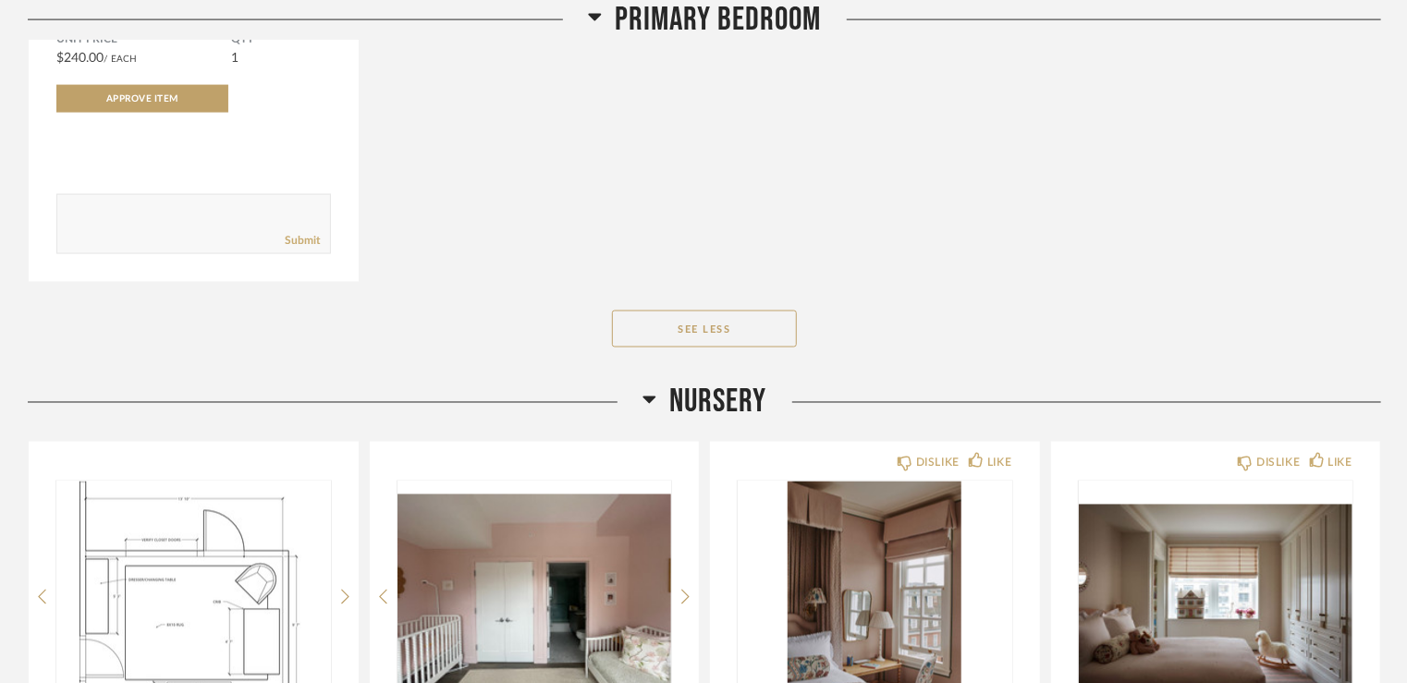
scroll to position [8425, 0]
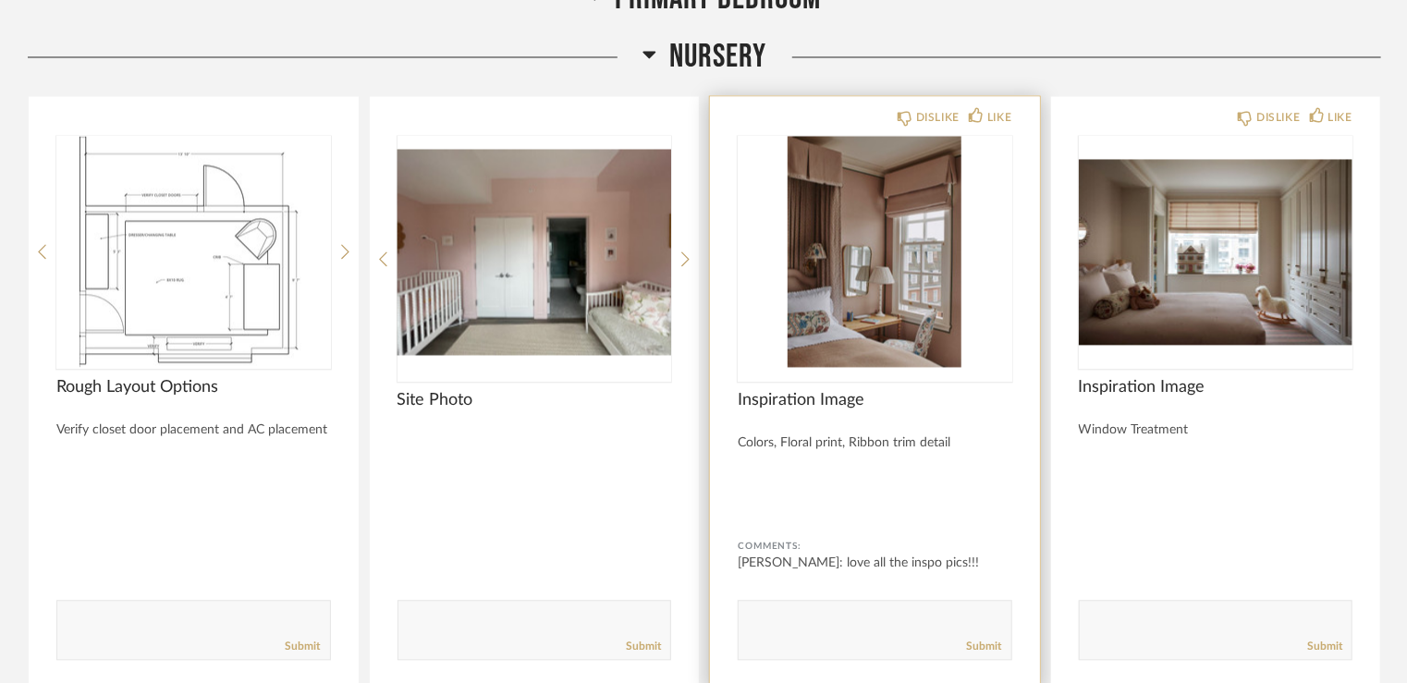
scroll to position [8887, 0]
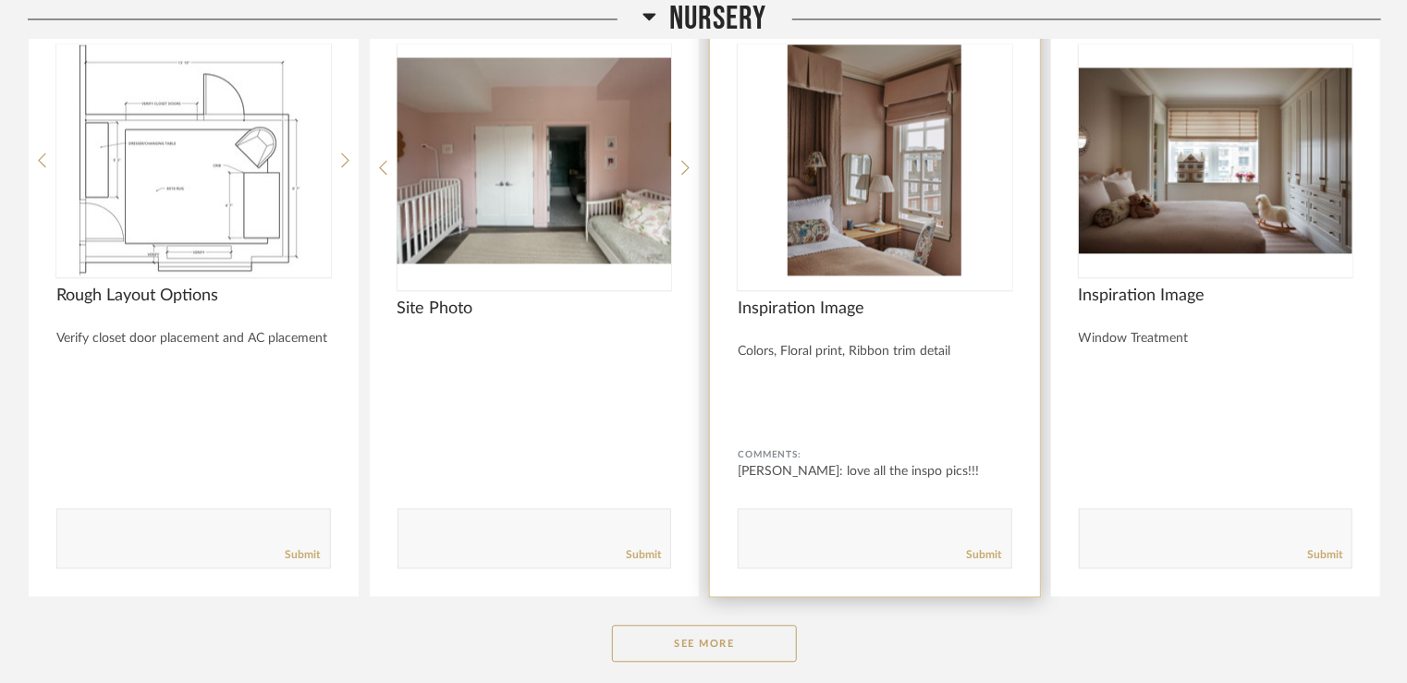
click at [913, 163] on img "0" at bounding box center [875, 159] width 275 height 231
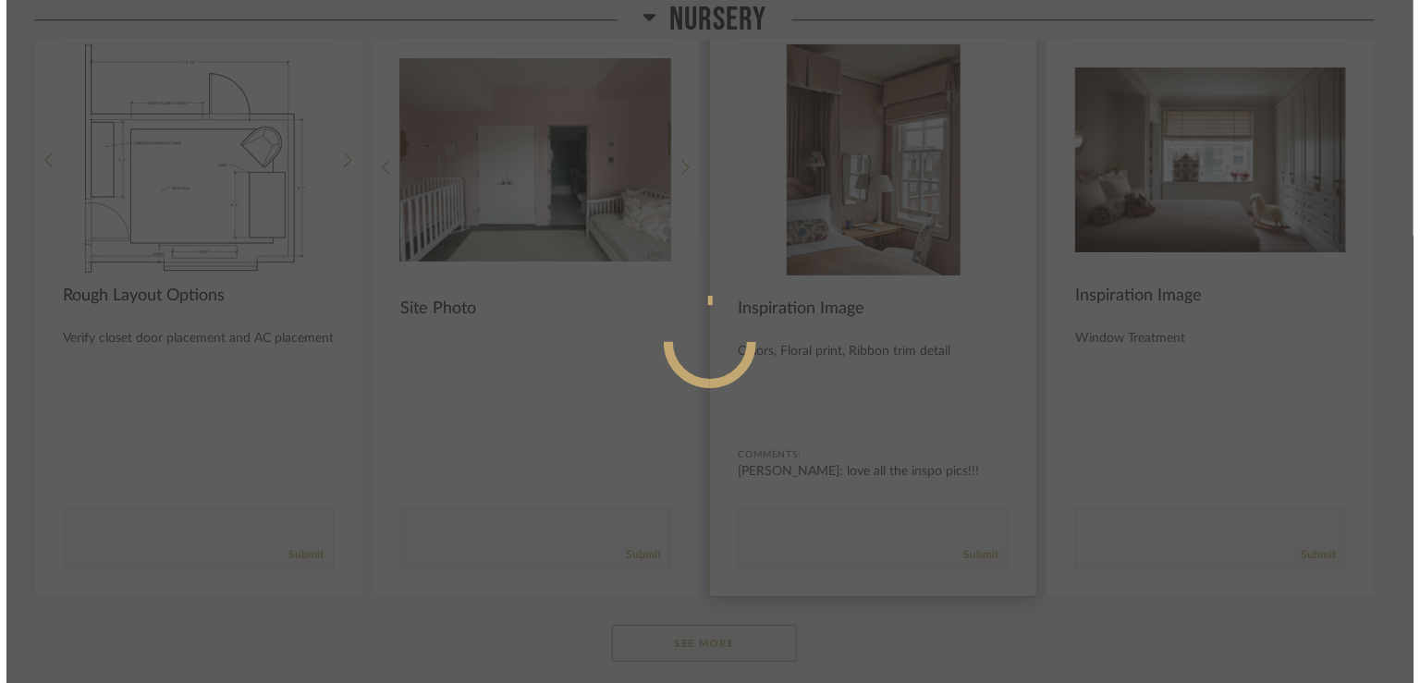
scroll to position [0, 0]
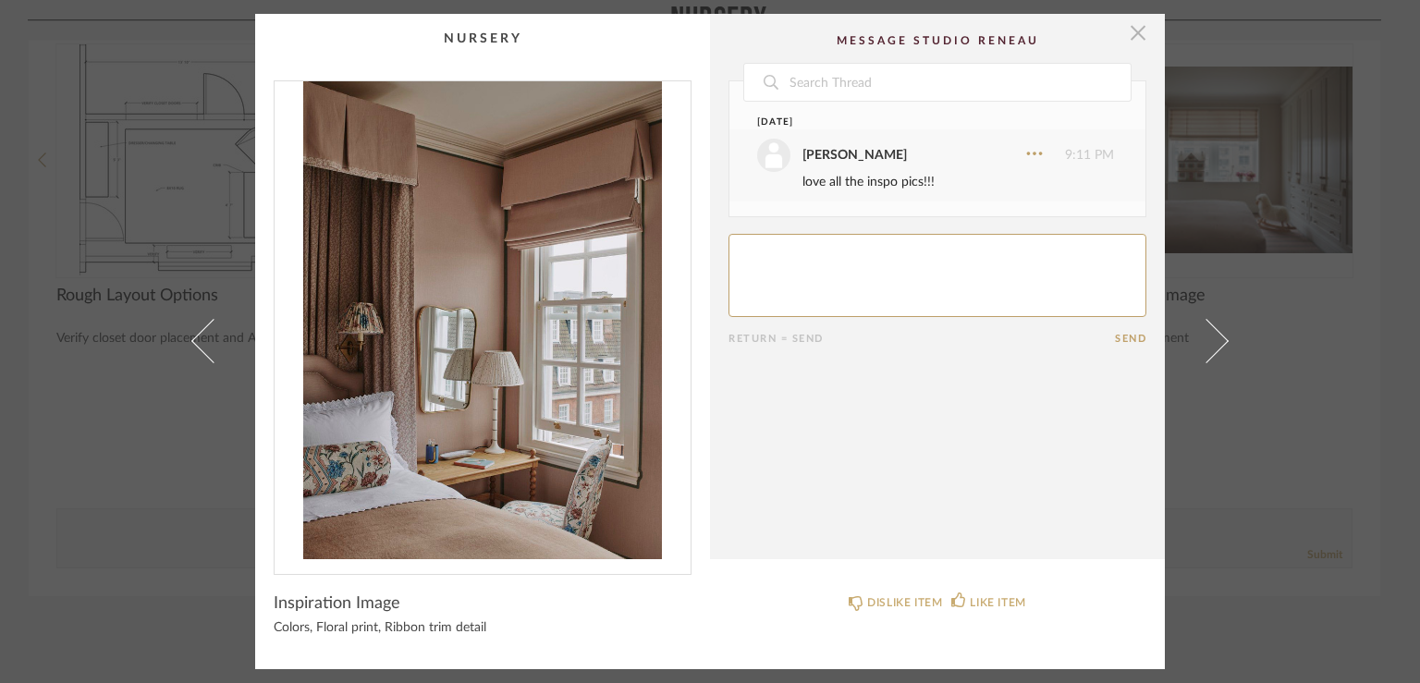
click at [1129, 26] on span "button" at bounding box center [1137, 32] width 37 height 37
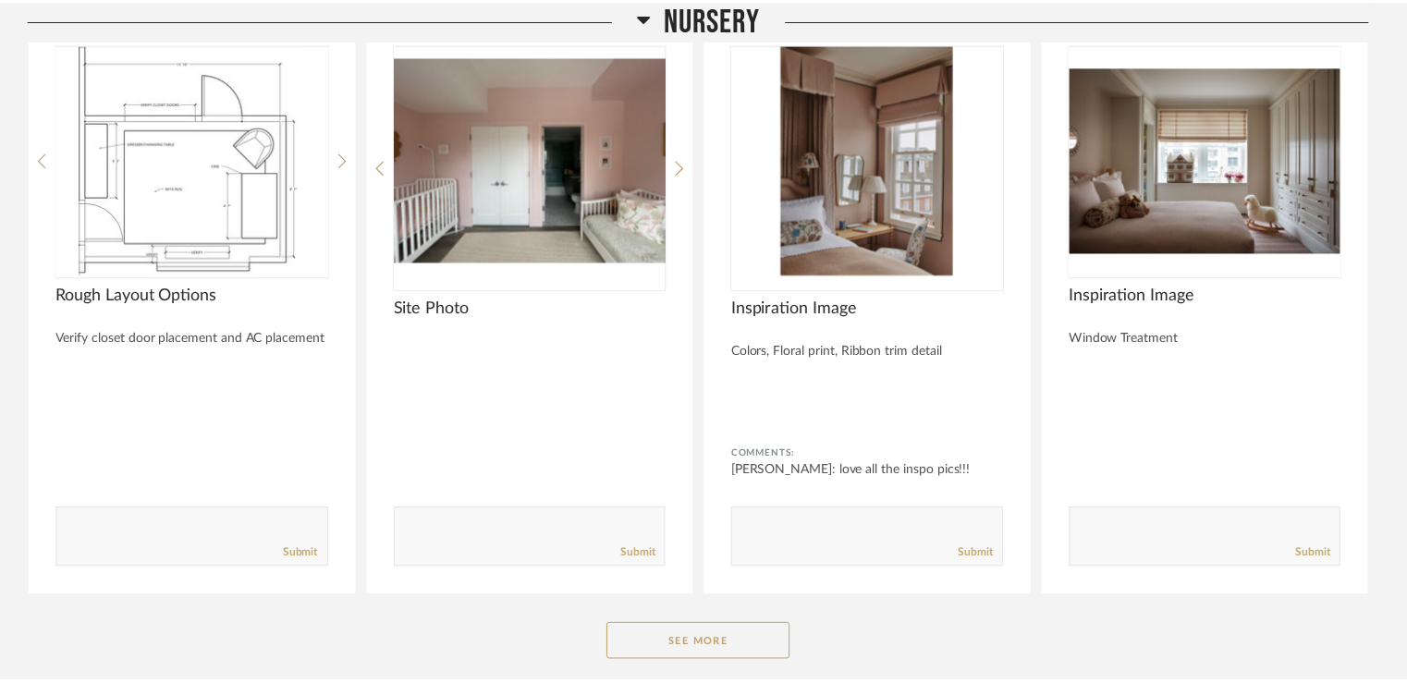
scroll to position [8887, 0]
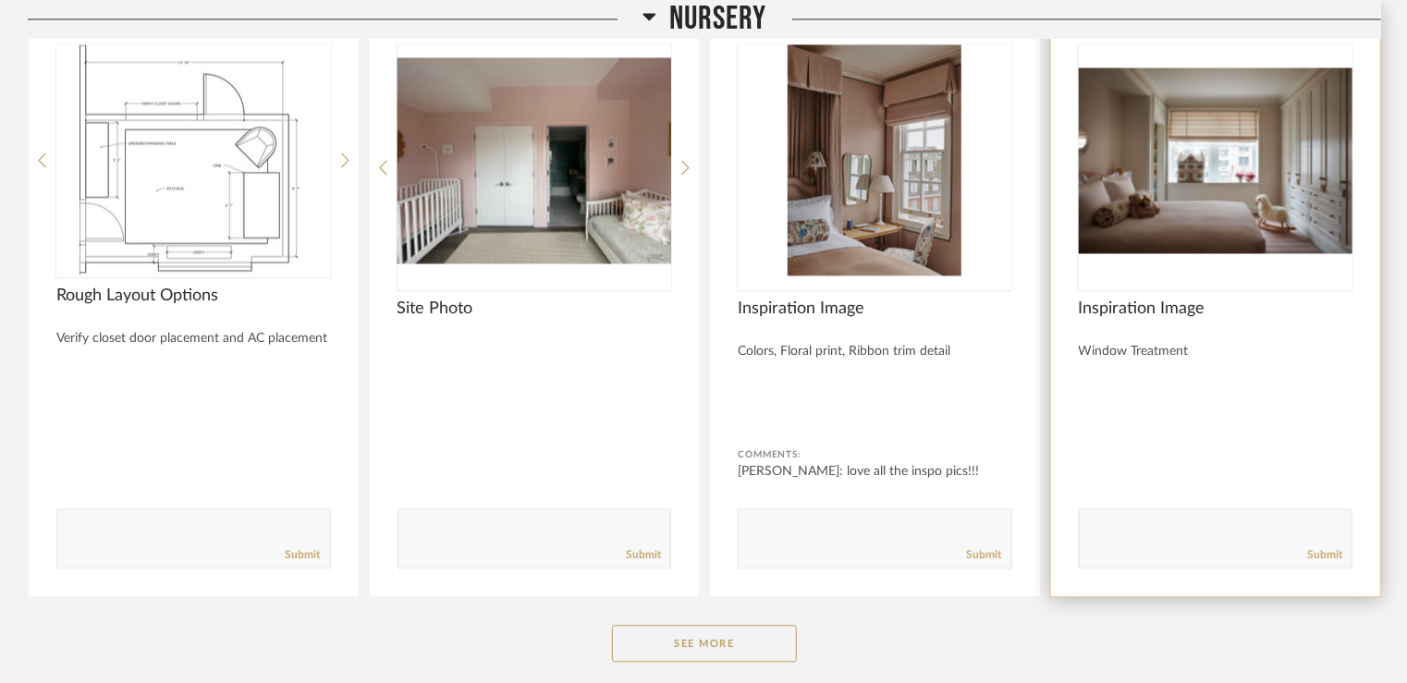
click at [1224, 117] on img "0" at bounding box center [1216, 159] width 275 height 231
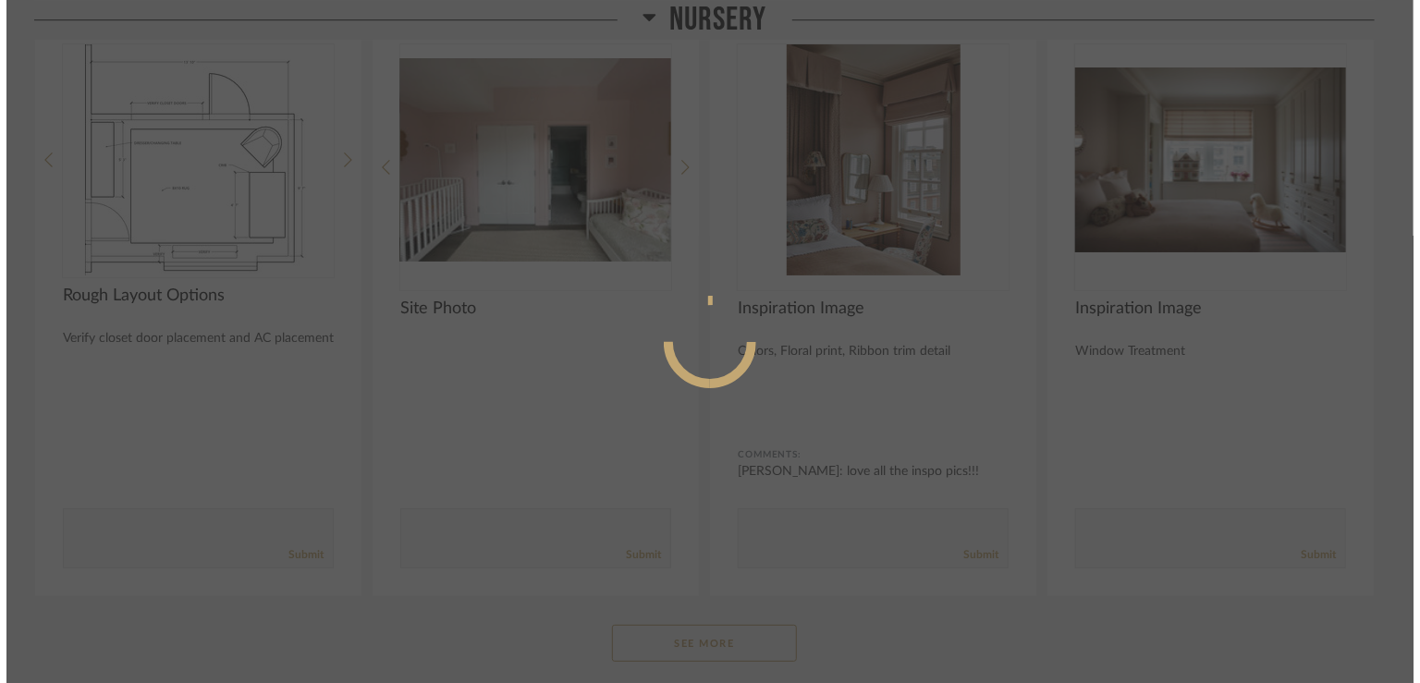
scroll to position [0, 0]
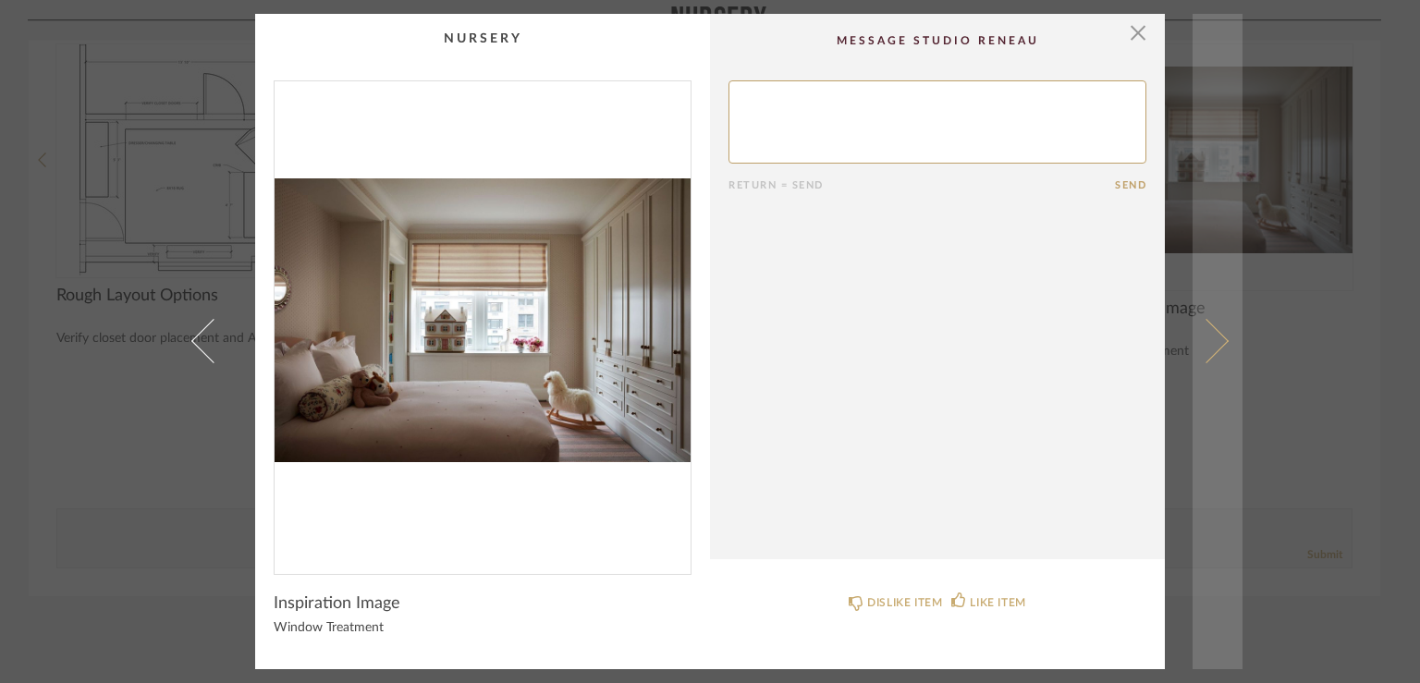
click at [1216, 332] on link at bounding box center [1217, 341] width 50 height 655
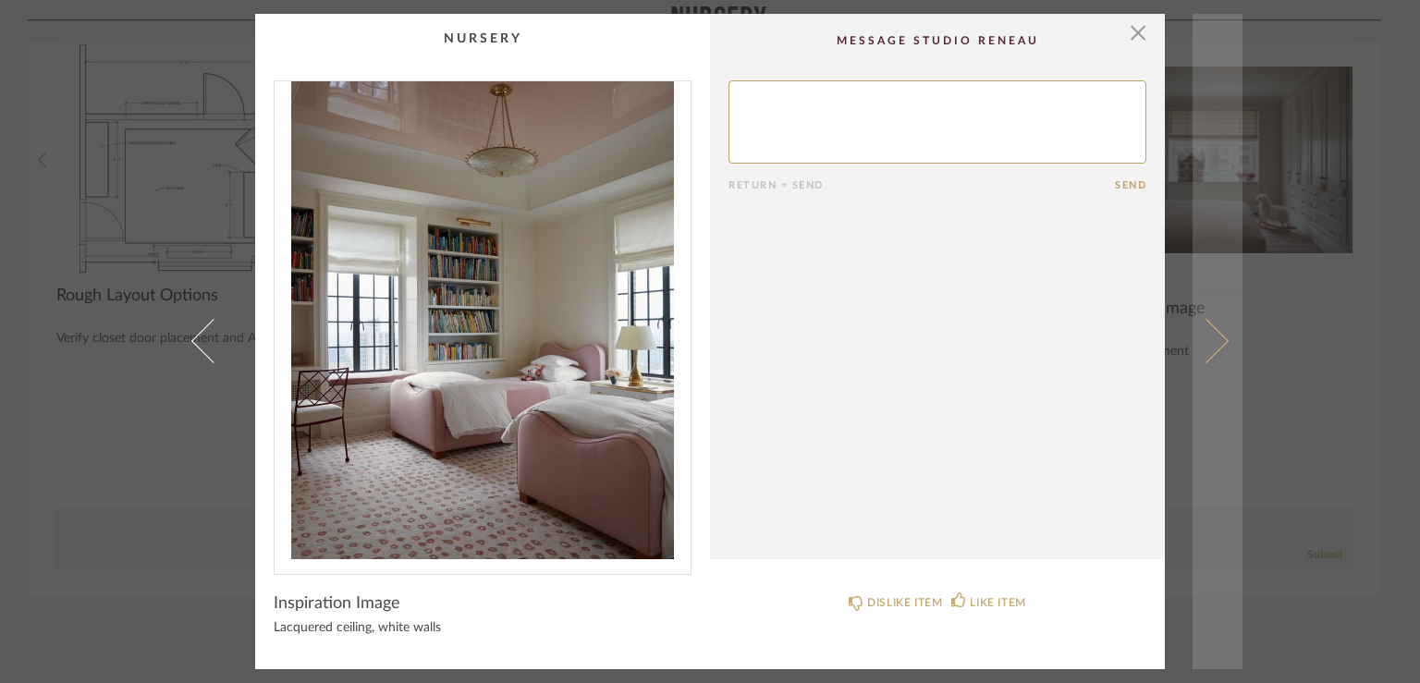
click at [1217, 341] on span at bounding box center [1206, 341] width 44 height 44
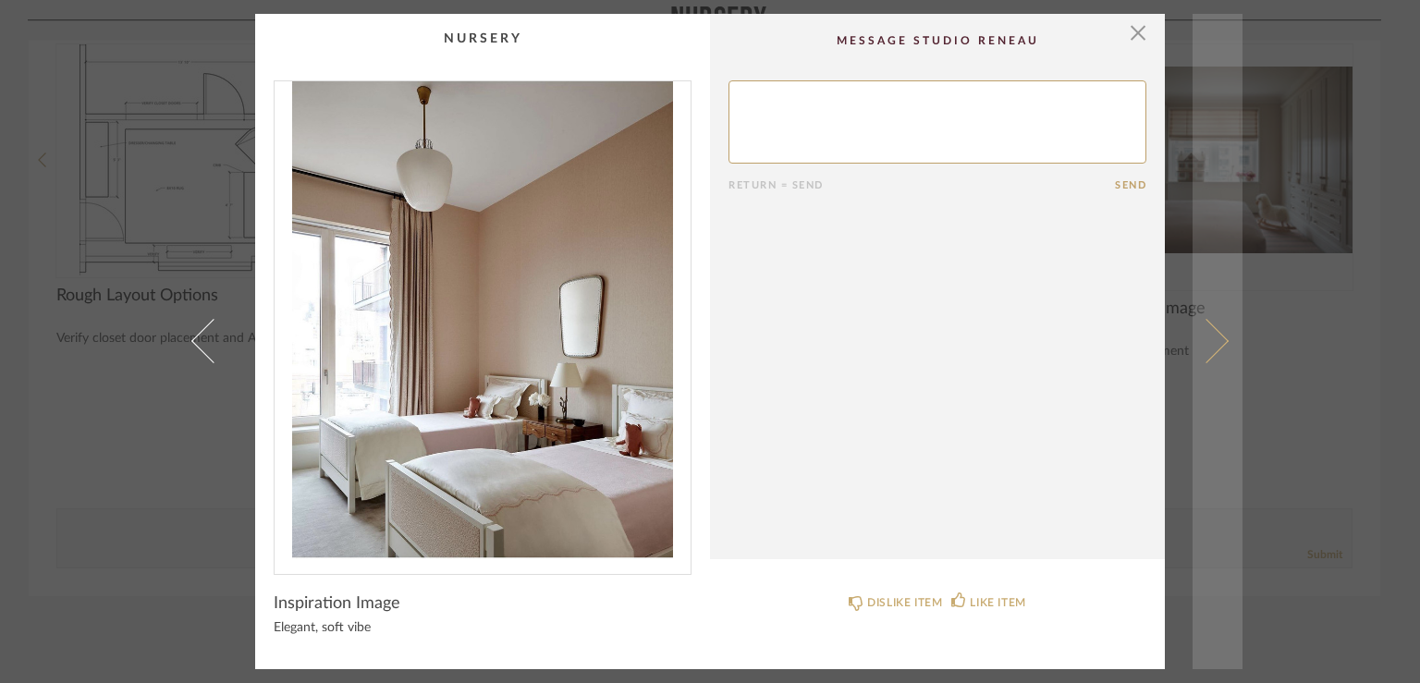
click at [1225, 347] on link at bounding box center [1217, 341] width 50 height 655
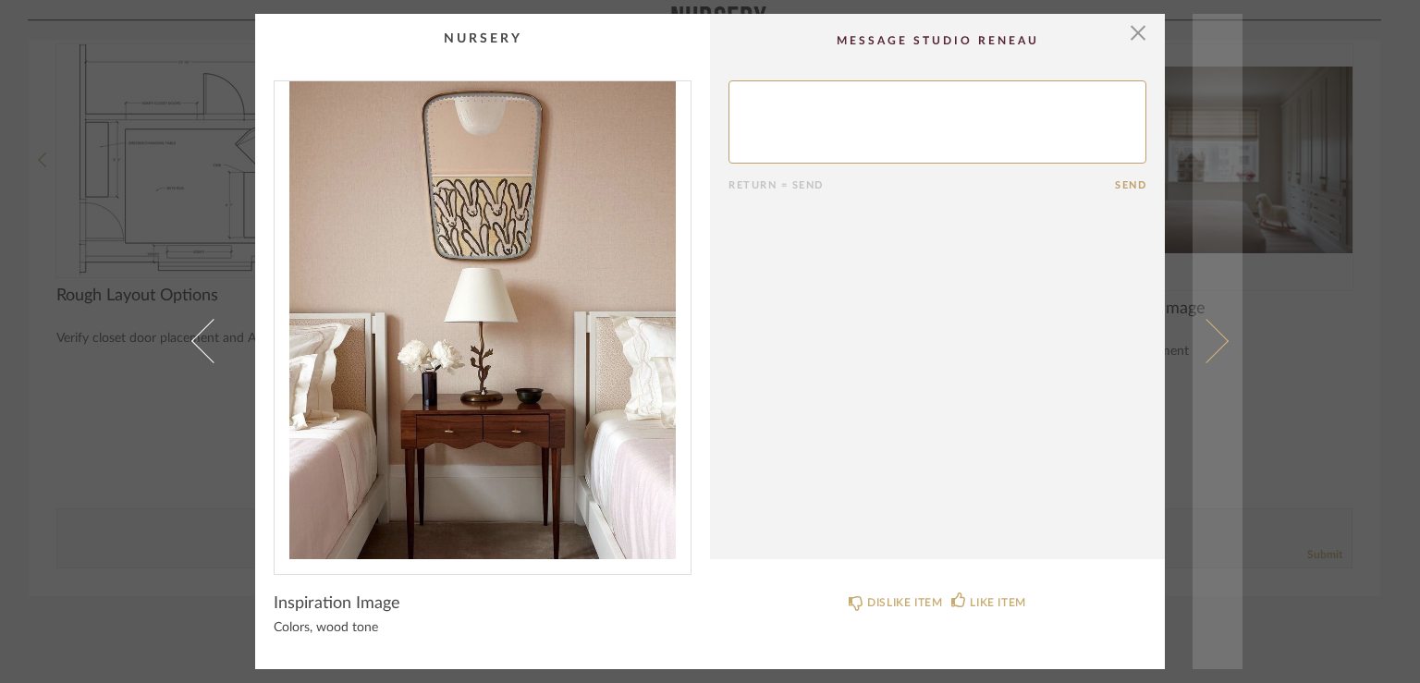
click at [1207, 342] on span at bounding box center [1206, 341] width 44 height 44
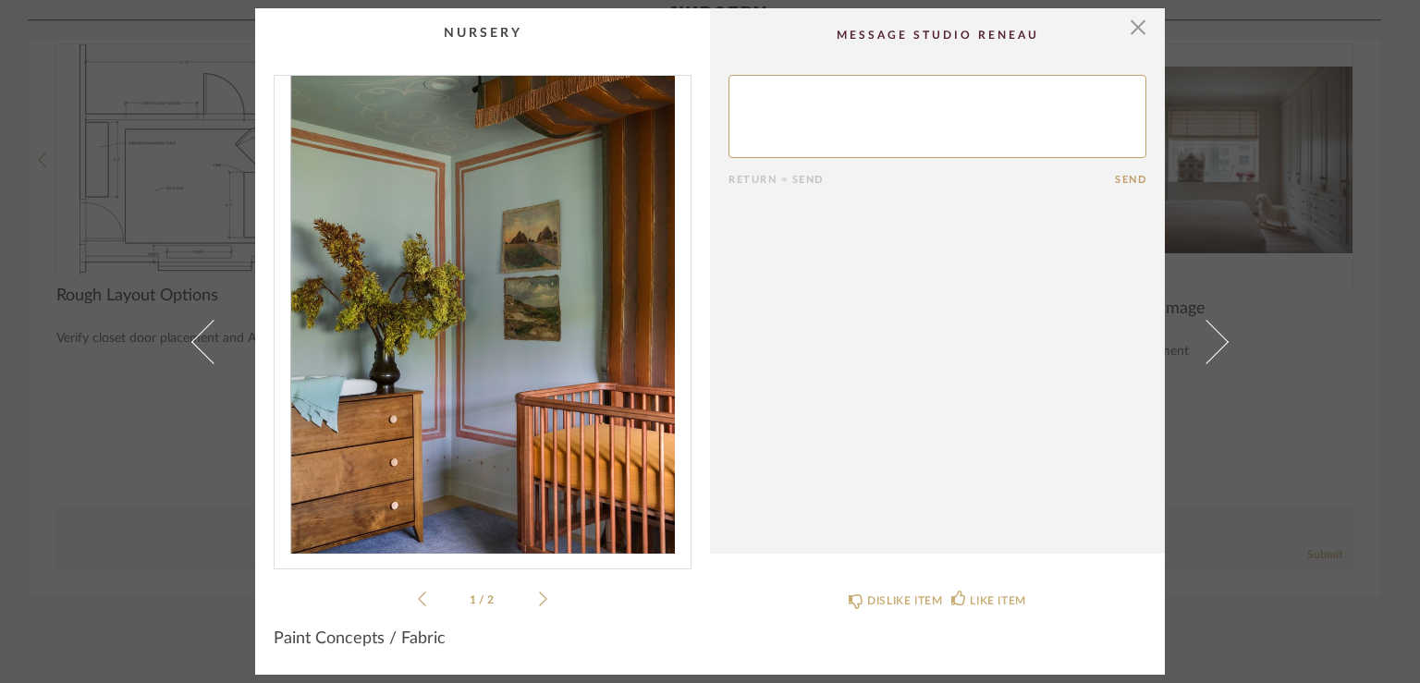
click at [539, 601] on icon at bounding box center [543, 599] width 8 height 15
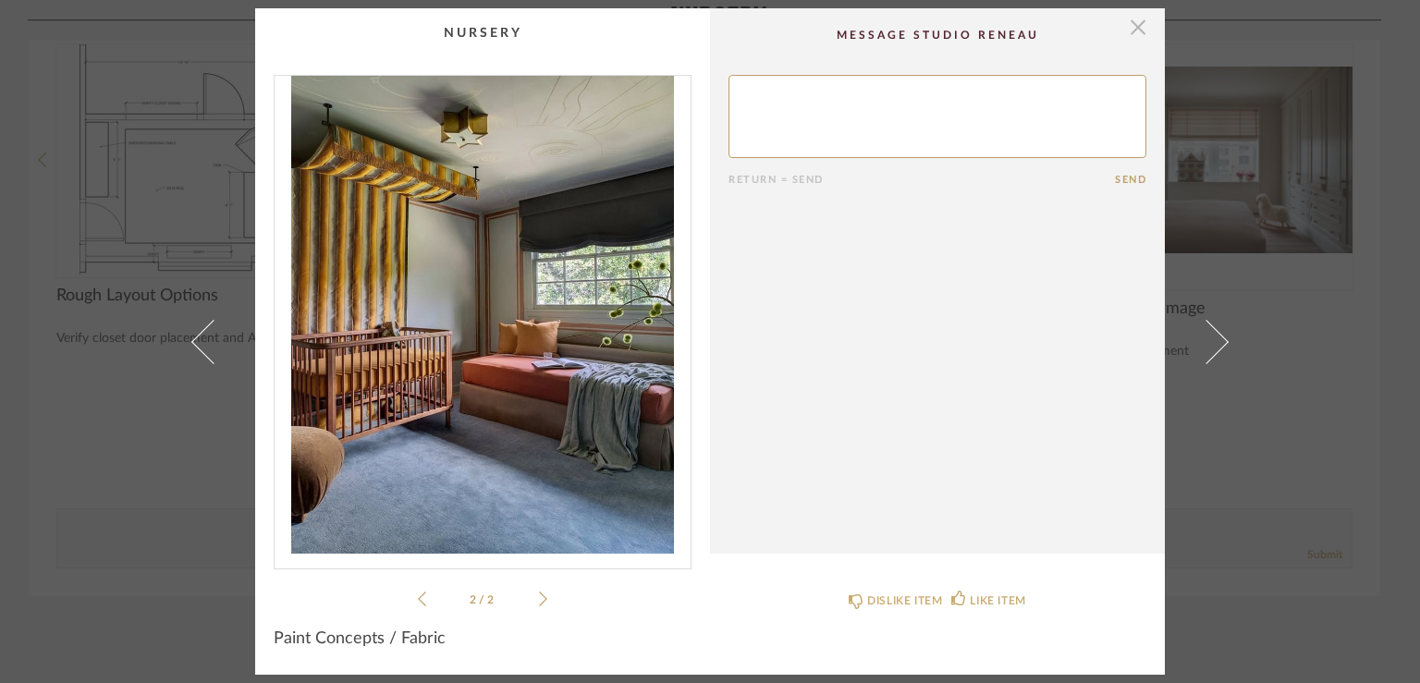
click at [1135, 31] on span "button" at bounding box center [1137, 26] width 37 height 37
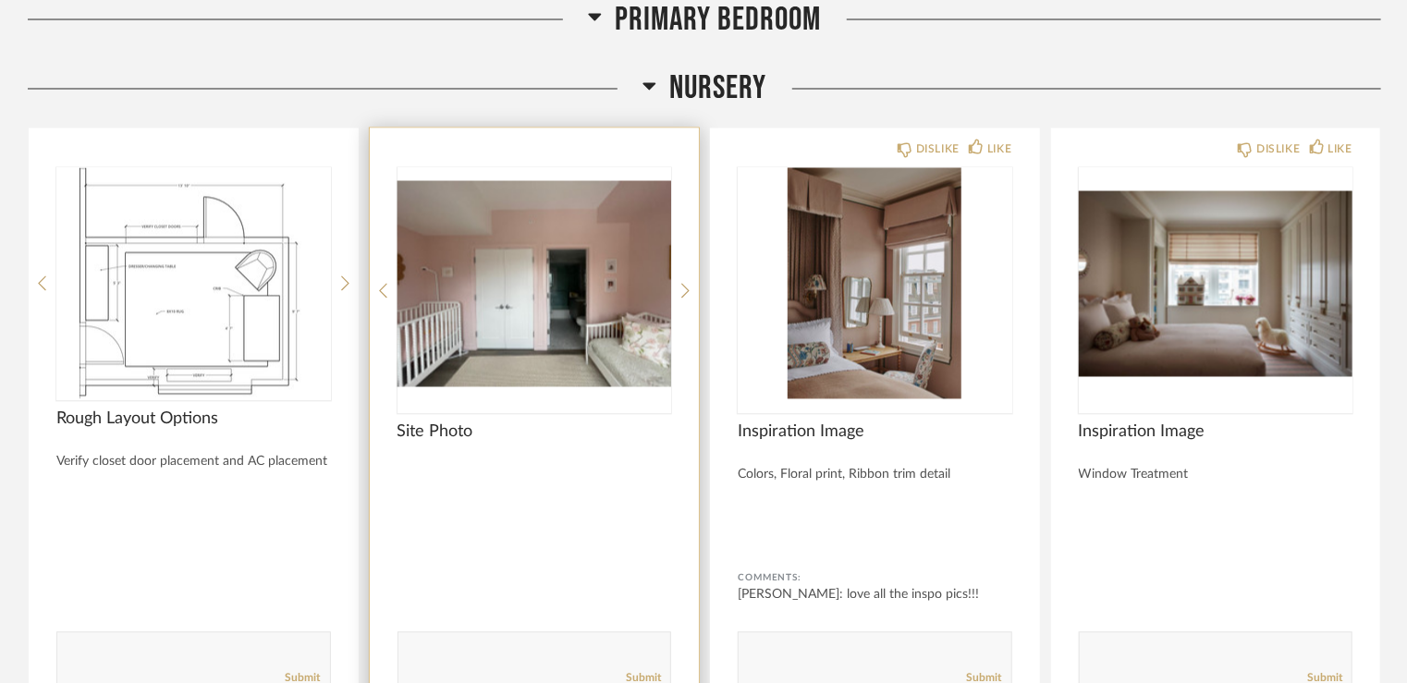
scroll to position [8795, 0]
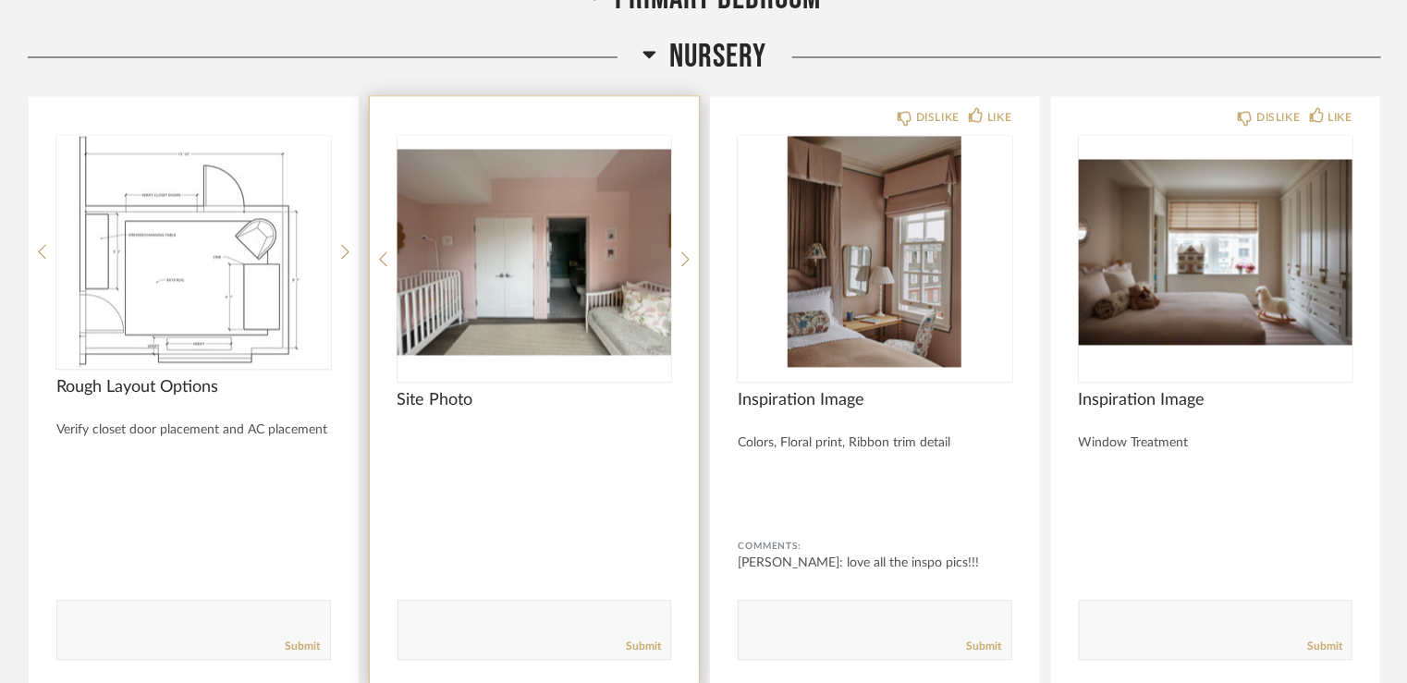
click at [552, 224] on img "0" at bounding box center [534, 252] width 275 height 231
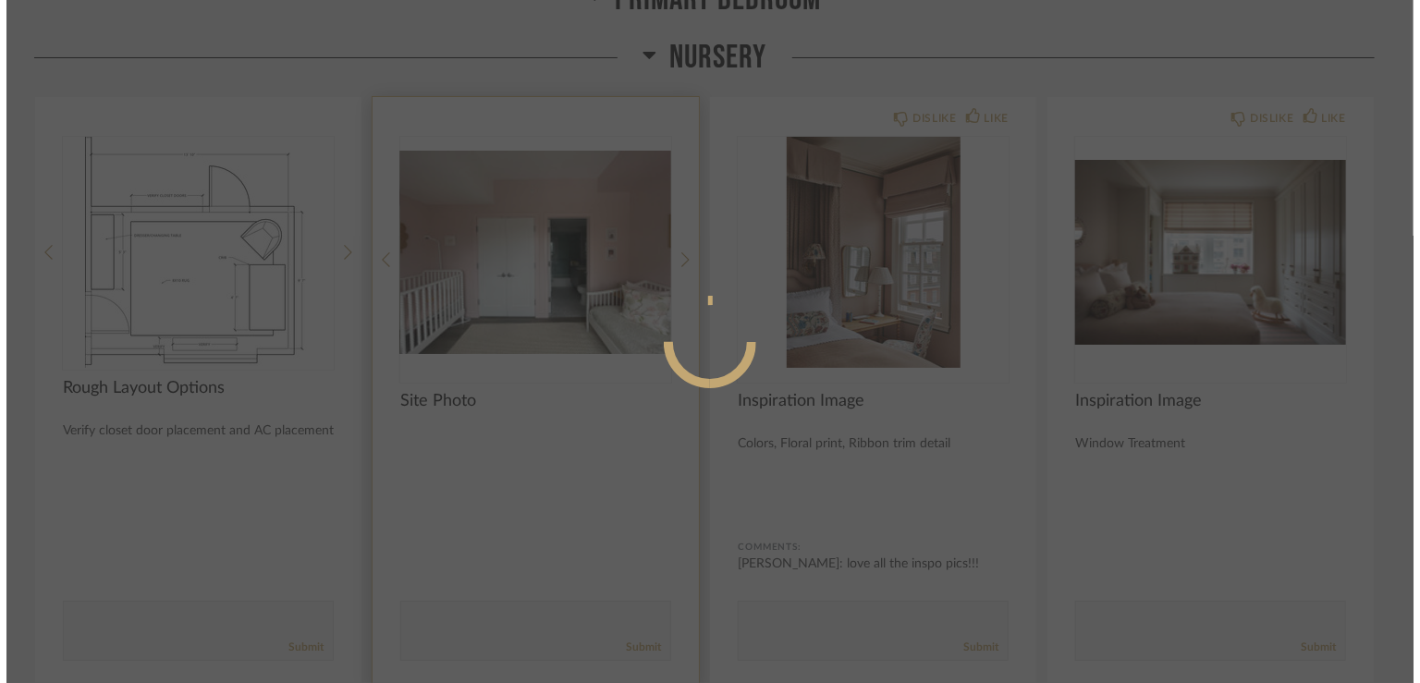
scroll to position [0, 0]
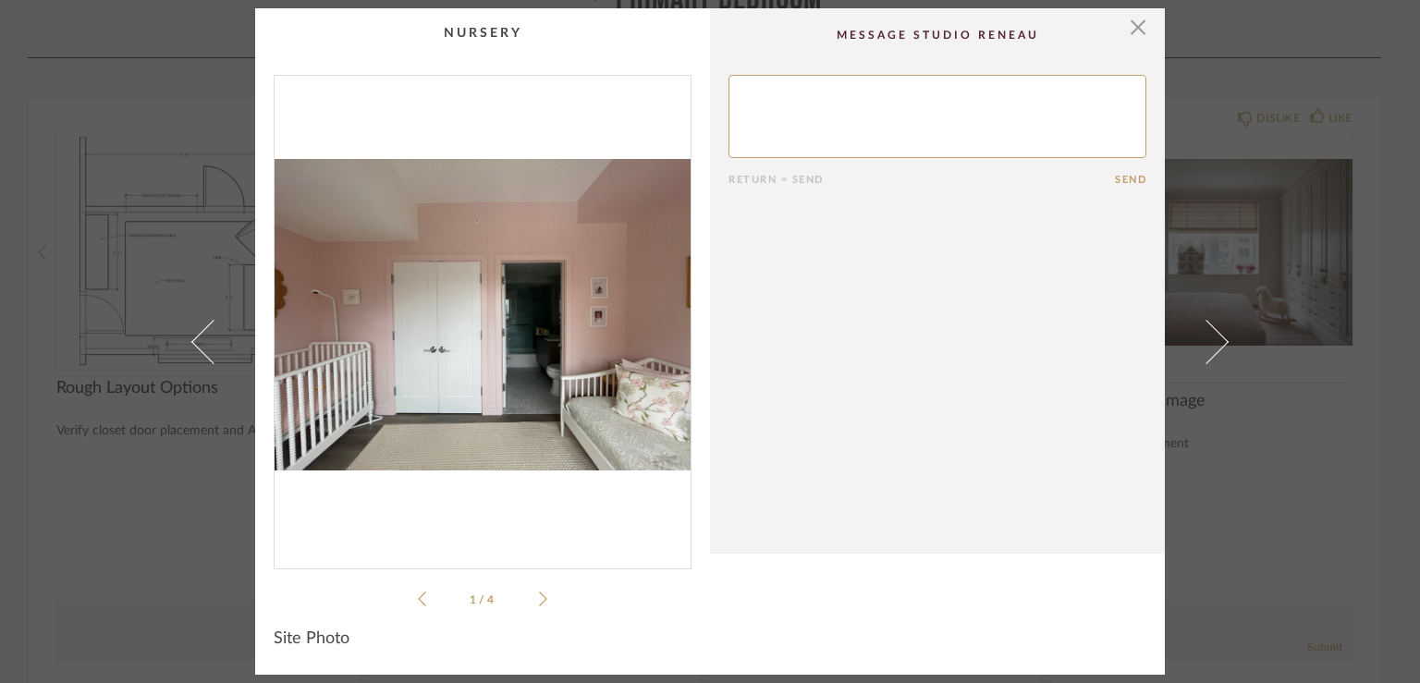
click at [539, 601] on icon at bounding box center [543, 599] width 8 height 17
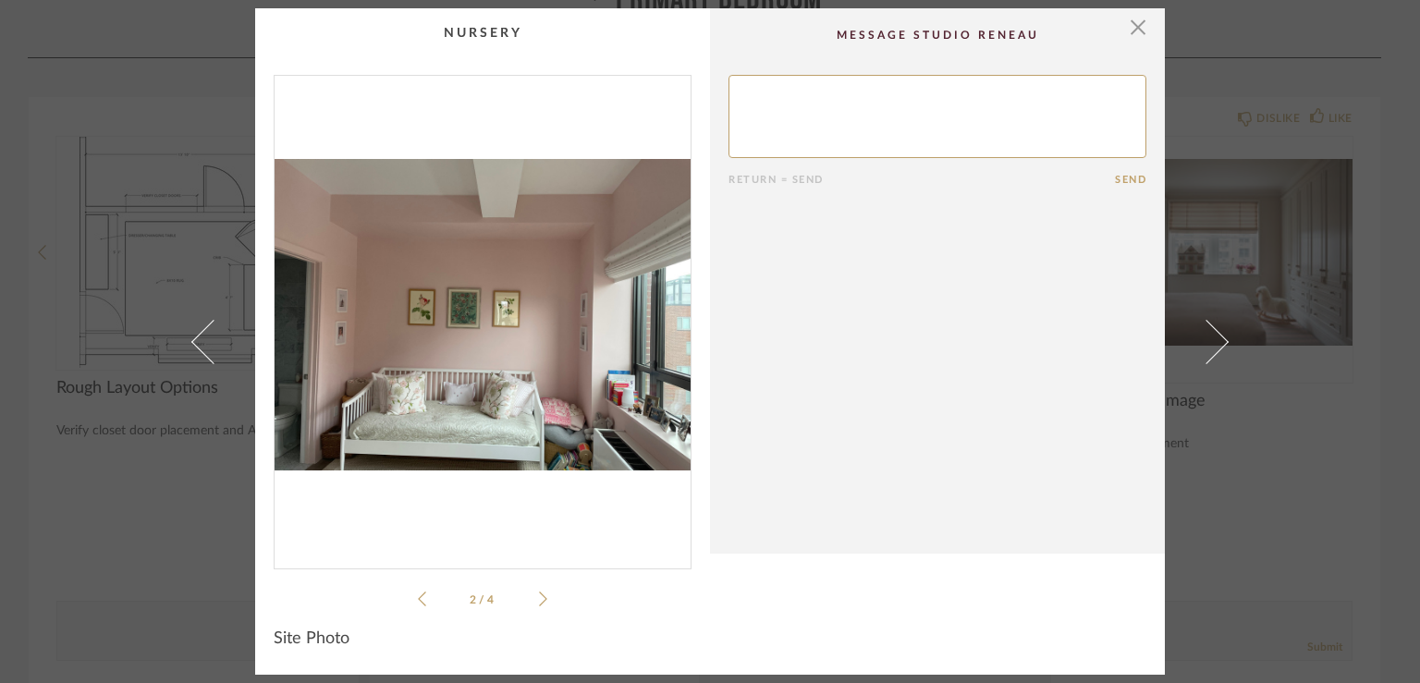
click at [539, 601] on icon at bounding box center [543, 599] width 8 height 17
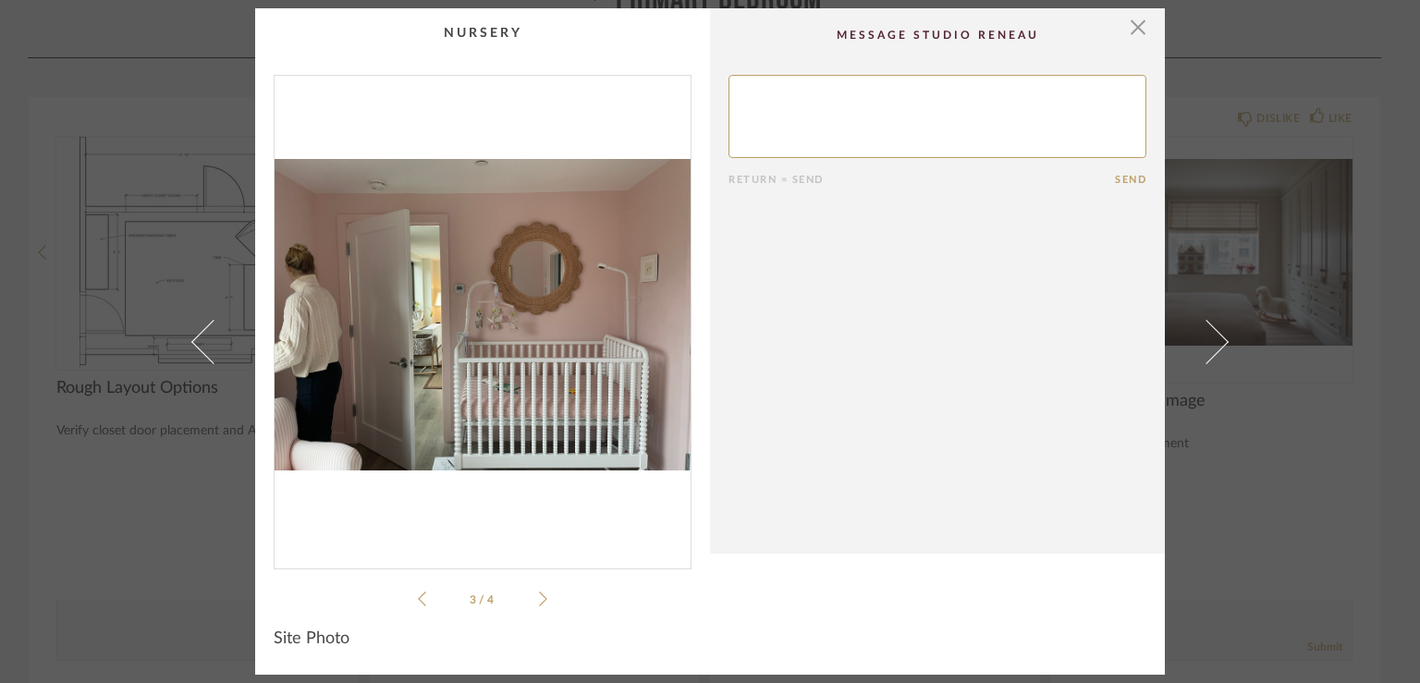
click at [539, 601] on icon at bounding box center [543, 599] width 8 height 17
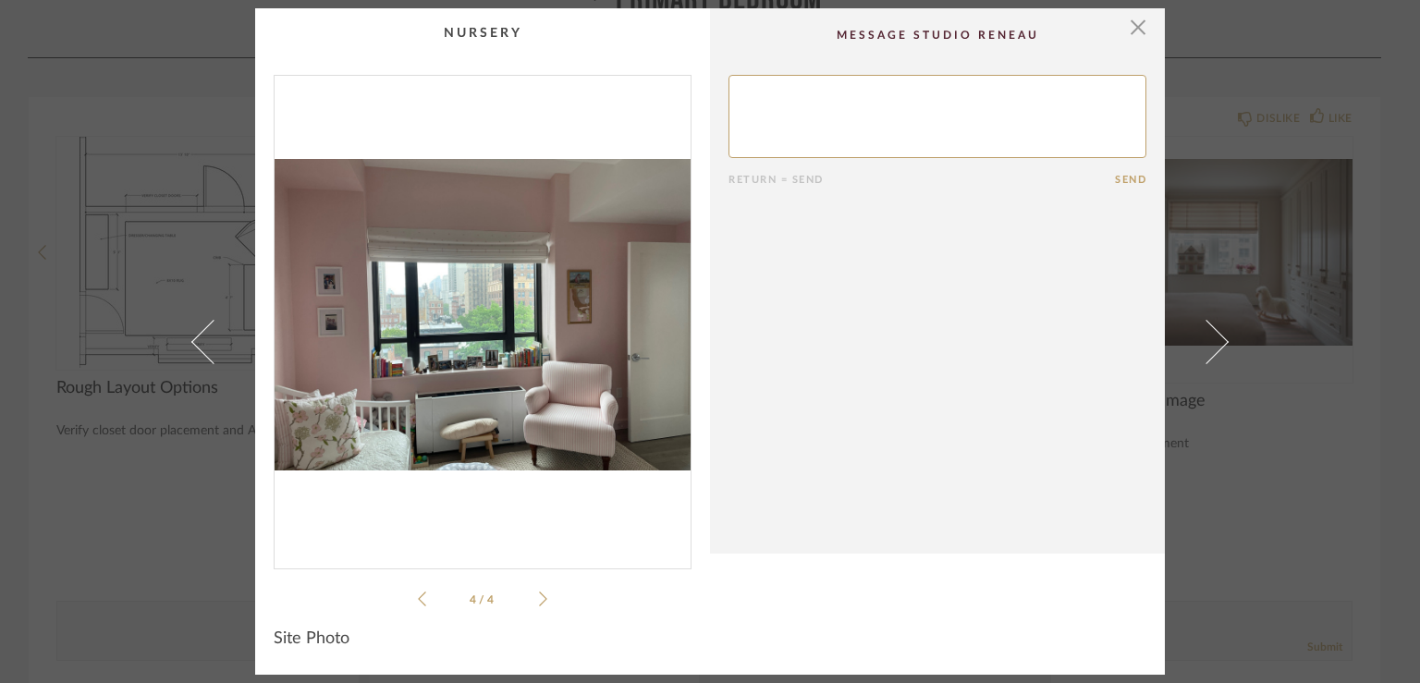
click at [418, 597] on icon at bounding box center [422, 599] width 8 height 15
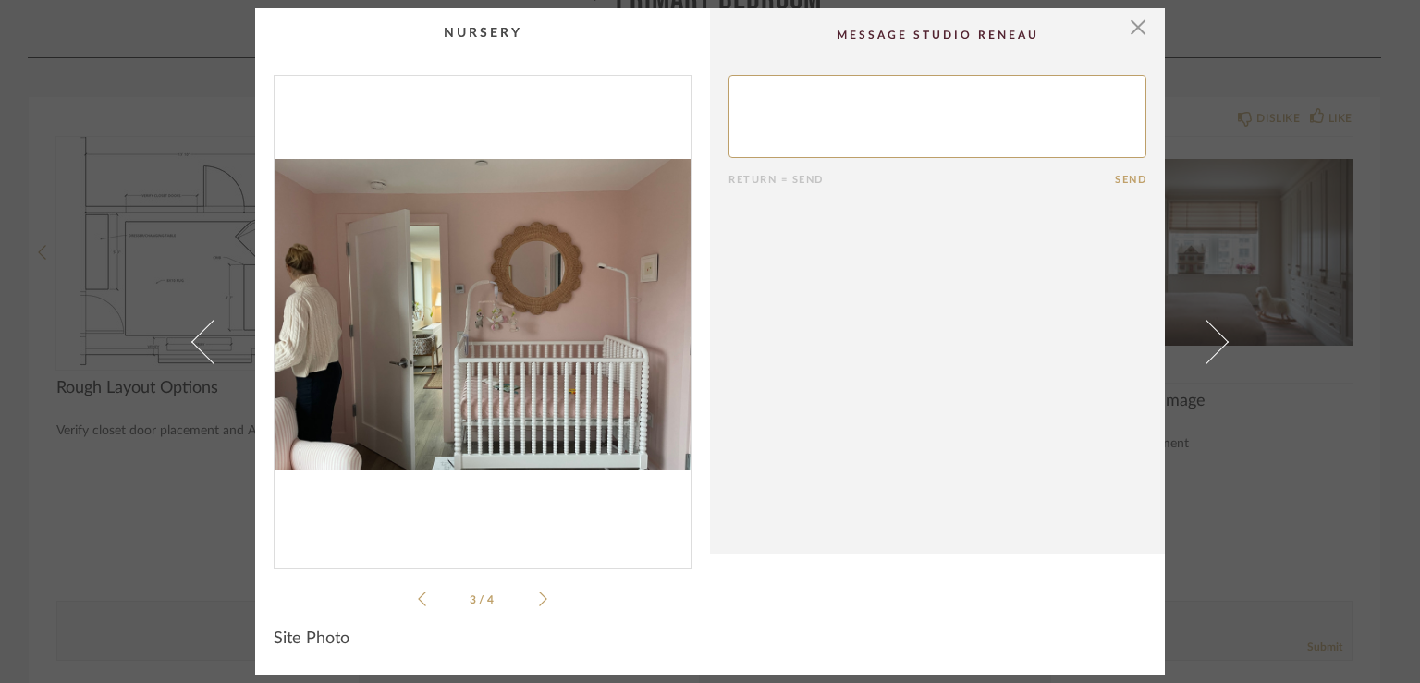
click at [539, 602] on icon at bounding box center [543, 599] width 8 height 17
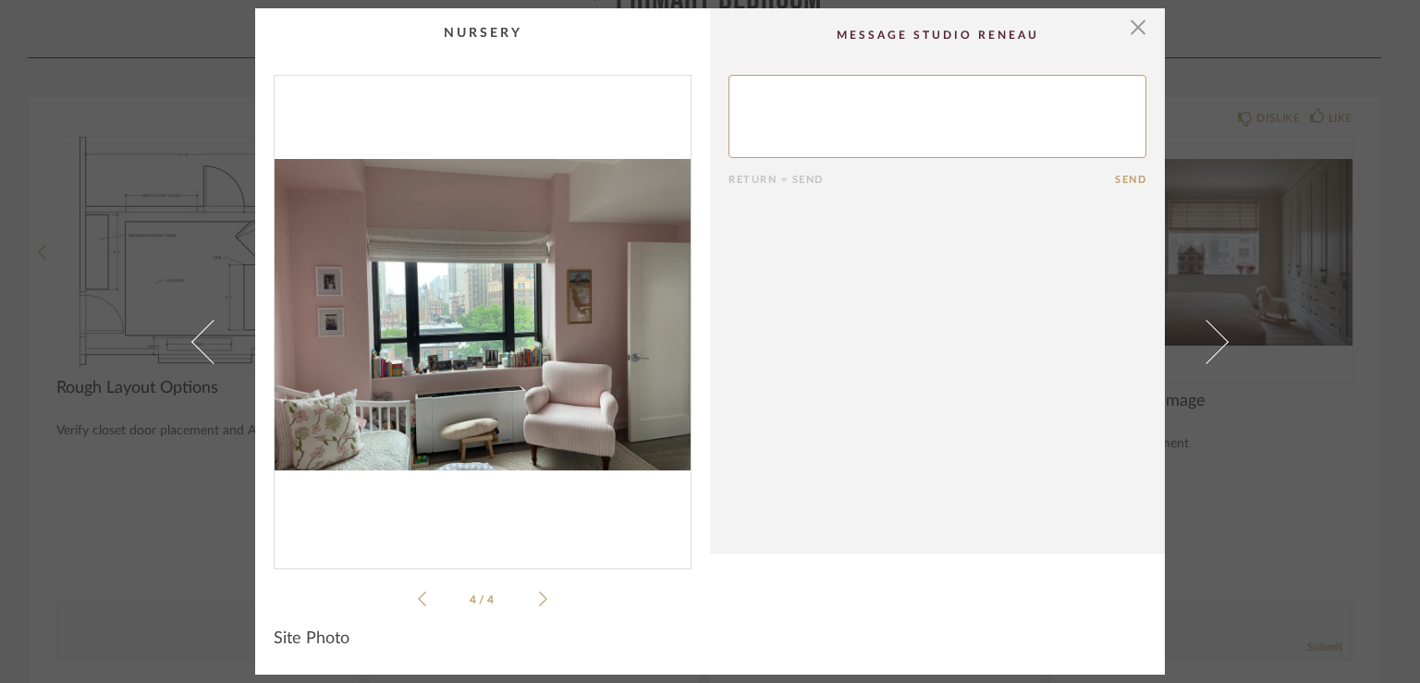
click at [418, 602] on icon at bounding box center [422, 599] width 8 height 15
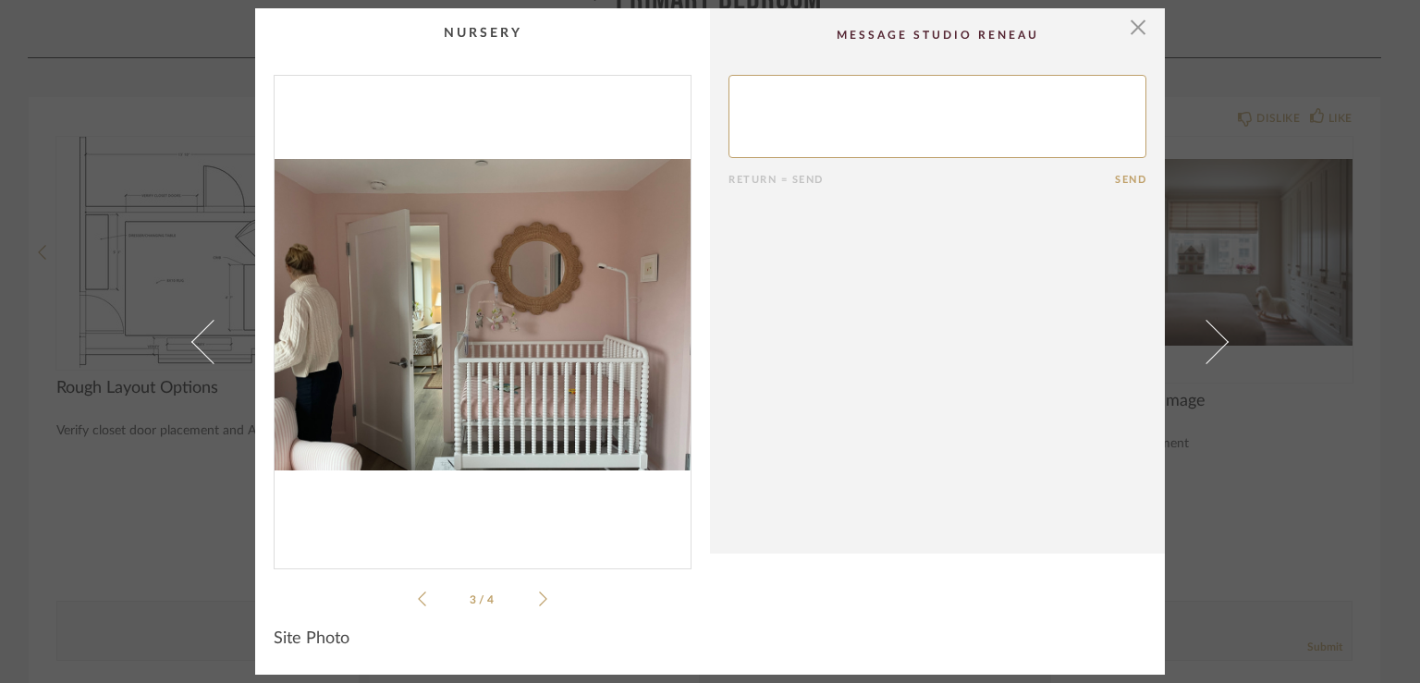
click at [418, 602] on icon at bounding box center [422, 599] width 8 height 15
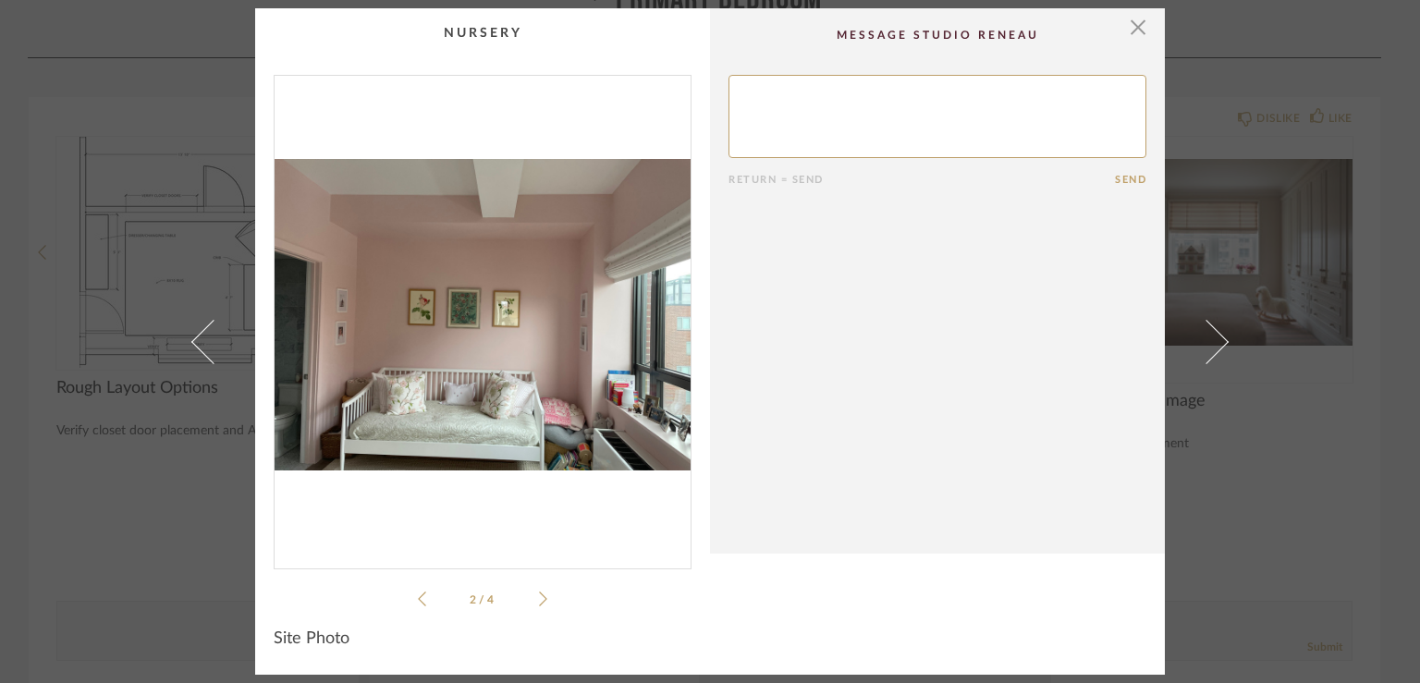
click at [418, 602] on icon at bounding box center [422, 599] width 8 height 15
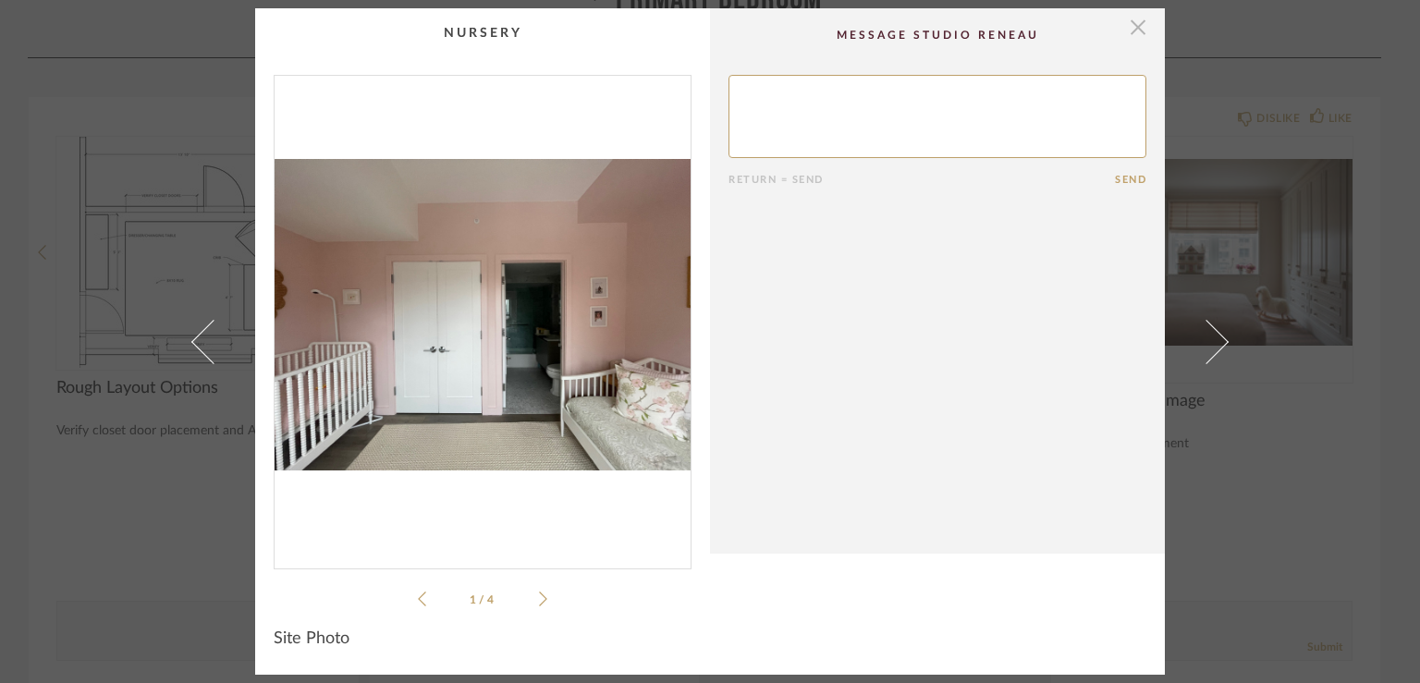
click at [1135, 32] on span "button" at bounding box center [1137, 26] width 37 height 37
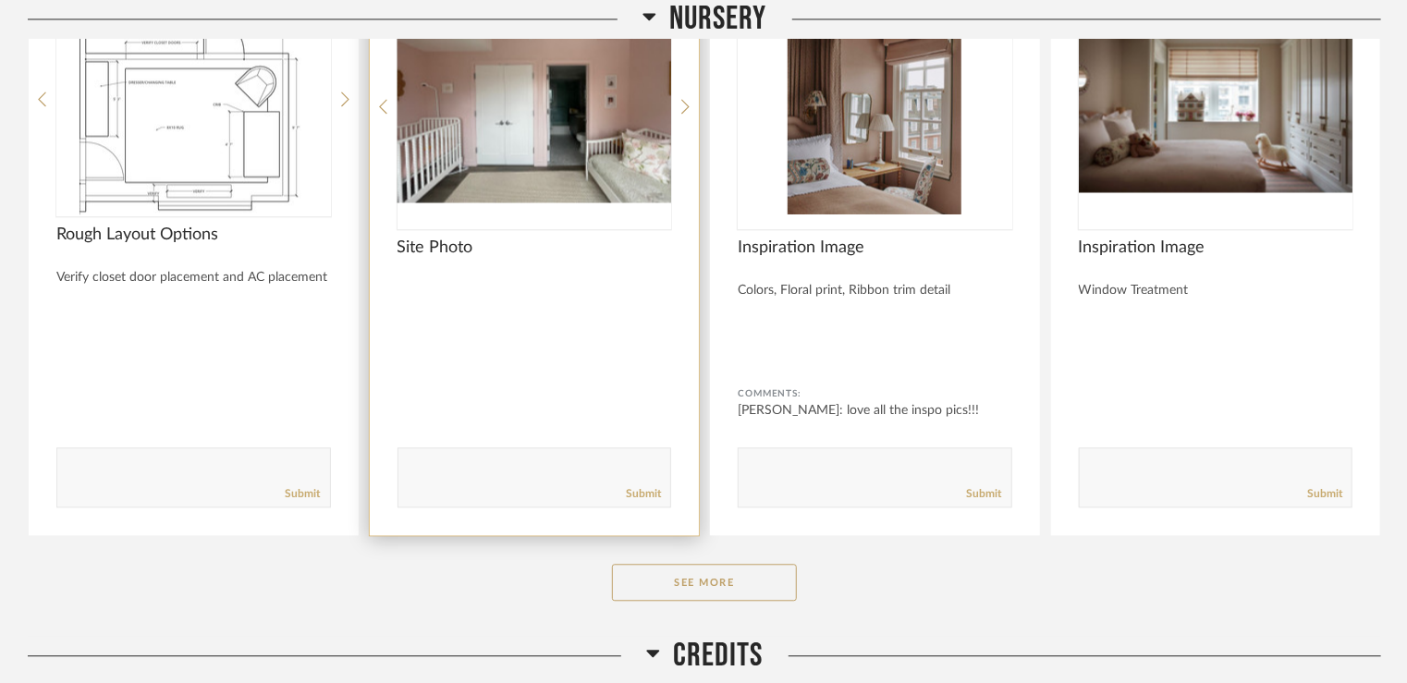
scroll to position [8980, 0]
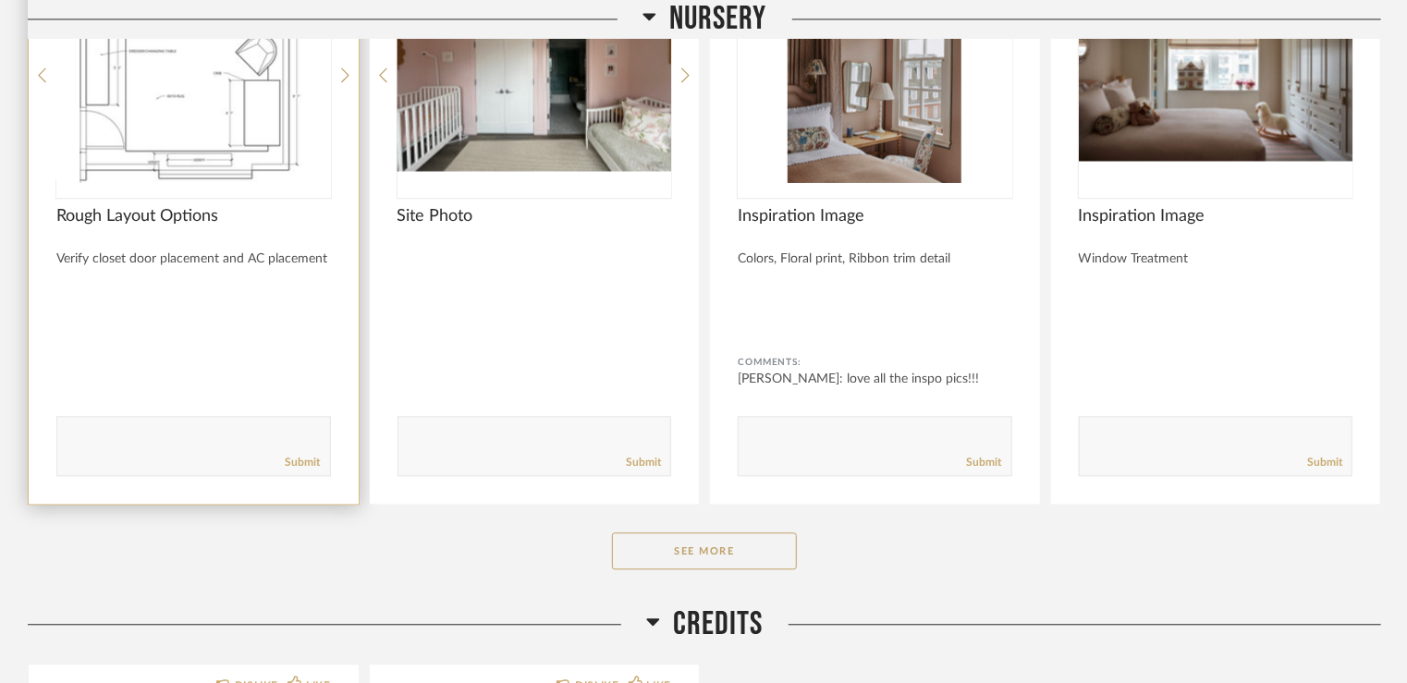
click at [0, 0] on img at bounding box center [0, 0] width 0 height 0
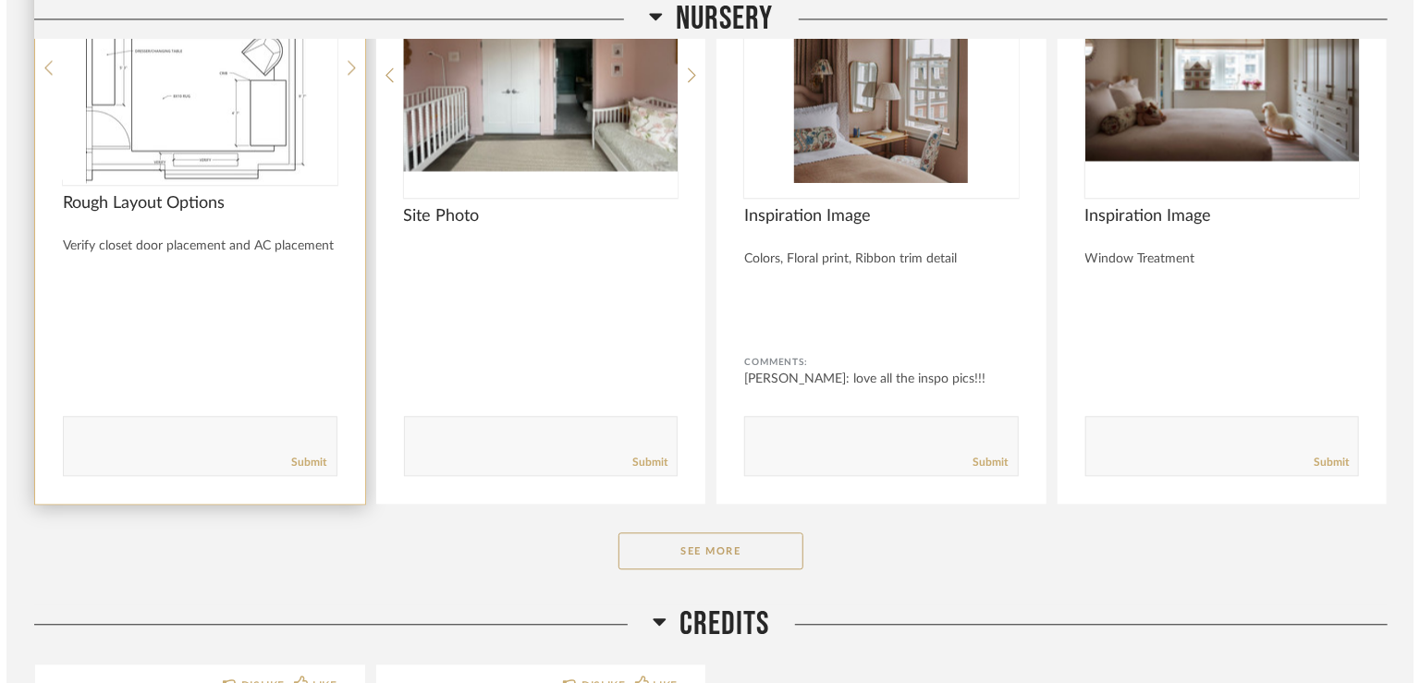
scroll to position [0, 0]
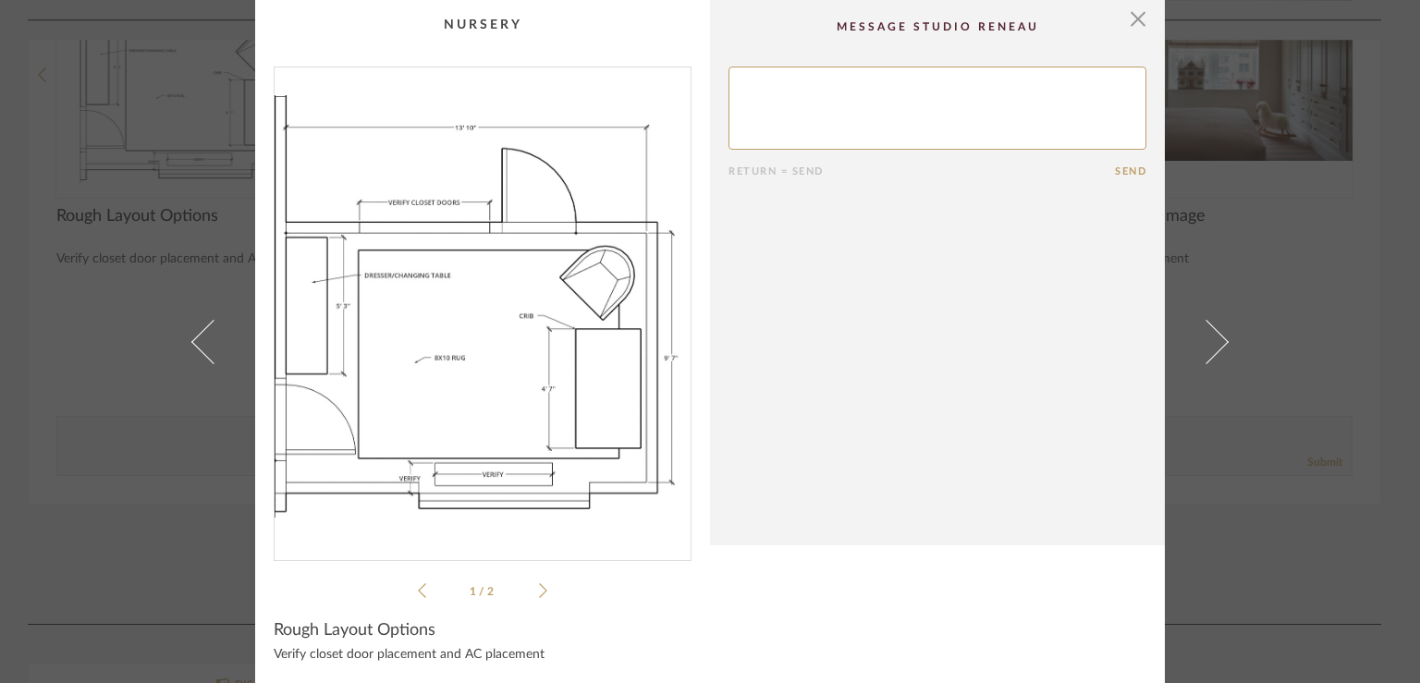
click at [539, 596] on icon at bounding box center [543, 590] width 8 height 17
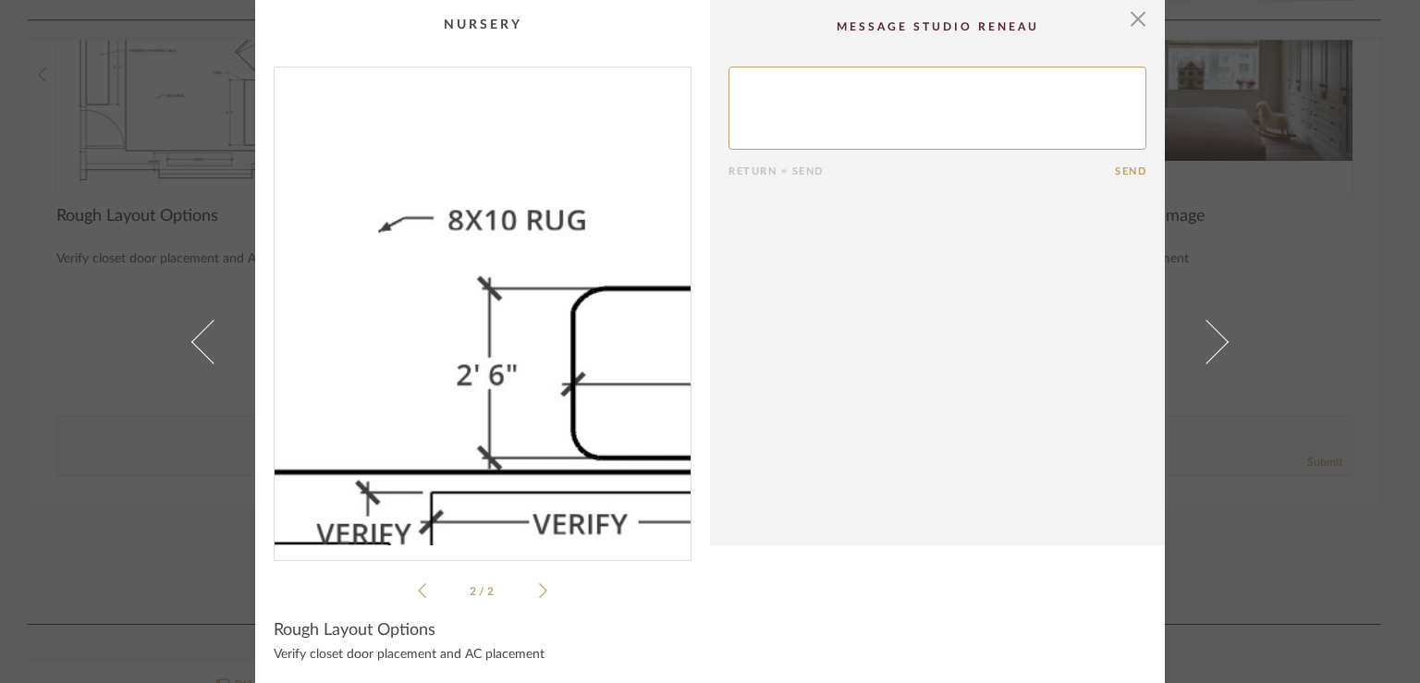
click at [433, 365] on img "1" at bounding box center [483, 306] width 416 height 478
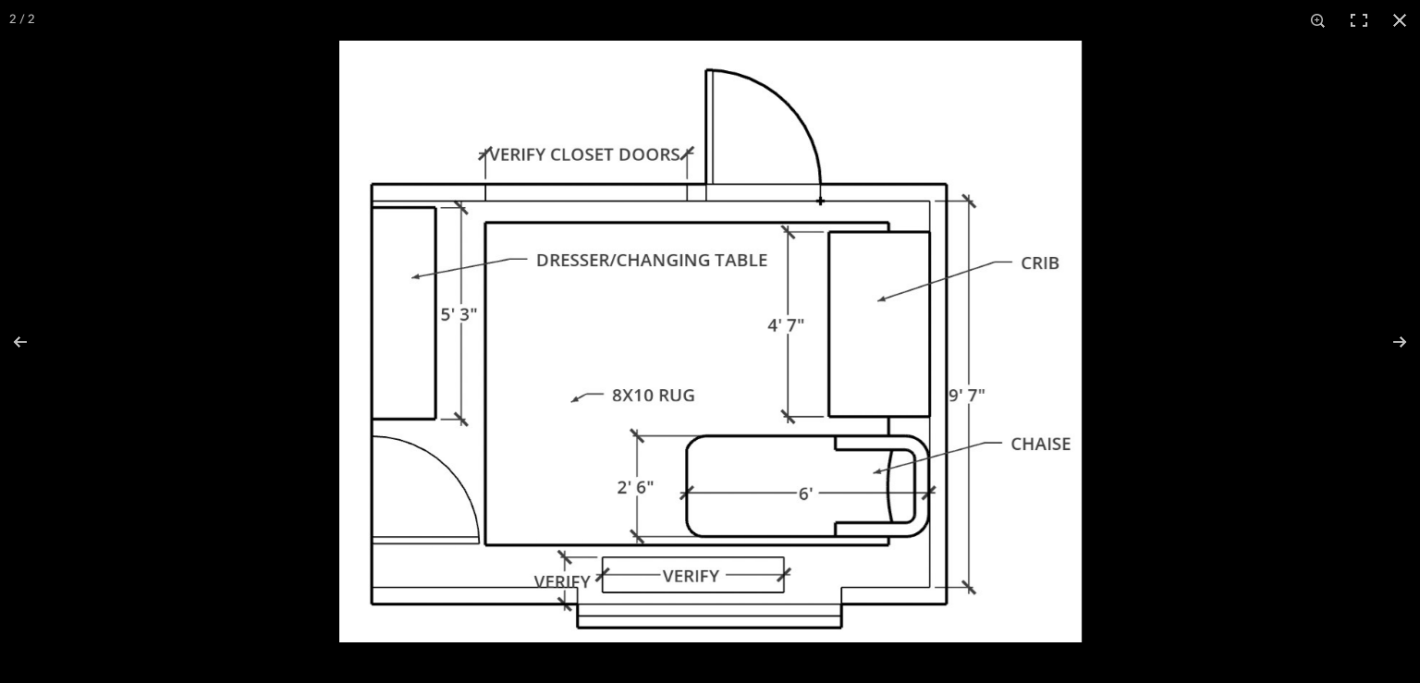
click at [669, 312] on img at bounding box center [710, 342] width 742 height 602
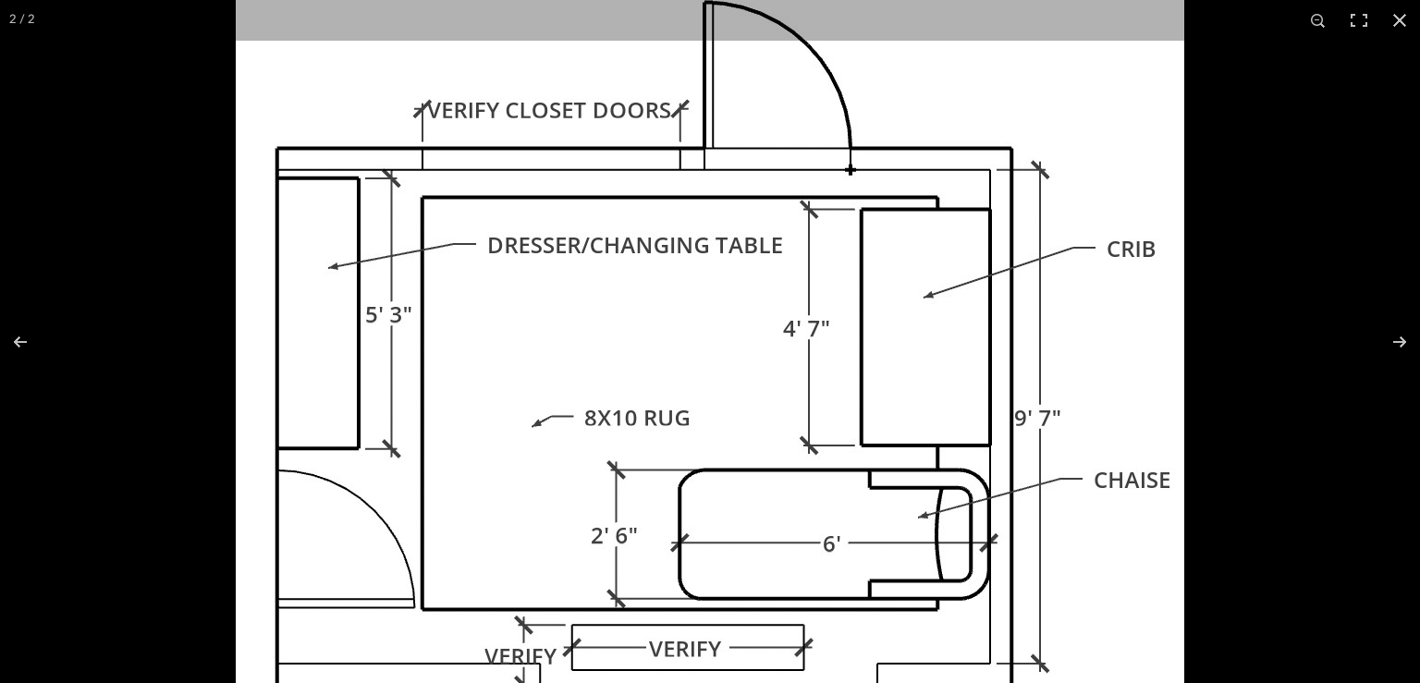
click at [591, 407] on img at bounding box center [710, 349] width 948 height 769
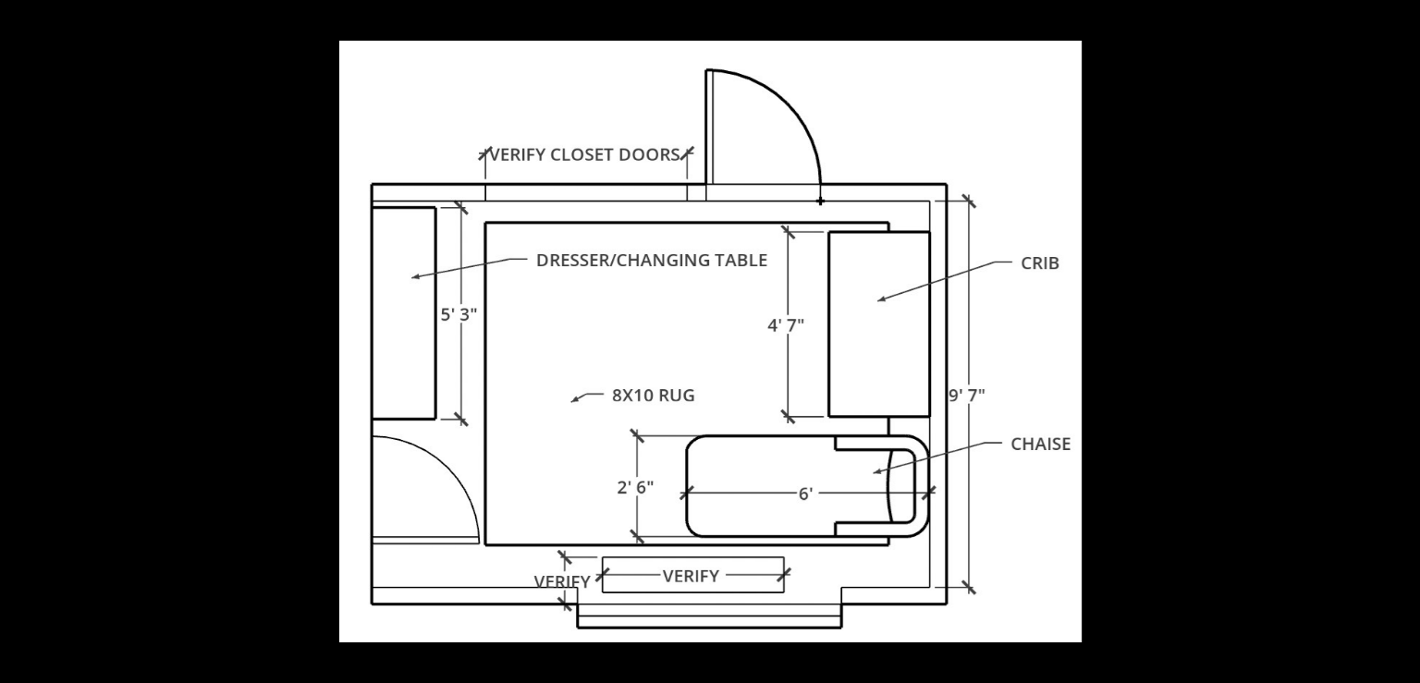
click at [22, 340] on button at bounding box center [32, 342] width 65 height 92
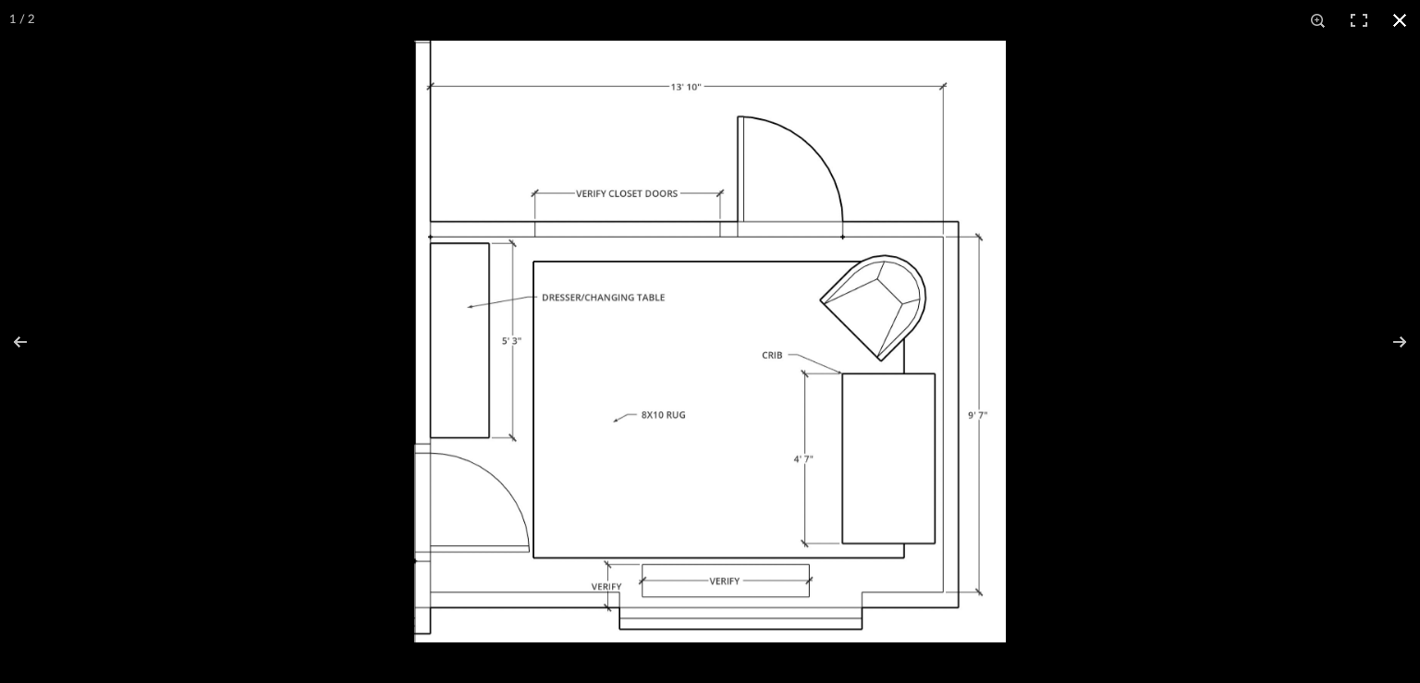
click at [1401, 14] on button at bounding box center [1399, 20] width 41 height 41
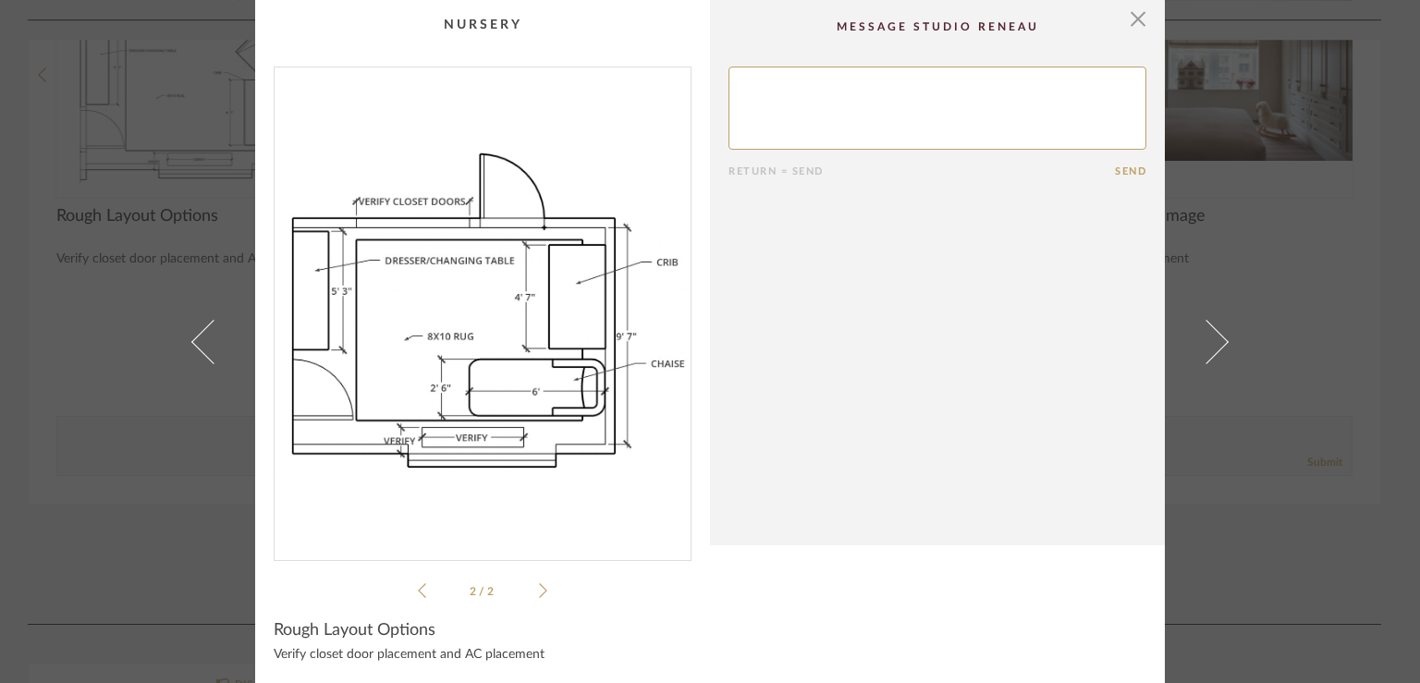
click at [107, 524] on div "× 2 / 2 Return = Send Send Rough Layout Options Verify closet door placement an…" at bounding box center [710, 341] width 1420 height 683
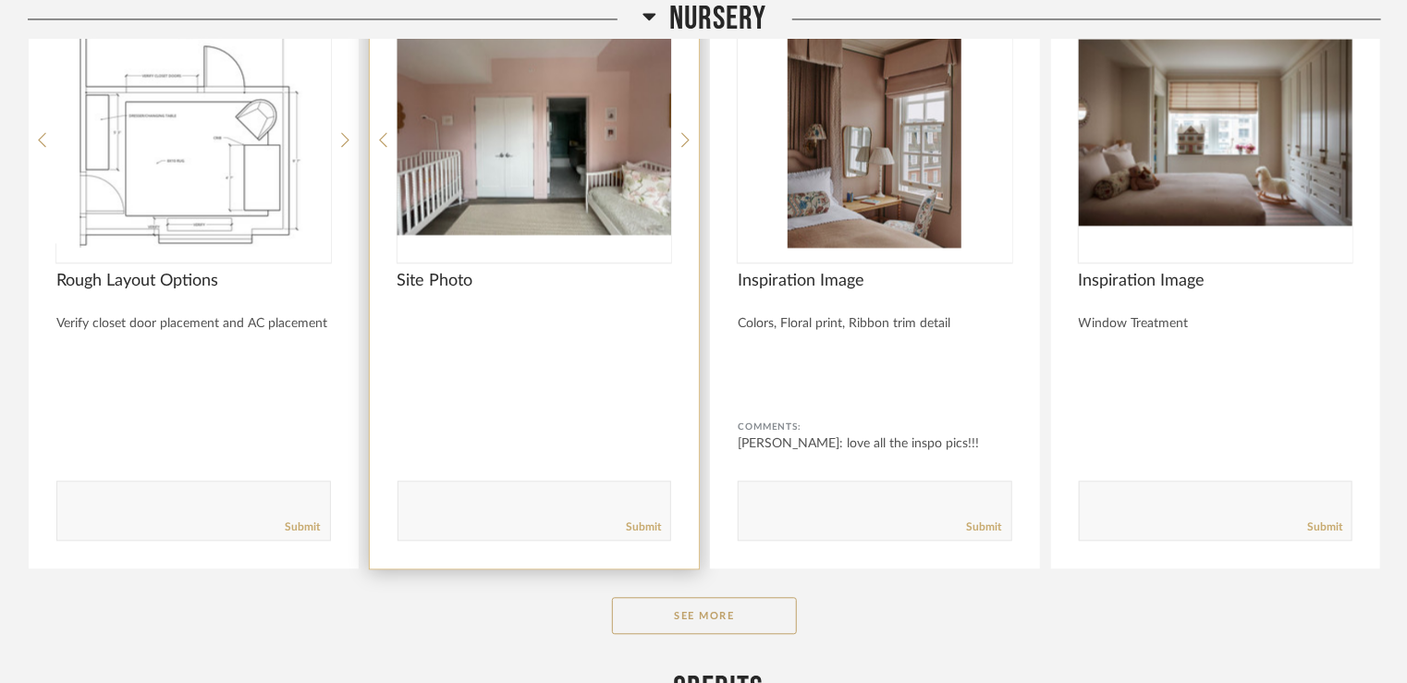
scroll to position [8887, 0]
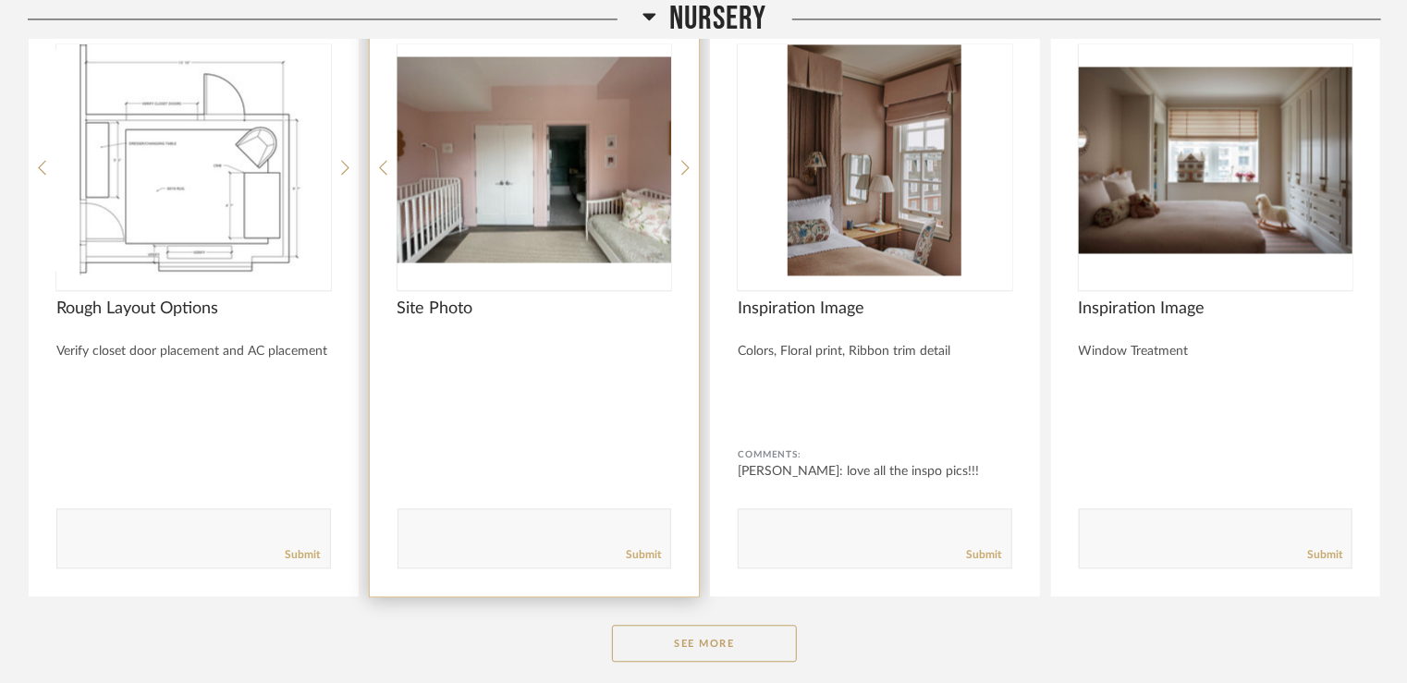
click at [558, 186] on img "0" at bounding box center [534, 159] width 275 height 231
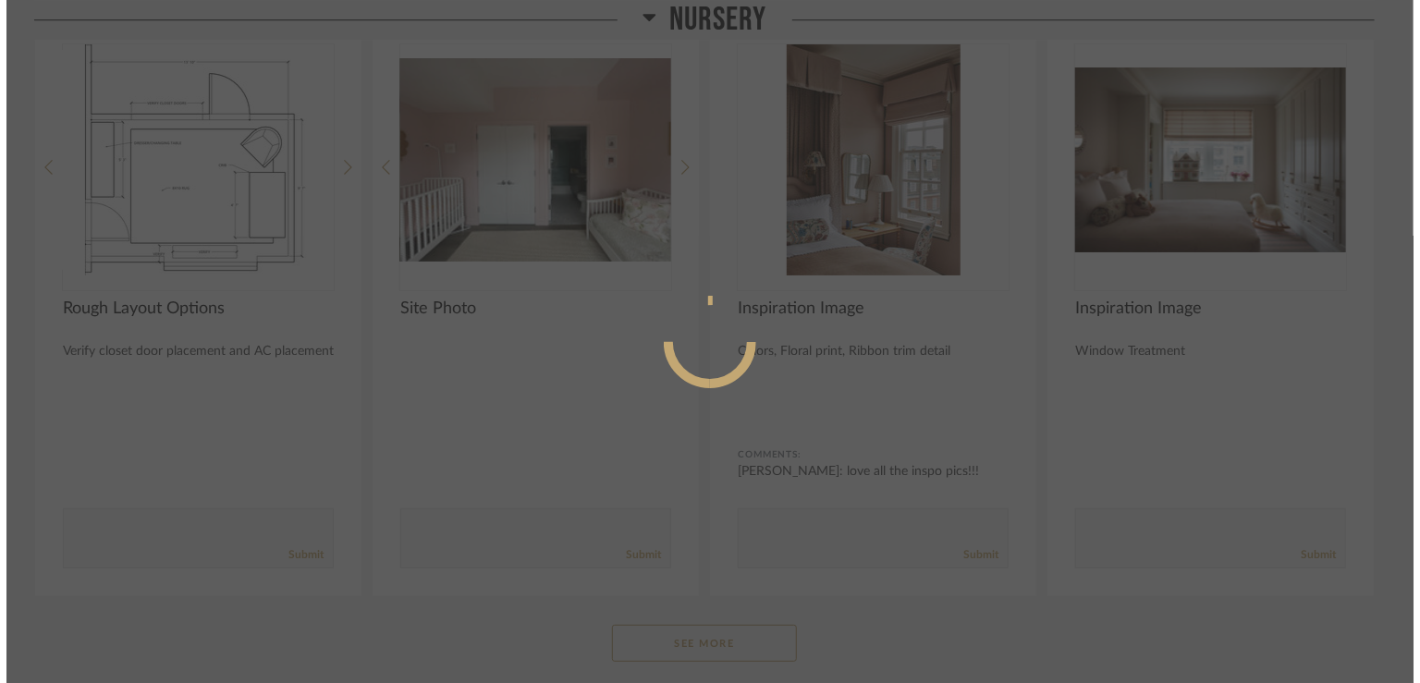
scroll to position [0, 0]
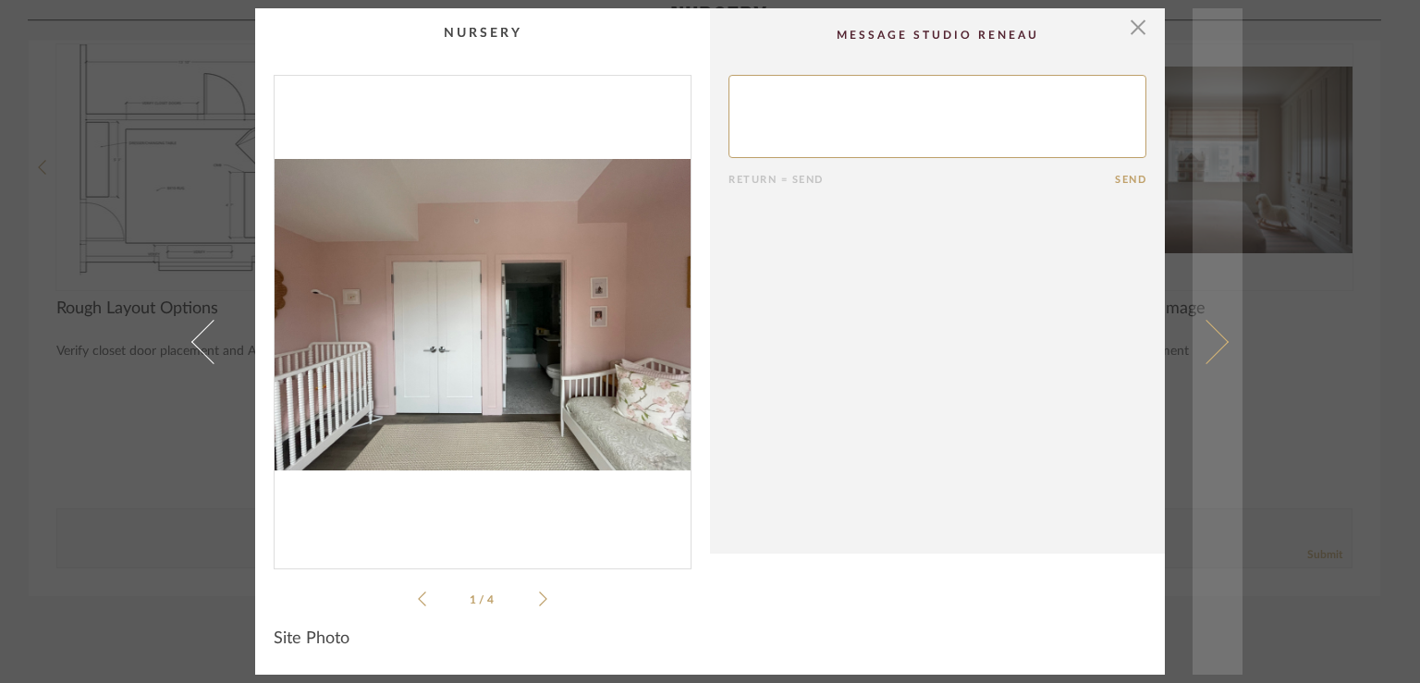
click at [1223, 343] on link at bounding box center [1217, 341] width 50 height 666
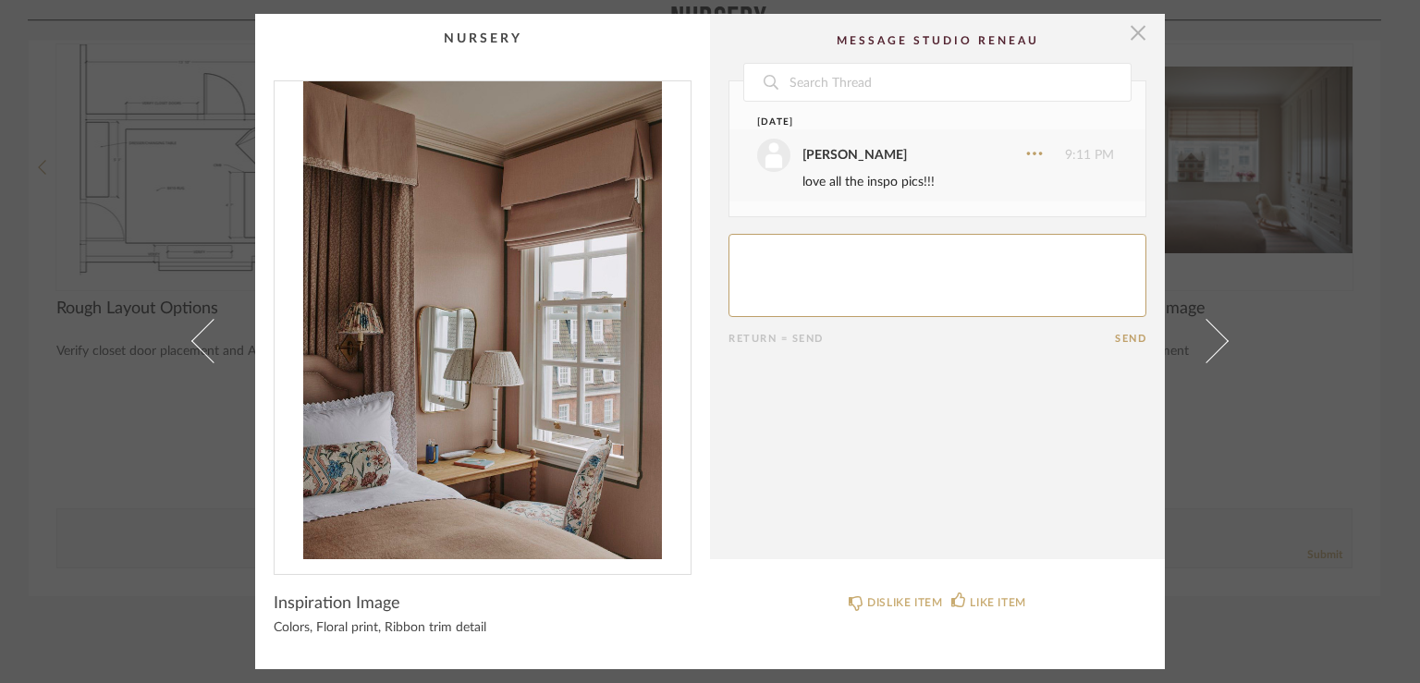
click at [1128, 33] on span "button" at bounding box center [1137, 32] width 37 height 37
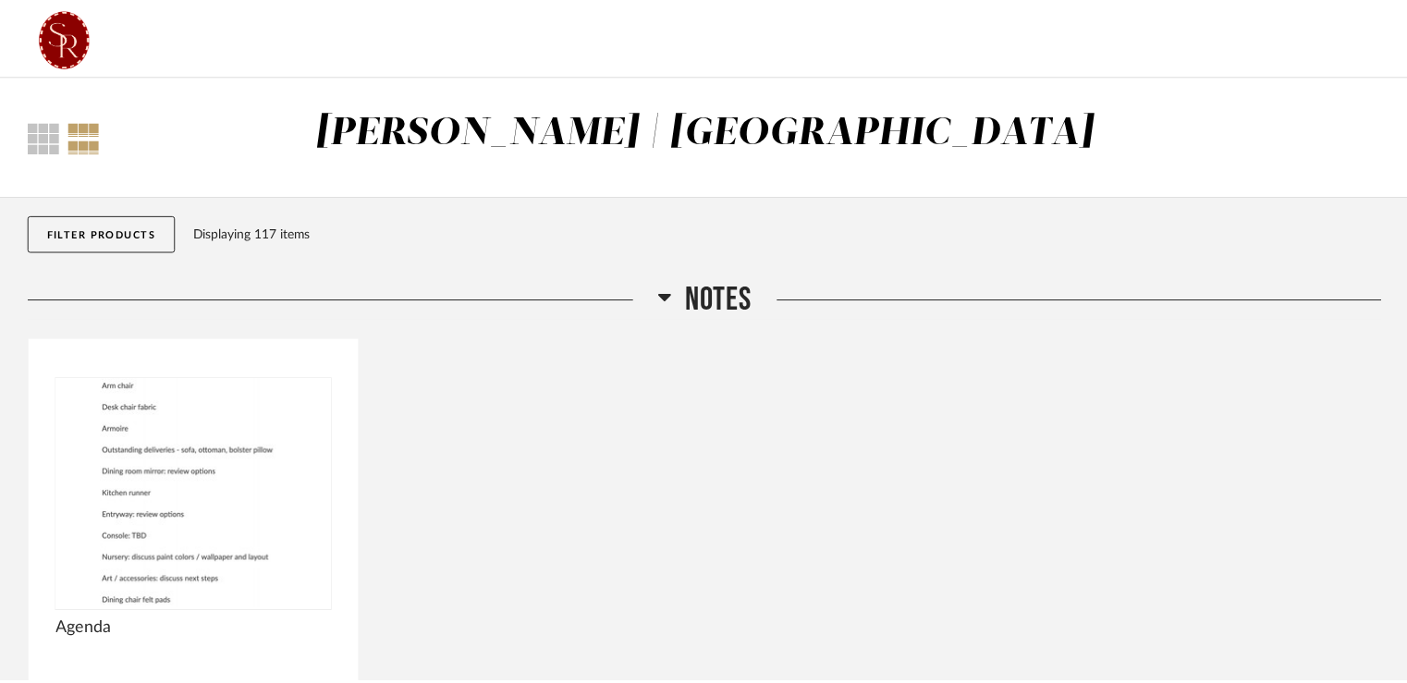
scroll to position [8887, 0]
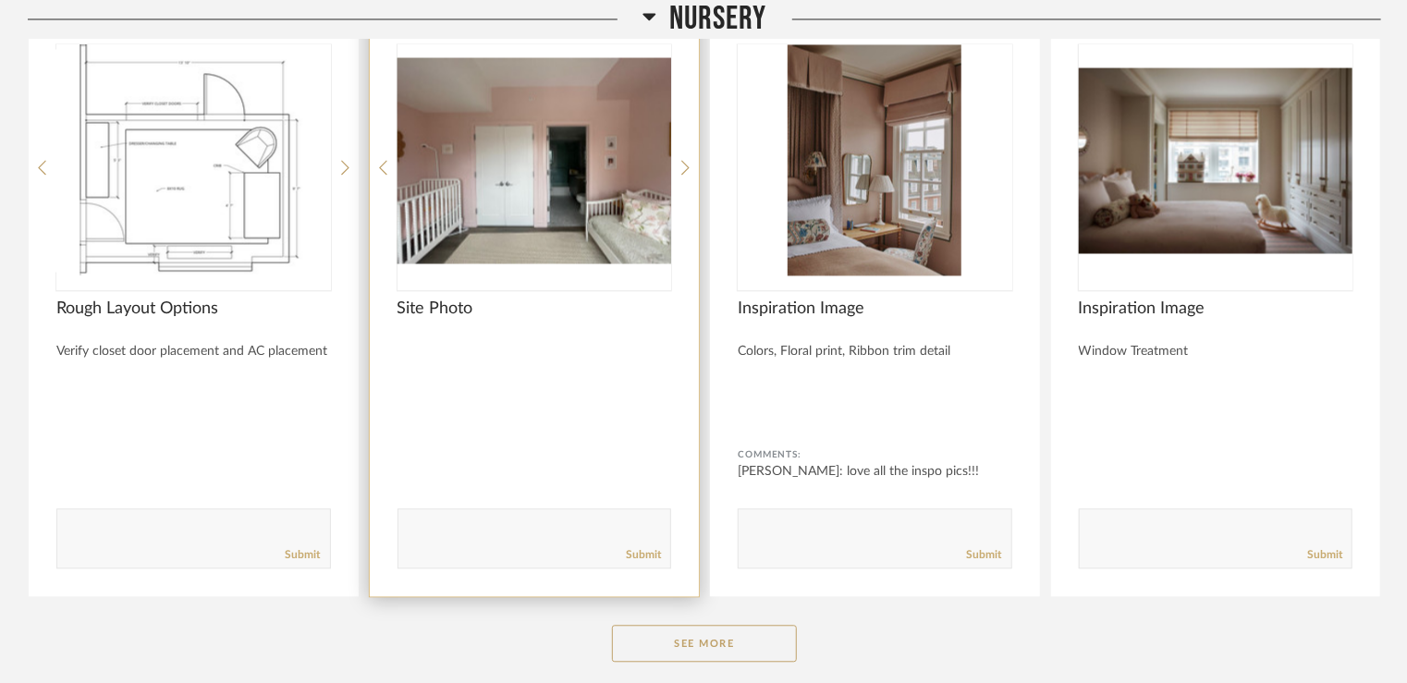
click at [539, 168] on img "0" at bounding box center [534, 159] width 275 height 231
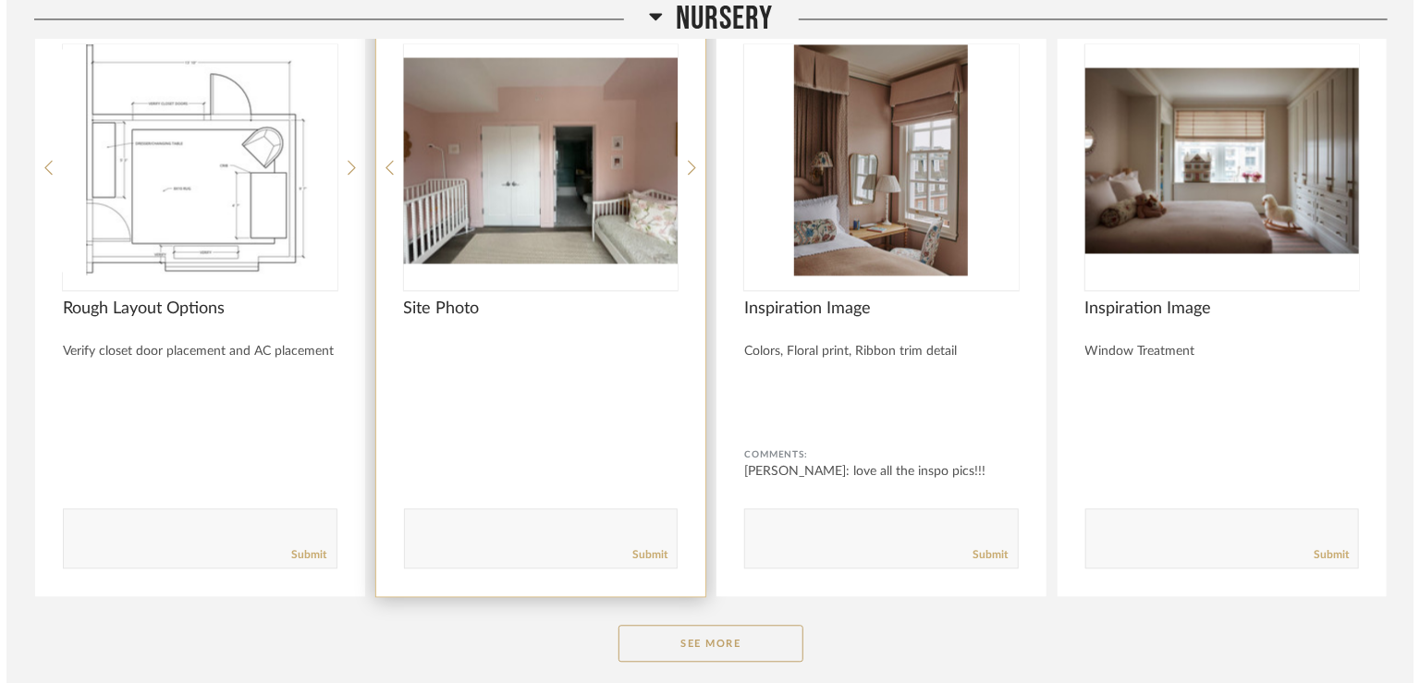
scroll to position [0, 0]
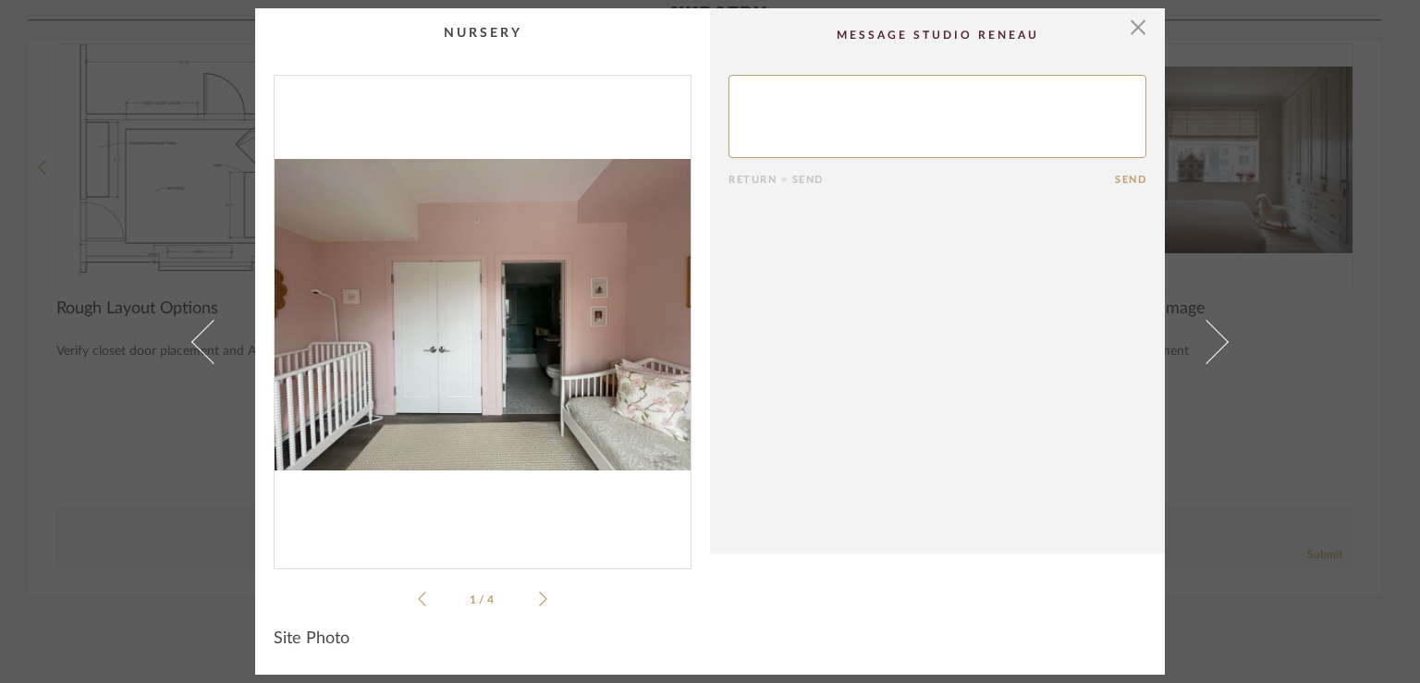
click at [539, 599] on icon at bounding box center [543, 599] width 8 height 17
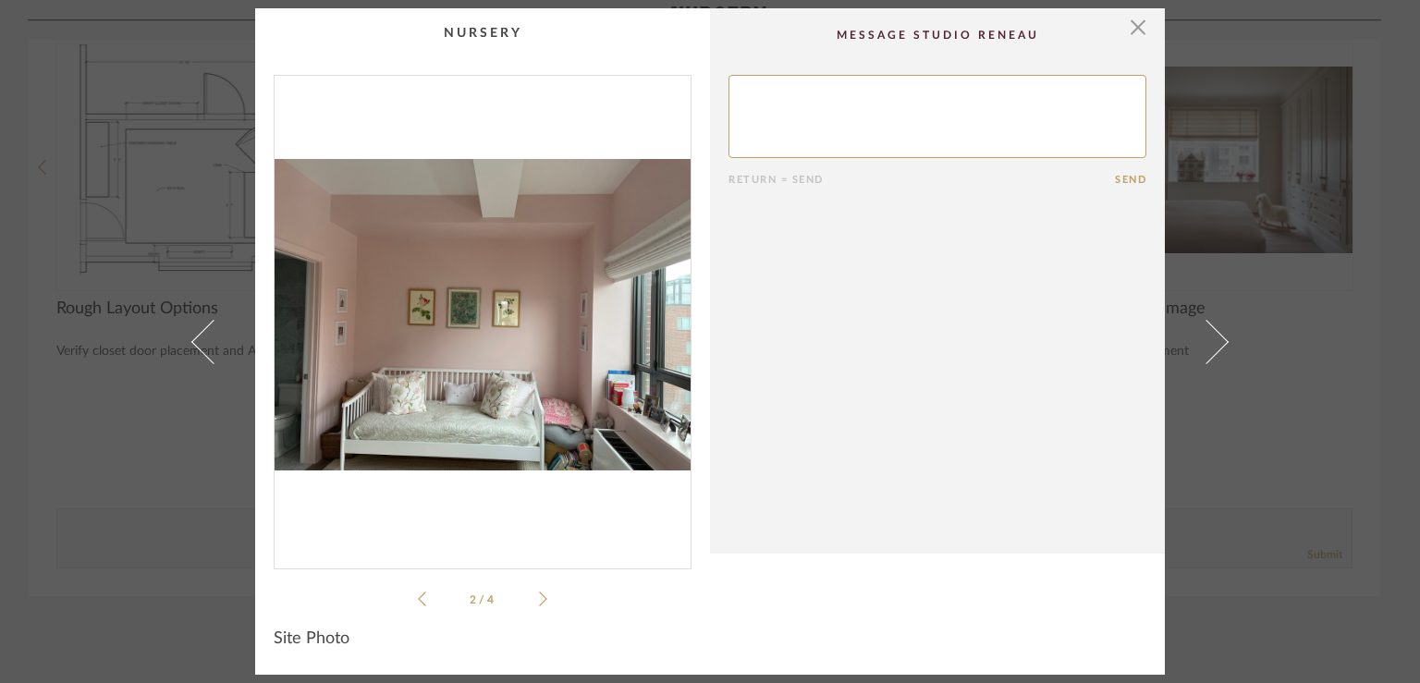
click at [539, 599] on icon at bounding box center [543, 599] width 8 height 17
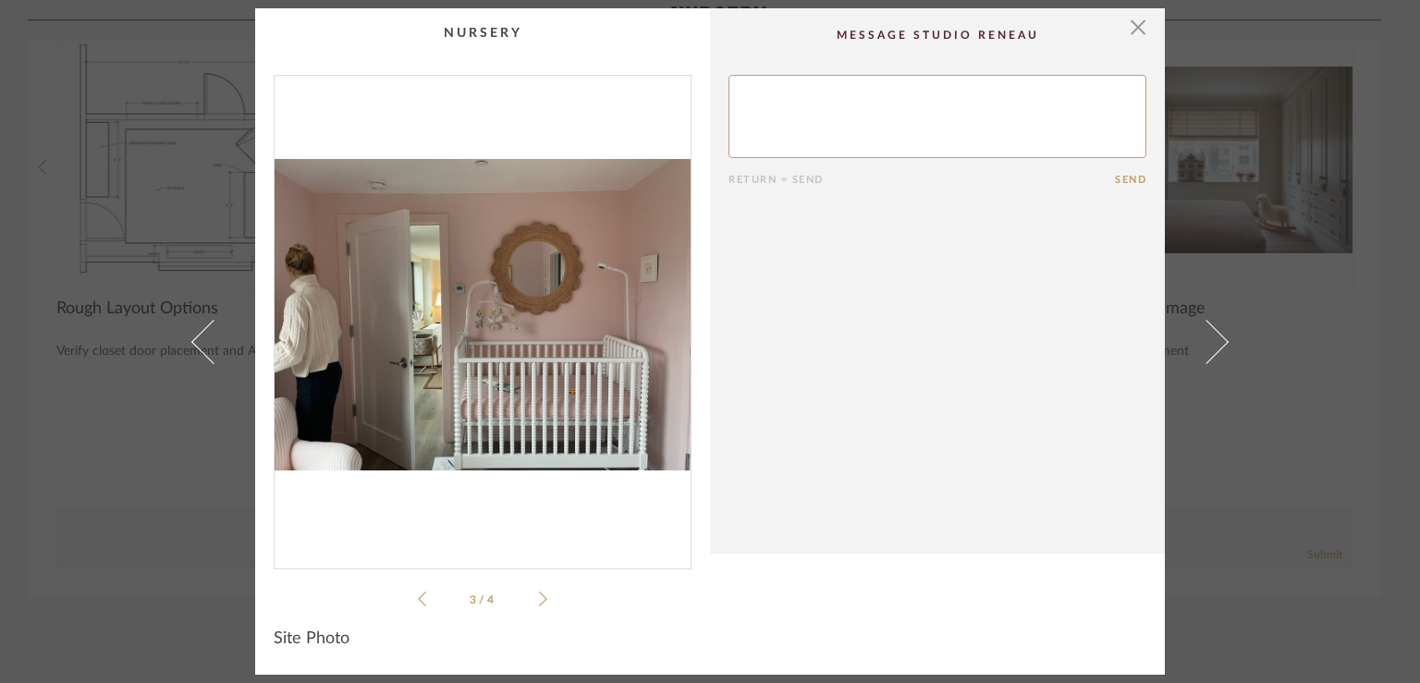
click at [540, 605] on icon at bounding box center [543, 599] width 8 height 17
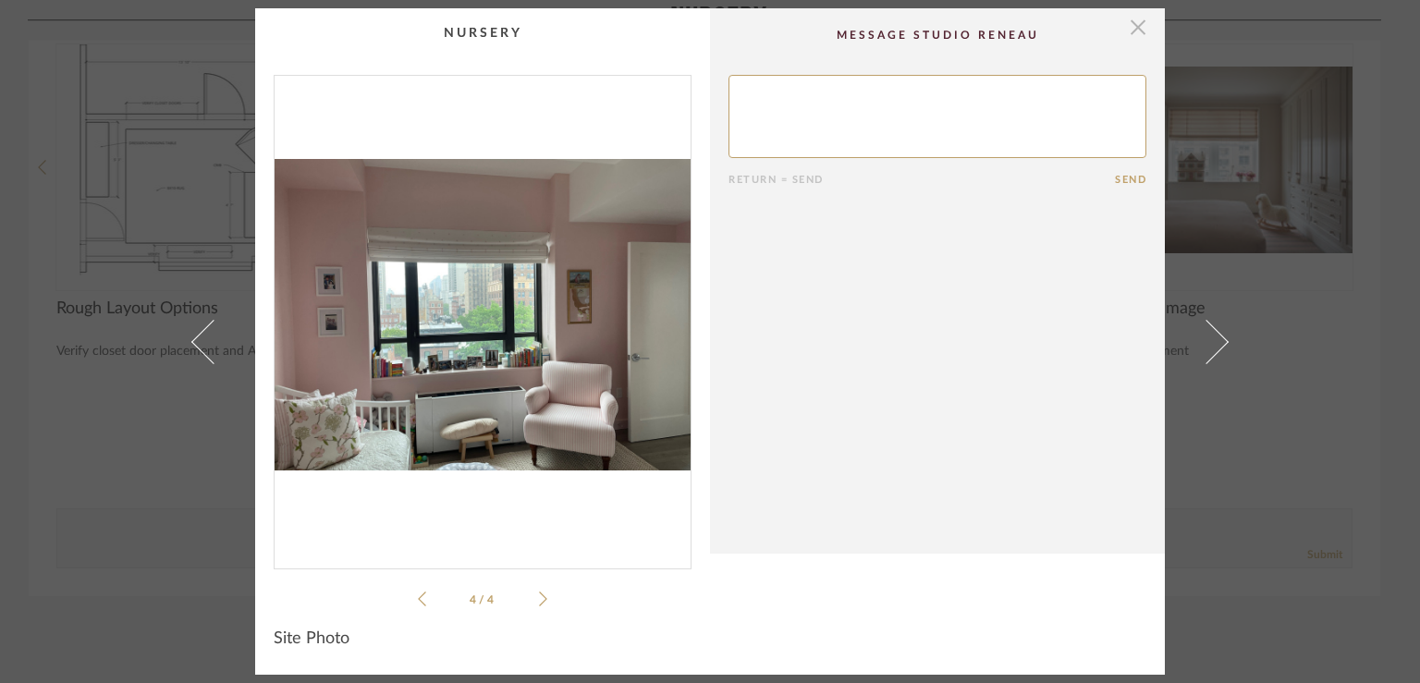
click at [1132, 31] on span "button" at bounding box center [1137, 26] width 37 height 37
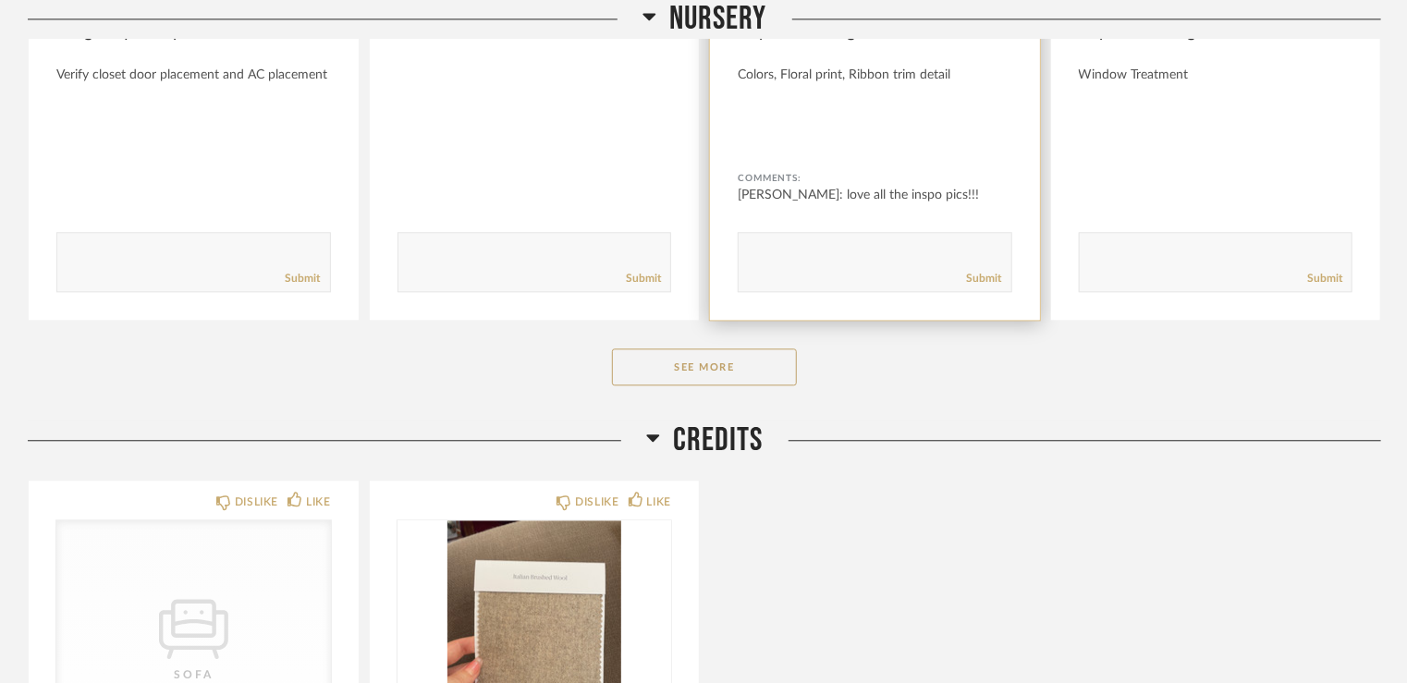
scroll to position [9164, 0]
click at [708, 361] on button "See More" at bounding box center [704, 366] width 185 height 37
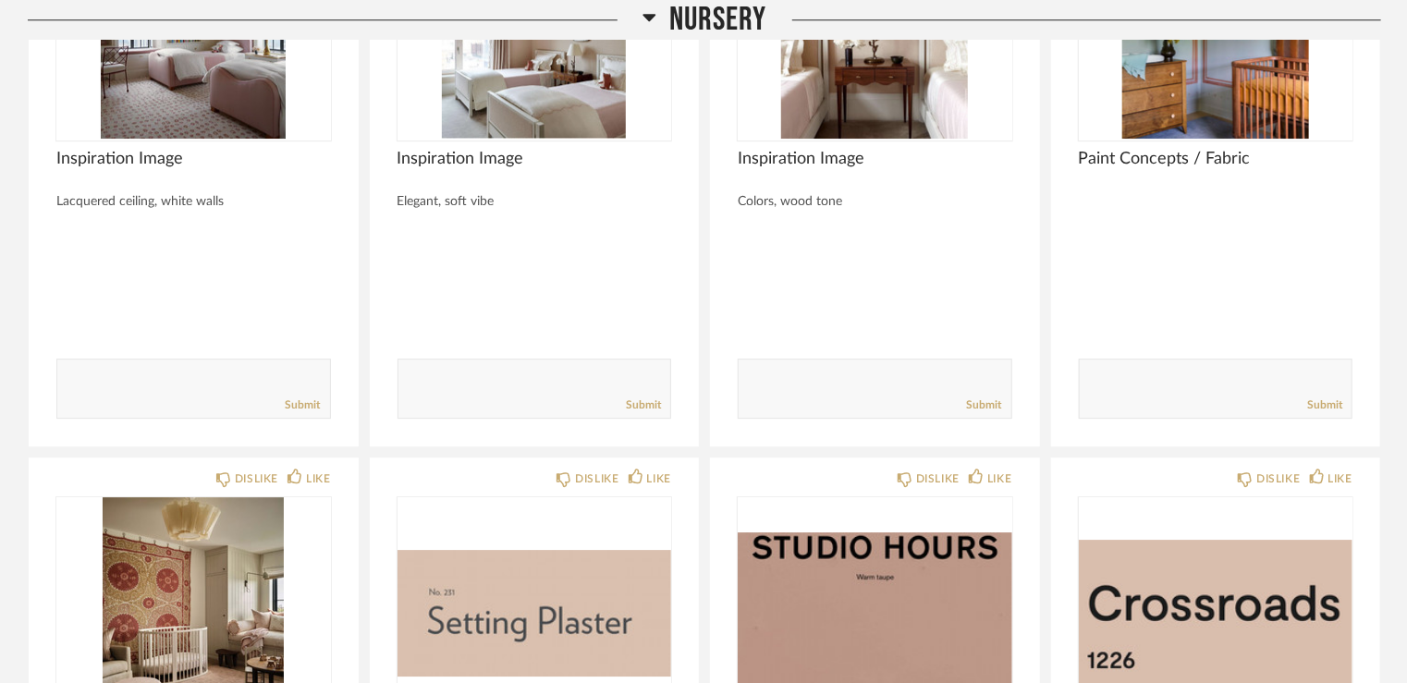
scroll to position [9534, 0]
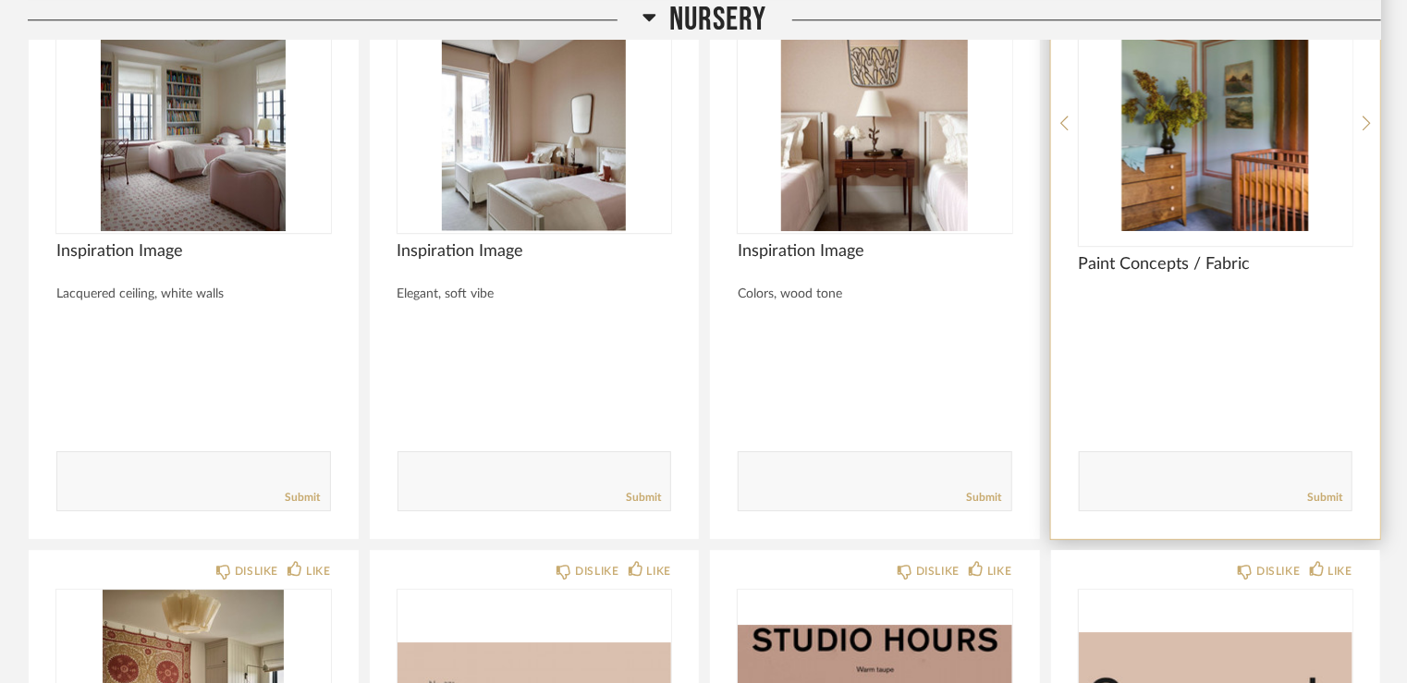
click at [1199, 116] on img "0" at bounding box center [1216, 115] width 275 height 231
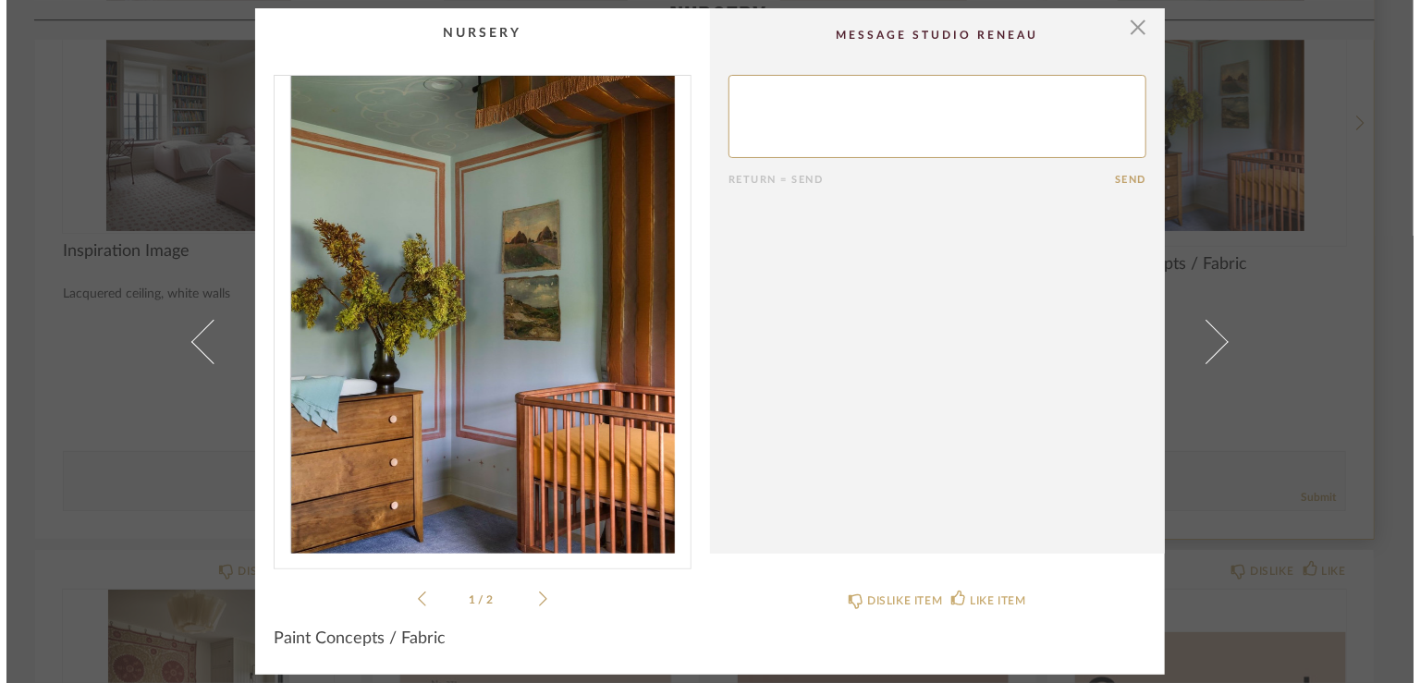
scroll to position [0, 0]
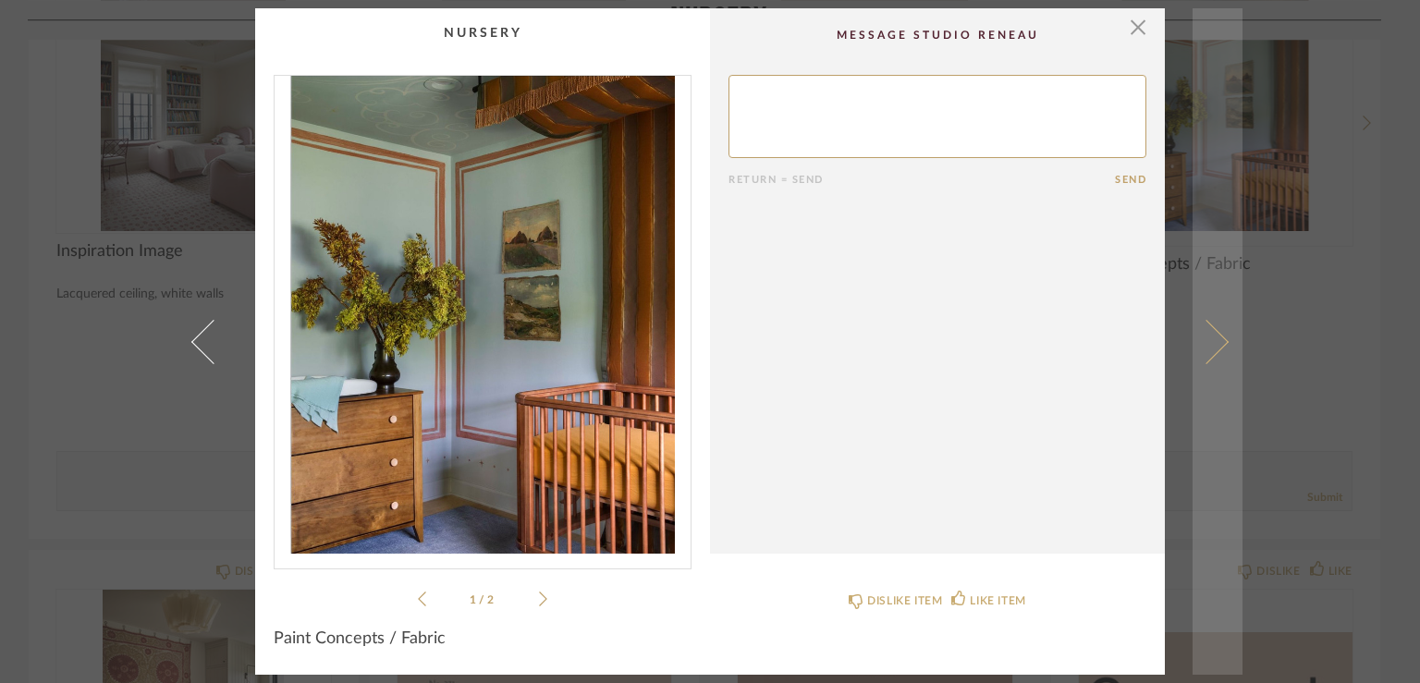
click at [1205, 337] on span at bounding box center [1206, 341] width 44 height 44
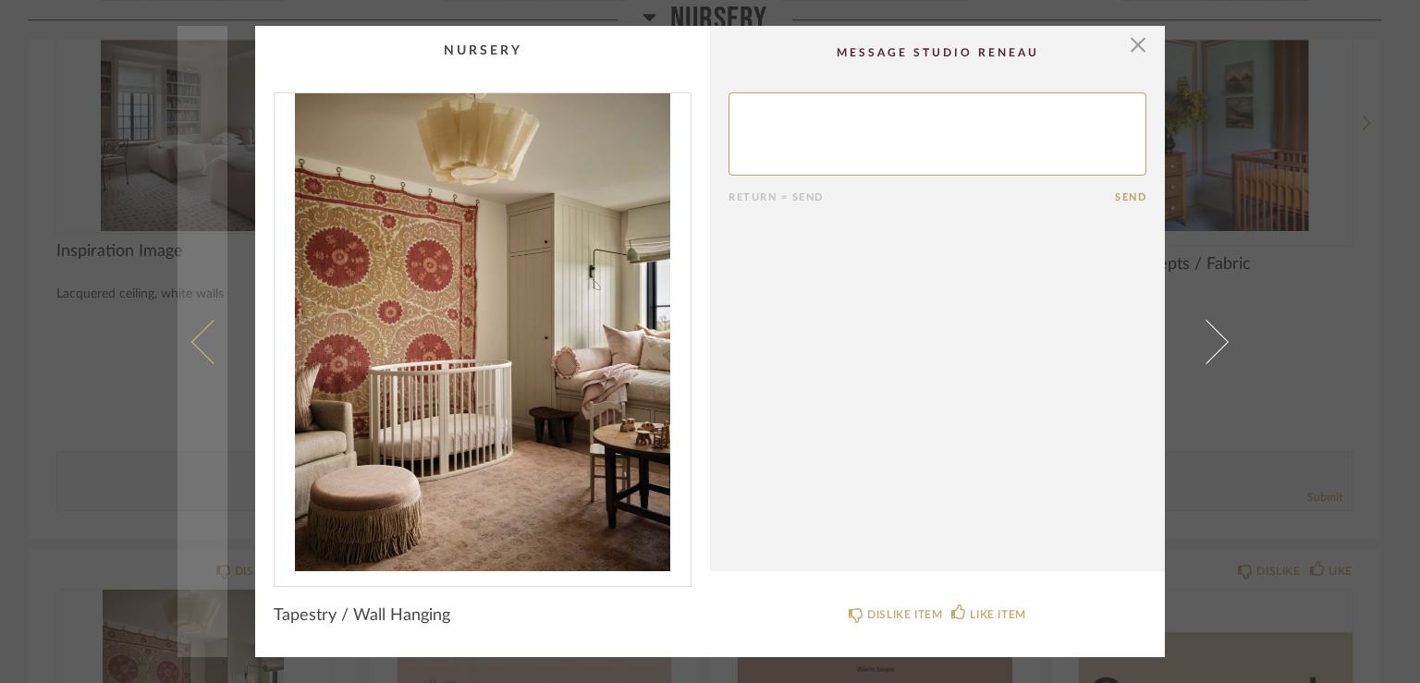
click at [202, 339] on span at bounding box center [213, 341] width 44 height 44
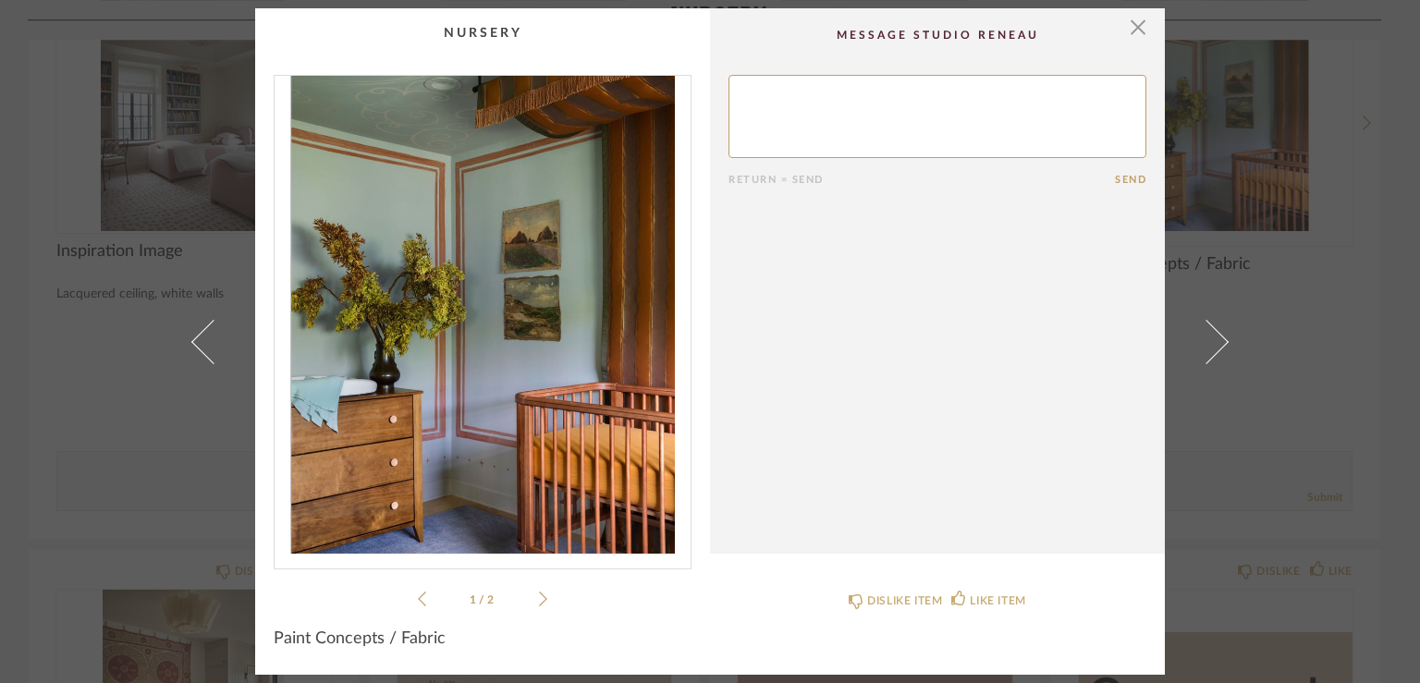
click at [539, 602] on icon at bounding box center [543, 599] width 8 height 17
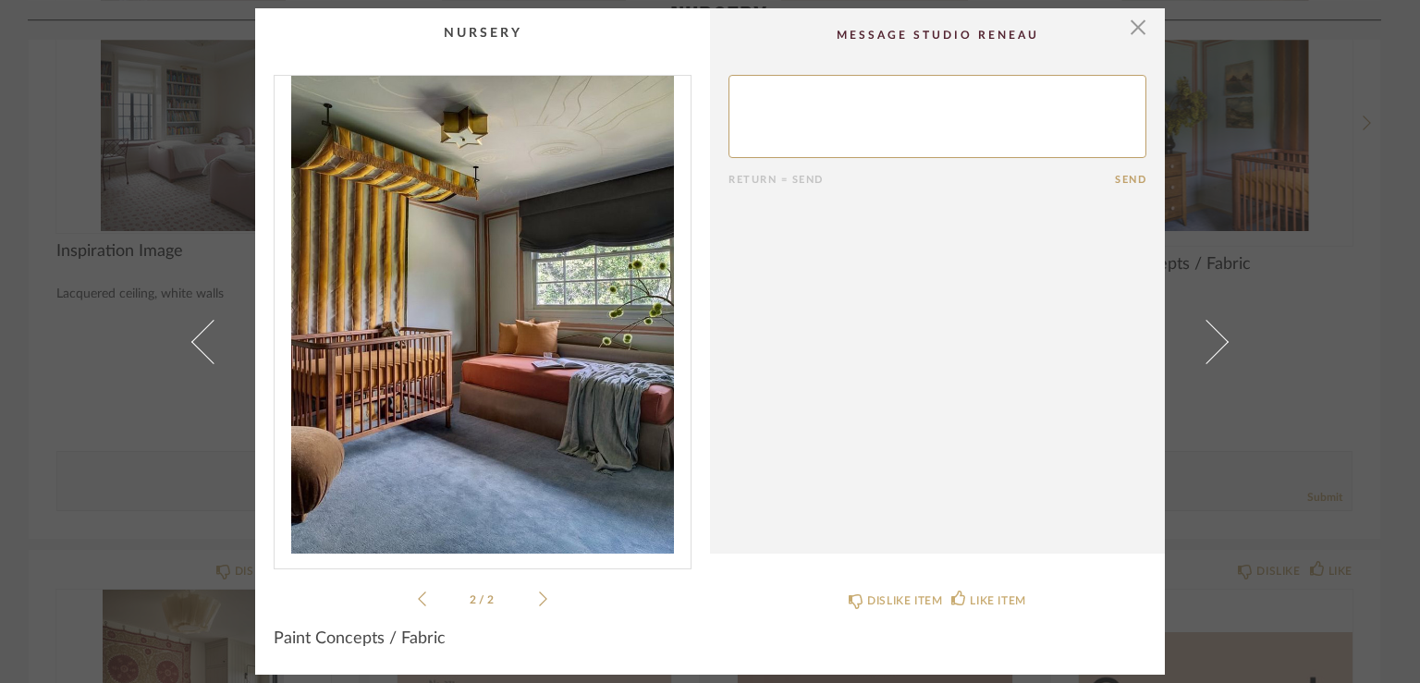
drag, startPoint x: 415, startPoint y: 598, endPoint x: 263, endPoint y: 593, distance: 152.6
click at [263, 593] on cpp-summary-thumbnail "2 / 2" at bounding box center [482, 309] width 455 height 602
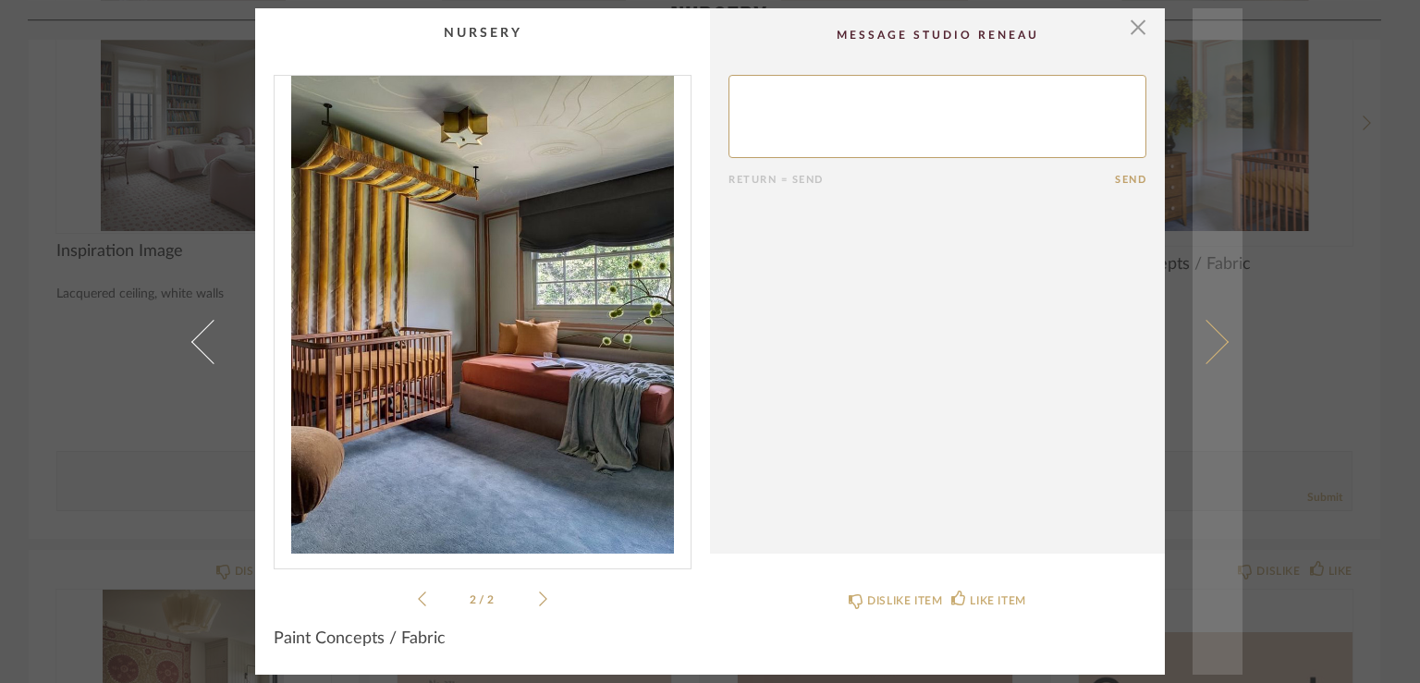
click at [1213, 343] on span at bounding box center [1206, 341] width 44 height 44
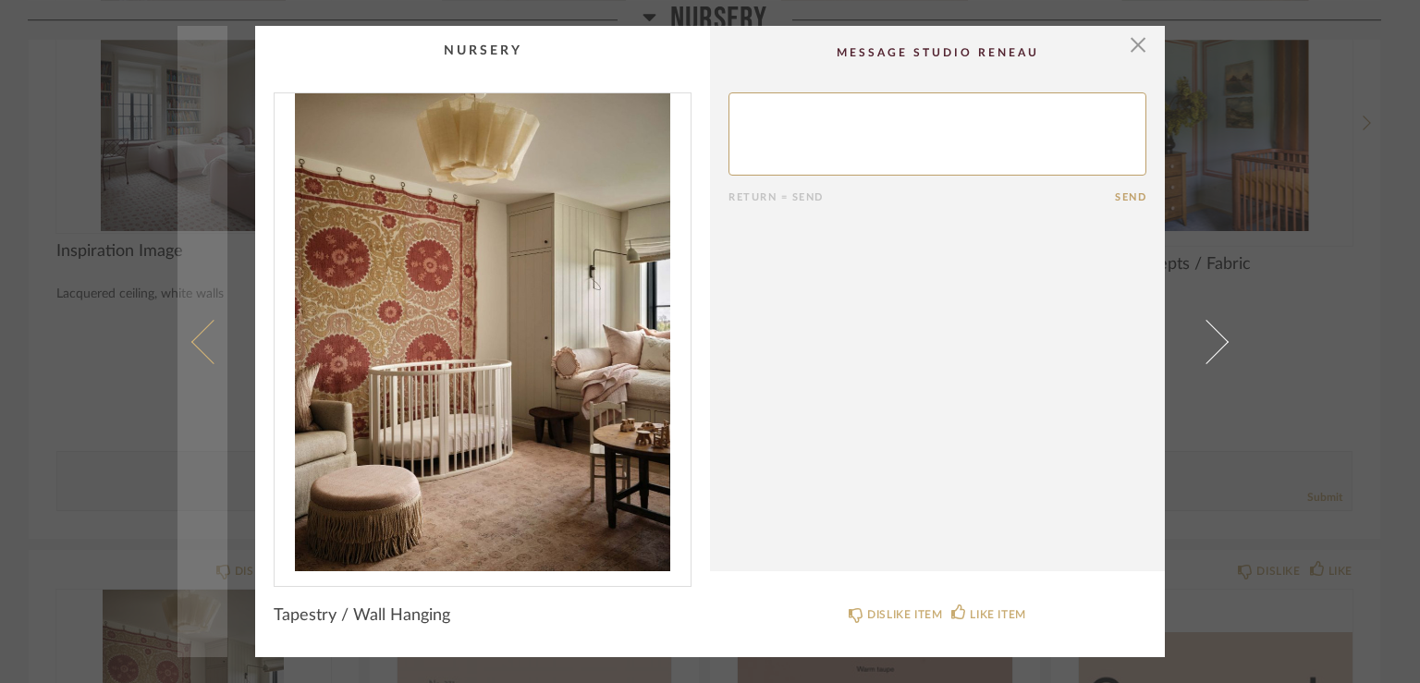
click at [200, 340] on span at bounding box center [213, 341] width 44 height 44
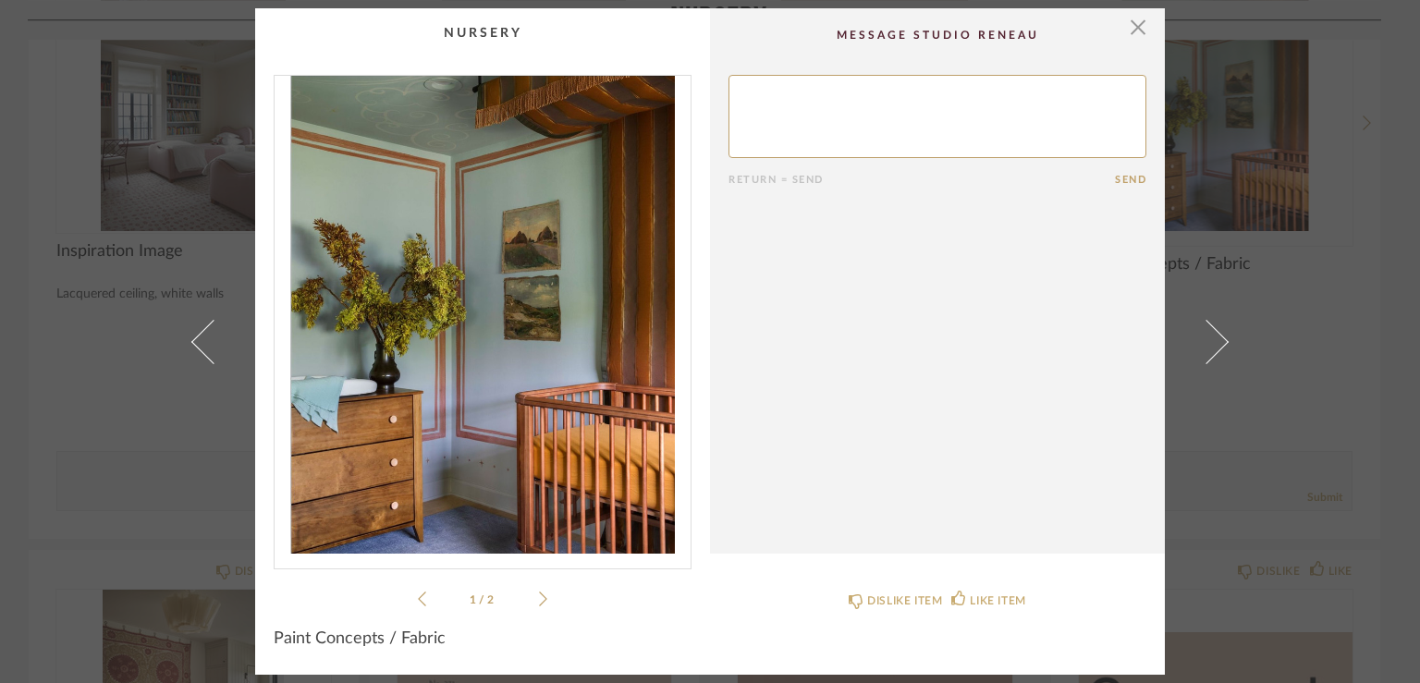
click at [200, 340] on span at bounding box center [213, 341] width 44 height 44
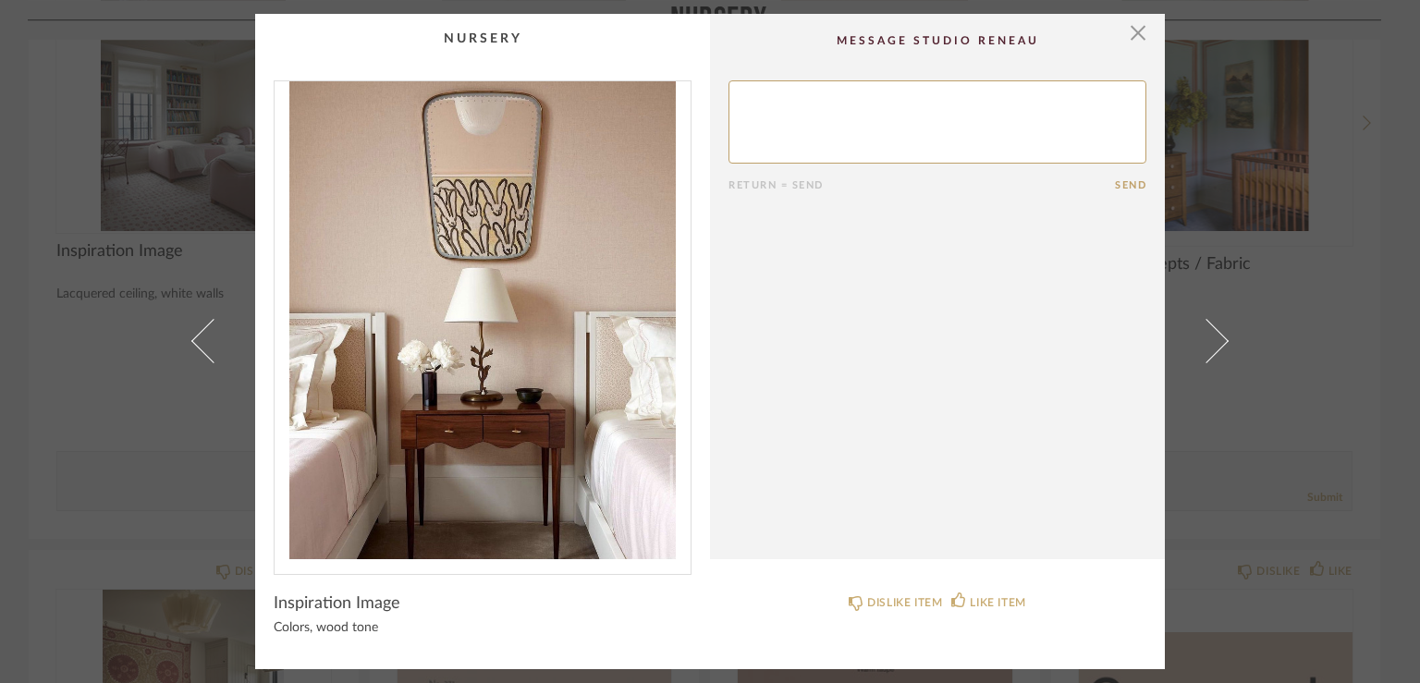
click at [200, 340] on span at bounding box center [213, 341] width 44 height 44
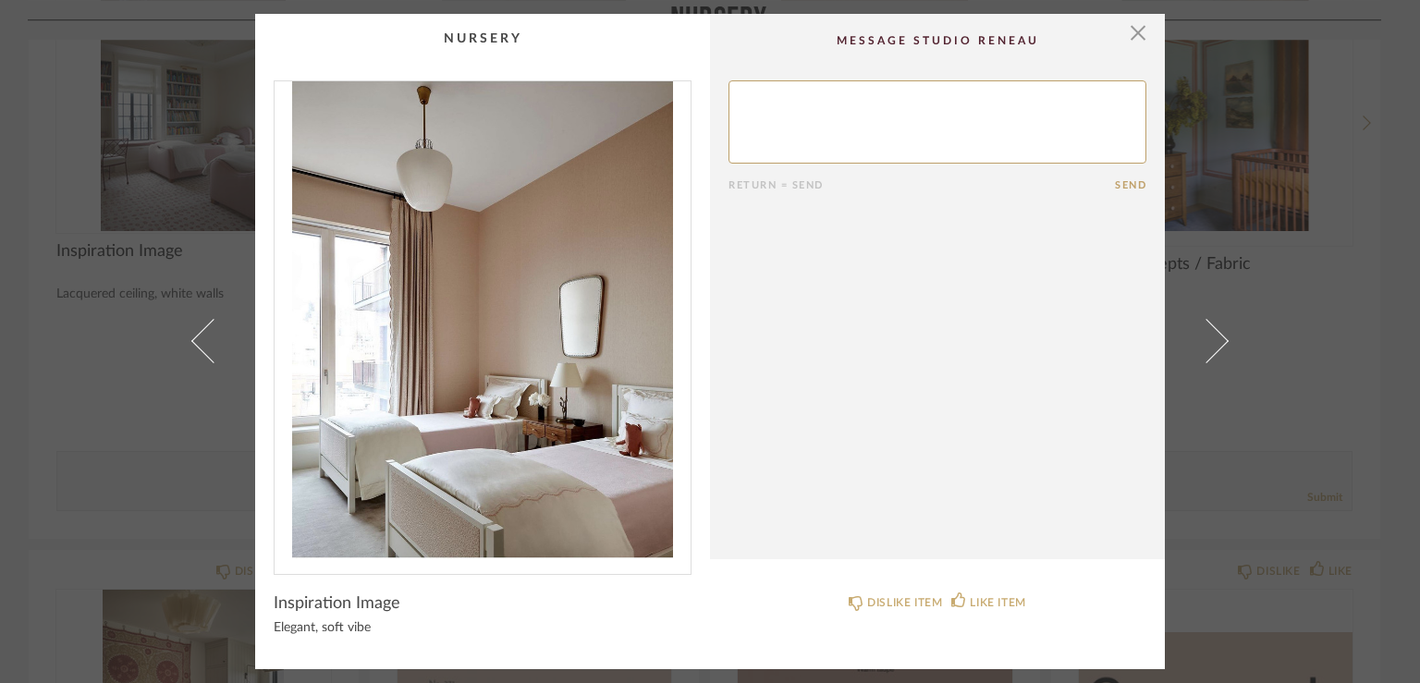
click at [200, 340] on span at bounding box center [213, 341] width 44 height 44
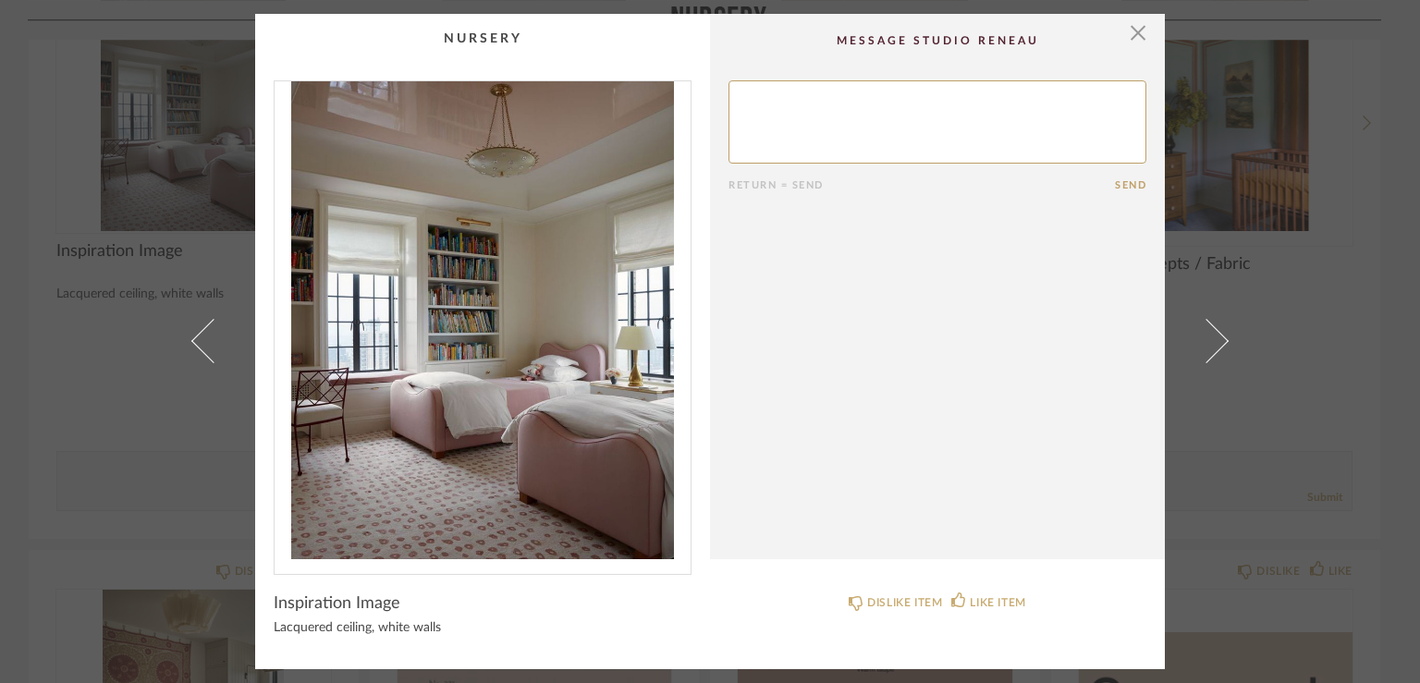
click at [200, 340] on span at bounding box center [213, 341] width 44 height 44
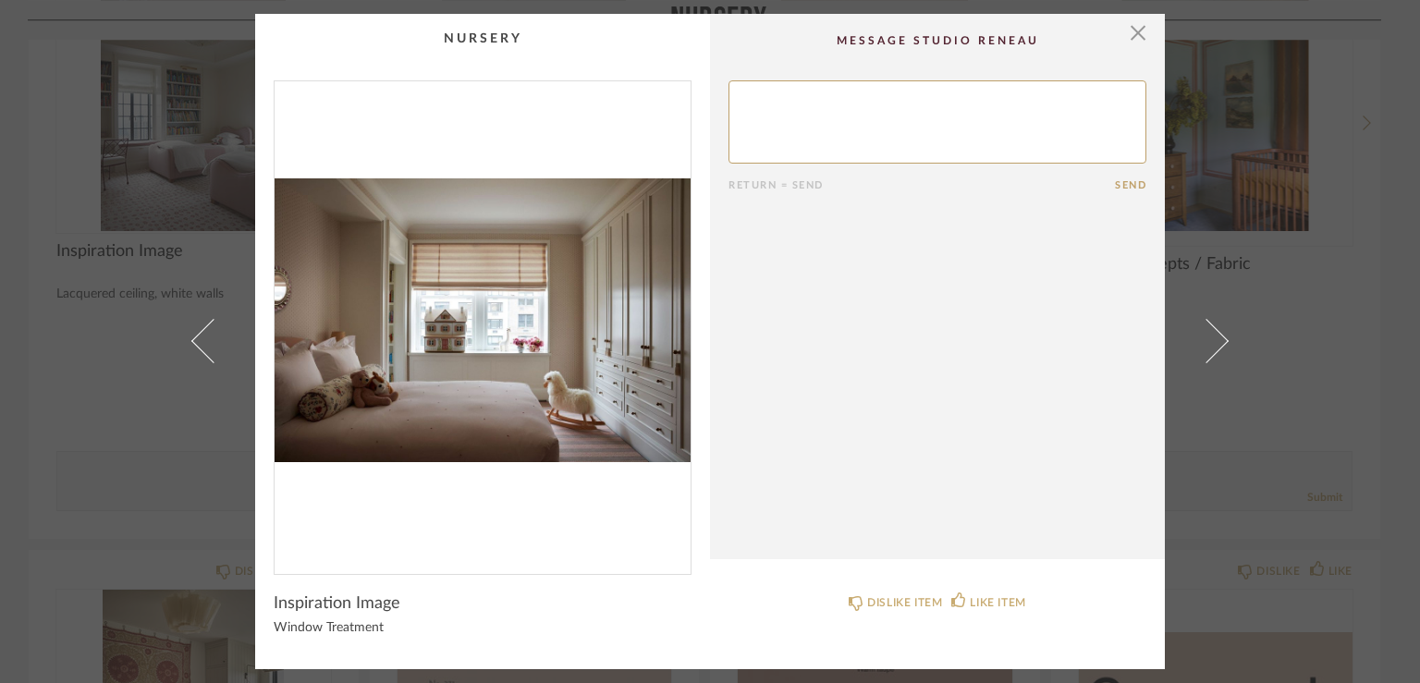
click at [200, 340] on span at bounding box center [213, 341] width 44 height 44
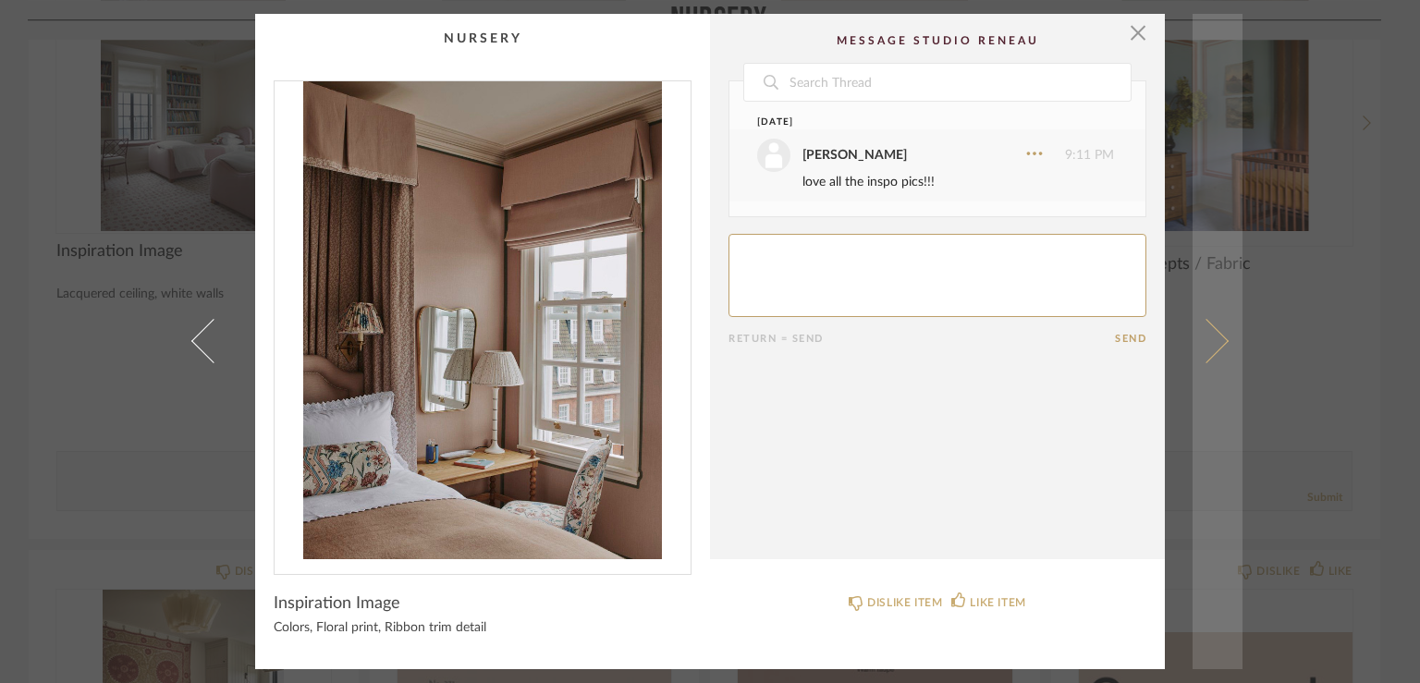
click at [1215, 345] on span at bounding box center [1206, 341] width 44 height 44
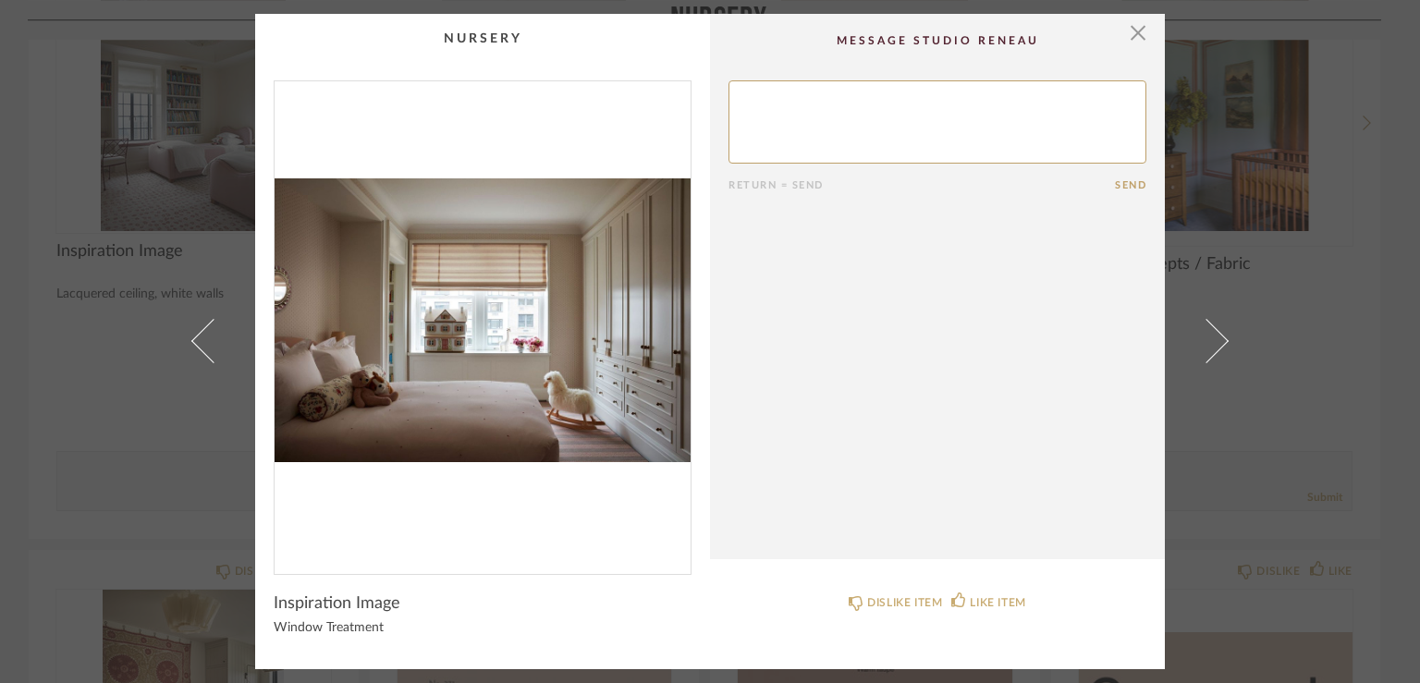
click at [1215, 345] on span at bounding box center [1206, 341] width 44 height 44
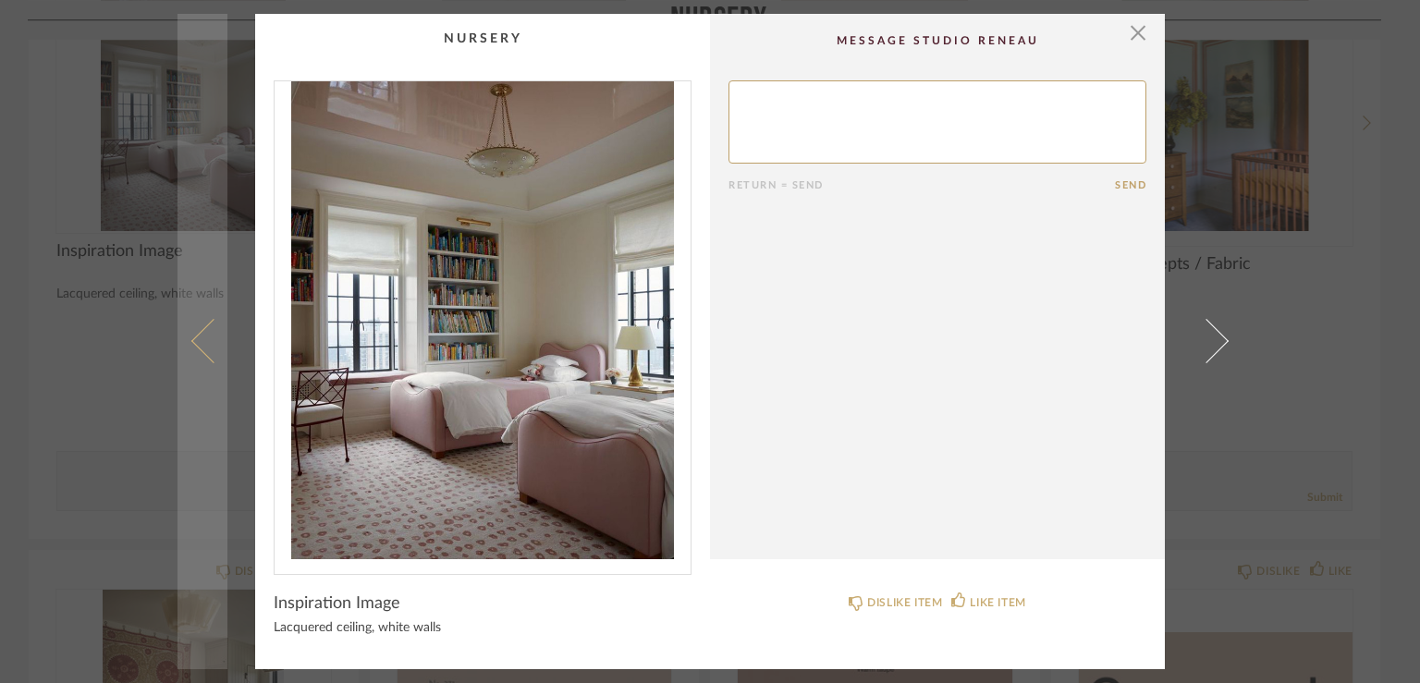
click at [197, 336] on span at bounding box center [213, 341] width 44 height 44
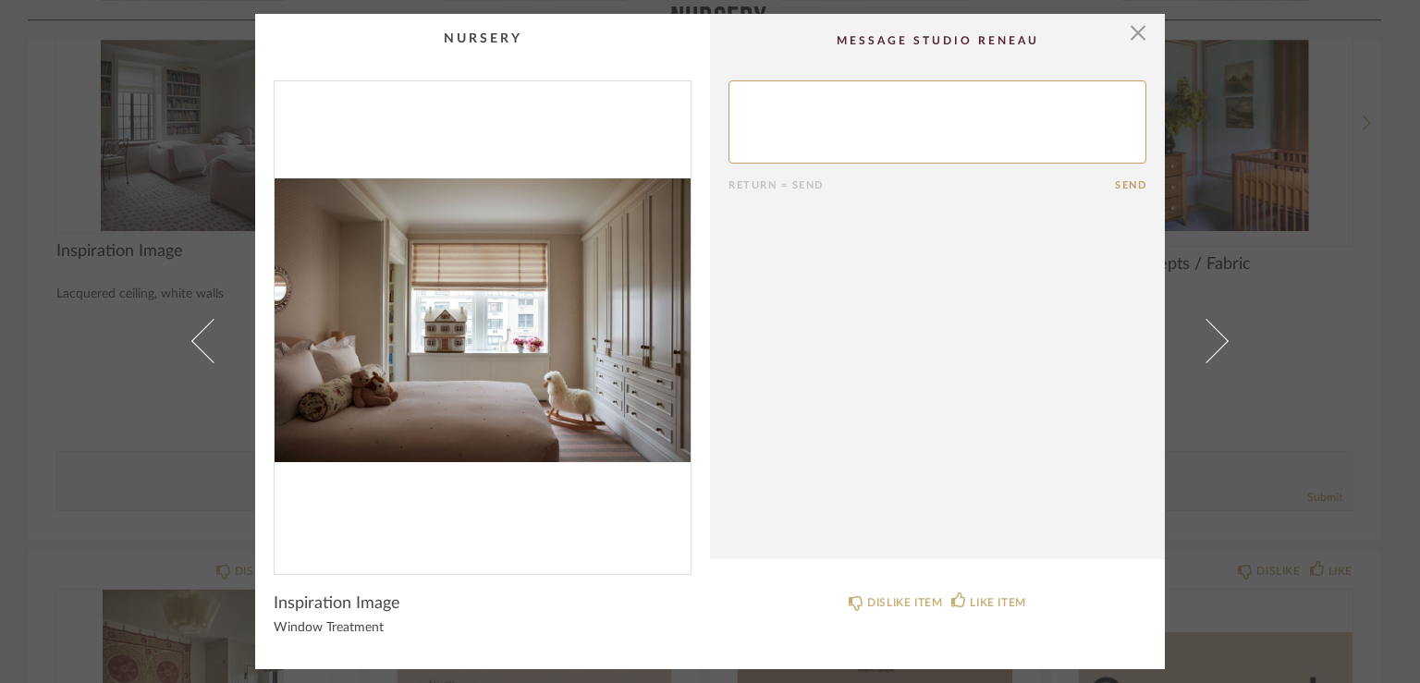
click at [197, 336] on span at bounding box center [213, 341] width 44 height 44
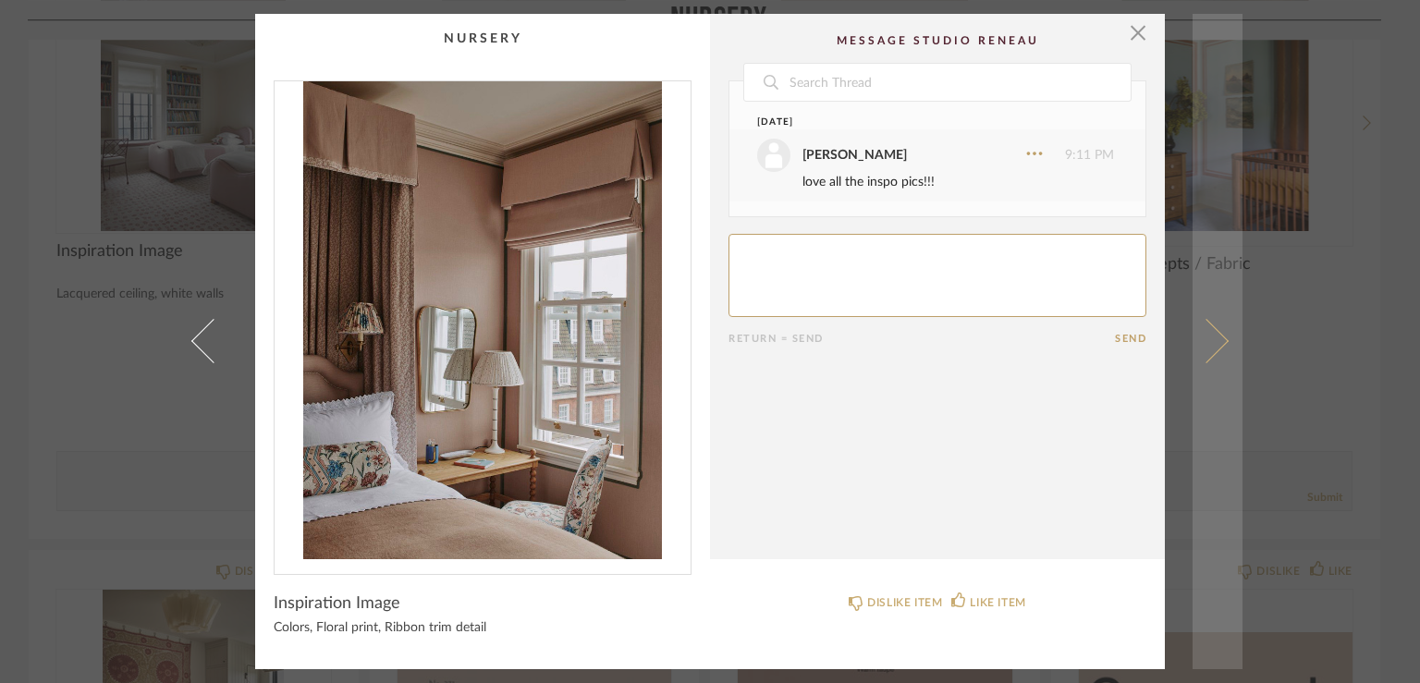
click at [1216, 344] on span at bounding box center [1206, 341] width 44 height 44
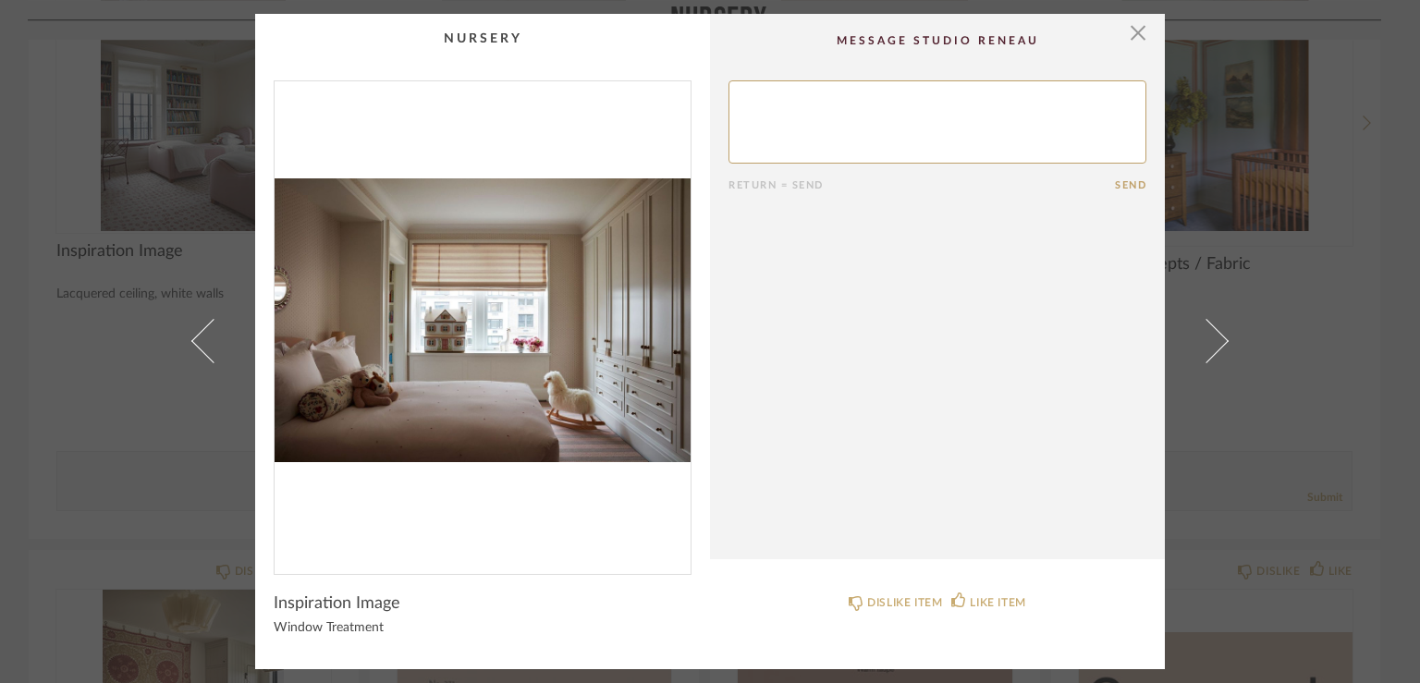
click at [1216, 344] on span at bounding box center [1206, 341] width 44 height 44
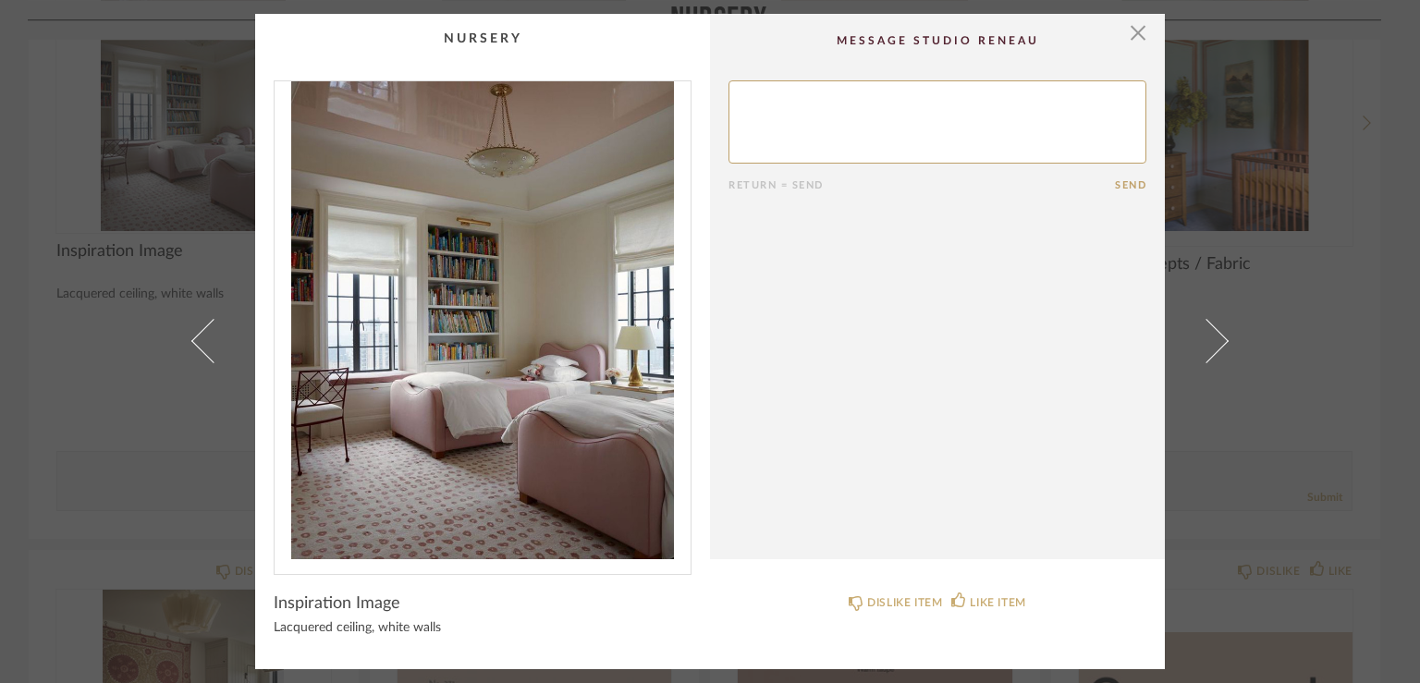
click at [1216, 344] on span at bounding box center [1206, 341] width 44 height 44
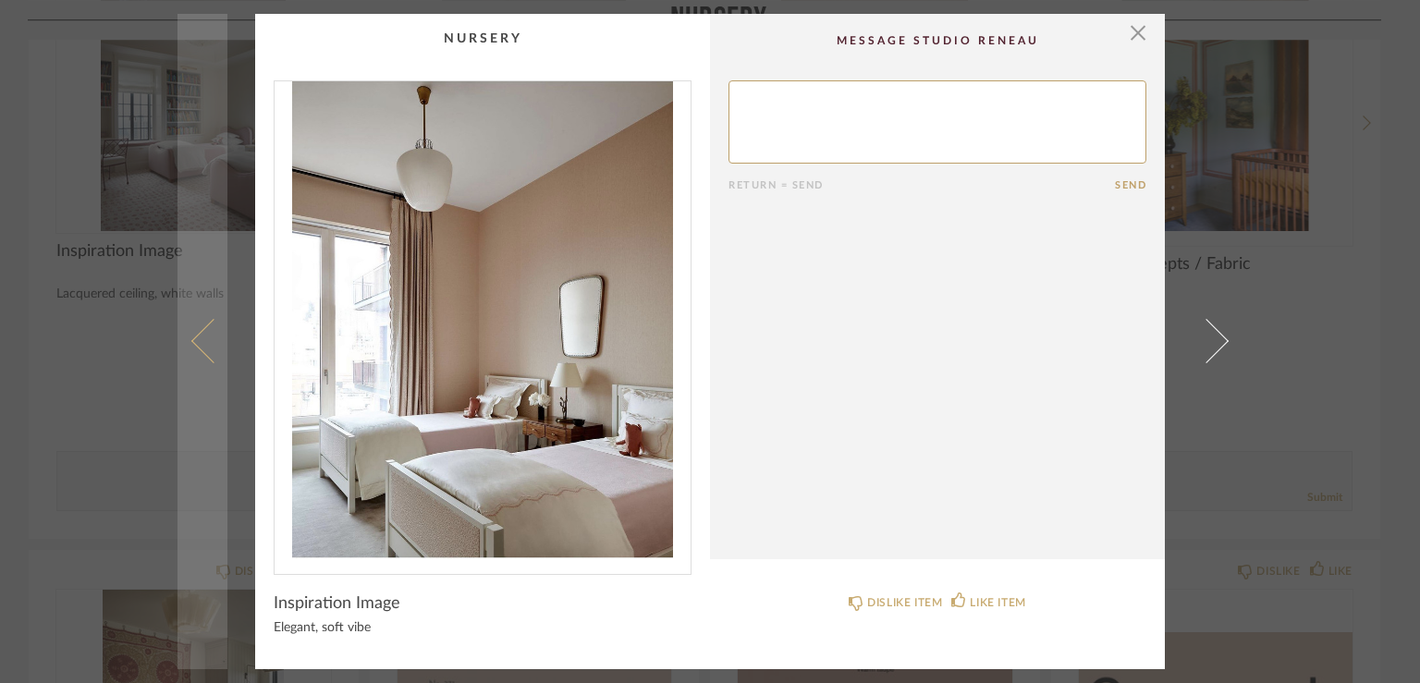
click at [196, 347] on span at bounding box center [213, 341] width 44 height 44
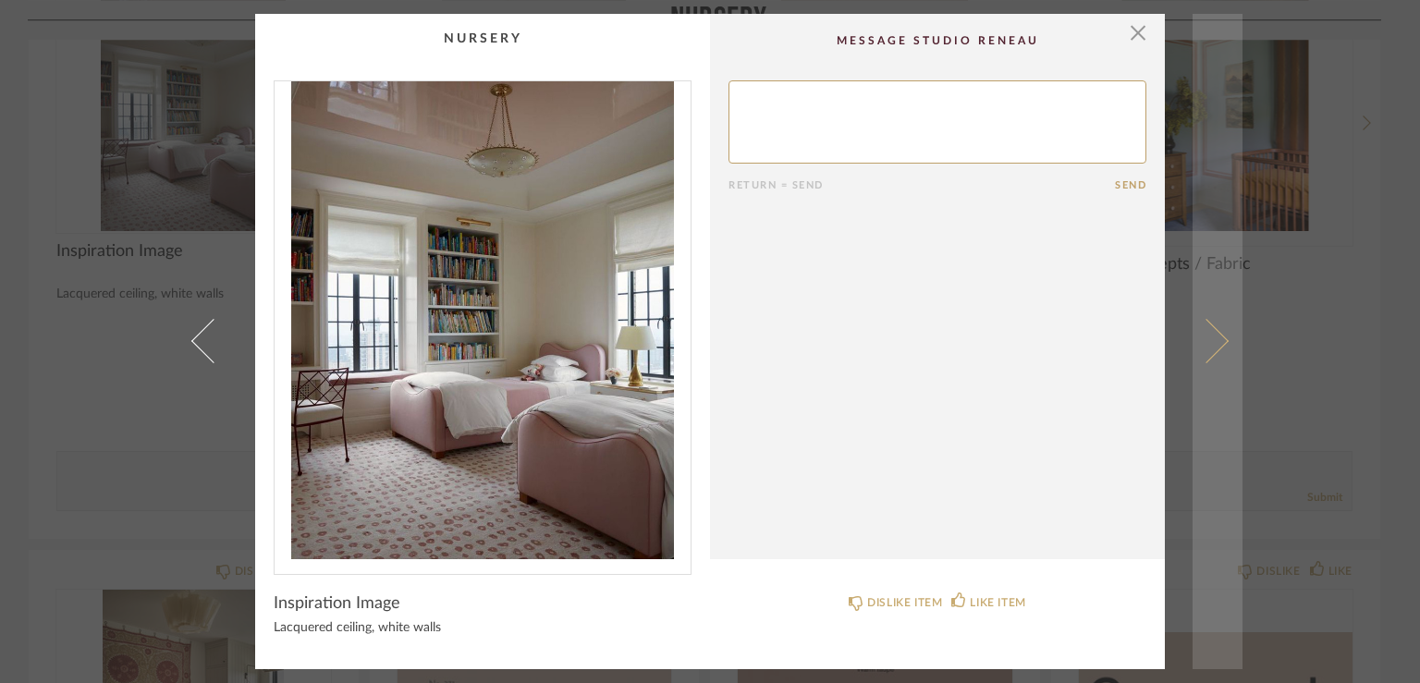
click at [1209, 338] on span at bounding box center [1206, 341] width 44 height 44
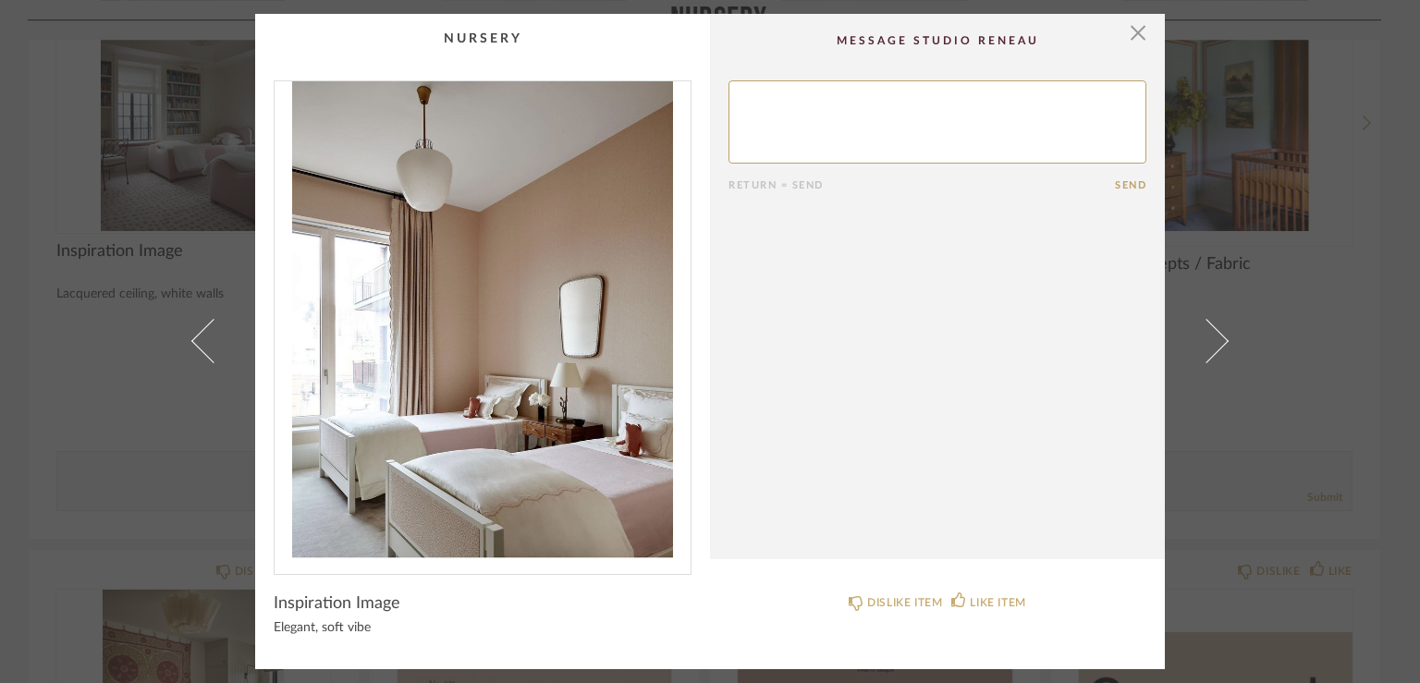
click at [1209, 338] on span at bounding box center [1206, 341] width 44 height 44
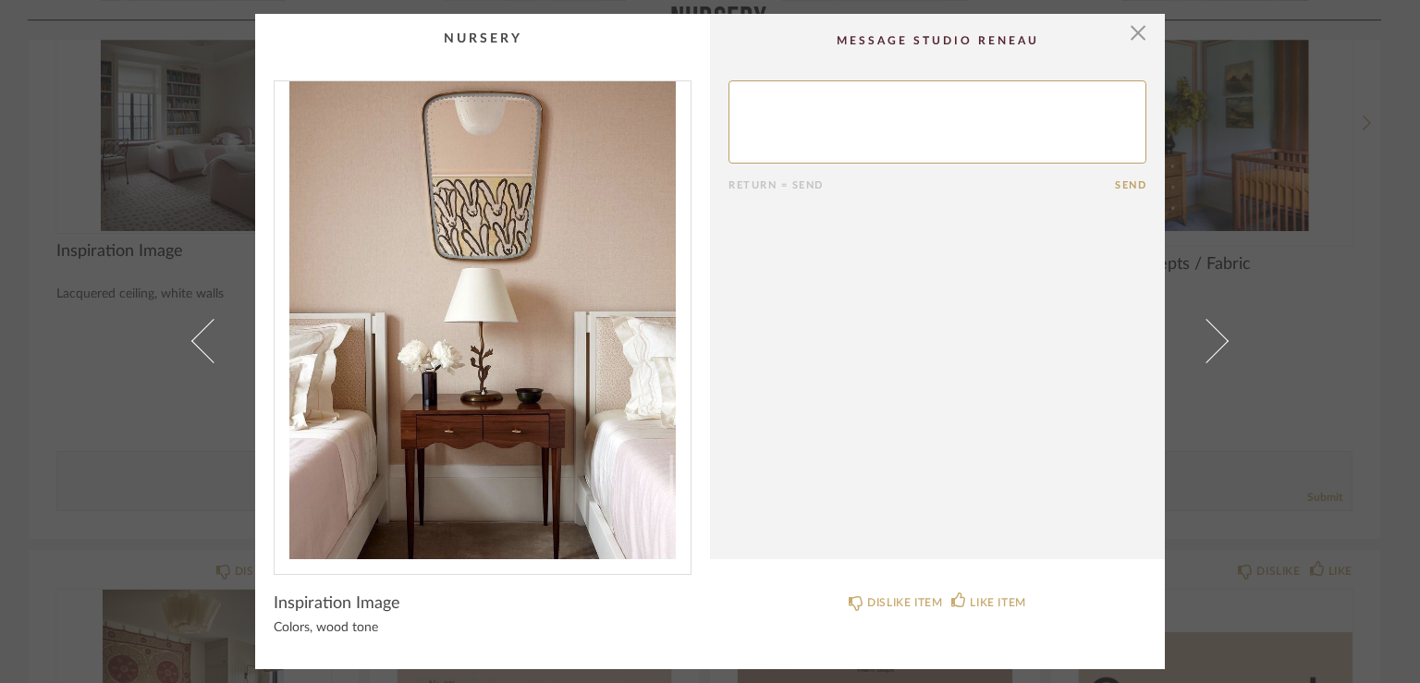
click at [1209, 338] on span at bounding box center [1206, 341] width 44 height 44
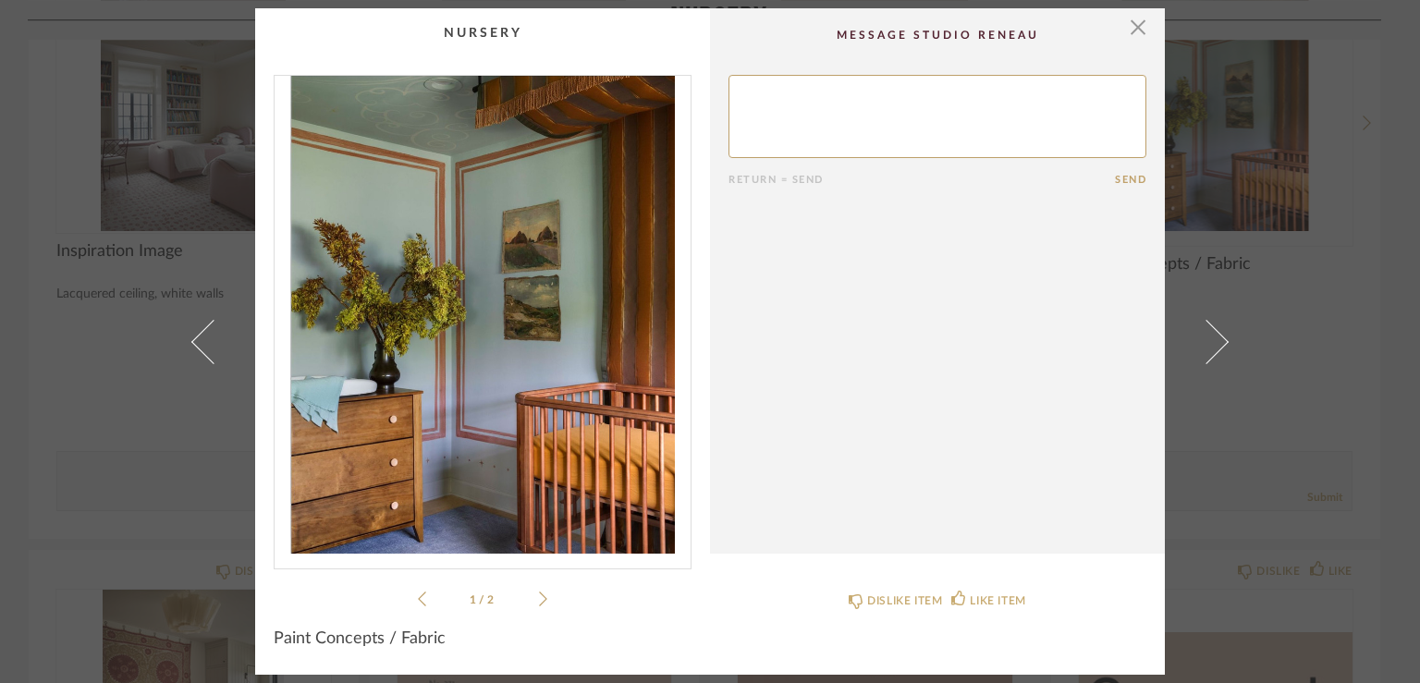
click at [1209, 338] on span at bounding box center [1206, 341] width 44 height 44
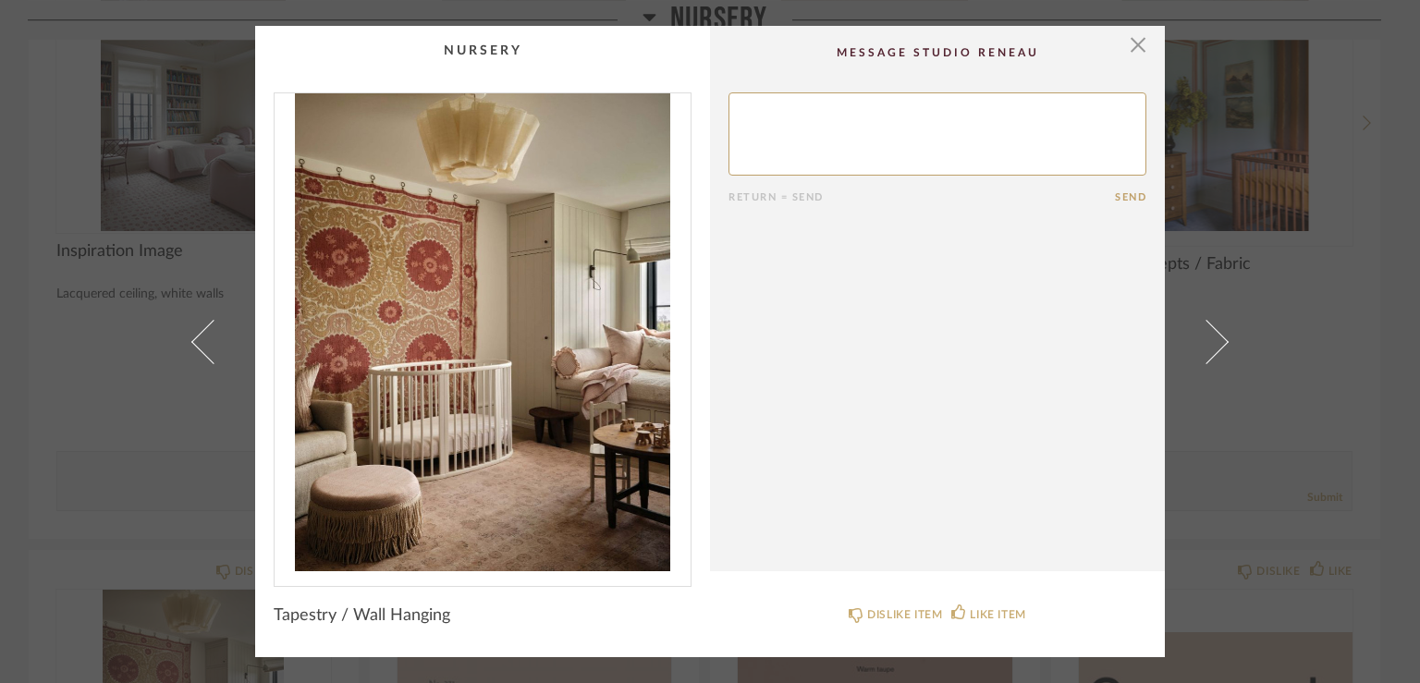
click at [1209, 338] on span at bounding box center [1206, 341] width 44 height 44
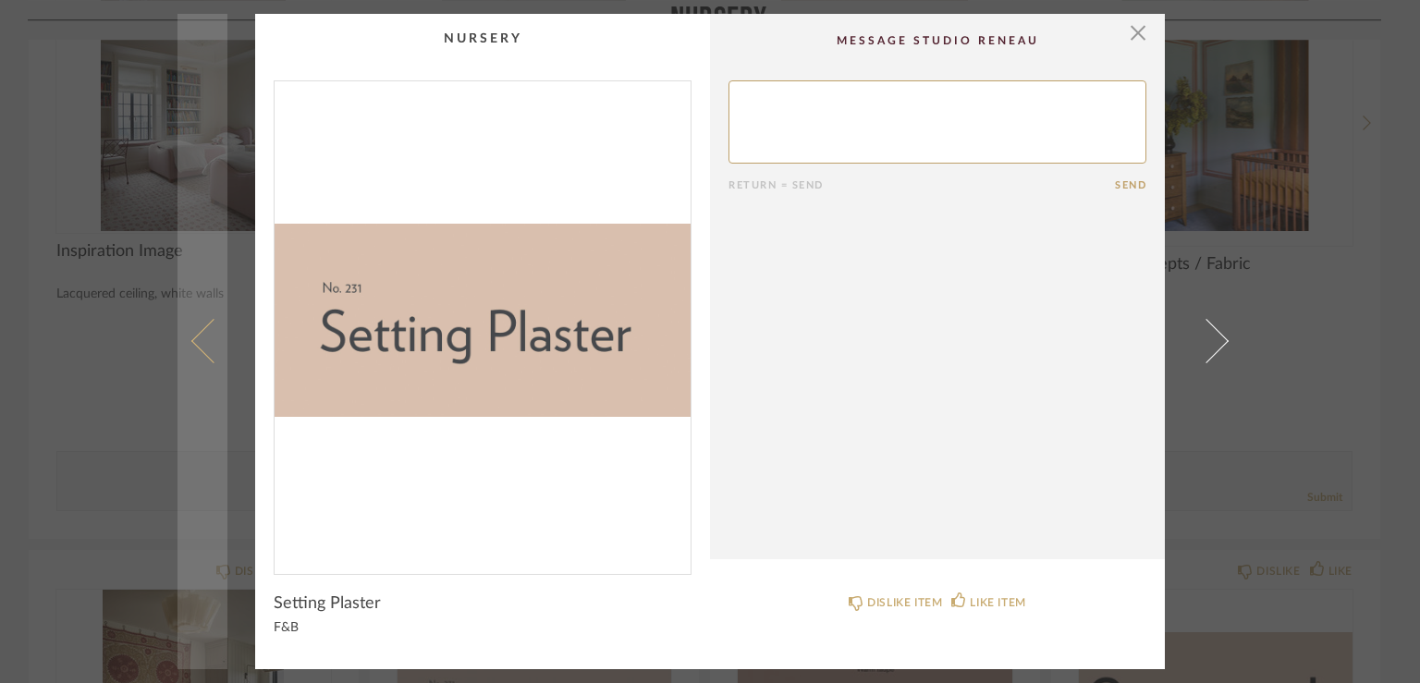
click at [207, 344] on span at bounding box center [213, 341] width 44 height 44
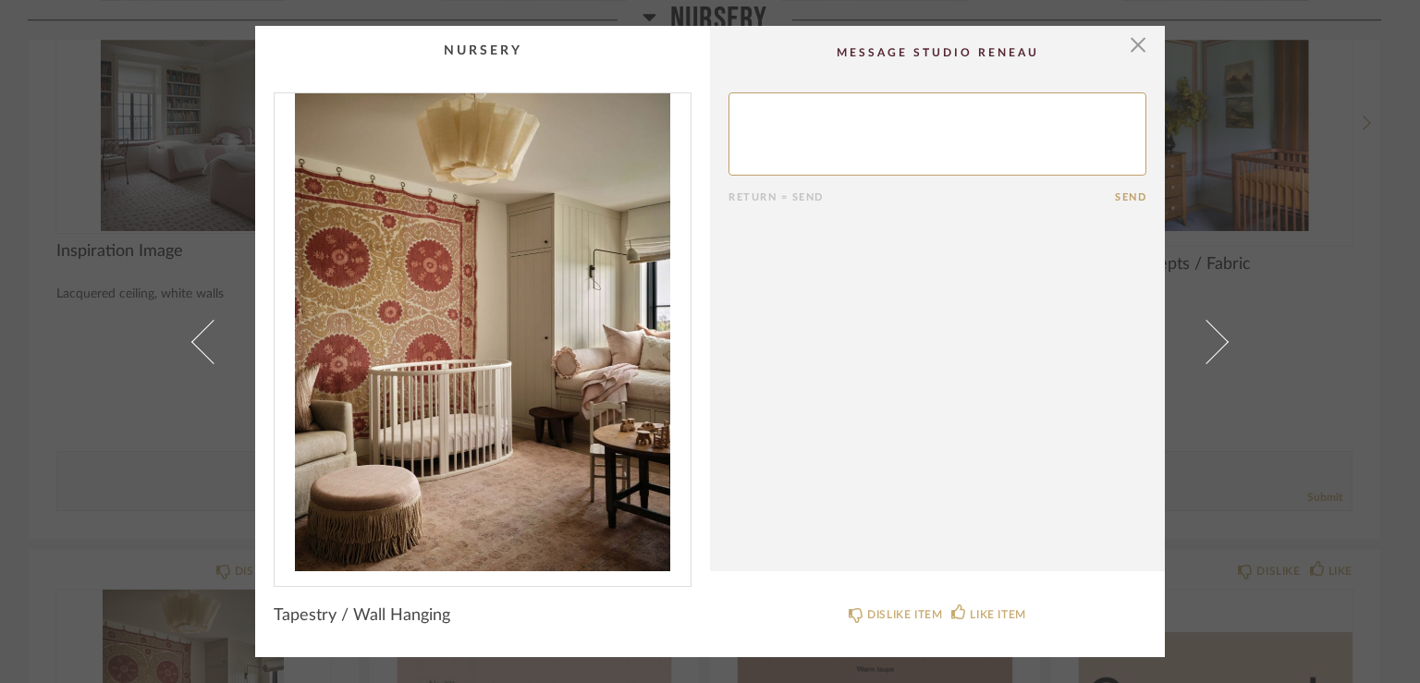
click at [207, 344] on span at bounding box center [213, 341] width 44 height 44
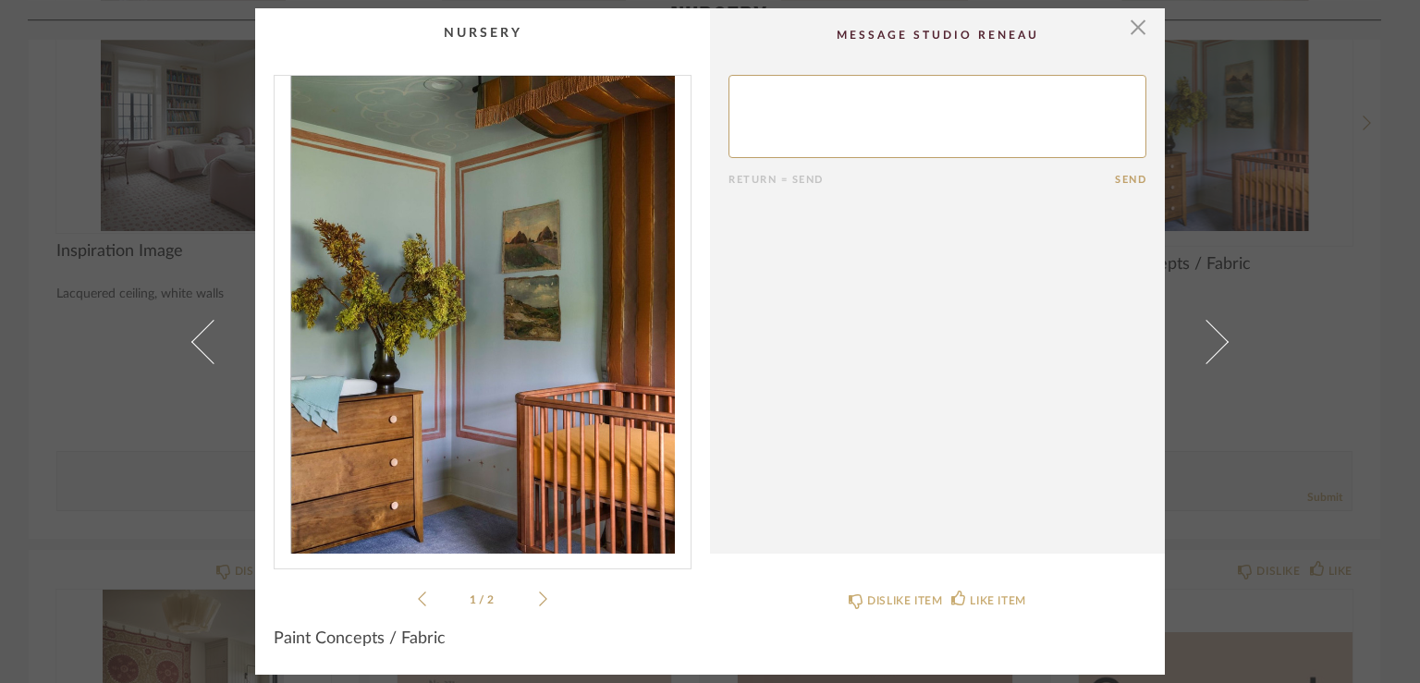
click at [207, 344] on span at bounding box center [213, 341] width 44 height 44
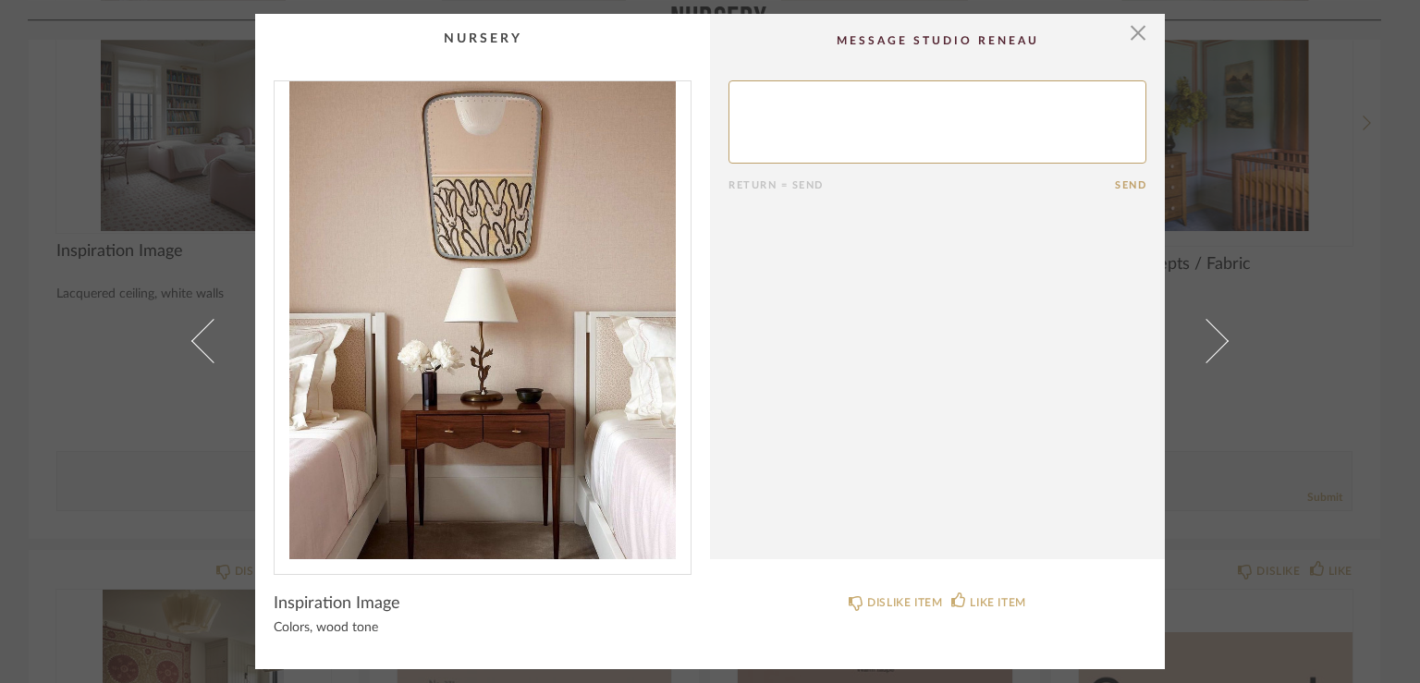
click at [207, 344] on span at bounding box center [213, 341] width 44 height 44
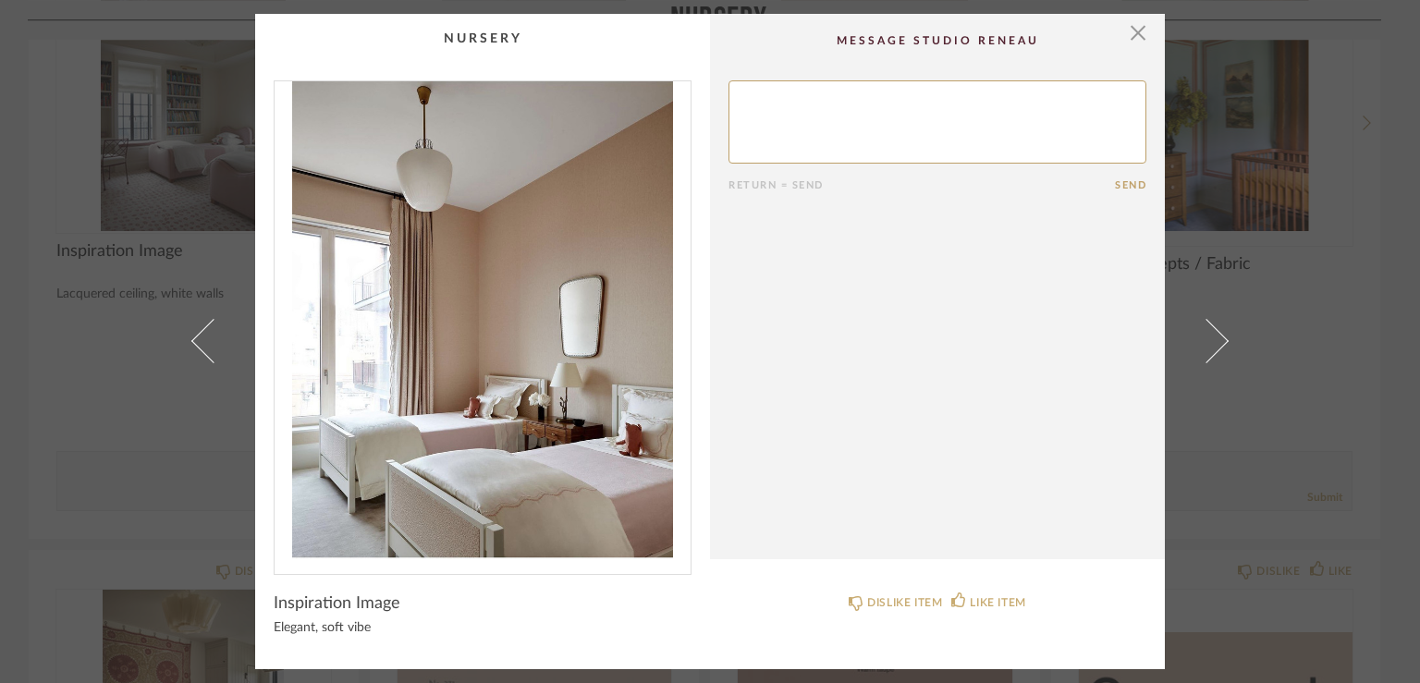
click at [207, 344] on span at bounding box center [213, 341] width 44 height 44
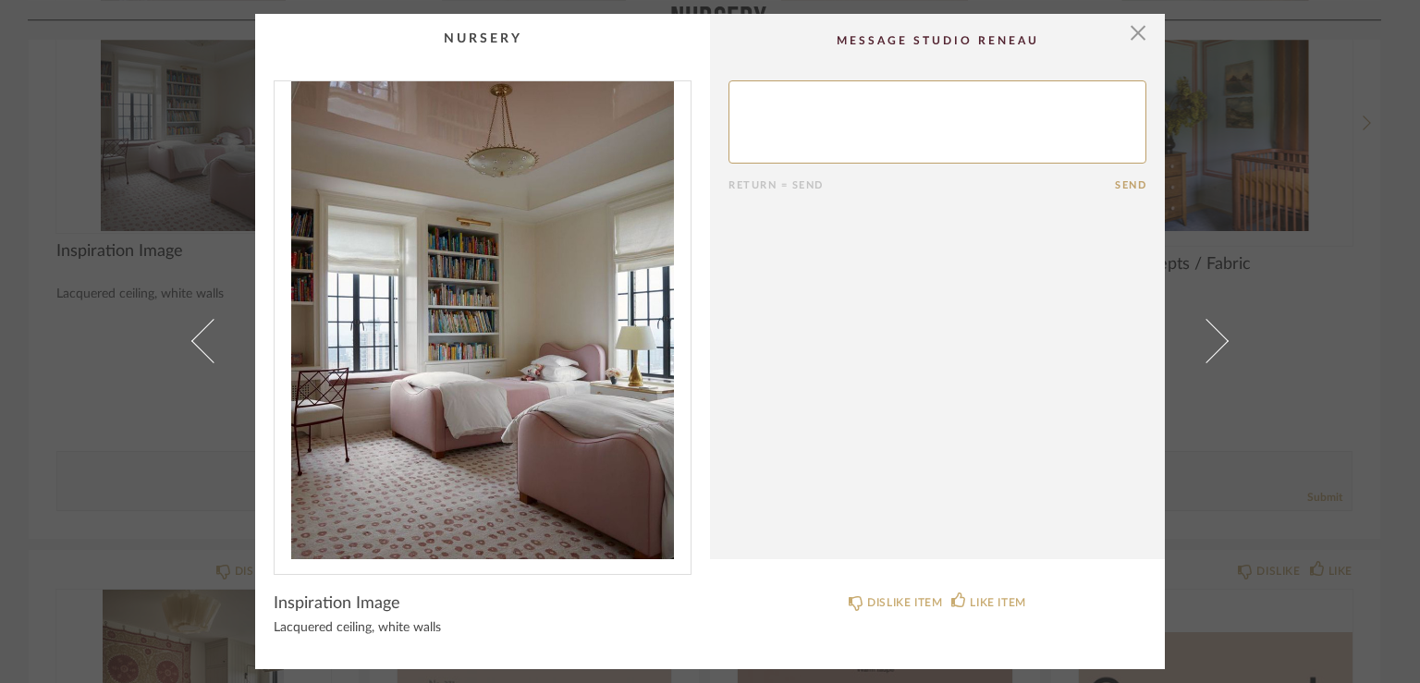
click at [207, 344] on span at bounding box center [213, 341] width 44 height 44
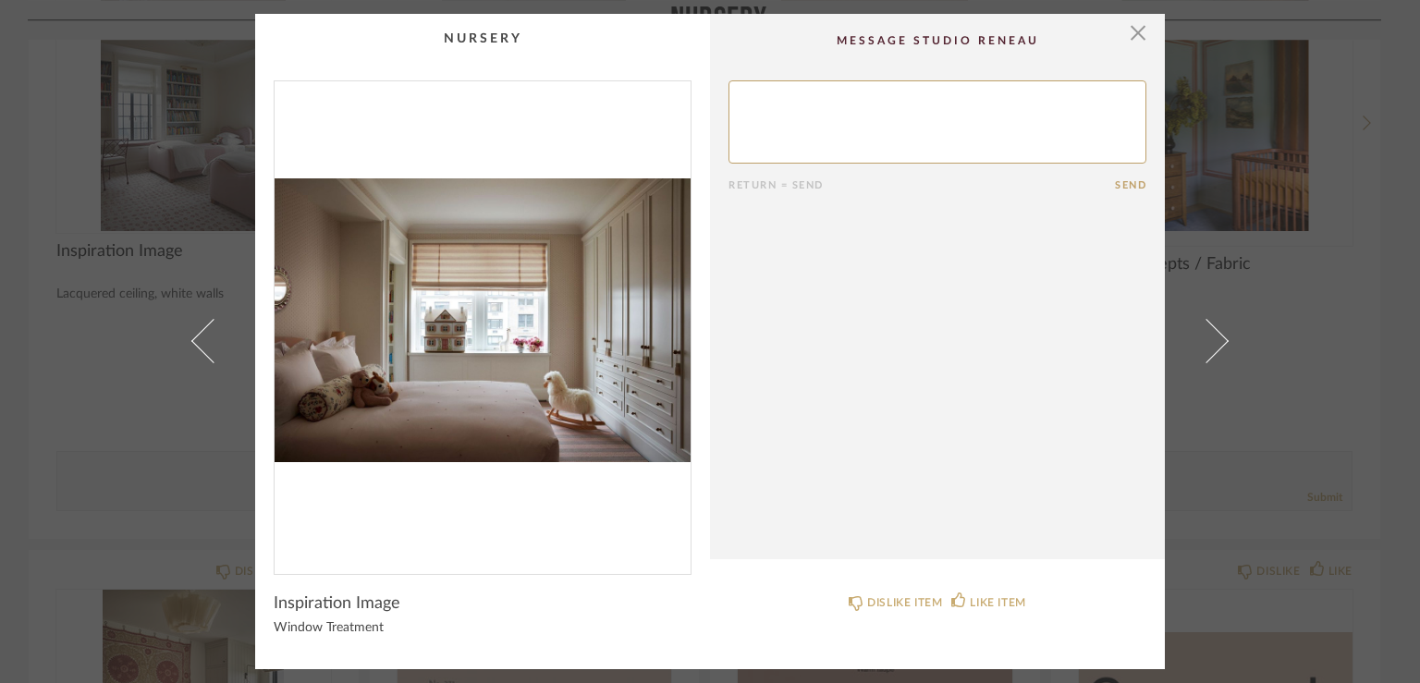
click at [207, 344] on span at bounding box center [213, 341] width 44 height 44
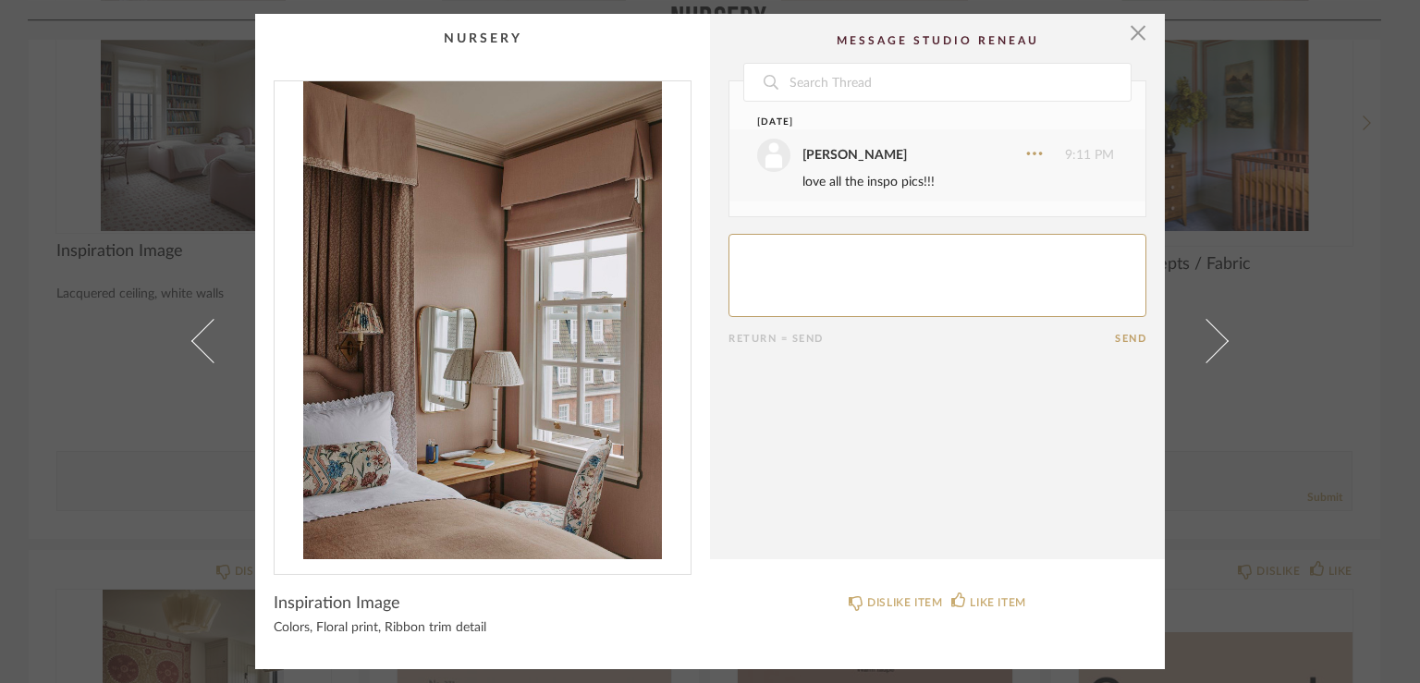
click at [207, 344] on span at bounding box center [213, 341] width 44 height 44
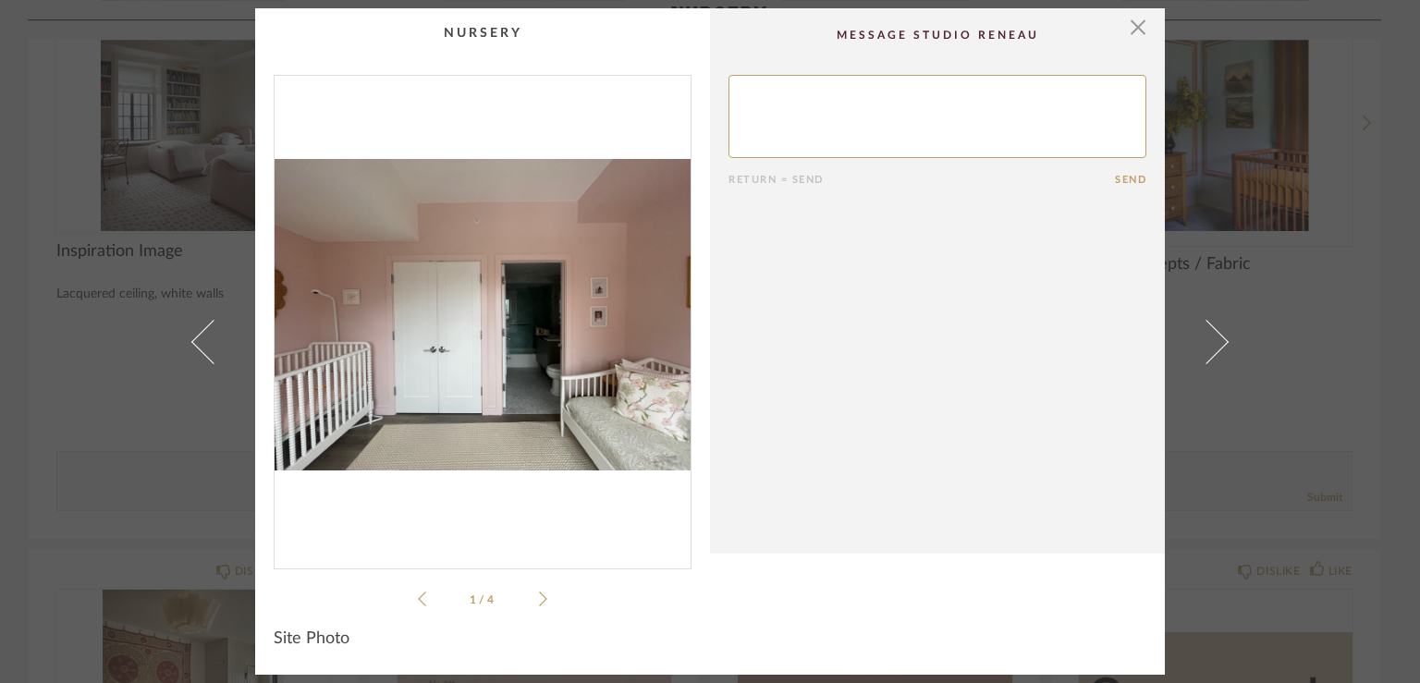
click at [539, 601] on icon at bounding box center [543, 599] width 8 height 17
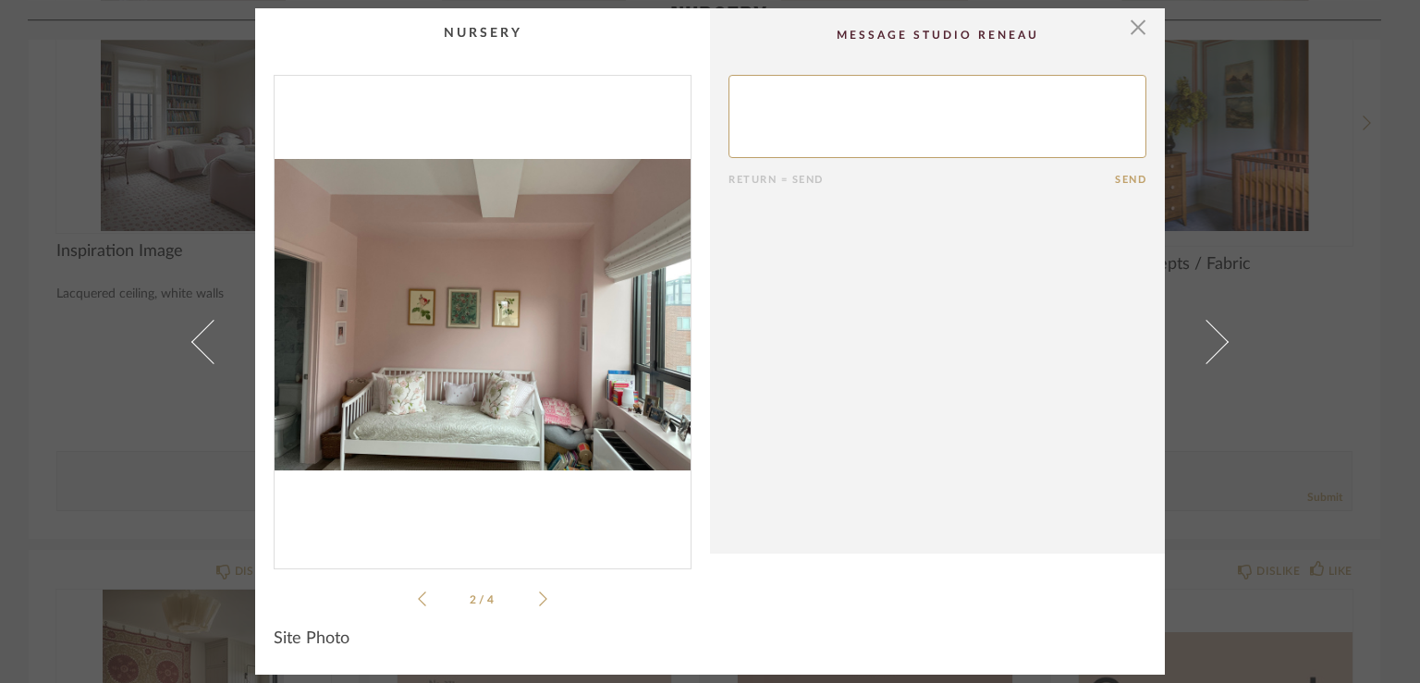
click at [539, 601] on icon at bounding box center [543, 599] width 8 height 17
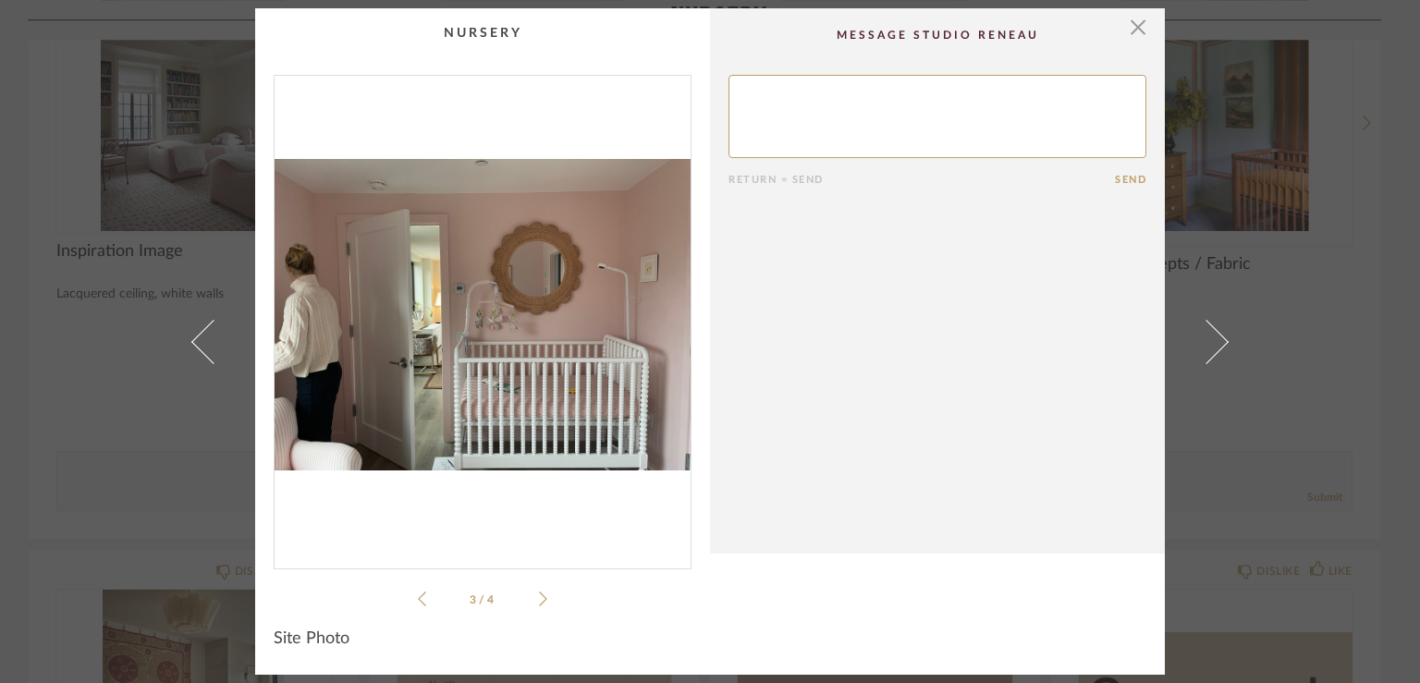
click at [539, 601] on icon at bounding box center [543, 599] width 8 height 17
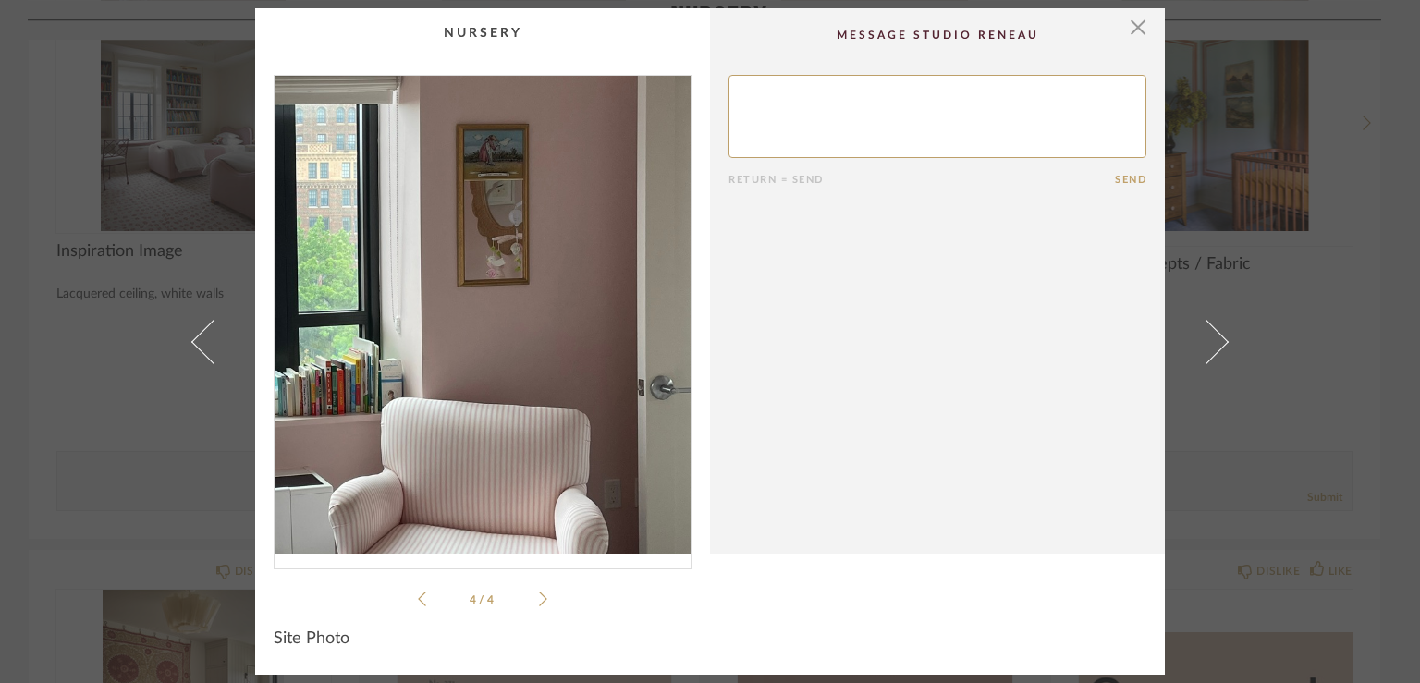
click at [569, 334] on img "3" at bounding box center [483, 315] width 416 height 478
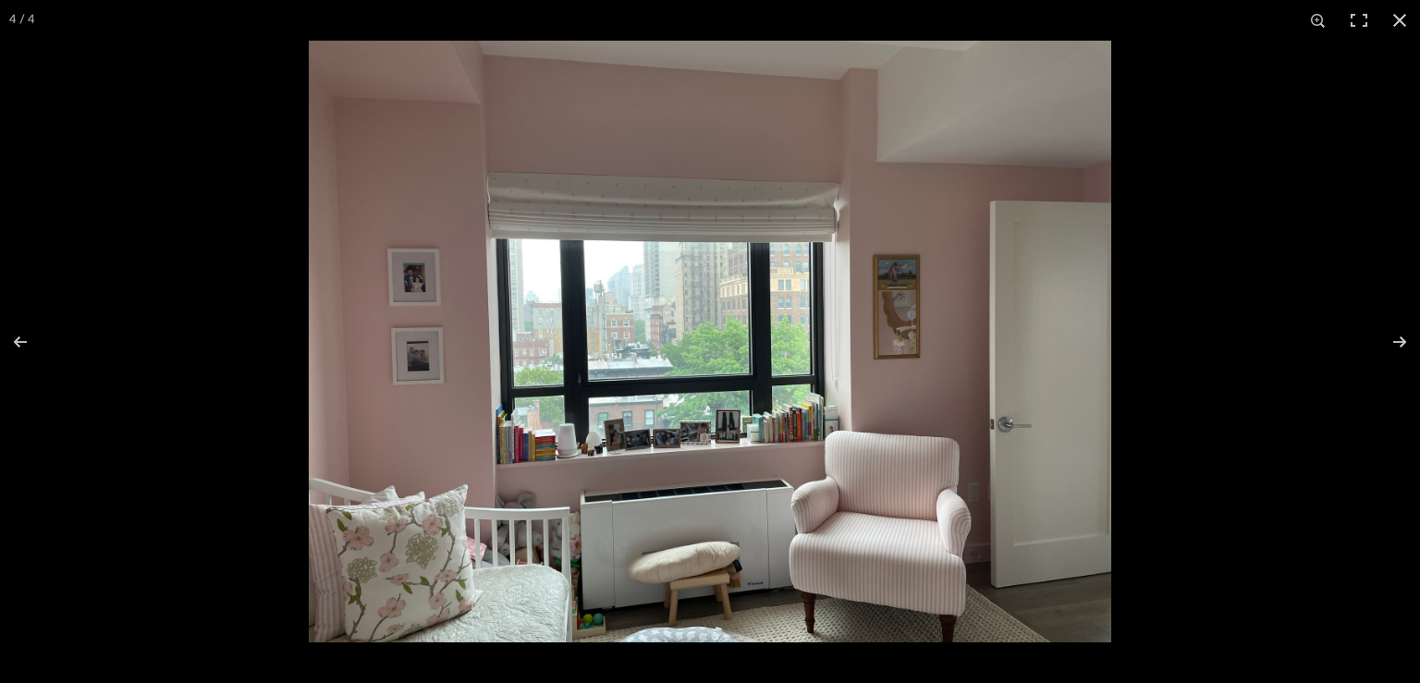
click at [520, 410] on img at bounding box center [710, 342] width 802 height 602
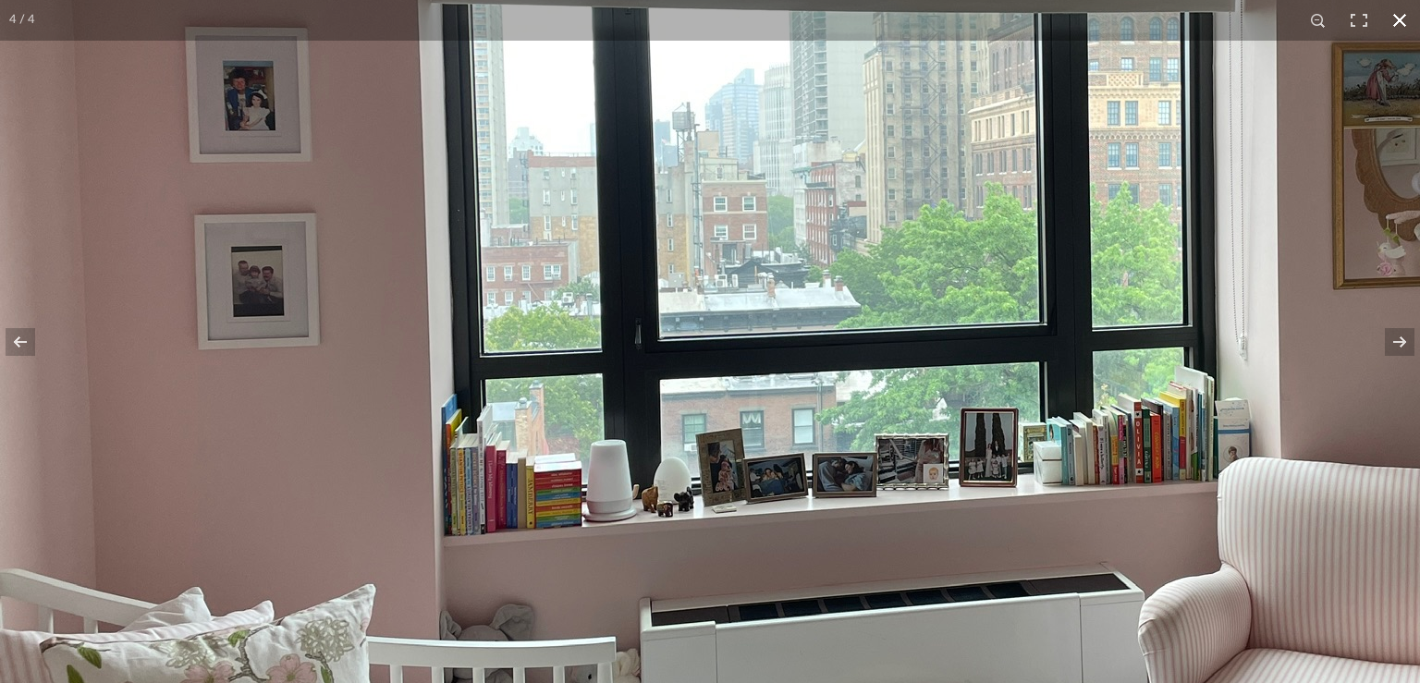
click at [1404, 33] on button at bounding box center [1399, 20] width 41 height 41
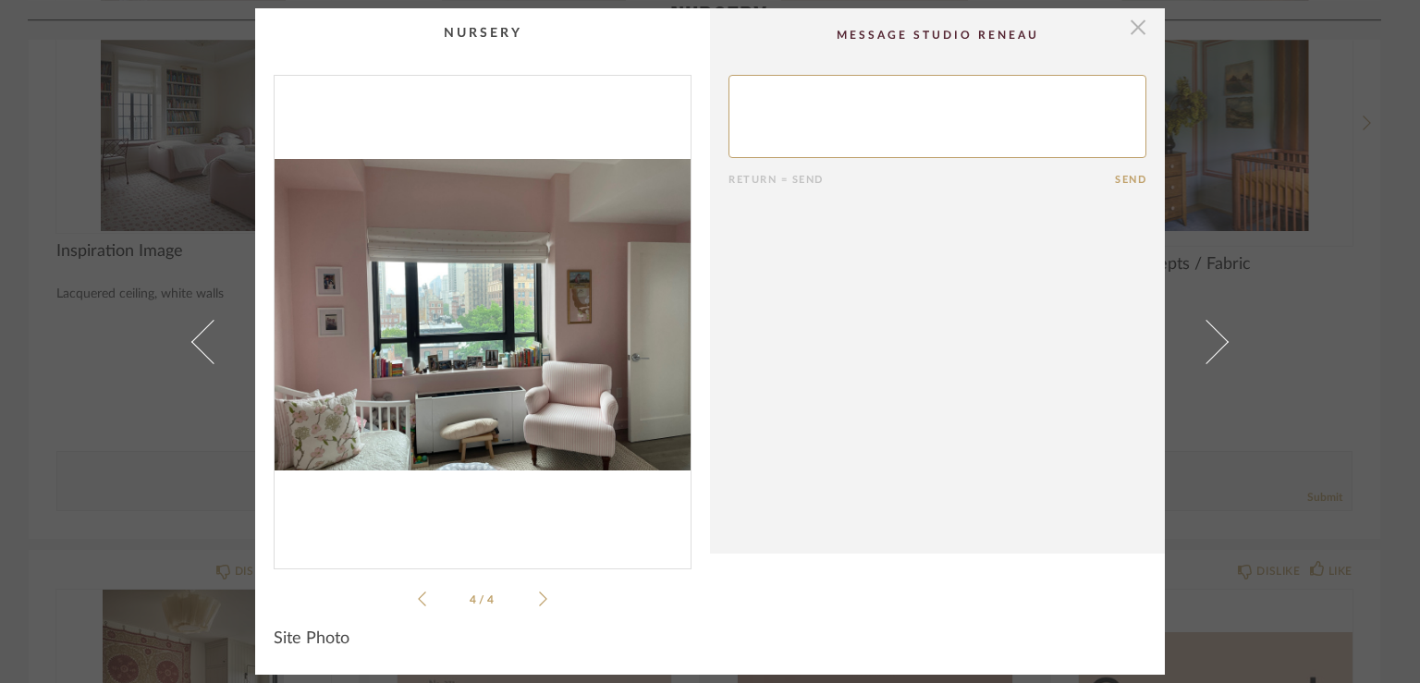
click at [1135, 24] on span "button" at bounding box center [1137, 26] width 37 height 37
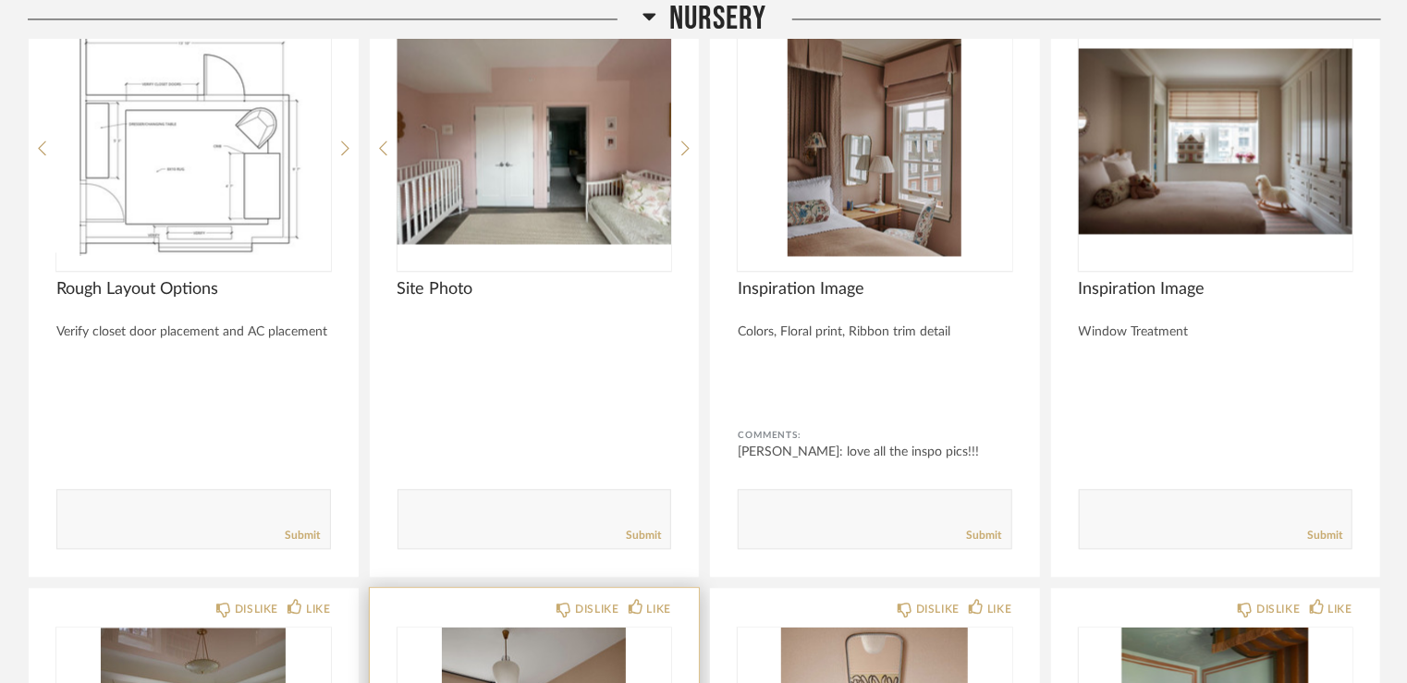
scroll to position [8887, 0]
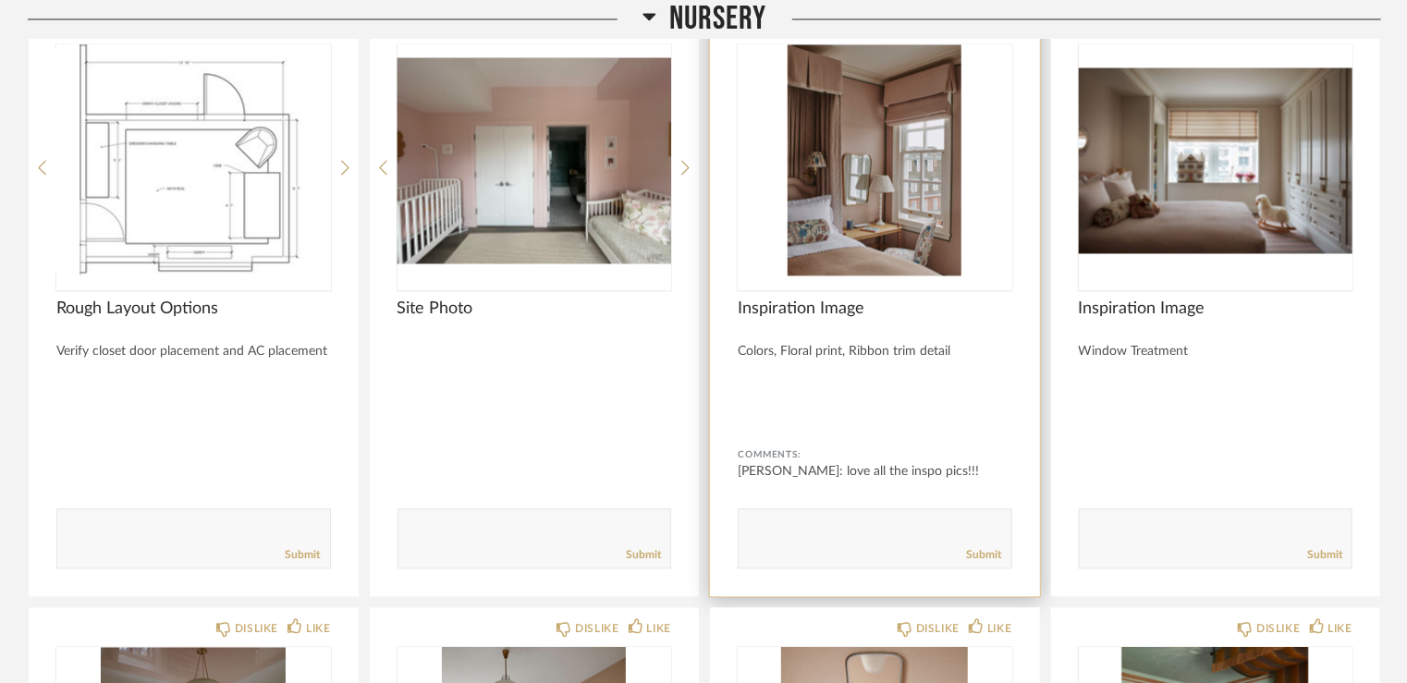
click at [929, 95] on img "0" at bounding box center [875, 159] width 275 height 231
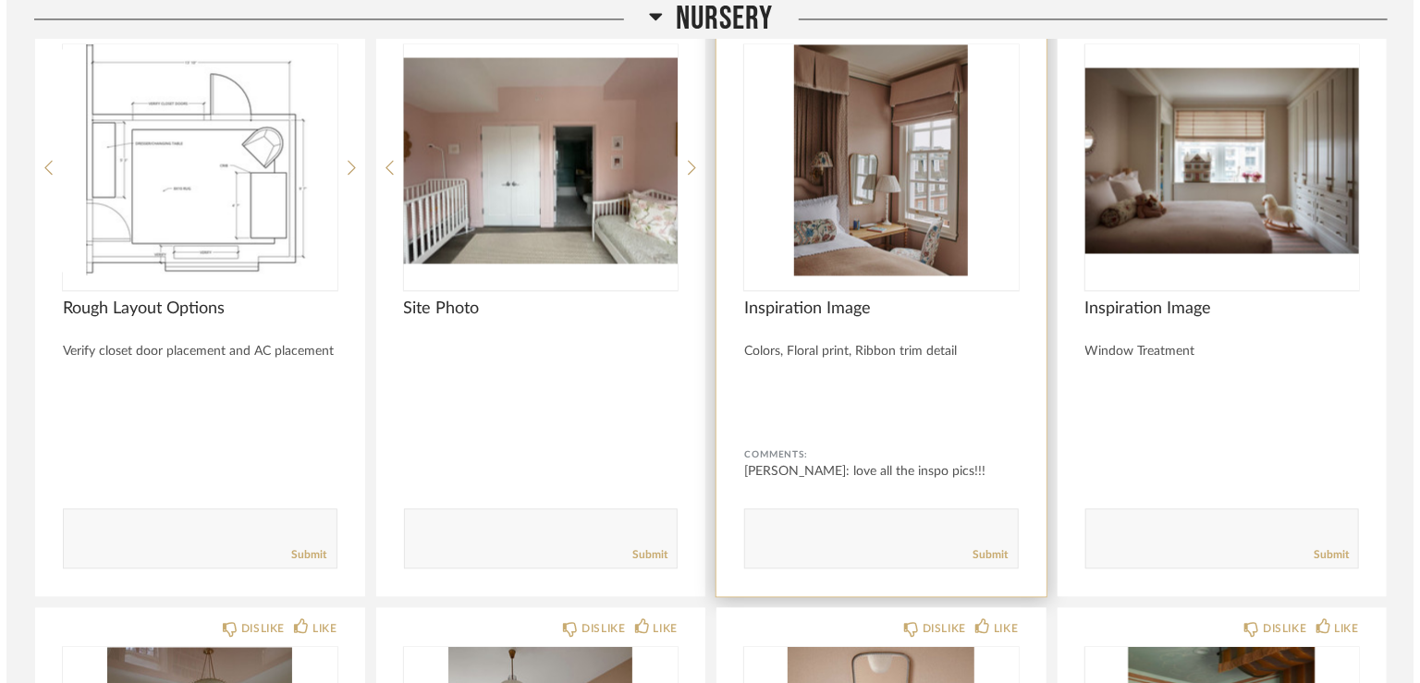
scroll to position [0, 0]
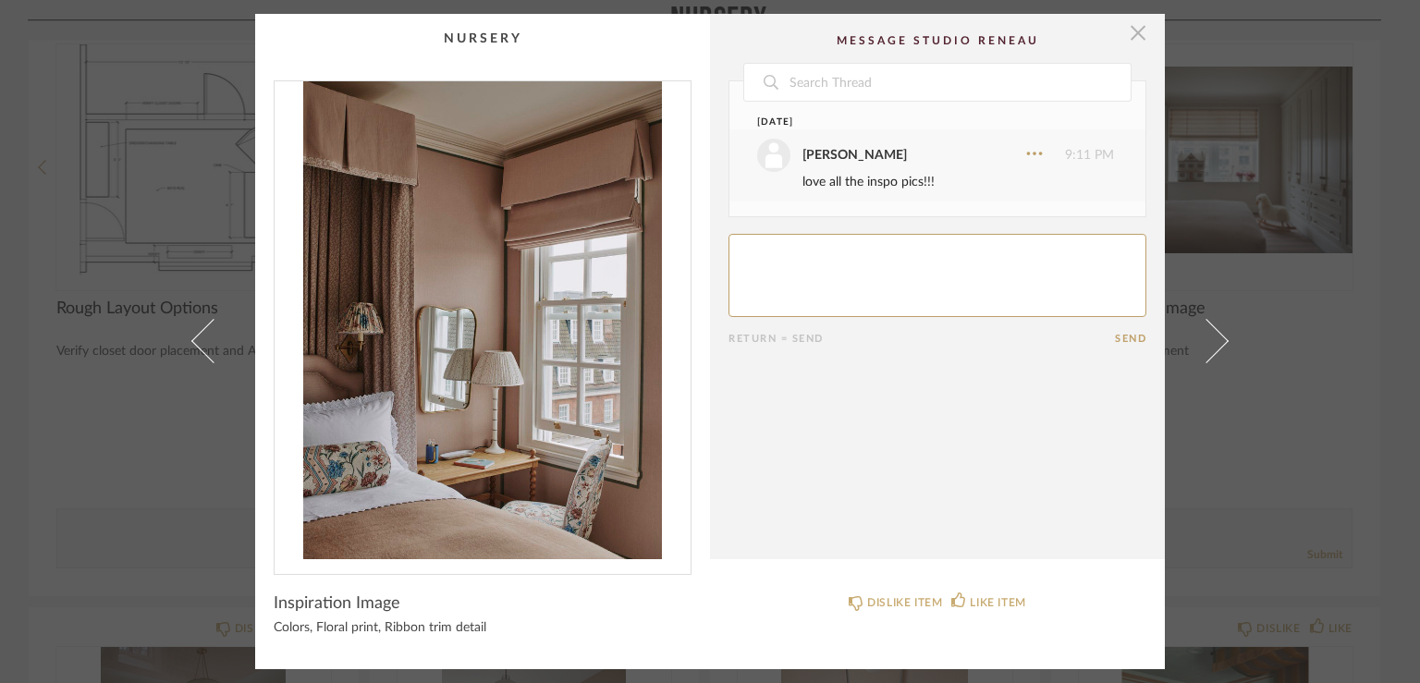
click at [1133, 36] on span "button" at bounding box center [1137, 32] width 37 height 37
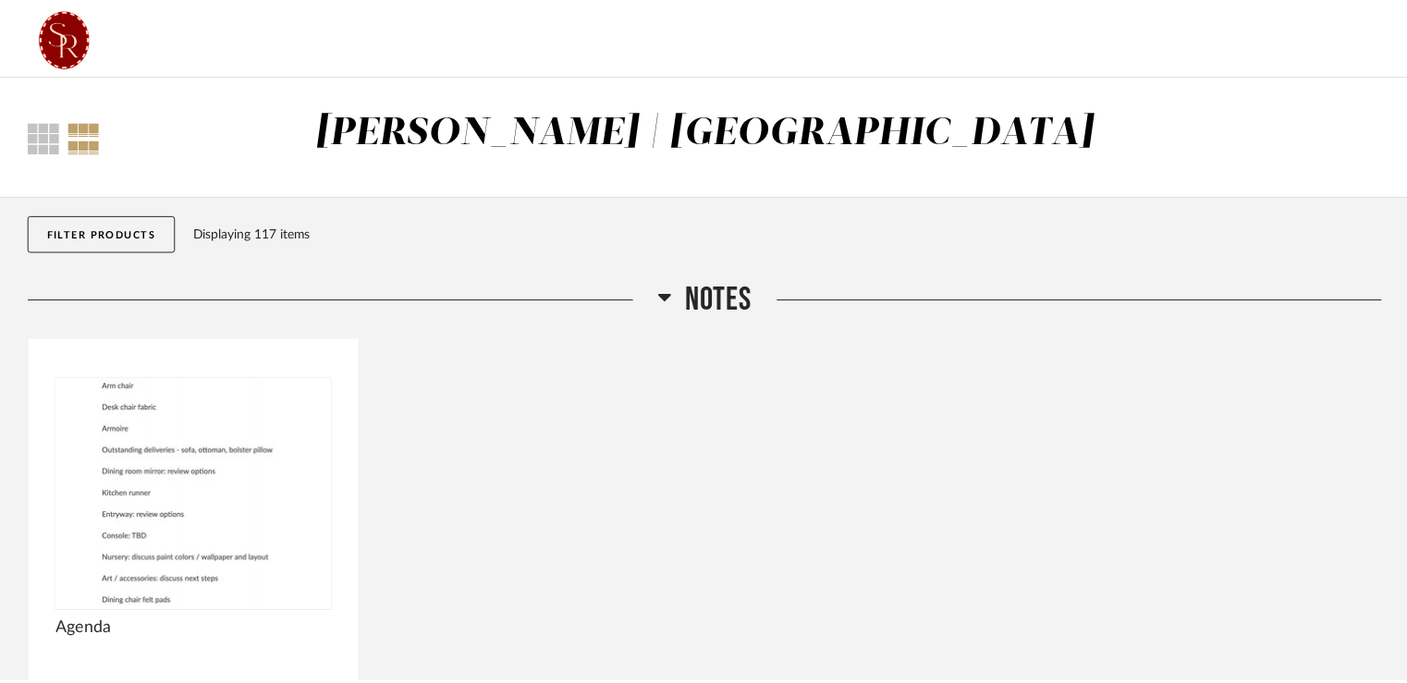
scroll to position [8887, 0]
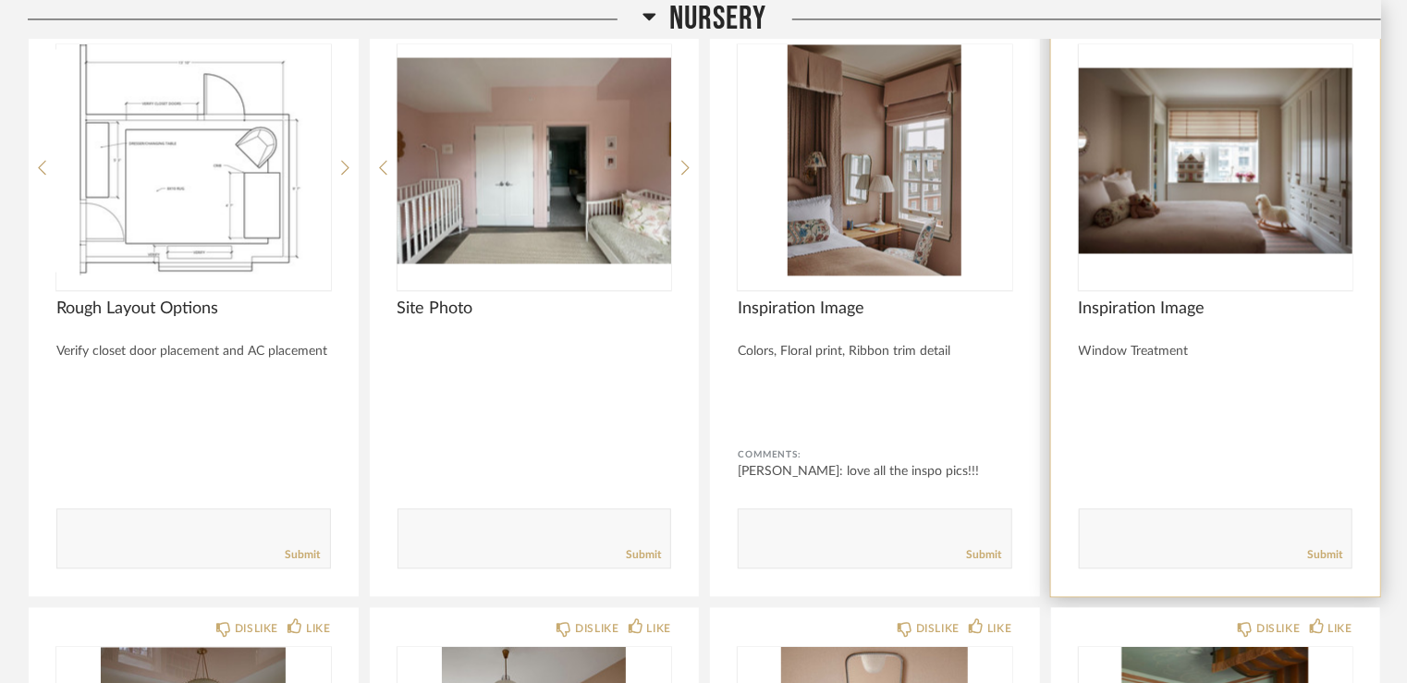
click at [1228, 131] on img "0" at bounding box center [1216, 159] width 275 height 231
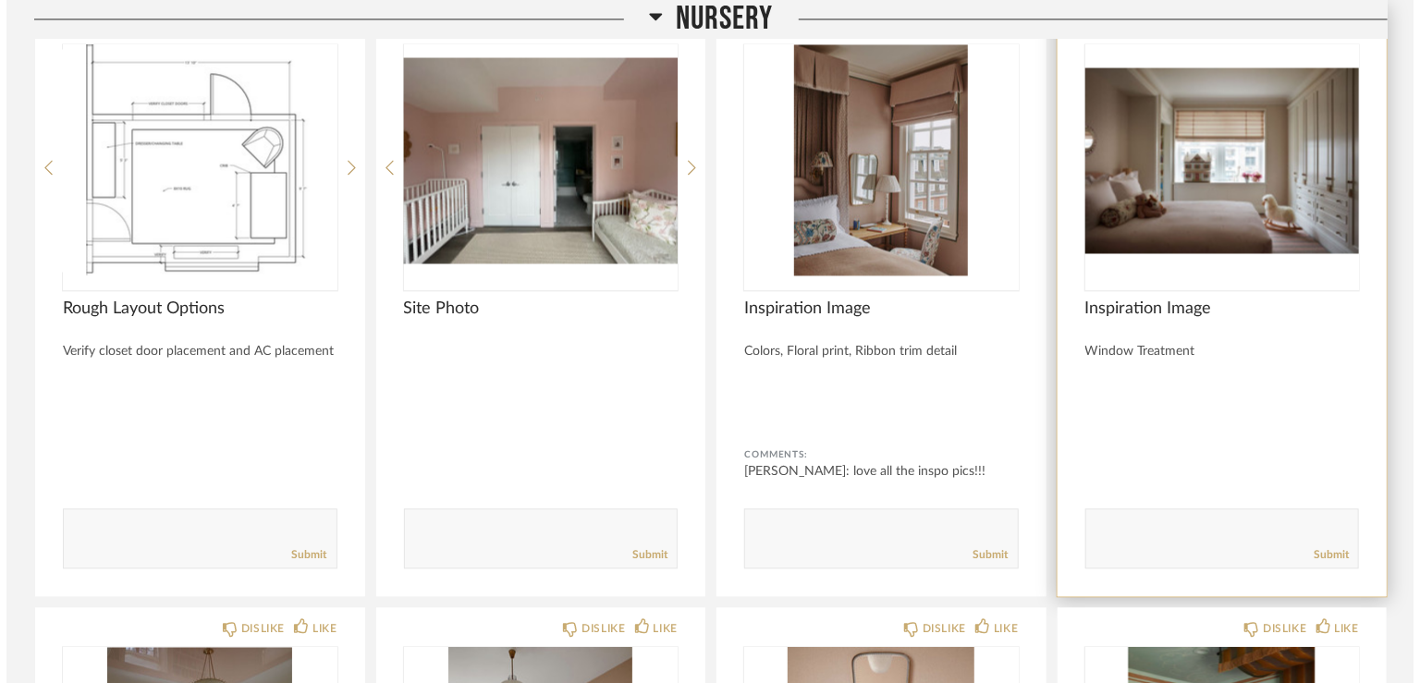
scroll to position [0, 0]
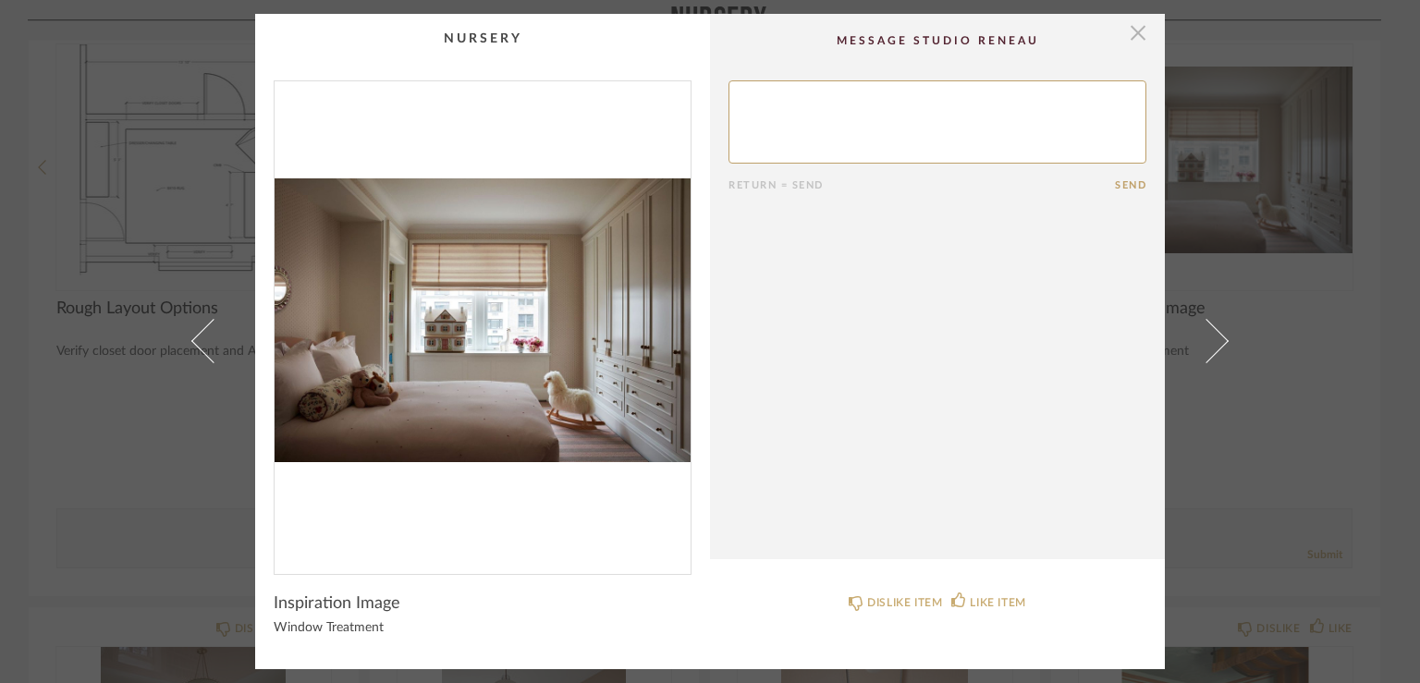
click at [1135, 32] on span "button" at bounding box center [1137, 32] width 37 height 37
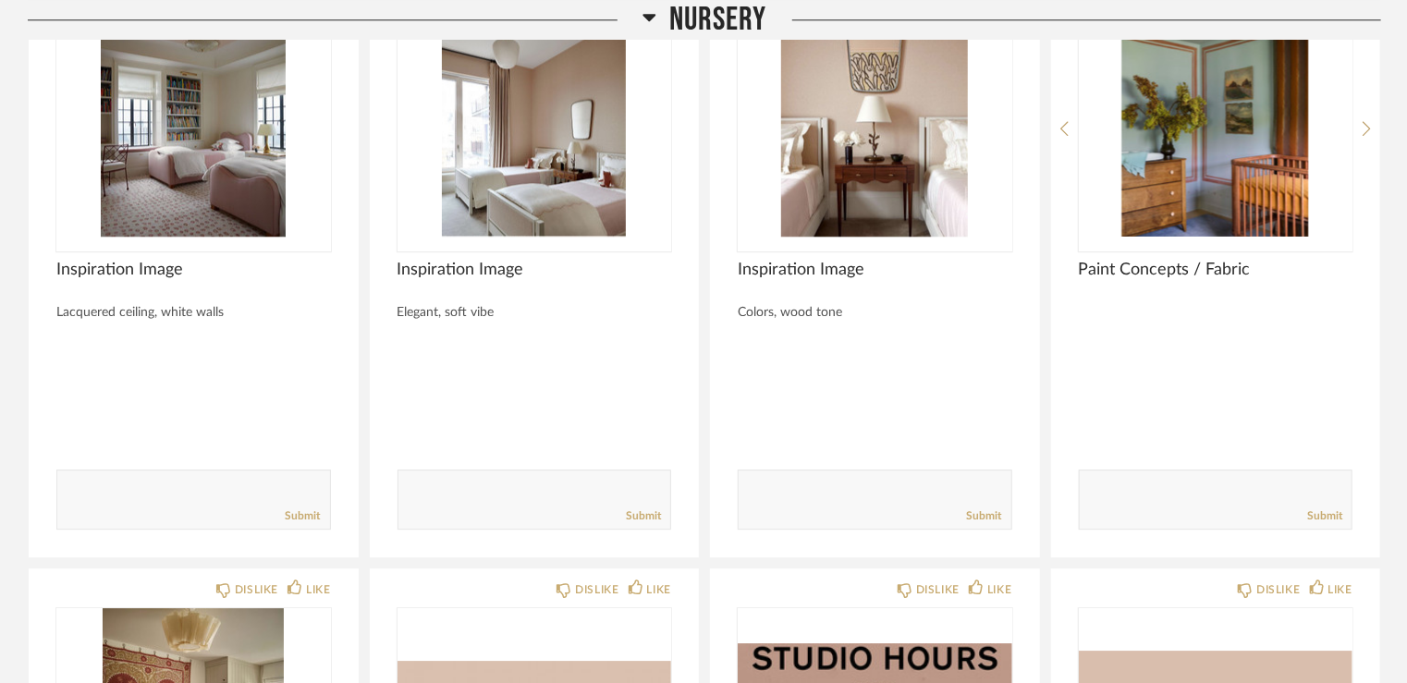
scroll to position [9442, 0]
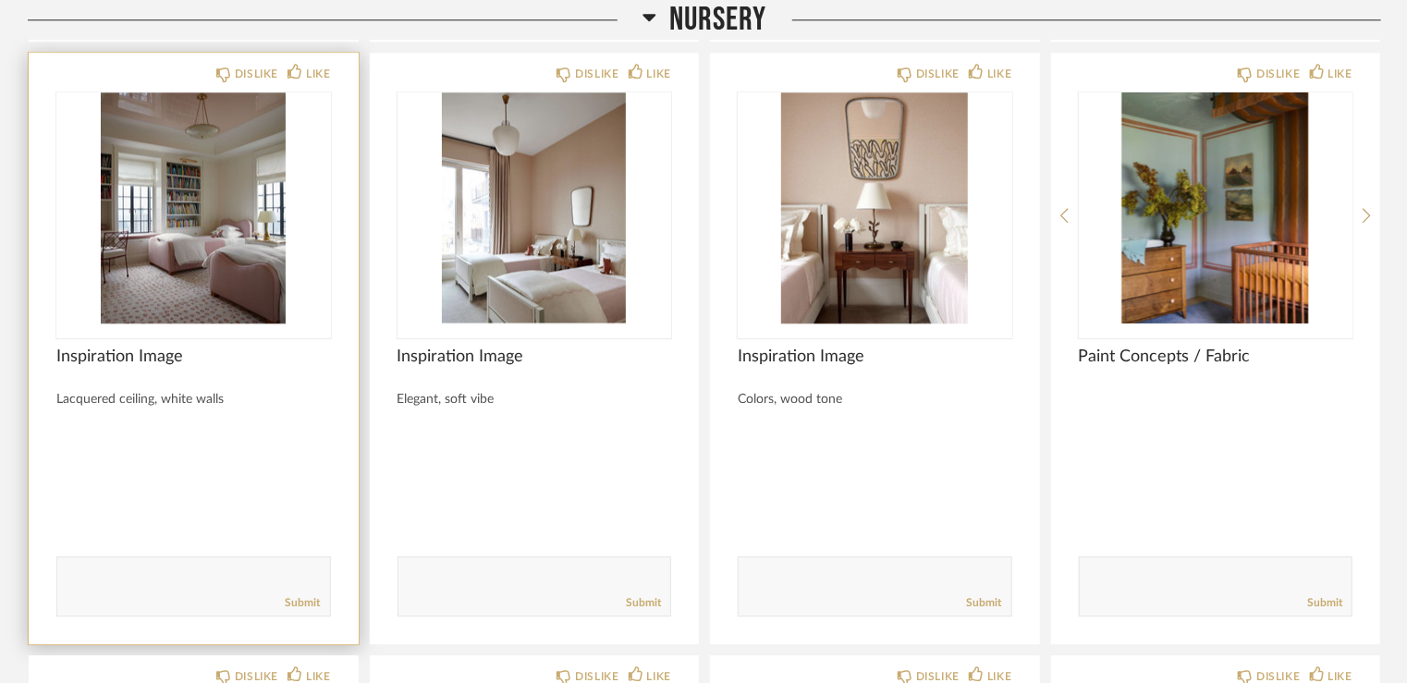
click at [211, 236] on img "0" at bounding box center [193, 207] width 275 height 231
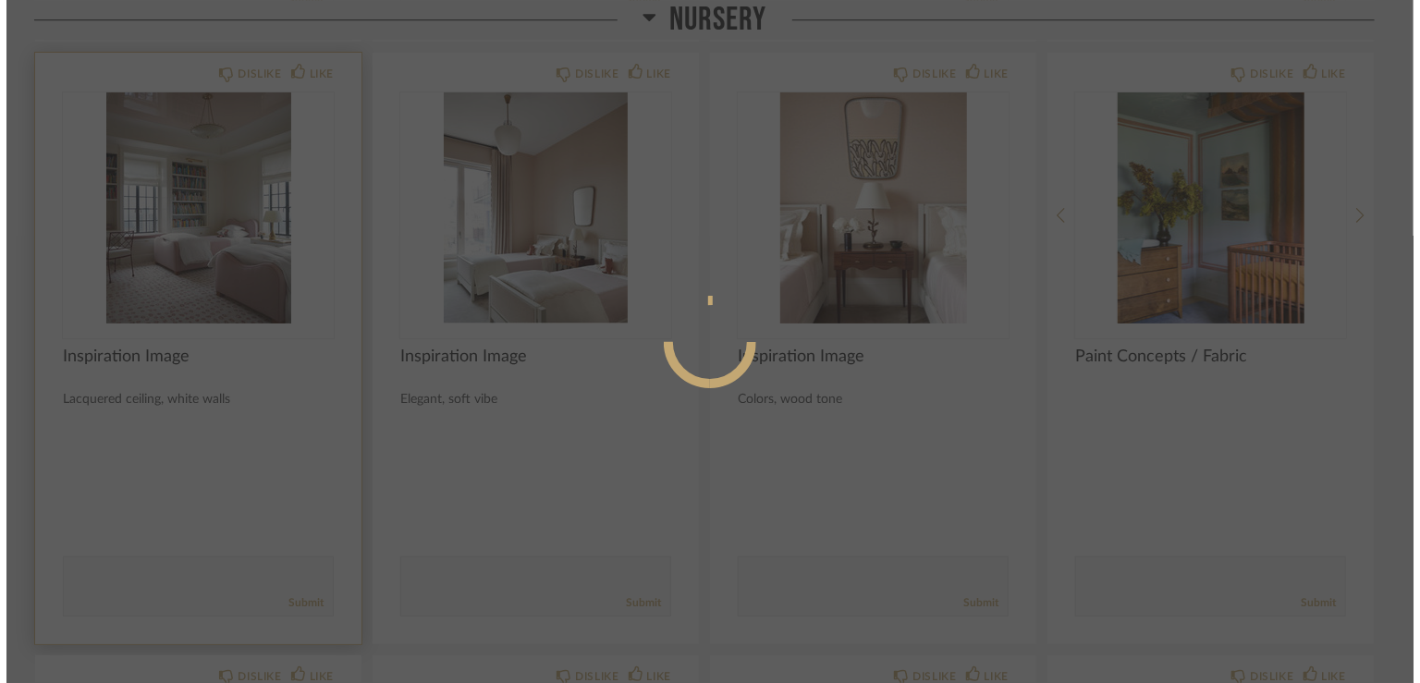
scroll to position [0, 0]
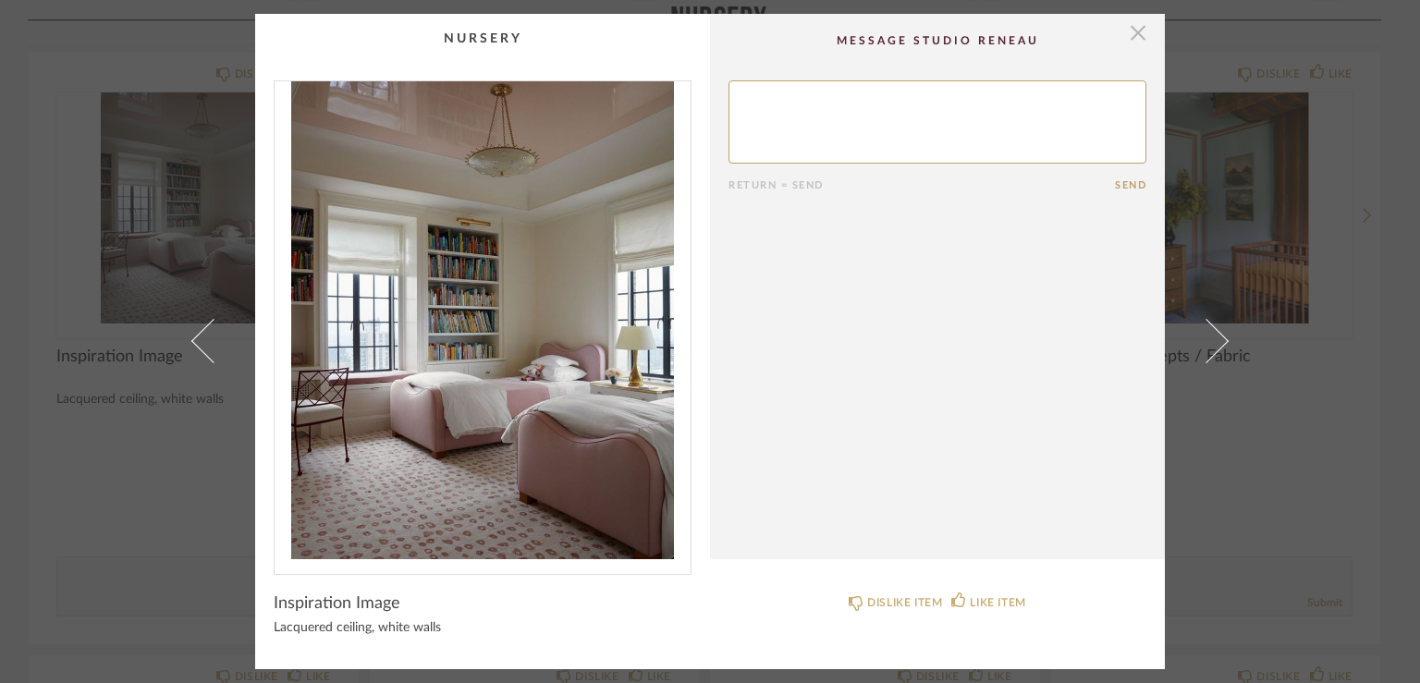
click at [1131, 31] on span "button" at bounding box center [1137, 32] width 37 height 37
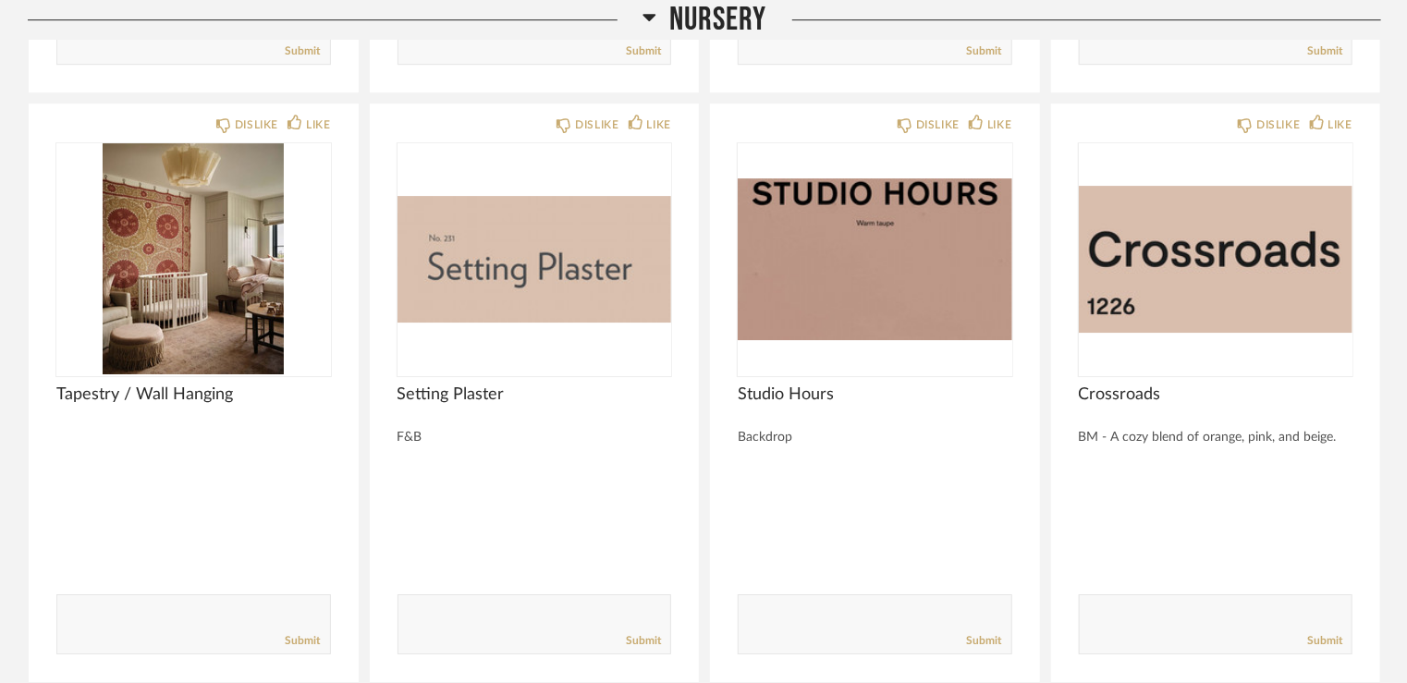
scroll to position [9996, 0]
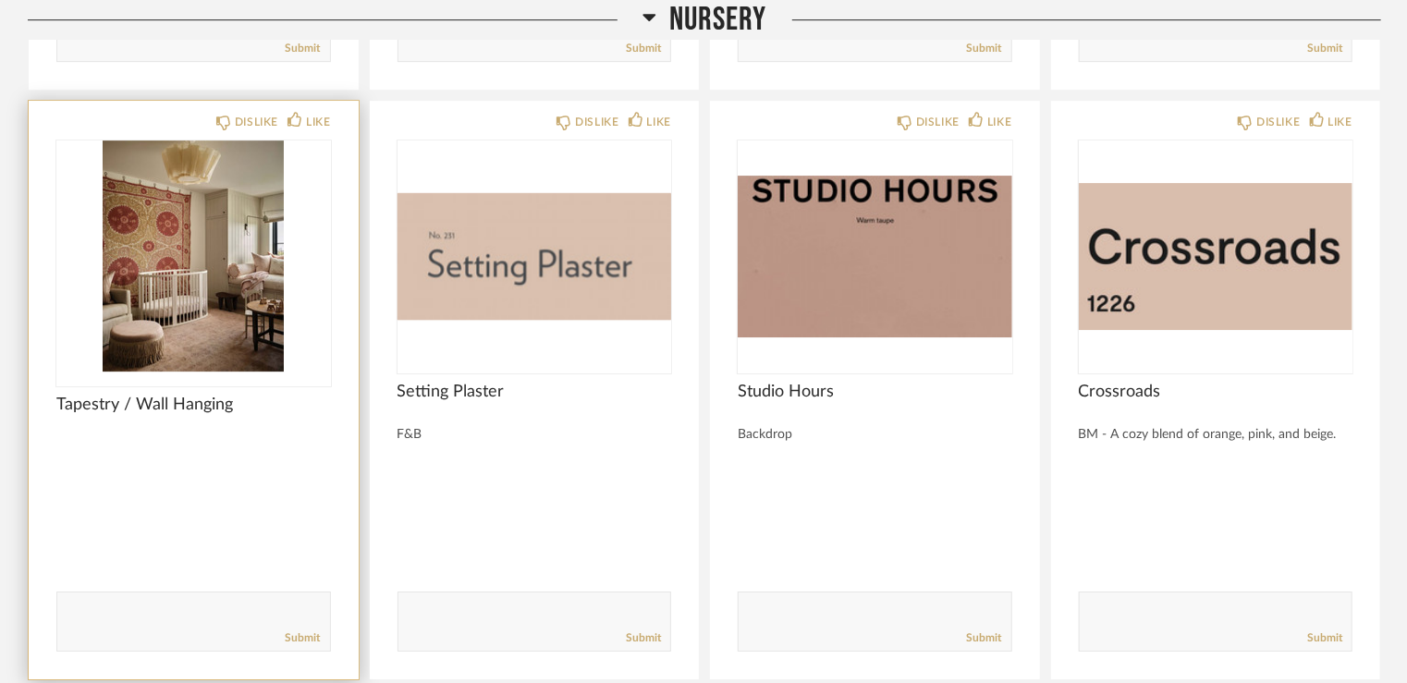
click at [0, 0] on img at bounding box center [0, 0] width 0 height 0
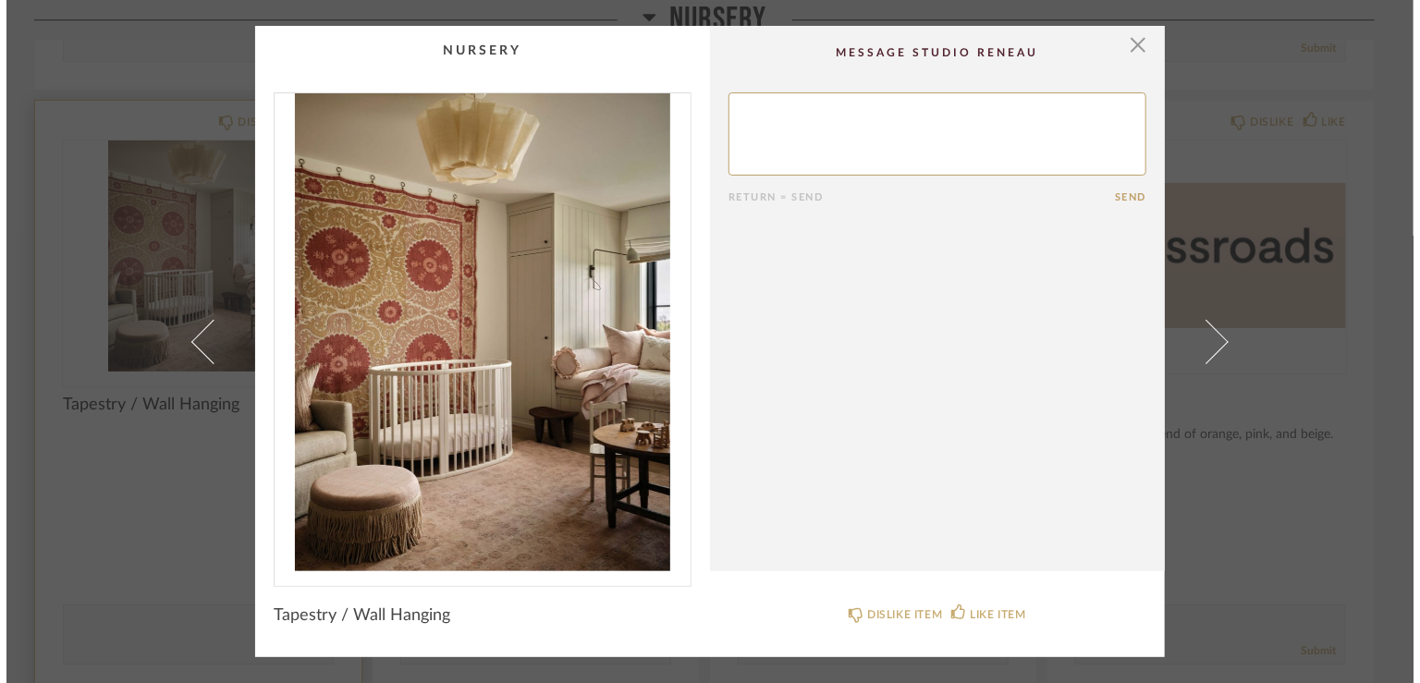
scroll to position [0, 0]
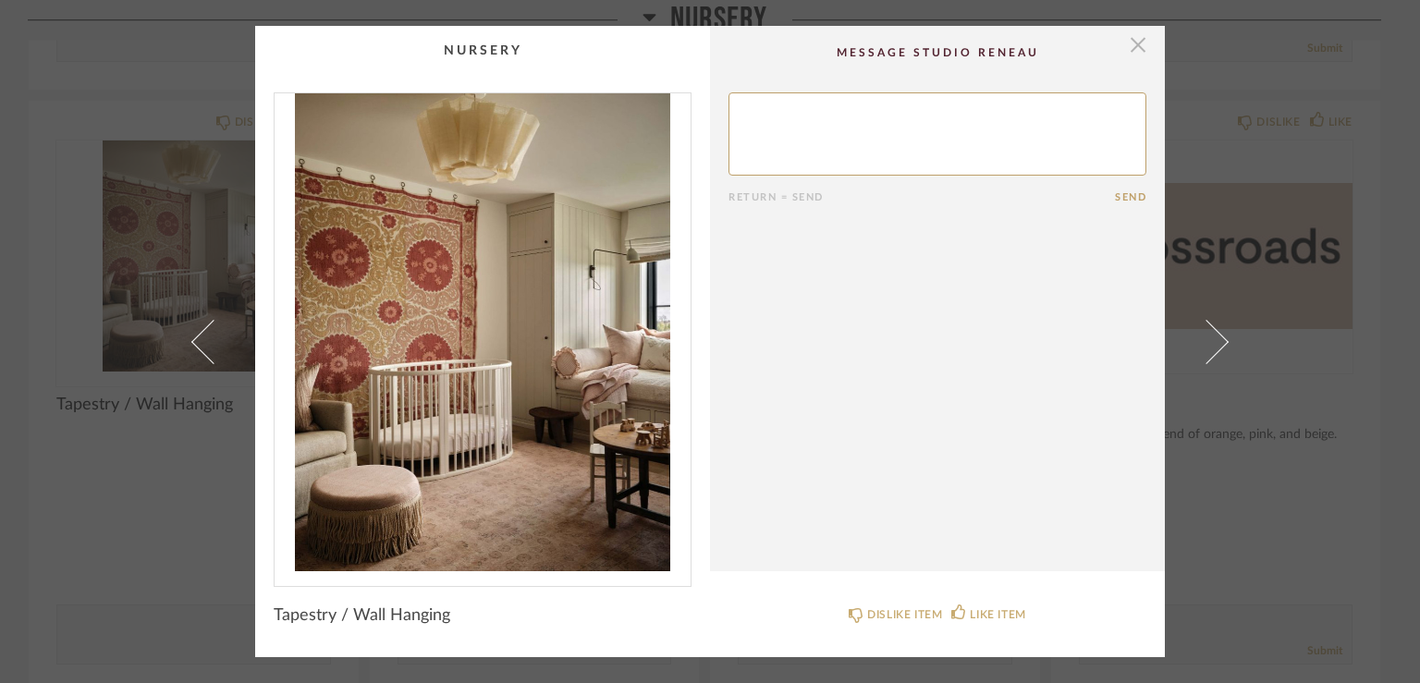
click at [1129, 46] on span "button" at bounding box center [1137, 44] width 37 height 37
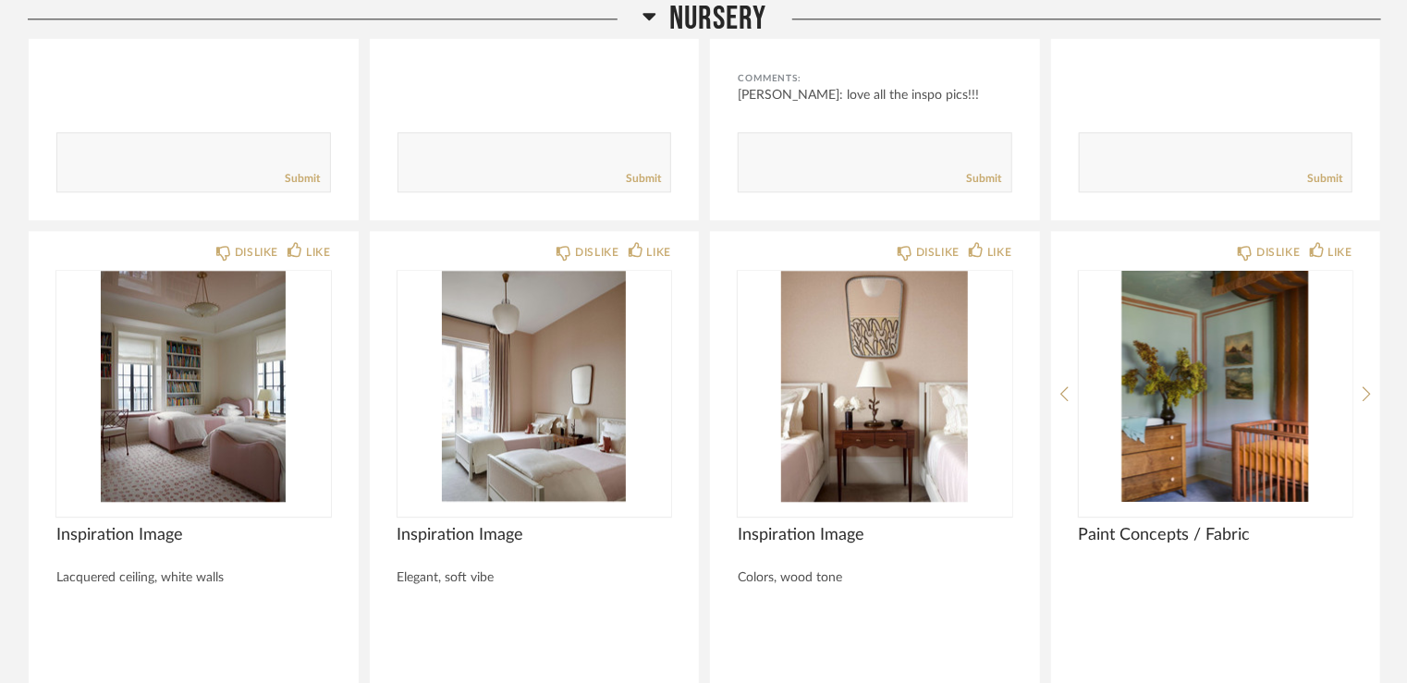
scroll to position [9257, 0]
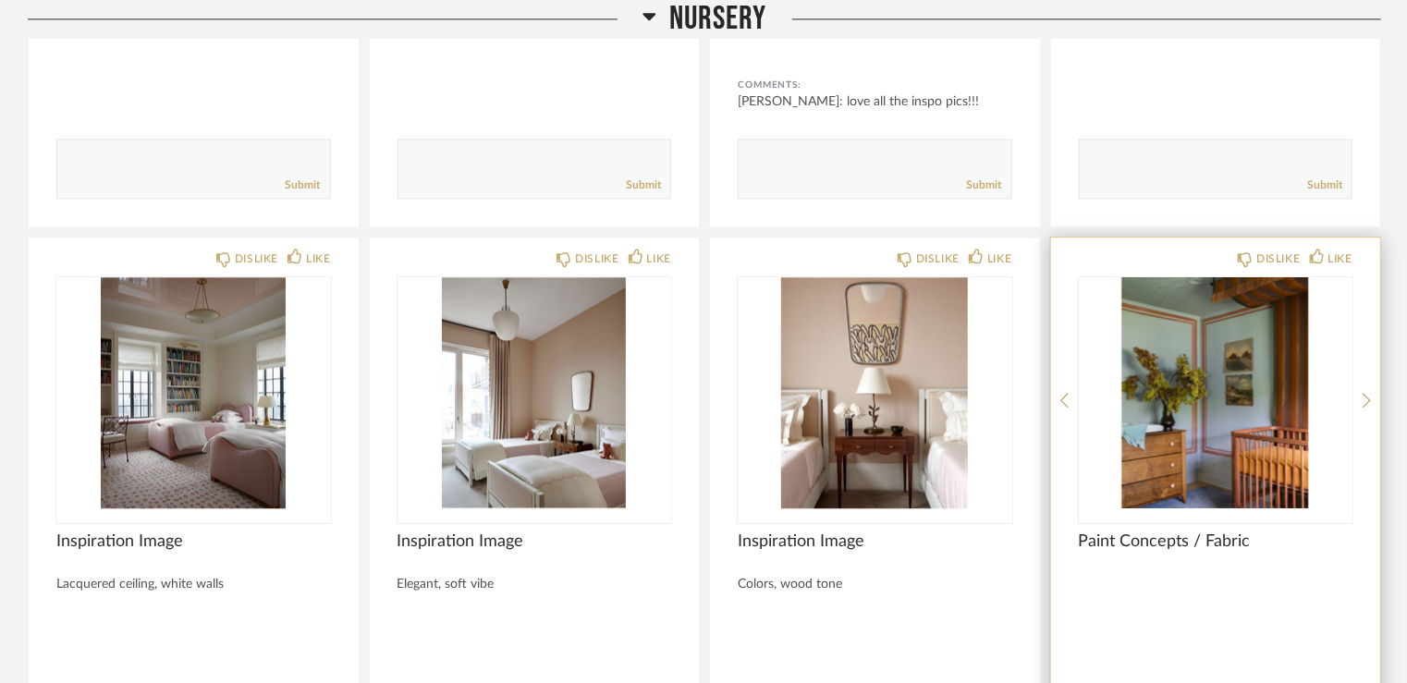
click at [1157, 361] on img "0" at bounding box center [1216, 392] width 275 height 231
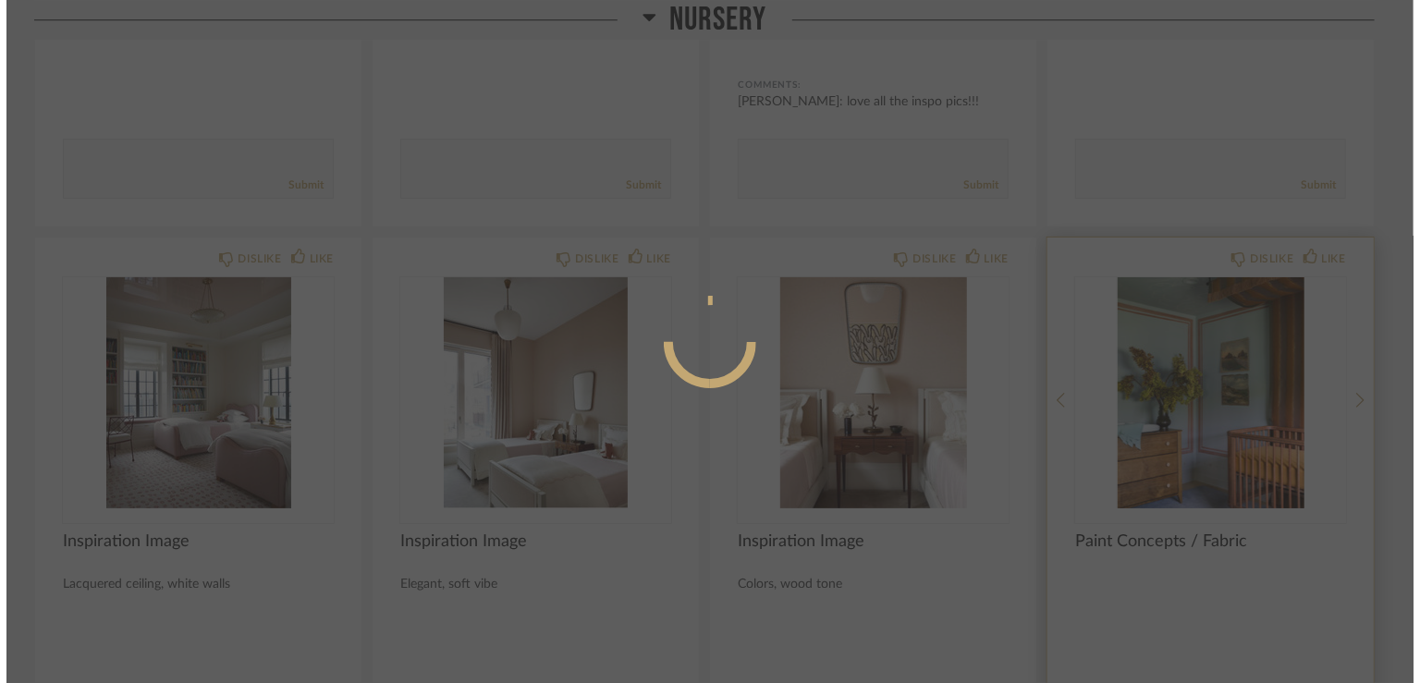
scroll to position [0, 0]
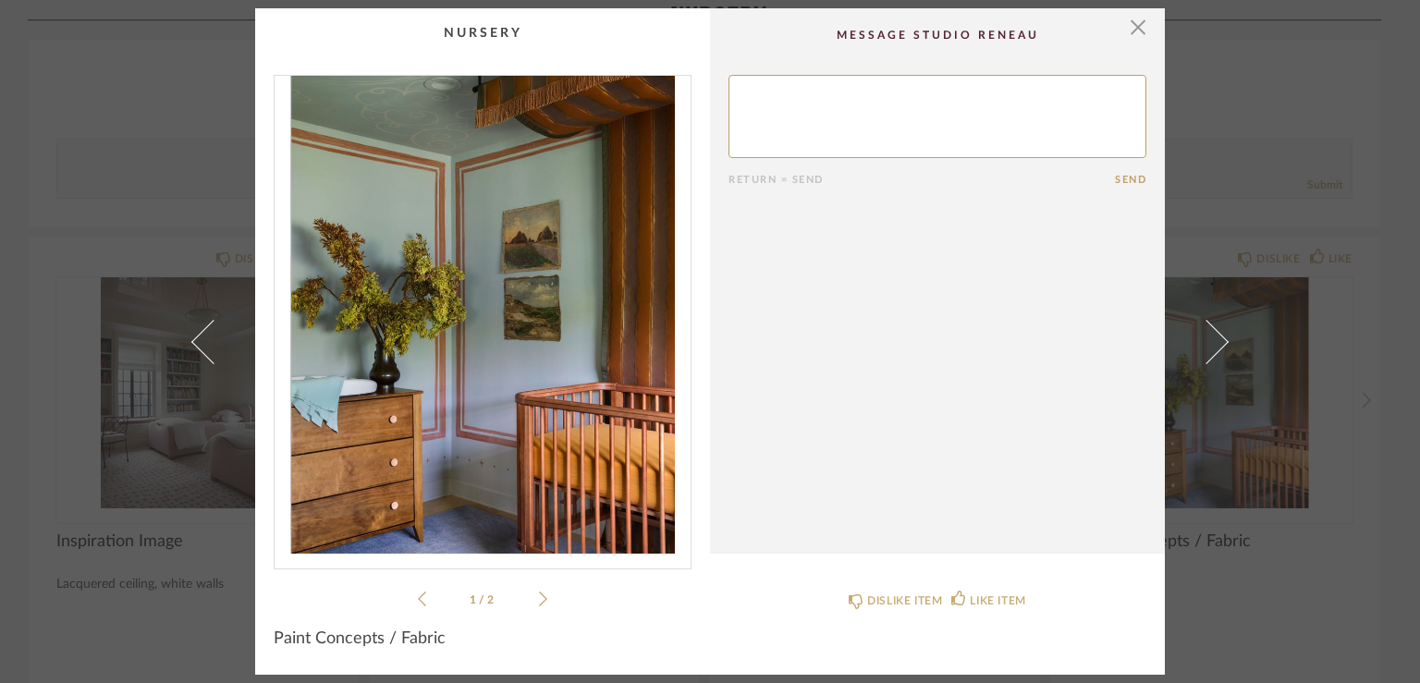
click at [539, 601] on icon at bounding box center [543, 599] width 8 height 17
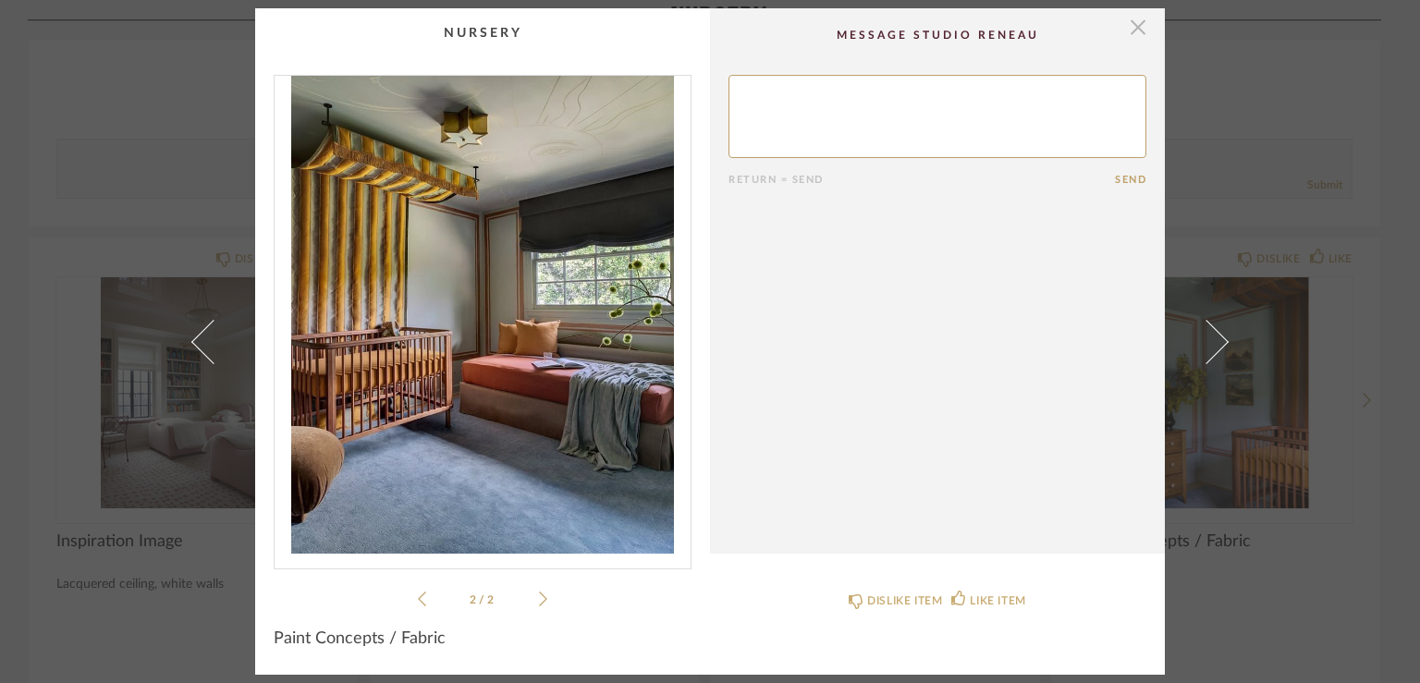
click at [1137, 21] on span "button" at bounding box center [1137, 26] width 37 height 37
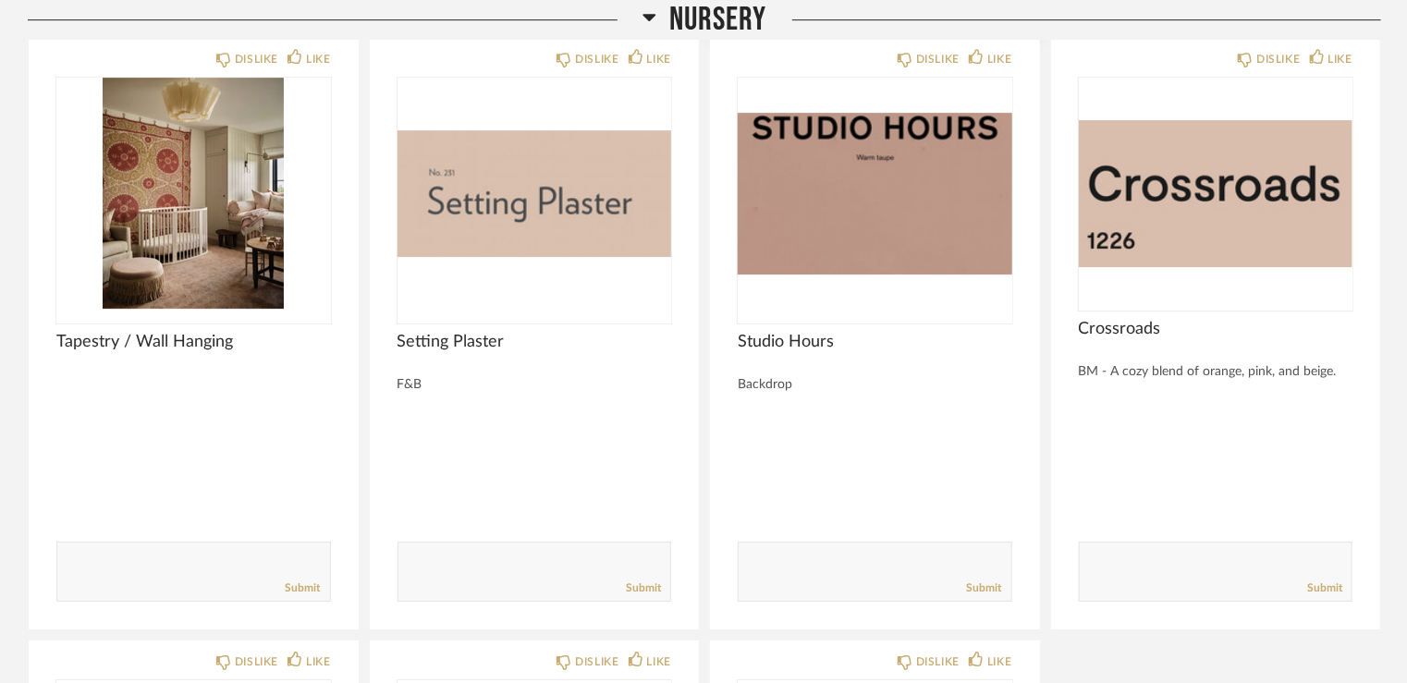
scroll to position [10089, 0]
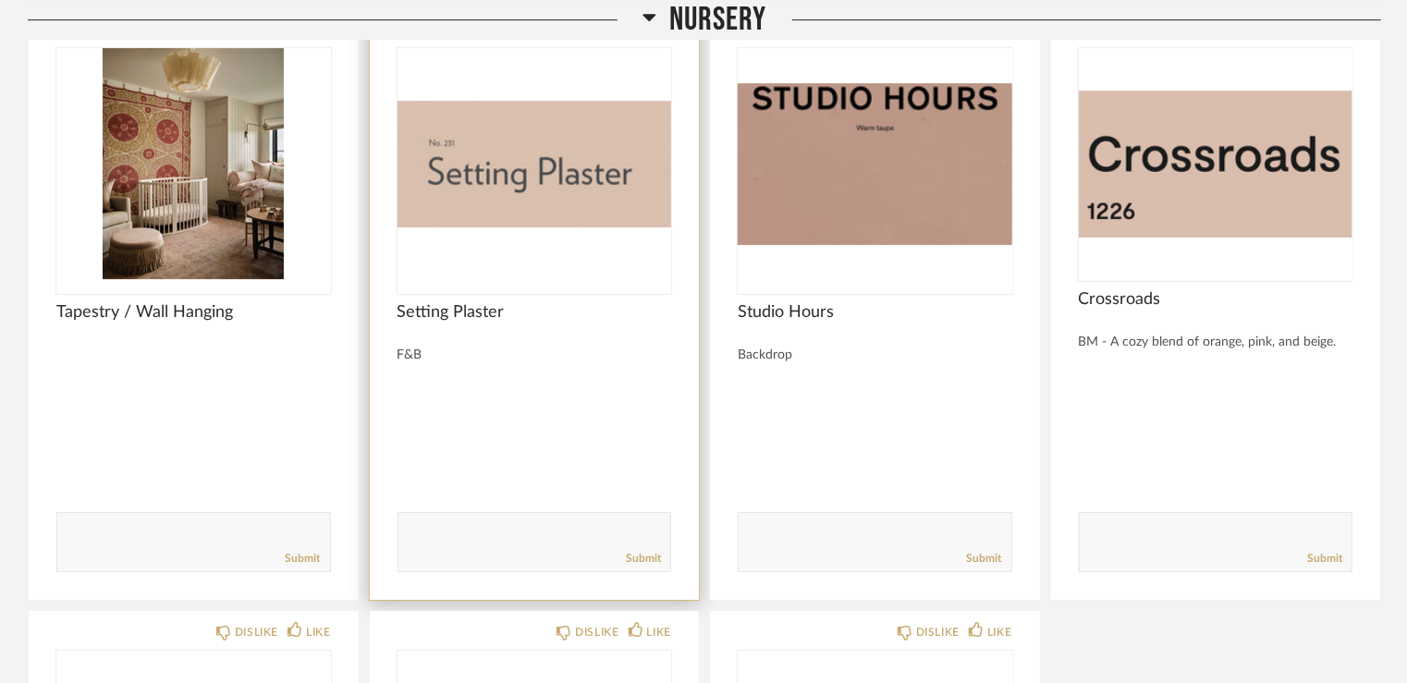
click at [550, 169] on img "0" at bounding box center [534, 163] width 275 height 231
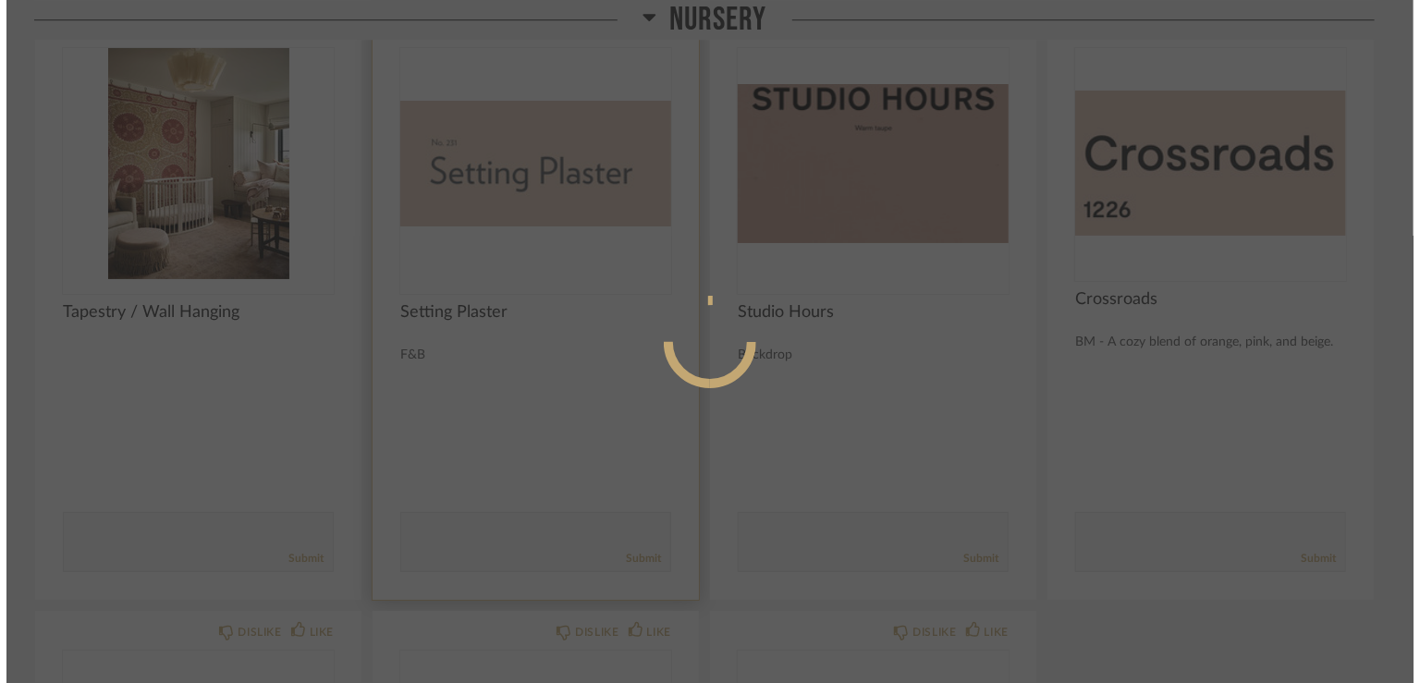
scroll to position [0, 0]
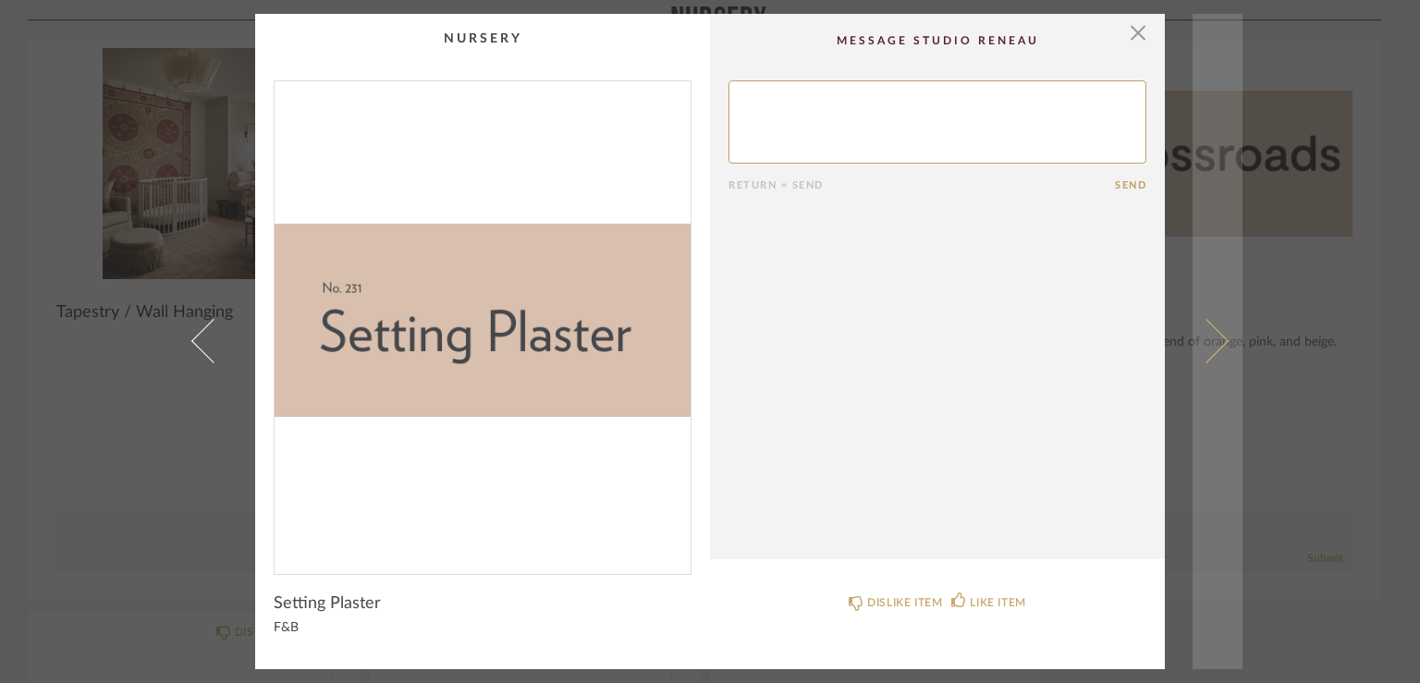
click at [1214, 346] on span at bounding box center [1206, 341] width 44 height 44
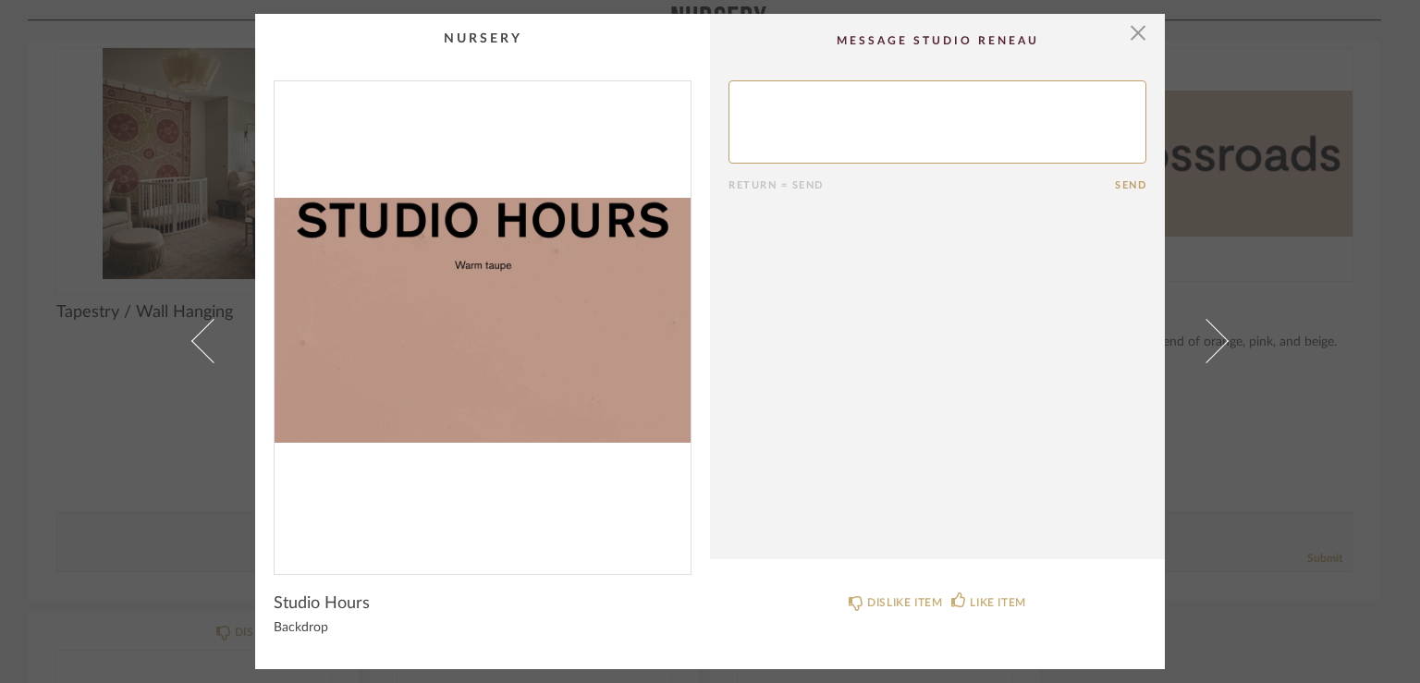
click at [1214, 346] on span at bounding box center [1206, 341] width 44 height 44
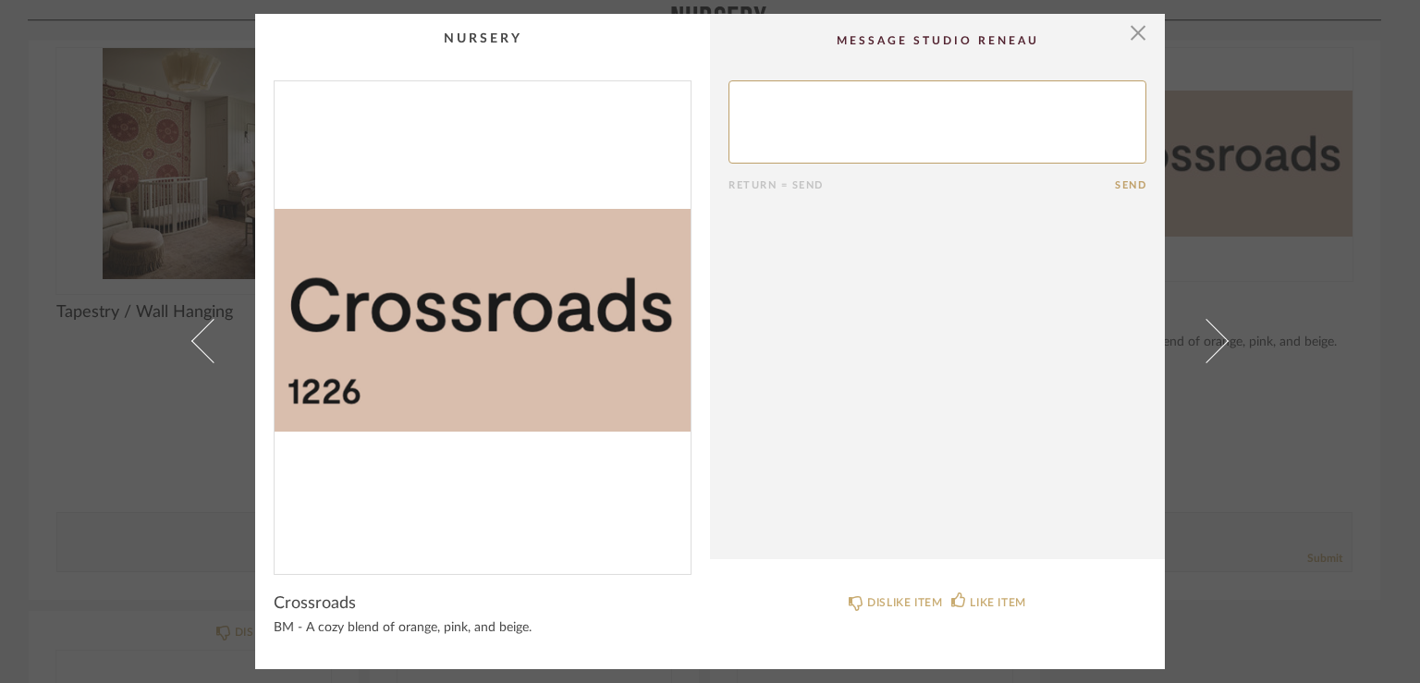
click at [1214, 346] on span at bounding box center [1206, 341] width 44 height 44
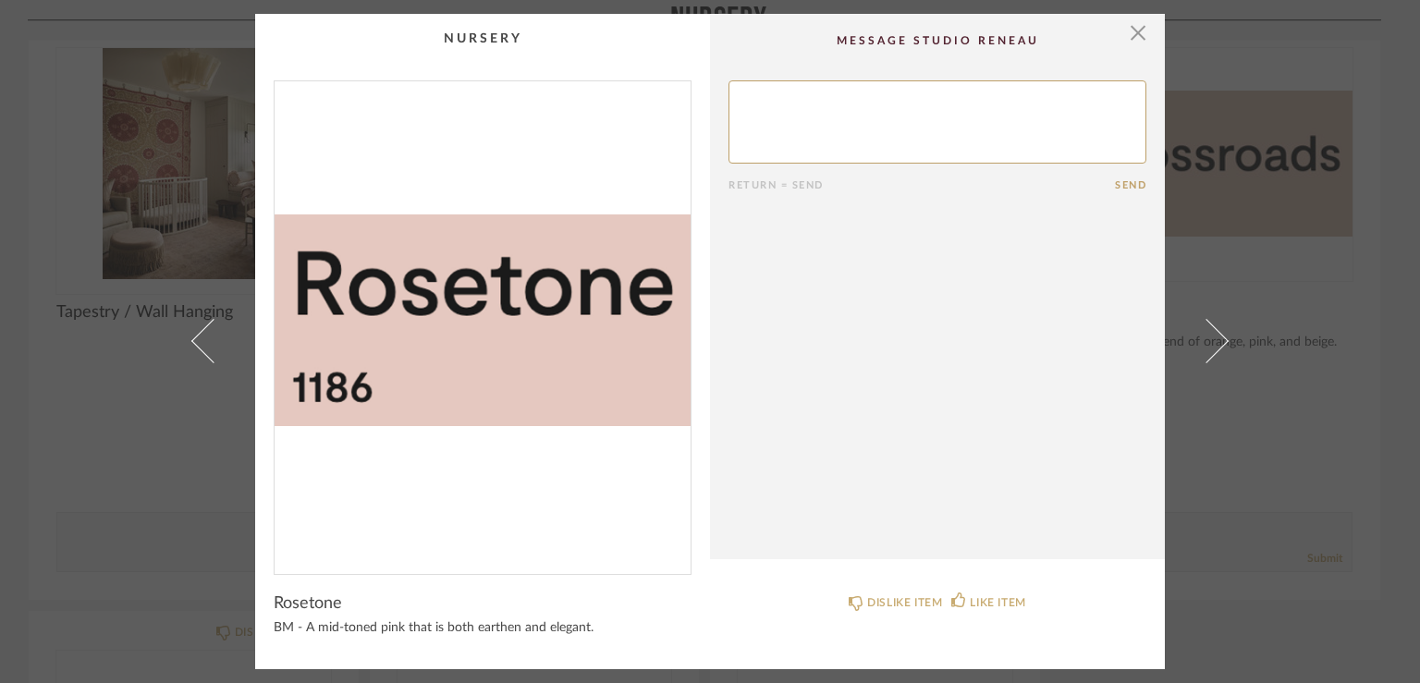
click at [1214, 346] on span at bounding box center [1206, 341] width 44 height 44
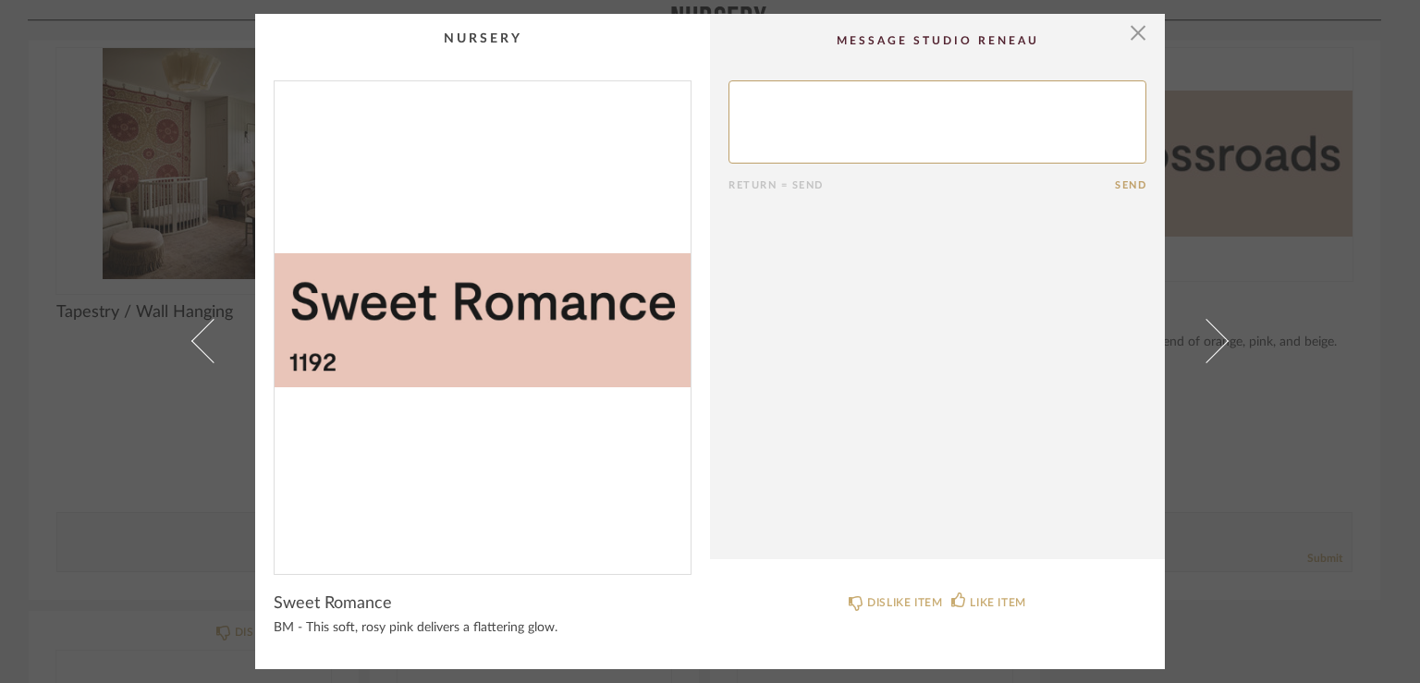
click at [1214, 346] on span at bounding box center [1206, 341] width 44 height 44
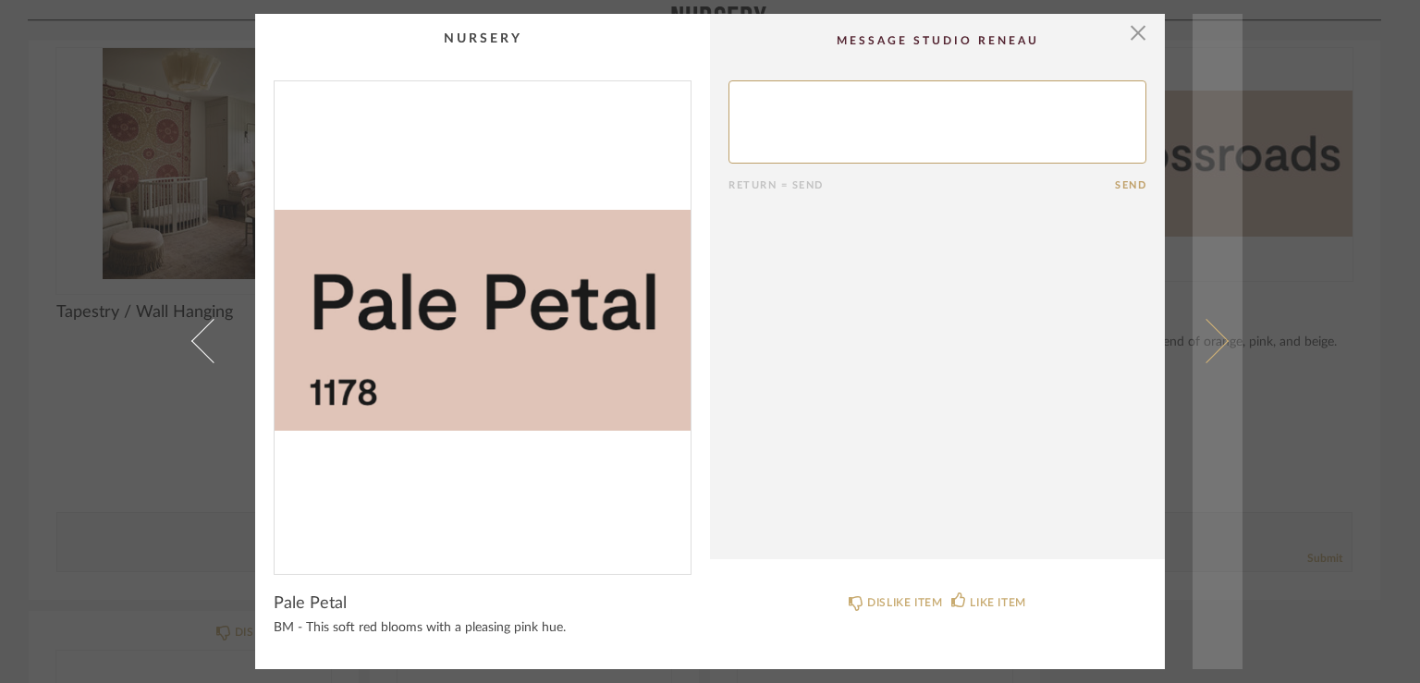
click at [1206, 333] on span at bounding box center [1206, 341] width 44 height 44
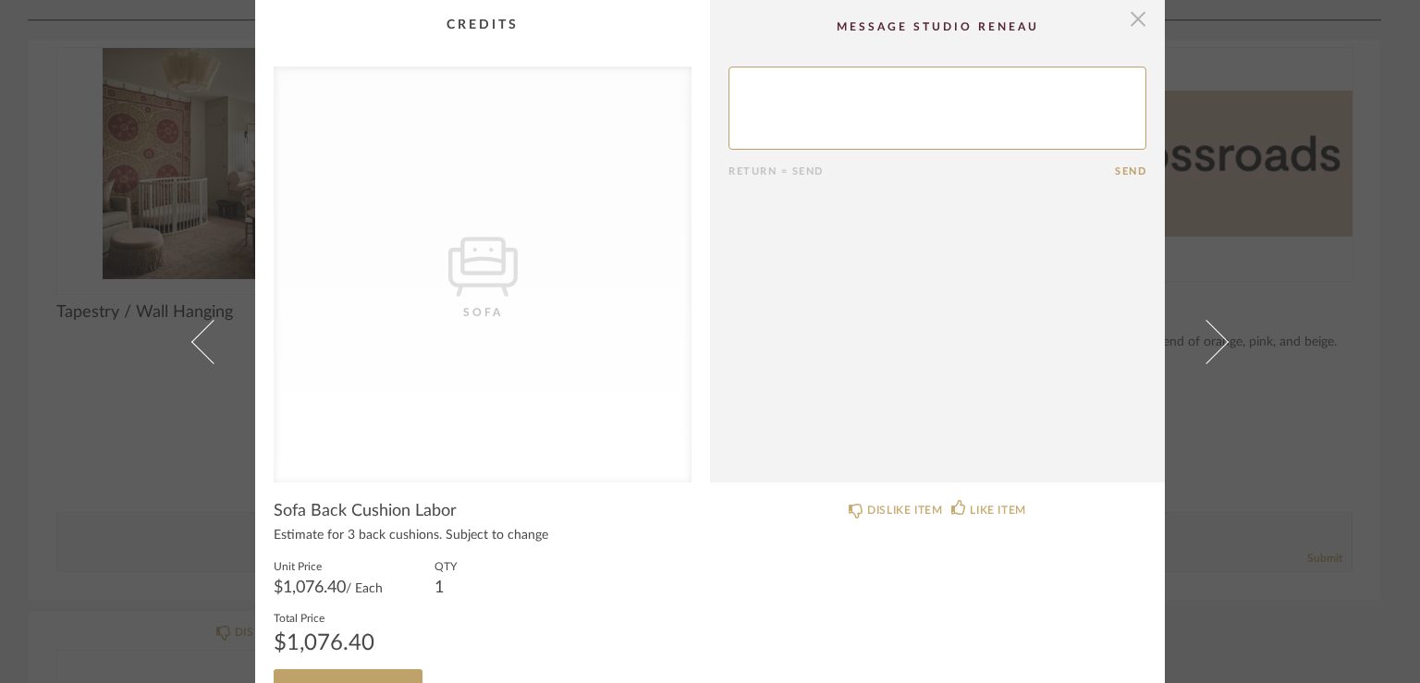
click at [1135, 21] on span "button" at bounding box center [1137, 18] width 37 height 37
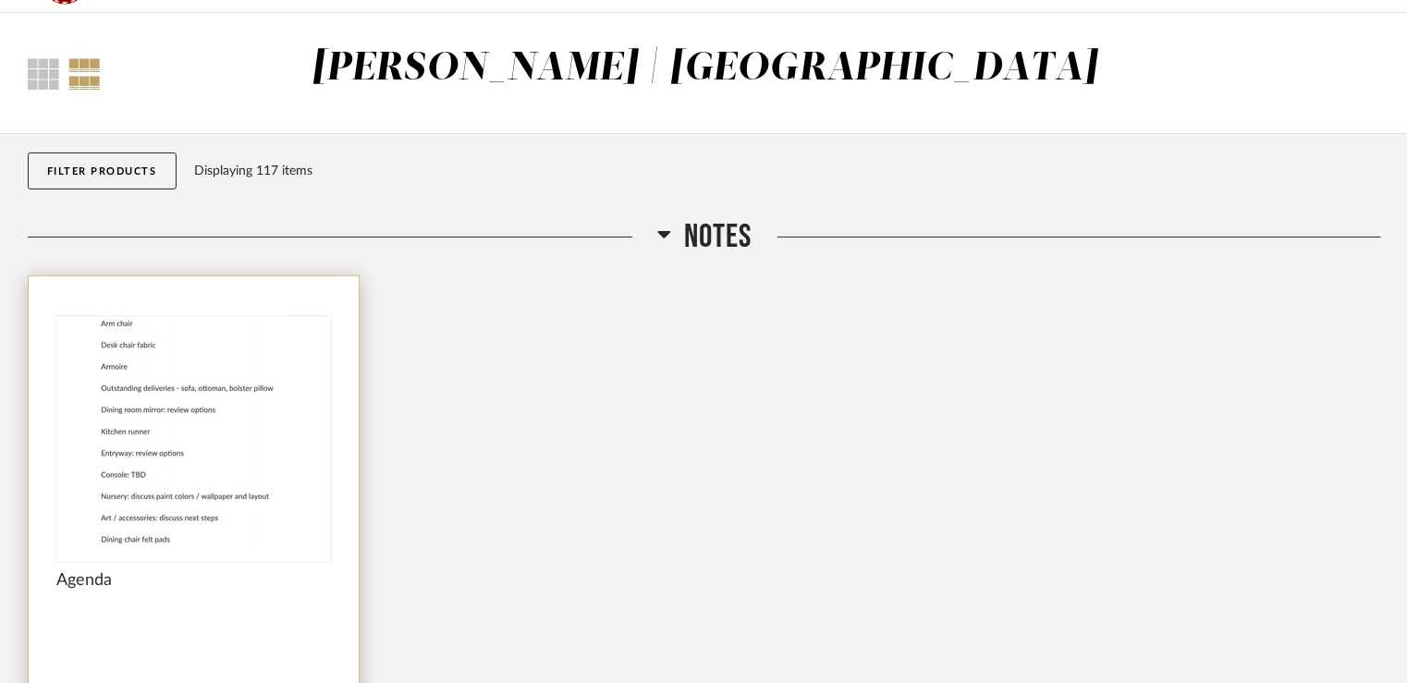
scroll to position [92, 0]
